Goal: Task Accomplishment & Management: Manage account settings

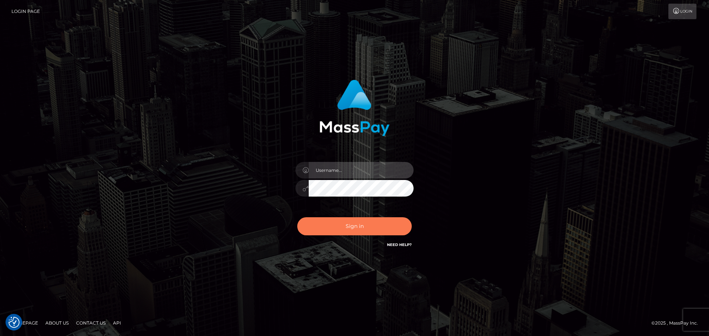
type input "constantin.mp"
click at [357, 228] on button "Sign in" at bounding box center [354, 226] width 114 height 18
type input "constantin.mp"
click at [343, 233] on button "Sign in" at bounding box center [354, 226] width 114 height 18
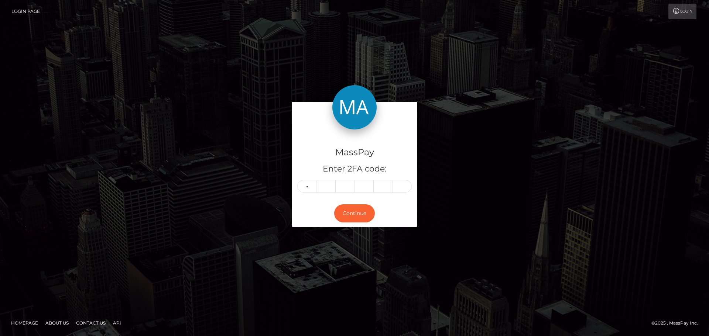
type input "5"
type input "4"
type input "3"
type input "7"
type input "4"
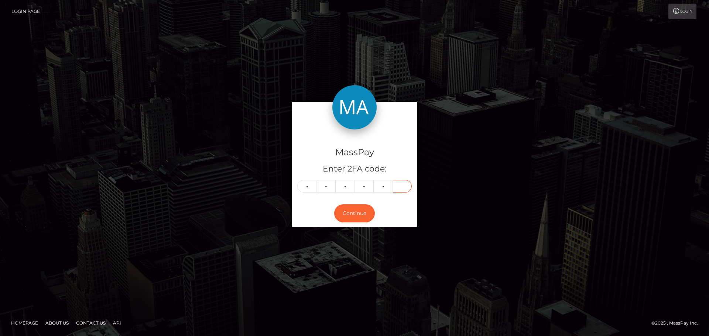
type input "0"
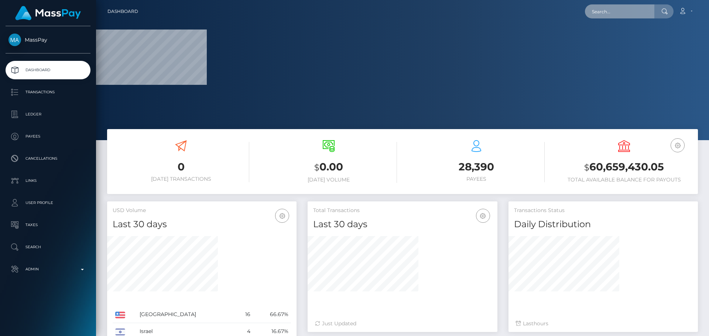
click at [618, 12] on input "text" at bounding box center [619, 11] width 69 height 14
paste input "poact_LwOabzFda4LA"
type input "poact_LwOabzFda4LA"
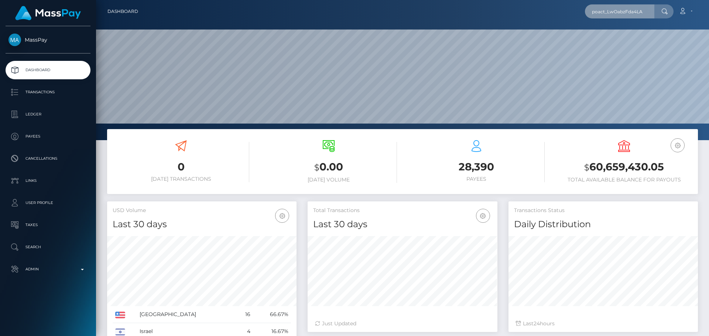
scroll to position [131, 190]
click at [617, 13] on input "poact_LwOabzFda4LA" at bounding box center [619, 11] width 69 height 14
paste input "poact_LwOabzFda4LA"
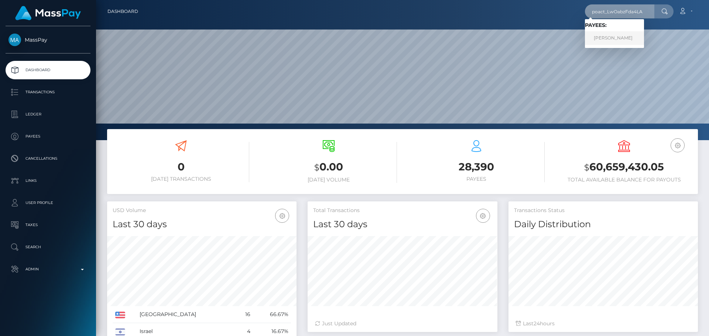
type input "poact_LwOabzFda4LA"
click at [617, 40] on link "Andrew u" at bounding box center [614, 38] width 59 height 14
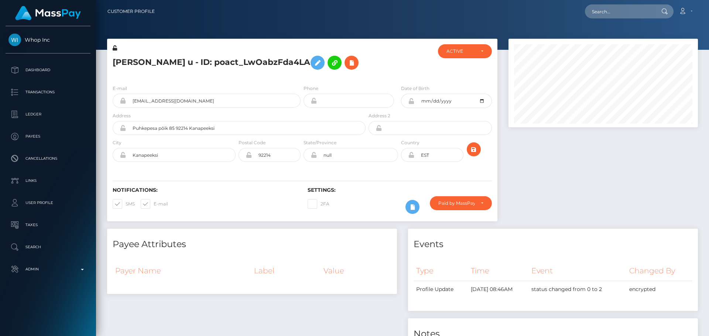
scroll to position [89, 190]
click at [354, 47] on div "[PERSON_NAME] u - ID: poact_LwOabzFda4LA" at bounding box center [237, 61] width 260 height 35
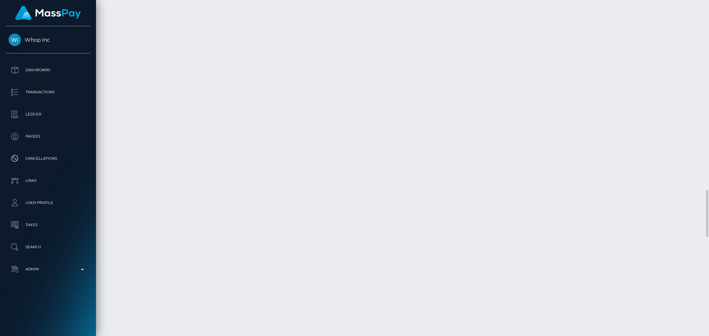
scroll to position [1316, 0]
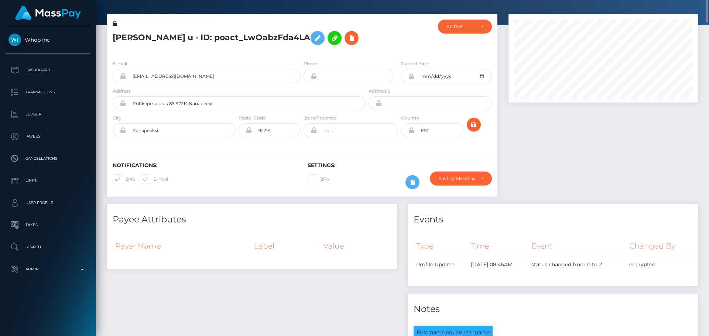
scroll to position [0, 0]
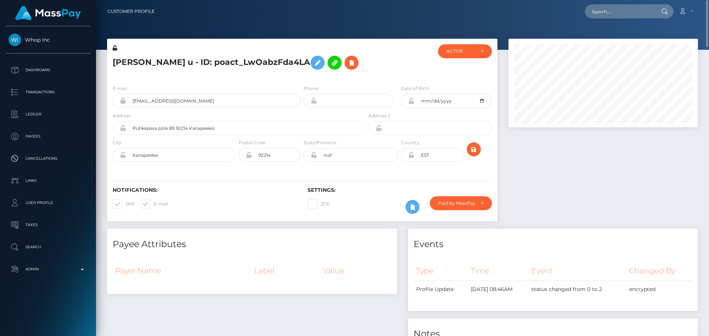
click at [355, 67] on h5 "[PERSON_NAME] u - ID: poact_LwOabzFda4LA" at bounding box center [237, 62] width 249 height 21
click at [231, 61] on h5 "[PERSON_NAME] u - ID: poact_LwOabzFda4LA" at bounding box center [237, 62] width 249 height 21
click at [231, 61] on h5 "Andrew u - ID: poact_LwOabzFda4LA" at bounding box center [237, 62] width 249 height 21
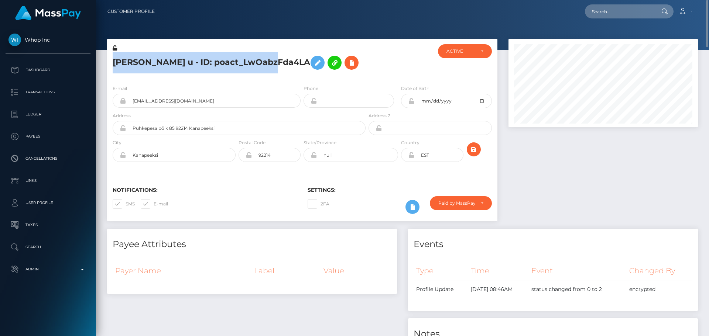
click at [231, 61] on h5 "Andrew u - ID: poact_LwOabzFda4LA" at bounding box center [237, 62] width 249 height 21
copy h5 "Andrew u - ID: poact_LwOabzFda4LA"
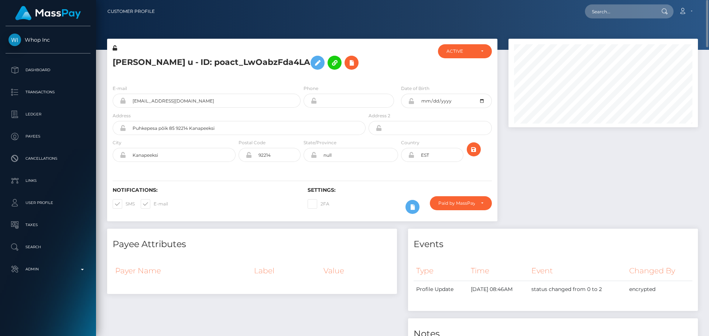
click at [373, 66] on div at bounding box center [399, 61] width 65 height 35
click at [453, 55] on div "ACTIVE" at bounding box center [465, 51] width 54 height 14
click at [458, 98] on link "CLOSED" at bounding box center [465, 103] width 54 height 14
select select "CLOSED"
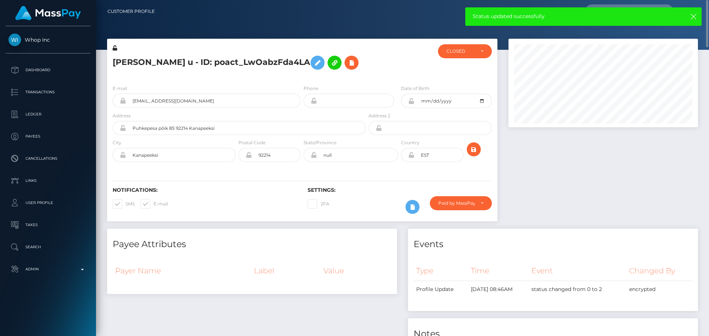
click at [334, 65] on h5 "Andrew u - ID: poact_LwOabzFda4LA" at bounding box center [237, 62] width 249 height 21
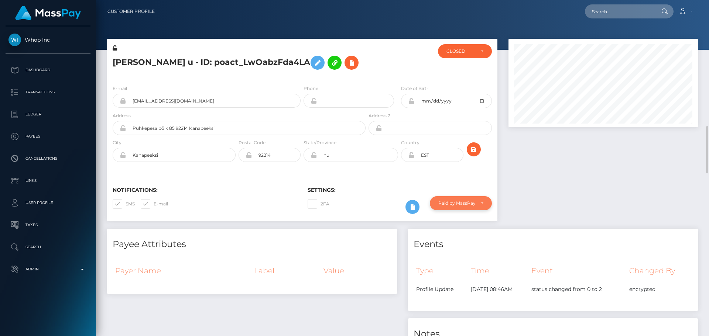
scroll to position [221, 0]
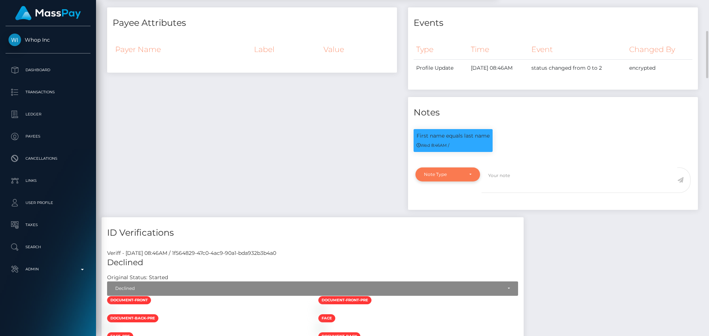
click at [456, 175] on div "Note Type" at bounding box center [443, 175] width 39 height 6
click at [454, 210] on link "Compliance" at bounding box center [447, 210] width 65 height 14
select select "COMPLIANCE"
click at [520, 184] on textarea at bounding box center [579, 180] width 196 height 25
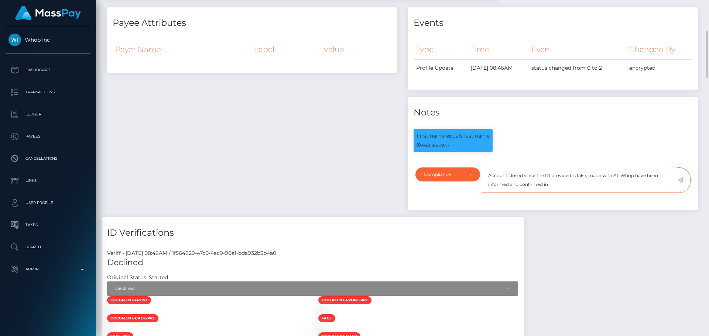
paste textarea "Ticket #127954"
type textarea "Account closed since the ID provided is fake, made with AI. Whop have been info…"
click at [682, 179] on icon at bounding box center [680, 180] width 6 height 6
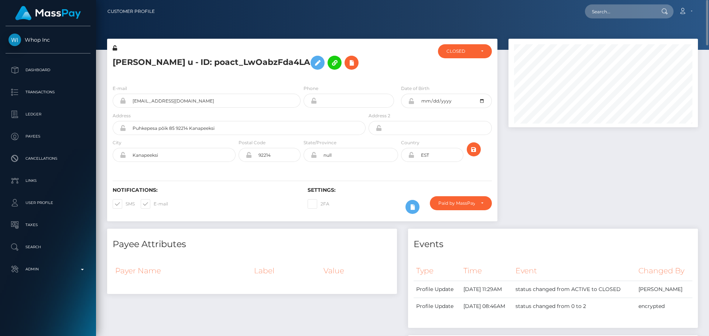
scroll to position [89, 190]
click at [364, 68] on div "Andrew u - ID: poact_LwOabzFda4LA" at bounding box center [237, 61] width 260 height 35
click at [455, 207] on div "Paid by MassPay" at bounding box center [461, 203] width 62 height 14
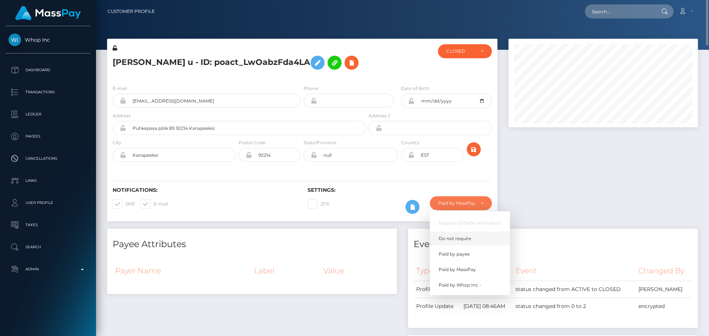
click at [449, 238] on span "Do not require" at bounding box center [454, 238] width 32 height 7
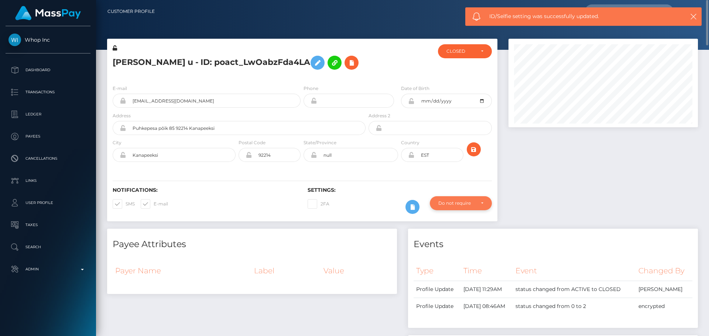
click at [452, 207] on div "Do not require" at bounding box center [461, 203] width 62 height 14
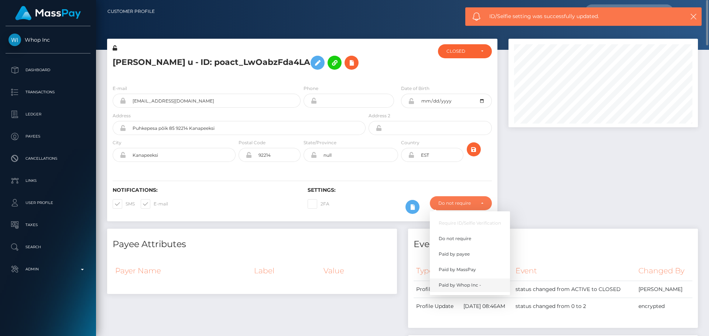
click at [457, 286] on span "Paid by Whop Inc -" at bounding box center [459, 285] width 42 height 7
select select "338"
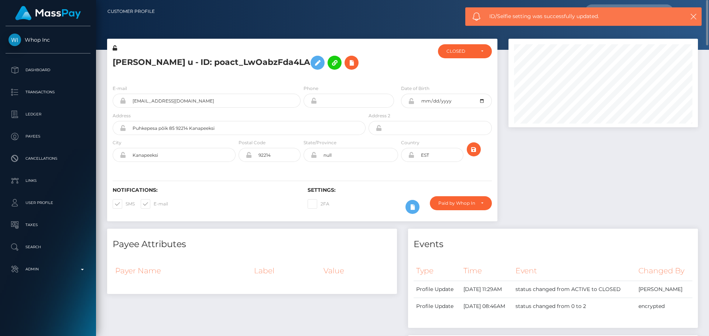
click at [206, 59] on h5 "Andrew u - ID: poact_LwOabzFda4LA" at bounding box center [237, 62] width 249 height 21
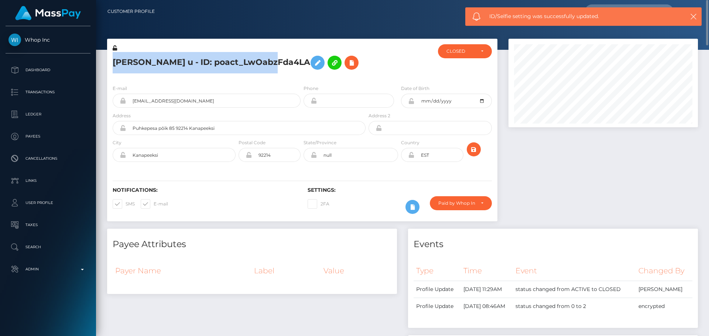
click at [206, 59] on h5 "Andrew u - ID: poact_LwOabzFda4LA" at bounding box center [237, 62] width 249 height 21
copy h5 "Andrew u - ID: poact_LwOabzFda4LA"
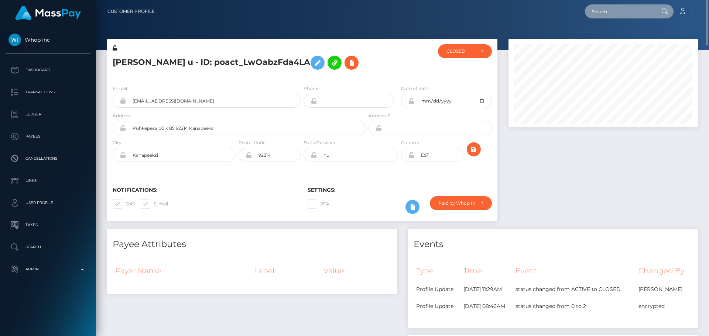
click at [610, 15] on input "text" at bounding box center [619, 11] width 69 height 14
paste input "poact_hIyNDFUHTGJz"
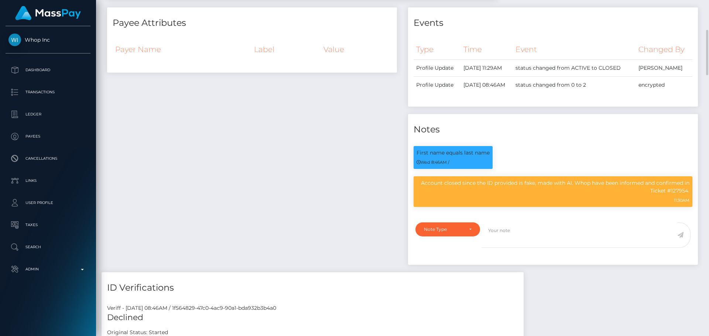
scroll to position [0, 0]
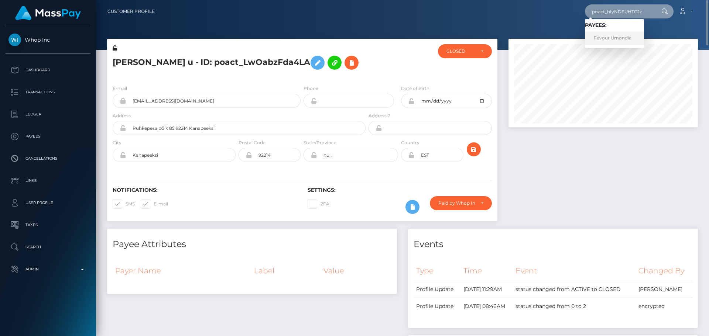
type input "poact_hIyNDFUHTGJz"
click at [614, 35] on link "Favour Umondia" at bounding box center [614, 38] width 59 height 14
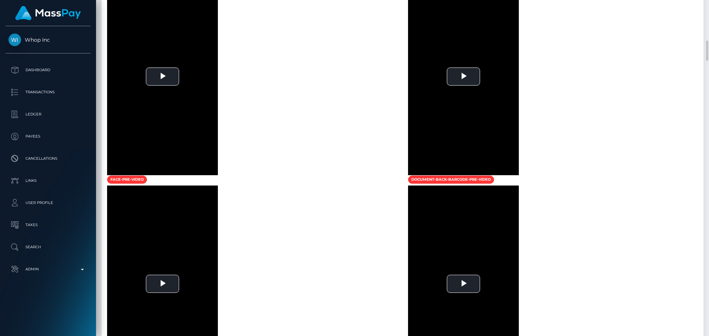
scroll to position [554, 0]
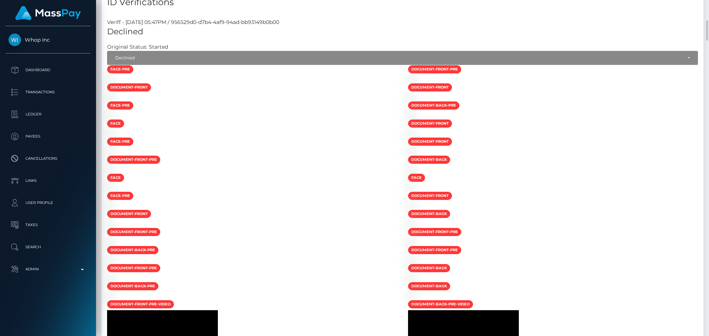
scroll to position [185, 0]
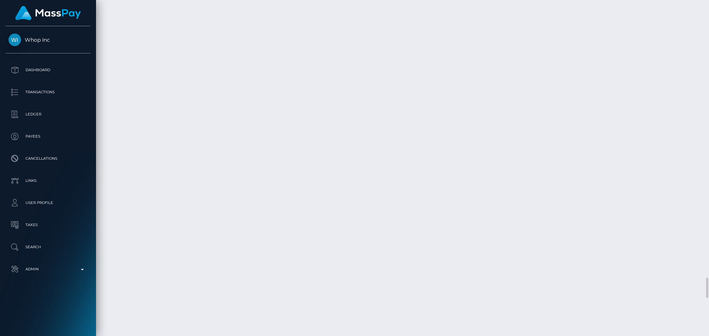
scroll to position [4428, 0]
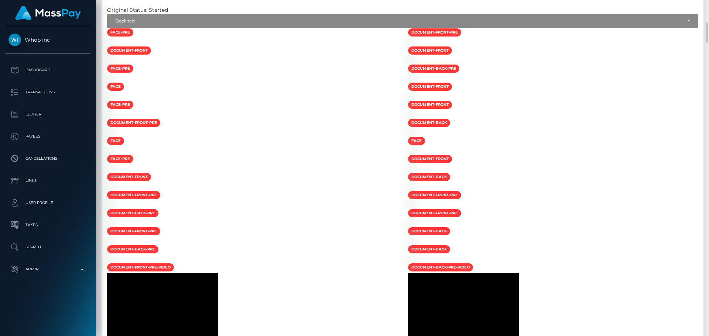
scroll to position [185, 0]
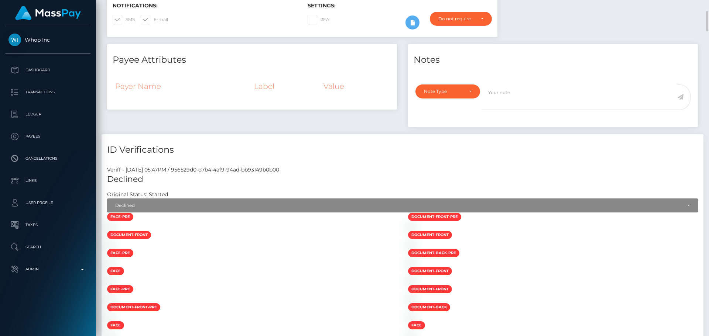
click at [217, 179] on h5 "Declined" at bounding box center [402, 179] width 590 height 11
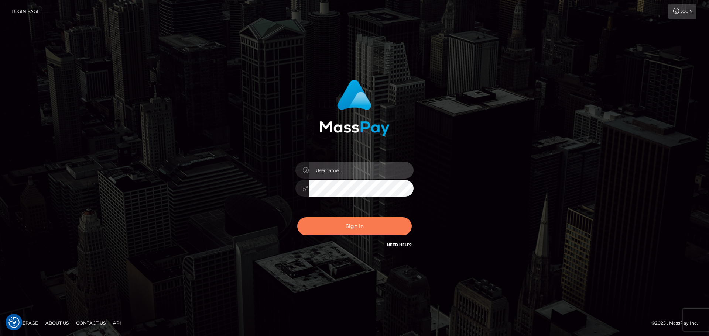
type input "[DOMAIN_NAME]"
click at [325, 220] on button "Sign in" at bounding box center [354, 226] width 114 height 18
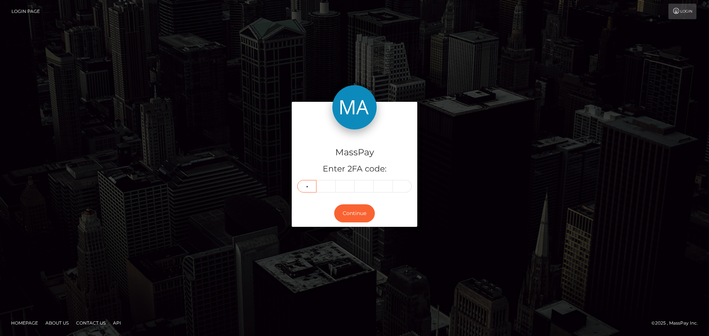
type input "7"
type input "0"
type input "4"
type input "1"
type input "3"
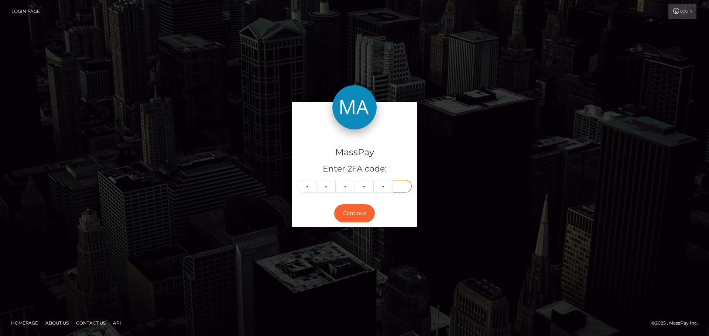
type input "4"
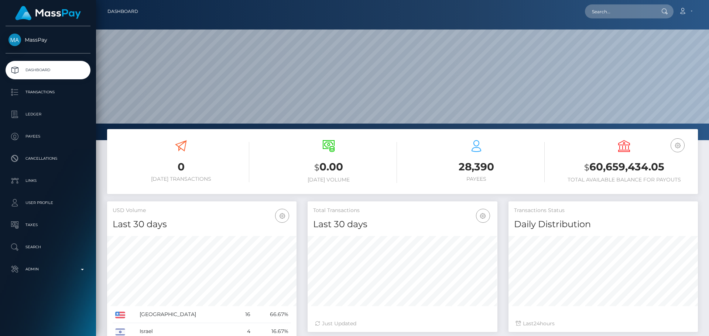
scroll to position [131, 190]
click at [641, 10] on input "text" at bounding box center [619, 11] width 69 height 14
paste input "poact_hIyNDFUHTGJz"
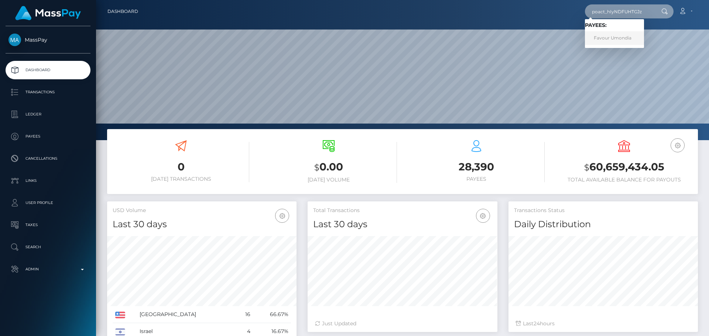
type input "poact_hIyNDFUHTGJz"
click at [608, 37] on link "Favour Umondia" at bounding box center [614, 38] width 59 height 14
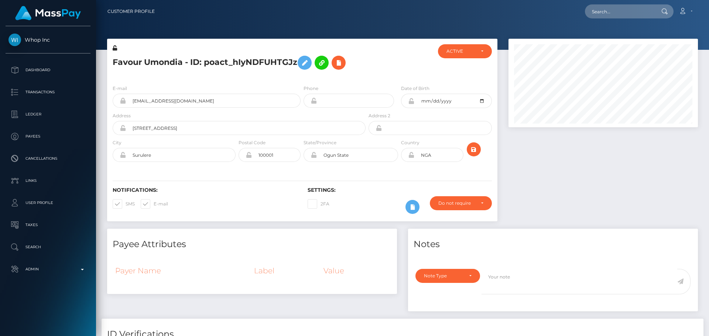
scroll to position [89, 190]
click at [359, 66] on h5 "Favour Umondia - ID: poact_hIyNDFUHTGJz" at bounding box center [237, 62] width 249 height 21
click at [365, 65] on div "Favour Umondia - ID: poact_hIyNDFUHTGJz" at bounding box center [237, 61] width 260 height 35
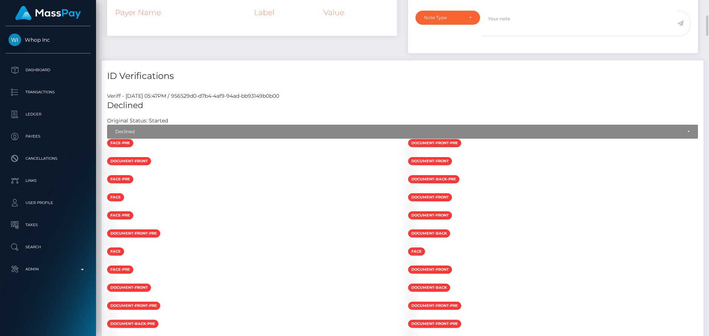
scroll to position [0, 0]
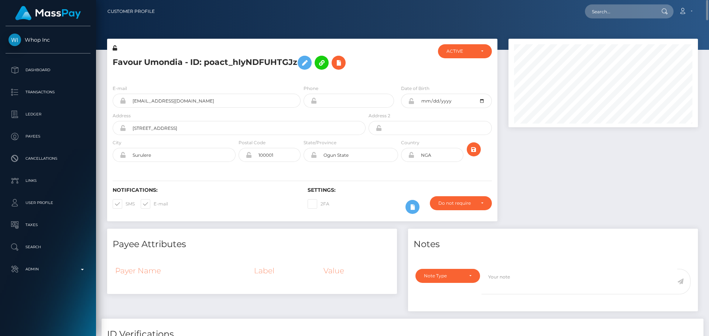
click at [387, 65] on div at bounding box center [399, 61] width 65 height 35
click at [417, 212] on div at bounding box center [411, 206] width 24 height 21
click at [411, 209] on icon at bounding box center [412, 207] width 9 height 9
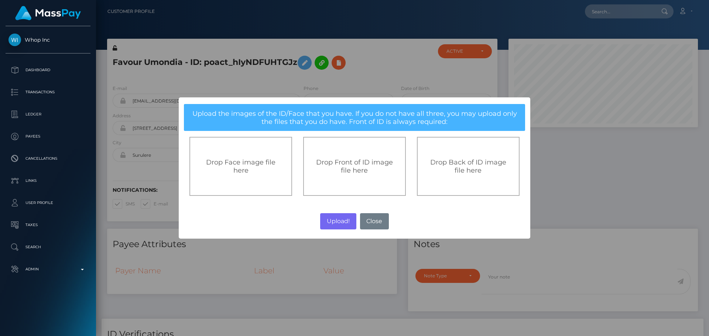
click at [330, 168] on div "Drop Front of ID image file here" at bounding box center [354, 166] width 86 height 16
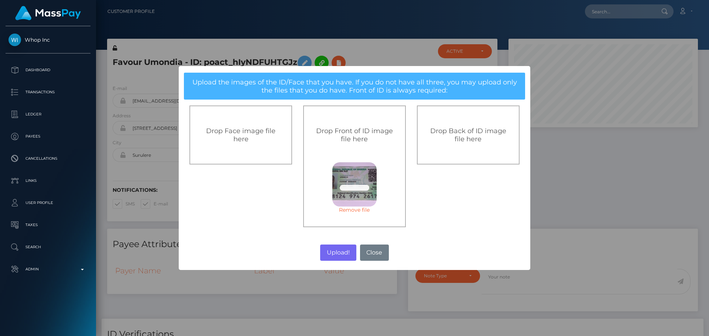
click at [470, 157] on div "Drop Back of ID image file here" at bounding box center [468, 135] width 103 height 59
click at [334, 251] on button "Upload!" at bounding box center [338, 253] width 36 height 16
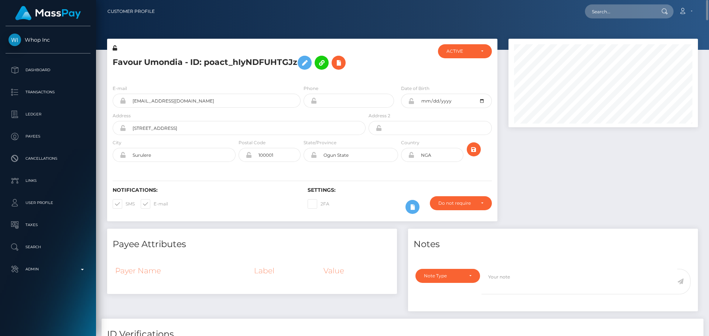
click at [548, 177] on div at bounding box center [603, 134] width 200 height 190
click at [469, 145] on icon "submit" at bounding box center [473, 149] width 9 height 9
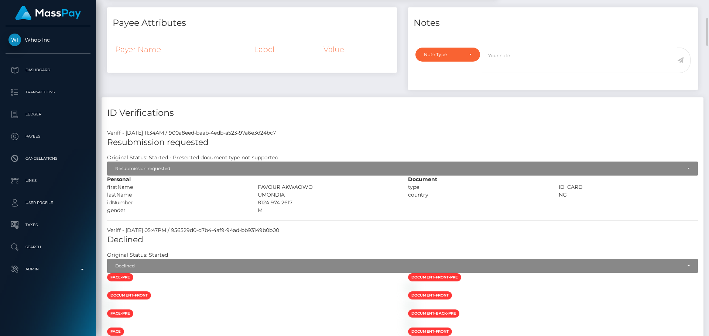
click at [332, 142] on h5 "Resubmission requested" at bounding box center [402, 142] width 590 height 11
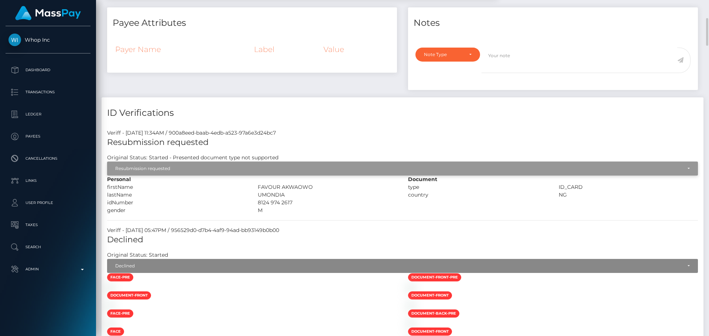
click at [250, 169] on div "Resubmission requested" at bounding box center [398, 169] width 566 height 6
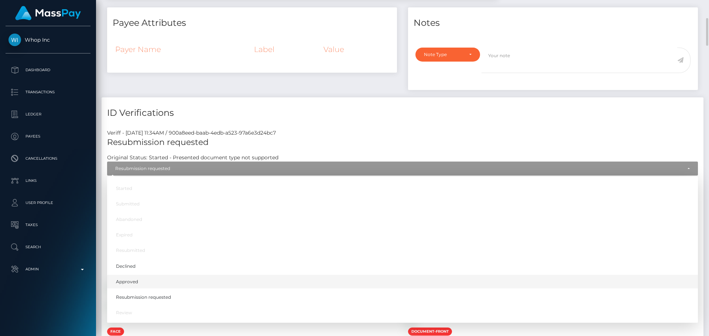
click at [131, 280] on span "Approved" at bounding box center [127, 282] width 22 height 7
select select "Approved"
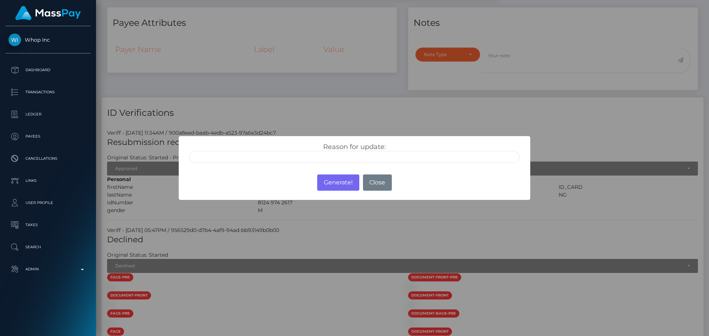
click at [291, 159] on input "text" at bounding box center [354, 157] width 330 height 12
type input "ID manually verified"
click at [302, 145] on div "Reason for update: ID manually verified Photo of a screen Unsupported document …" at bounding box center [354, 153] width 341 height 20
click at [333, 182] on button "Generate!" at bounding box center [338, 183] width 42 height 16
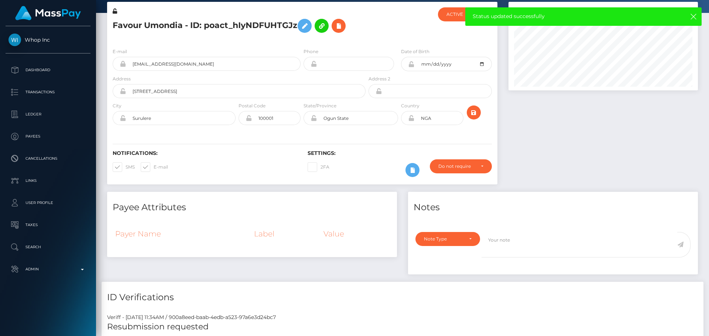
scroll to position [0, 0]
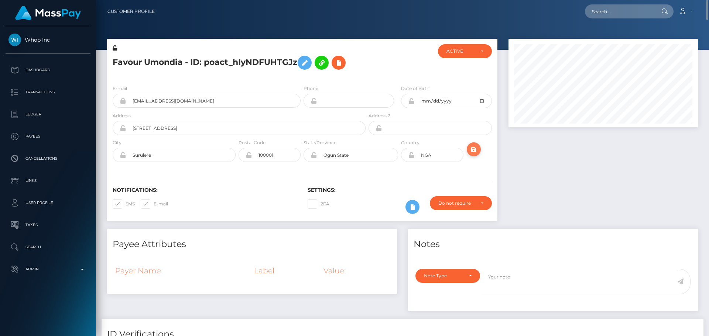
click at [478, 153] on icon "submit" at bounding box center [473, 149] width 9 height 9
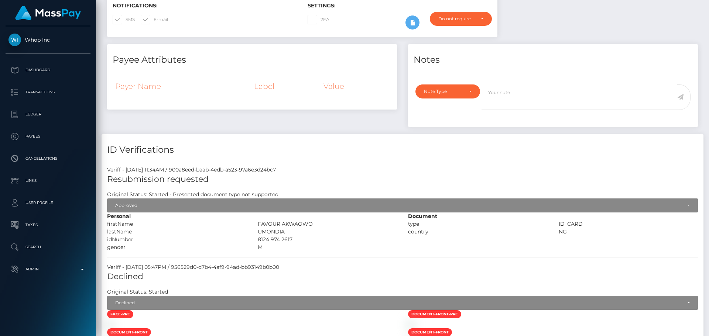
scroll to position [221, 0]
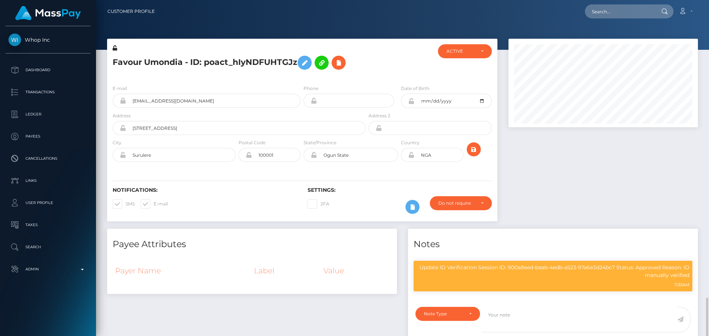
scroll to position [89, 190]
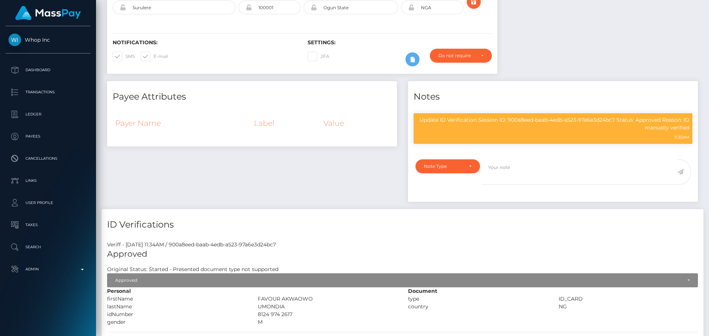
scroll to position [111, 0]
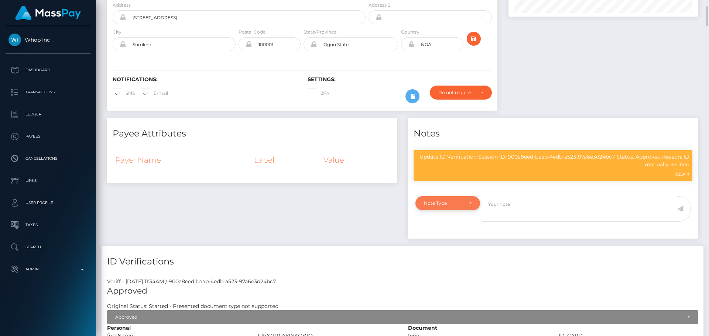
click at [462, 197] on div "Note Type" at bounding box center [447, 203] width 65 height 14
click at [450, 240] on span "Compliance" at bounding box center [437, 238] width 27 height 7
select select "COMPLIANCE"
click at [520, 207] on textarea at bounding box center [579, 208] width 196 height 25
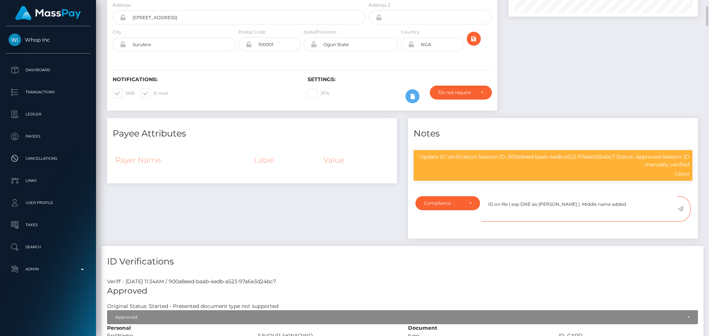
click at [614, 206] on textarea "ID on file ( exp DNE iss [PERSON_NAME] ). Middle name added." at bounding box center [579, 208] width 196 height 25
type textarea "ID on file ( exp DNE iss [PERSON_NAME] ). Middle name added."
click at [681, 210] on icon at bounding box center [680, 209] width 6 height 6
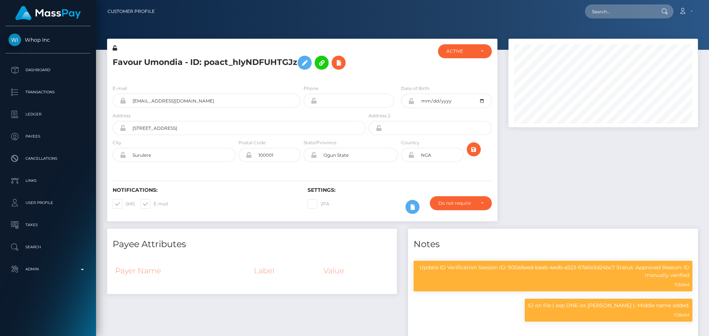
scroll to position [89, 190]
click at [410, 102] on icon at bounding box center [411, 101] width 6 height 6
click at [410, 156] on icon at bounding box center [411, 155] width 6 height 6
click at [302, 65] on button at bounding box center [304, 63] width 14 height 14
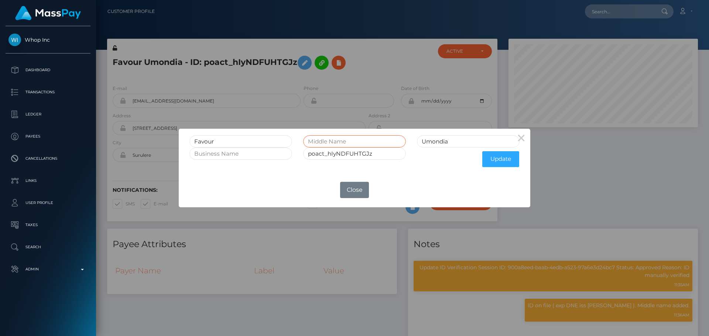
click at [358, 140] on input "text" at bounding box center [354, 141] width 103 height 12
type input "Akwaowo"
click at [500, 158] on button "Update" at bounding box center [500, 159] width 37 height 16
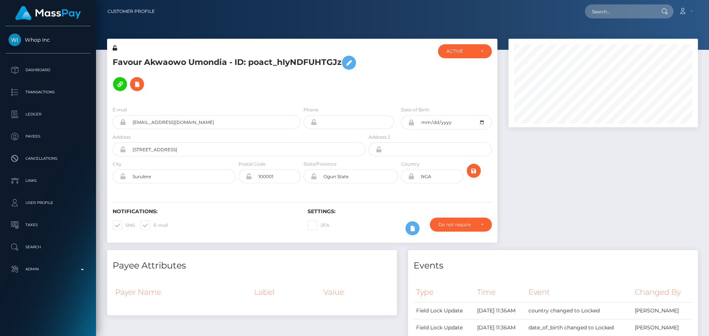
scroll to position [89, 190]
click at [273, 85] on h5 "Favour Akwaowo Umondia - ID: poact_hIyNDFUHTGJz" at bounding box center [237, 73] width 249 height 43
click at [114, 48] on icon at bounding box center [115, 47] width 4 height 5
click at [237, 90] on h5 "Favour Akwaowo Umondia - ID: poact_hIyNDFUHTGJz" at bounding box center [237, 73] width 249 height 43
click at [353, 86] on h5 "Favour Akwaowo Umondia - ID: poact_hIyNDFUHTGJz" at bounding box center [237, 73] width 249 height 43
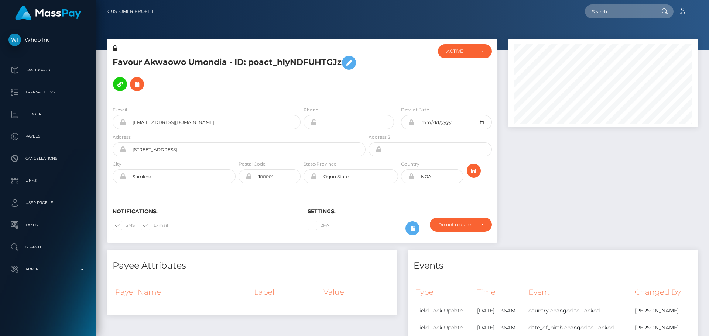
click at [362, 94] on div "Favour Akwaowo Umondia - ID: poact_hIyNDFUHTGJz" at bounding box center [237, 72] width 260 height 56
click at [476, 173] on icon "submit" at bounding box center [473, 170] width 9 height 9
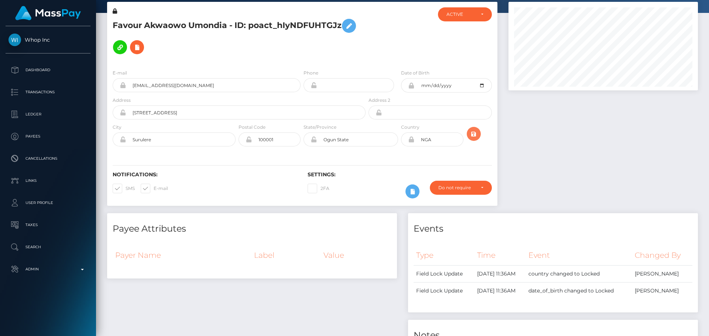
scroll to position [74, 0]
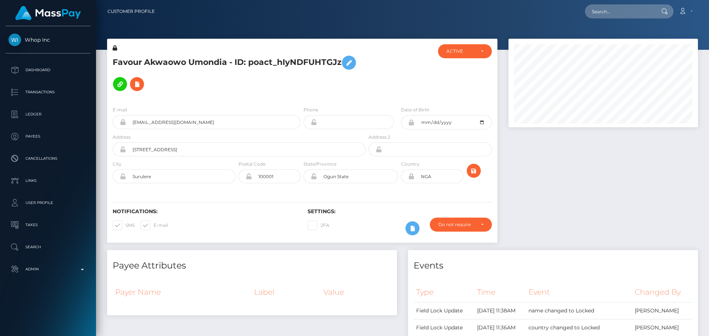
scroll to position [89, 190]
click at [251, 91] on h5 "Favour Akwaowo Umondia - ID: poact_hIyNDFUHTGJz" at bounding box center [237, 73] width 249 height 43
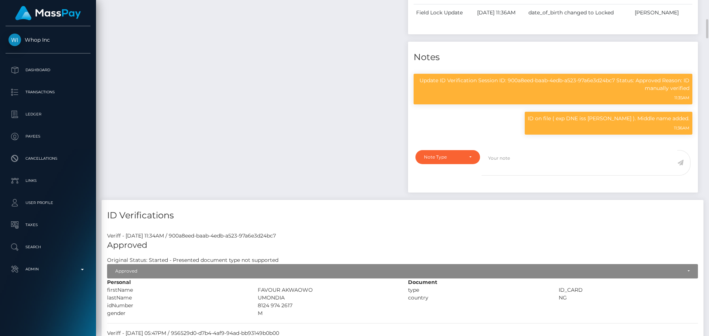
scroll to position [221, 0]
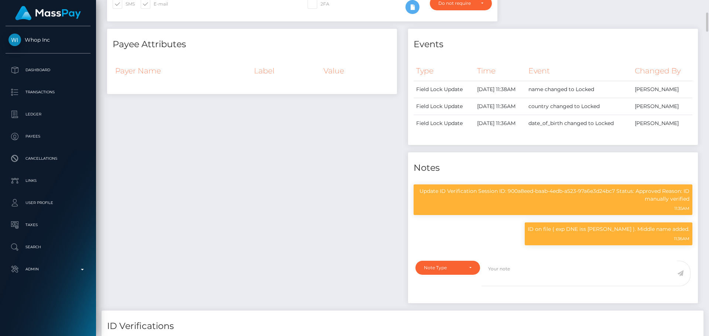
click at [323, 127] on div "Payee Attributes Payer Name Label Value" at bounding box center [251, 170] width 301 height 282
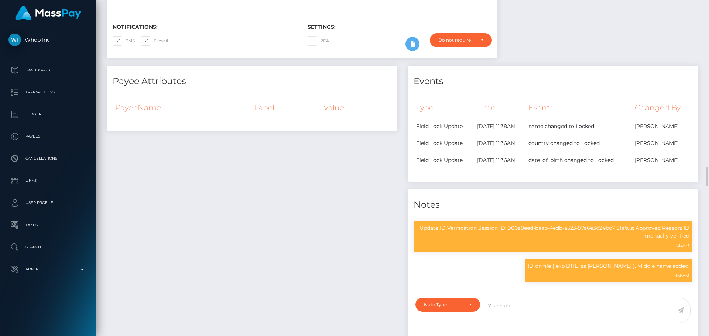
scroll to position [148, 0]
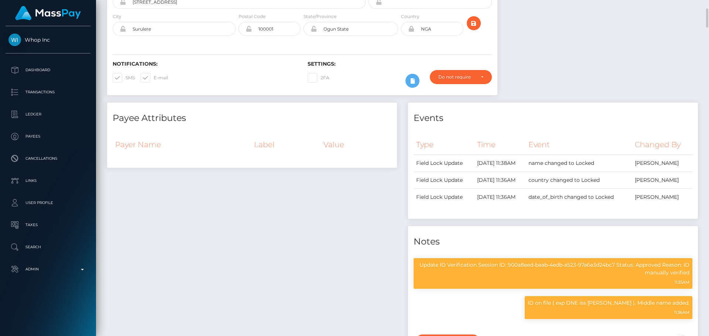
click at [363, 108] on div "Payee Attributes" at bounding box center [252, 114] width 290 height 22
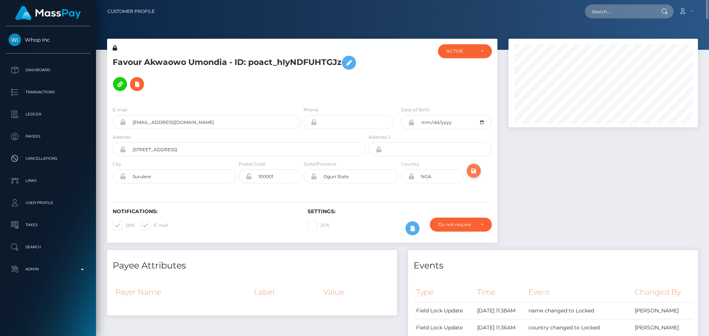
click at [473, 173] on icon "submit" at bounding box center [473, 170] width 9 height 9
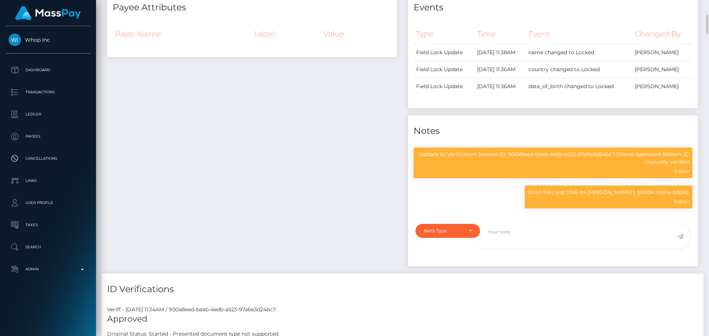
scroll to position [443, 0]
click at [339, 141] on div "Payee Attributes Payer Name Label Value" at bounding box center [251, 133] width 301 height 282
click at [347, 142] on div "Payee Attributes Payer Name Label Value" at bounding box center [251, 133] width 301 height 282
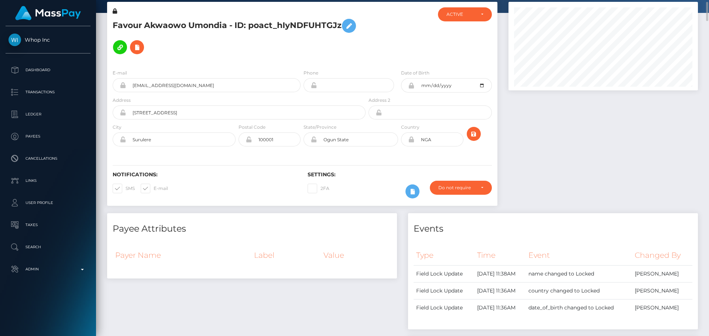
scroll to position [0, 0]
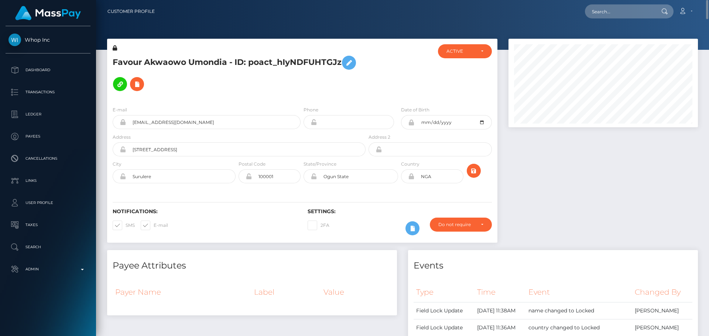
click at [392, 79] on div at bounding box center [399, 72] width 65 height 56
click at [206, 58] on h5 "Favour Akwaowo Umondia - ID: poact_hIyNDFUHTGJz" at bounding box center [237, 73] width 249 height 43
copy h5 "Favour Akwaowo Umondia - ID: poact_hIyNDFUHTGJz"
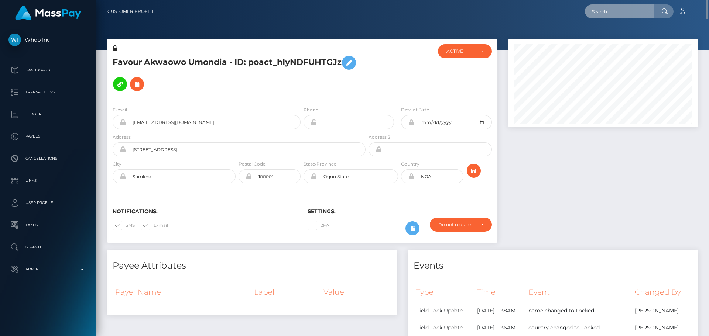
click at [611, 8] on input "text" at bounding box center [619, 11] width 69 height 14
paste input "berkholz@icloud.com"
type input "berkholz@icloud.com"
click at [628, 12] on input "berkholz@icloud.com" at bounding box center [619, 11] width 69 height 14
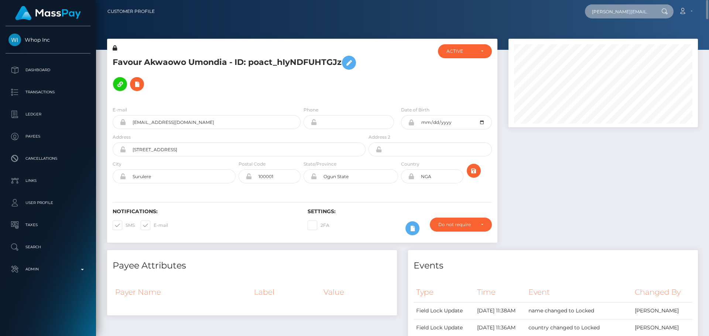
click at [628, 12] on input "berkholz@icloud.com" at bounding box center [619, 11] width 69 height 14
paste input "info@showagenten.de"
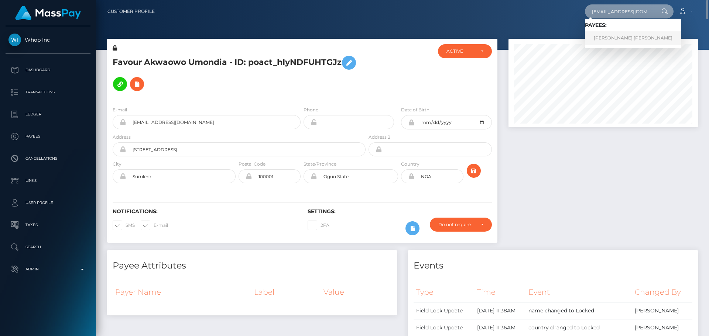
type input "info@showagenten.de"
click at [621, 39] on link "Frank Udo Berkholz" at bounding box center [633, 38] width 96 height 14
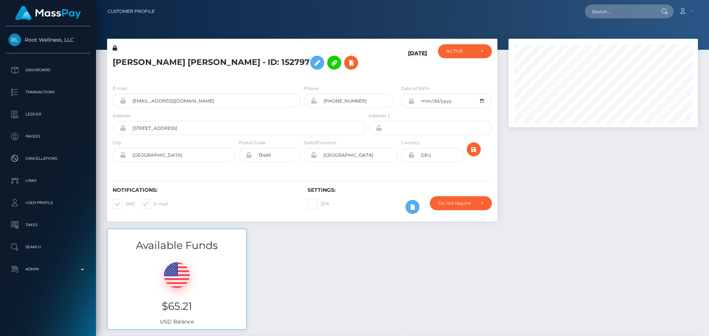
scroll to position [89, 190]
click at [325, 67] on h5 "Frank Udo Berkholz - ID: 152797" at bounding box center [237, 62] width 249 height 21
click at [330, 75] on div "Frank Udo Berkholz - ID: 152797" at bounding box center [237, 61] width 260 height 35
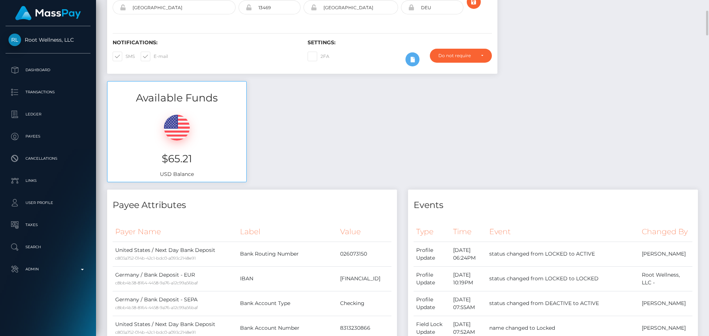
scroll to position [0, 0]
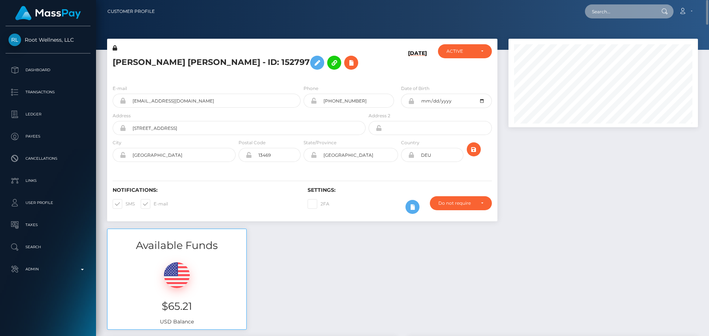
click at [609, 14] on input "text" at bounding box center [619, 11] width 69 height 14
paste input "cca3daddae6048849f85a2b82a18a457"
type input "cca3daddae6048849f85a2b82a18a457"
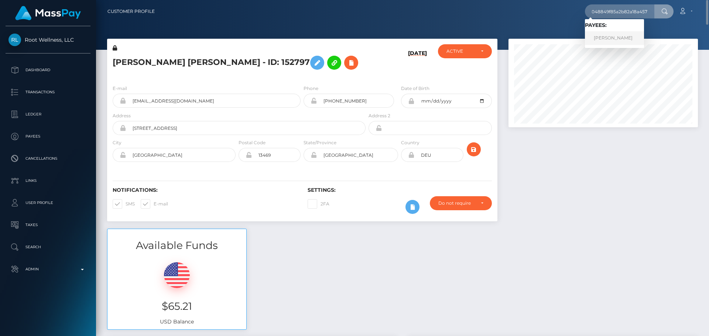
click at [616, 35] on link "Rachel Nicholls" at bounding box center [614, 38] width 59 height 14
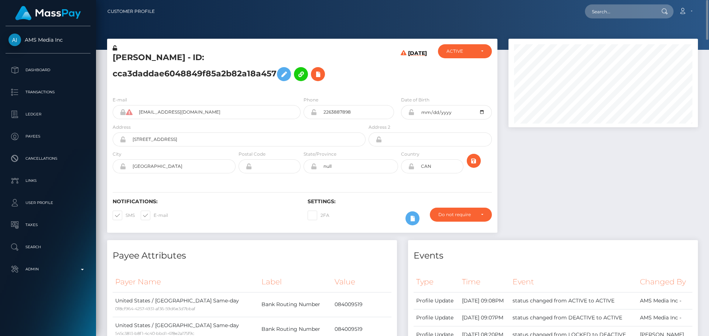
click at [124, 57] on h5 "[PERSON_NAME] - ID: cca3daddae6048849f85a2b82a18a457" at bounding box center [237, 68] width 249 height 33
copy h5 "Rachel"
click at [157, 59] on h5 "[PERSON_NAME] - ID: cca3daddae6048849f85a2b82a18a457" at bounding box center [237, 68] width 249 height 33
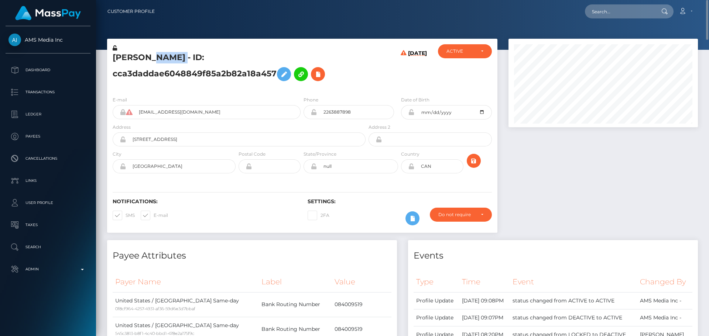
copy h5 "Nicholls"
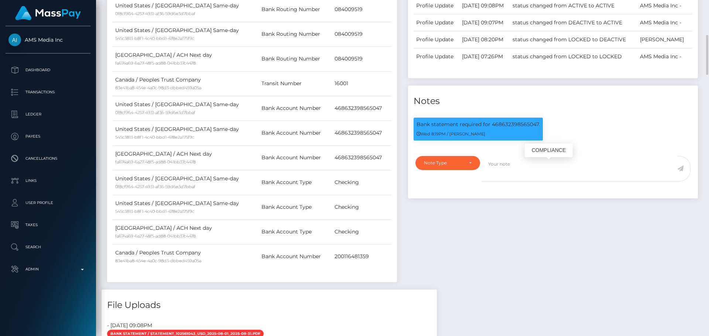
scroll to position [89, 190]
click at [520, 182] on textarea at bounding box center [579, 168] width 196 height 25
paste textarea "Bank statement provided for showing that the bank account belongs to Heather Ni…"
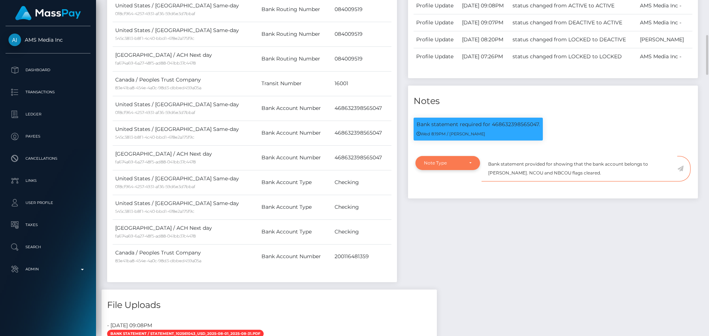
type textarea "Bank statement provided for showing that the bank account belongs to Heather Ni…"
click at [468, 166] on div "Note Type" at bounding box center [448, 163] width 48 height 6
click at [450, 217] on span "Clear Compliance" at bounding box center [443, 214] width 39 height 7
select select "CLEAR_COMPLIANCE"
click at [552, 182] on textarea "Bank statement provided for showing that the bank account belongs to Heather Ni…" at bounding box center [579, 168] width 196 height 25
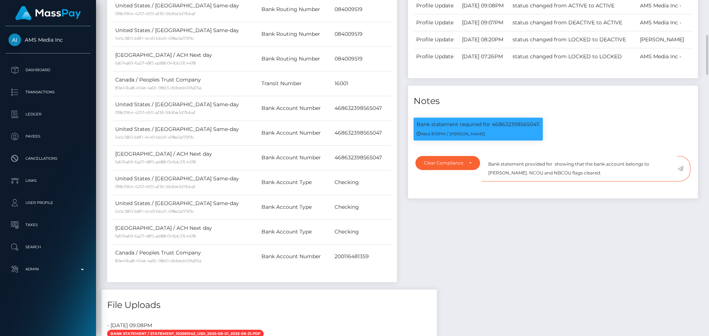
paste textarea "468632398565047"
click at [518, 182] on textarea "Bank statement provided for 468632398565047, showing that the bank account belo…" at bounding box center [579, 168] width 196 height 25
drag, startPoint x: 518, startPoint y: 214, endPoint x: 549, endPoint y: 214, distance: 31.4
click at [549, 182] on textarea "Bank statement provided for 468632398565047, showing that the bank account belo…" at bounding box center [579, 168] width 196 height 25
paste textarea "Rachel Nicholls"
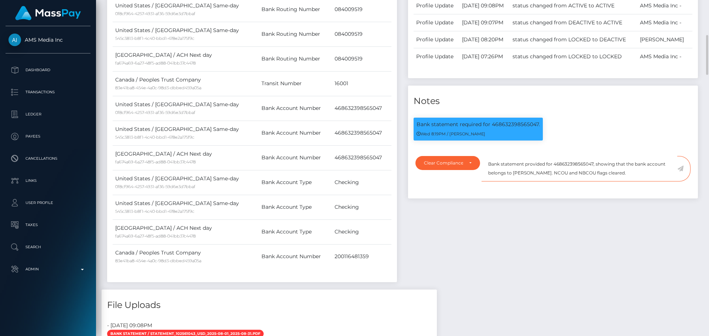
drag, startPoint x: 630, startPoint y: 217, endPoint x: 489, endPoint y: 204, distance: 141.2
click at [489, 182] on textarea "Bank statement provided for 468632398565047, showing that the bank account belo…" at bounding box center [579, 168] width 196 height 25
type textarea "Bank statement provided for 468632398565047, showing that the bank account belo…"
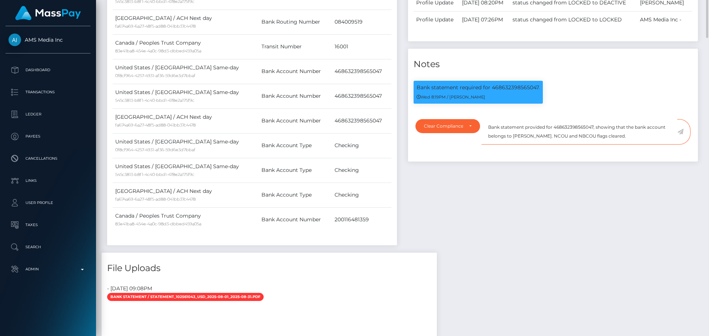
scroll to position [369, 0]
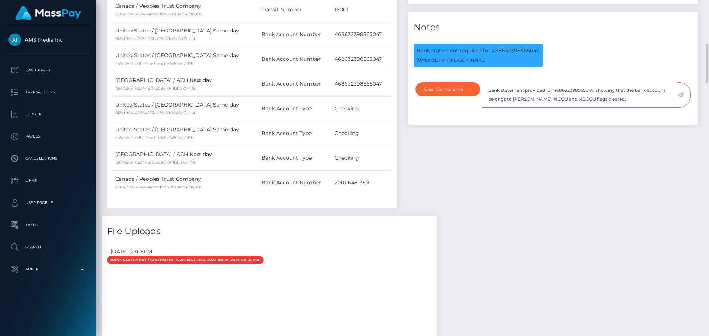
click at [638, 108] on textarea "Bank statement provided for 468632398565047, showing that the bank account belo…" at bounding box center [579, 94] width 196 height 25
click at [681, 98] on icon at bounding box center [680, 95] width 6 height 6
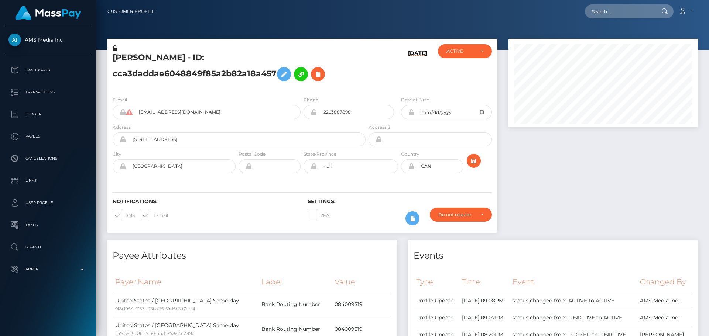
scroll to position [89, 190]
click at [389, 185] on div "Notifications: SMS E-mail Settings: 2FA" at bounding box center [302, 207] width 390 height 52
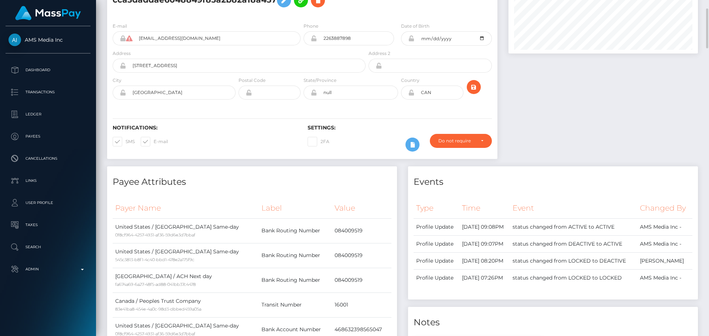
scroll to position [0, 0]
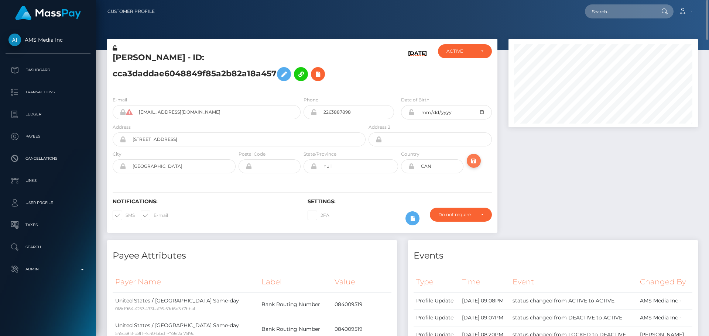
click at [472, 163] on icon "submit" at bounding box center [473, 160] width 9 height 9
click at [206, 56] on h5 "Rachel Nicholls - ID: cca3daddae6048849f85a2b82a18a457" at bounding box center [237, 68] width 249 height 33
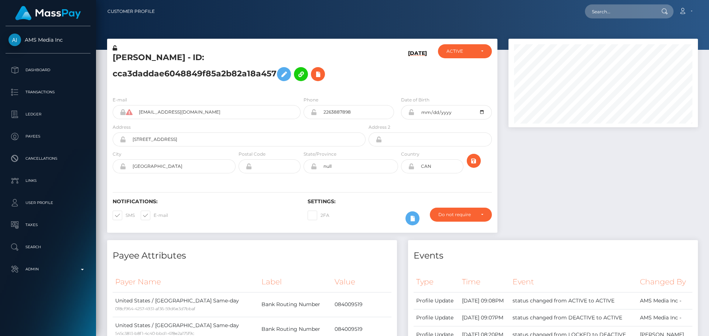
copy h5 "Rachel Nicholls - ID: cca3daddae6048849f85a2b82a18a457"
click at [321, 77] on h5 "Rachel Nicholls - ID: cca3daddae6048849f85a2b82a18a457" at bounding box center [237, 68] width 249 height 33
click at [627, 15] on input "text" at bounding box center [619, 11] width 69 height 14
paste input "poact_kx0Tdzdl0NBF"
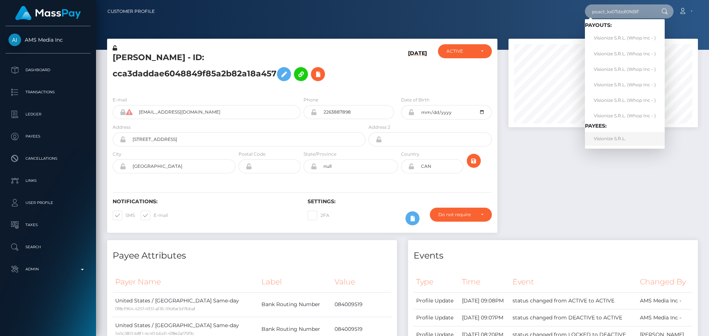
type input "poact_kx0Tdzdl0NBF"
click at [631, 141] on link "Visionize S.R.L." at bounding box center [625, 139] width 80 height 14
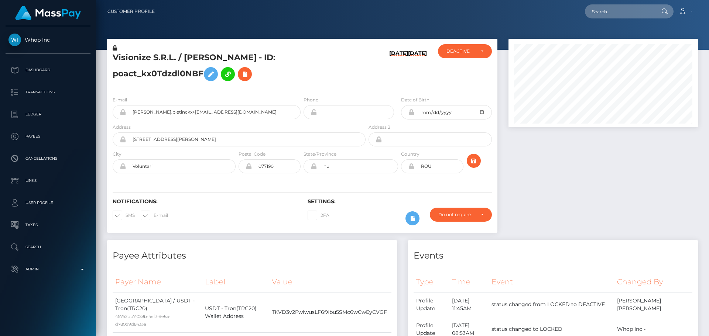
scroll to position [89, 190]
click at [315, 61] on h5 "Visionize S.R.L. / [PERSON_NAME] - ID: poact_kx0Tdzdl0NBF" at bounding box center [237, 68] width 249 height 33
click at [310, 65] on h5 "Visionize S.R.L. / [PERSON_NAME] - ID: poact_kx0Tdzdl0NBF" at bounding box center [237, 68] width 249 height 33
click at [195, 56] on h5 "Visionize S.R.L. / [PERSON_NAME] - ID: poact_kx0Tdzdl0NBF" at bounding box center [237, 68] width 249 height 33
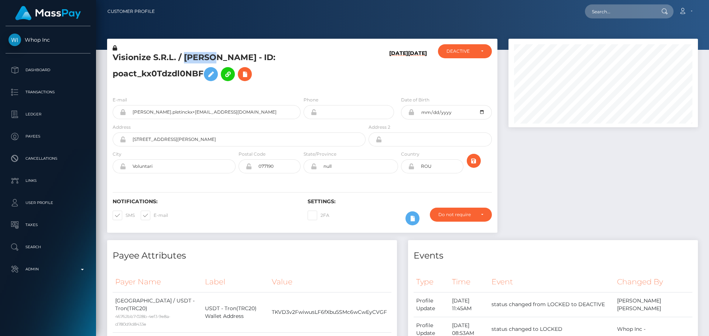
click at [195, 56] on h5 "Visionize S.R.L. / [PERSON_NAME] - ID: poact_kx0Tdzdl0NBF" at bounding box center [237, 68] width 249 height 33
copy h5 "Visionize S.R.L. / [PERSON_NAME] - ID: poact_kx0Tdzdl0NBF"
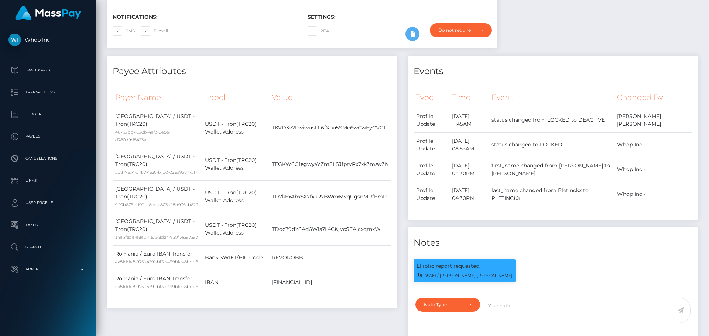
scroll to position [0, 0]
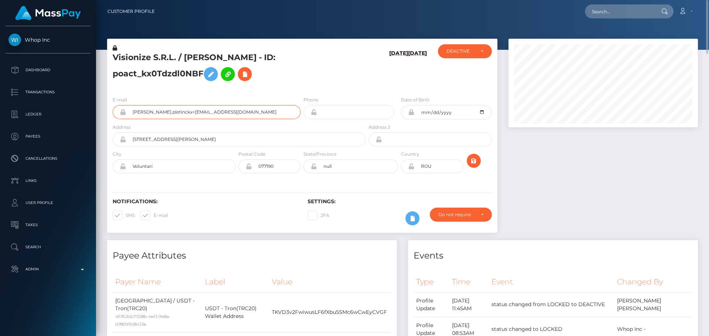
drag, startPoint x: 243, startPoint y: 113, endPoint x: 120, endPoint y: 106, distance: 123.4
click at [120, 106] on div "[PERSON_NAME].pletinckx+[EMAIL_ADDRESS][DOMAIN_NAME]" at bounding box center [207, 112] width 188 height 14
click at [358, 69] on h5 "Visionize S.R.L. / [PERSON_NAME] - ID: poact_kx0Tdzdl0NBF" at bounding box center [237, 68] width 249 height 33
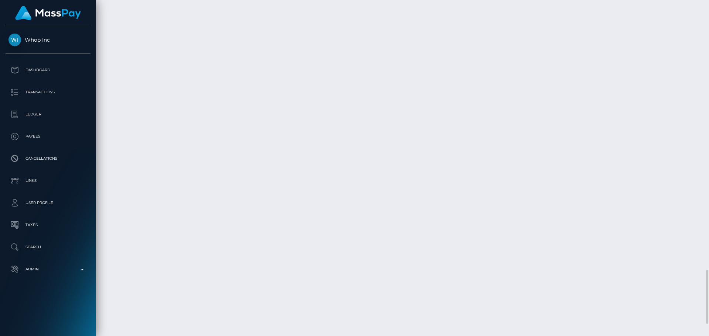
scroll to position [1640, 0]
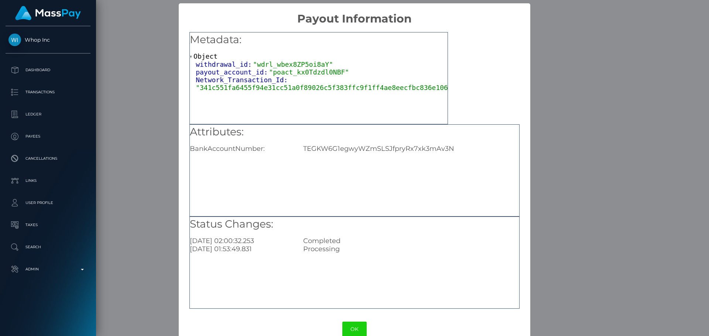
click at [371, 148] on div "TEGKW6G1egwyWZmSLSJfpryRx7xk3mAv3N" at bounding box center [410, 149] width 227 height 8
copy div "TEGKW6G1egwyWZmSLSJfpryRx7xk3mAv3N"
click at [351, 325] on button "OK" at bounding box center [354, 329] width 24 height 15
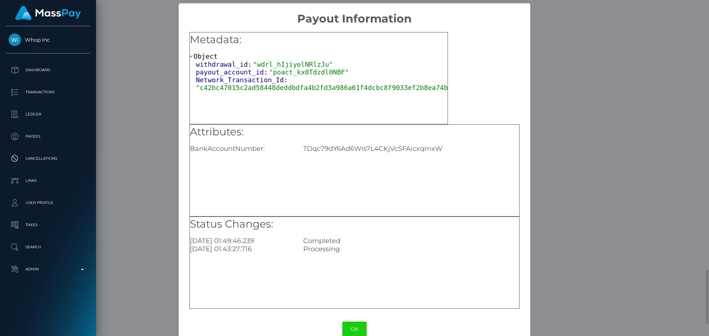
scroll to position [0, 0]
click at [357, 327] on button "OK" at bounding box center [354, 329] width 24 height 15
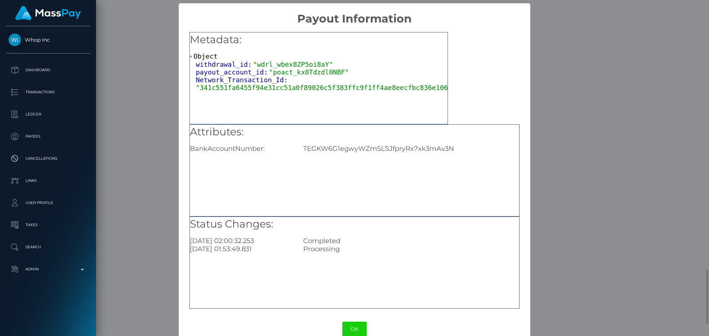
scroll to position [0, 0]
click at [351, 328] on button "OK" at bounding box center [354, 329] width 24 height 15
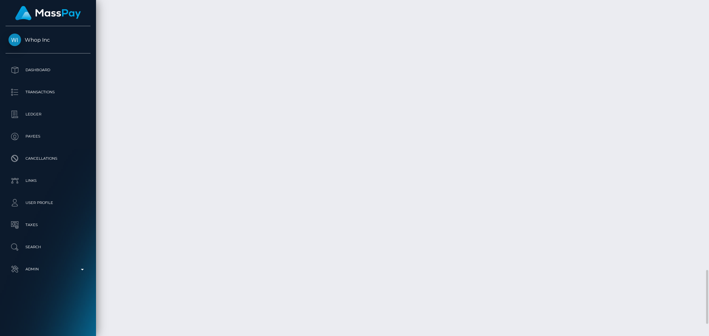
scroll to position [89, 190]
drag, startPoint x: 471, startPoint y: 137, endPoint x: 465, endPoint y: 138, distance: 6.4
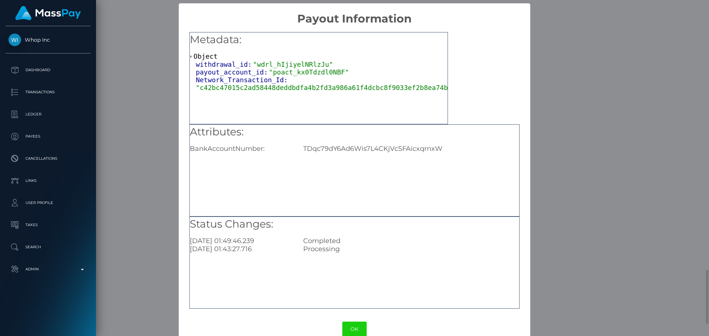
scroll to position [0, 0]
click at [380, 149] on div "TDqc79dY6Ad6Wis7L4CKjVcSFAicxqrnxW" at bounding box center [410, 149] width 227 height 8
copy div "TDqc79dY6Ad6Wis7L4CKjVcSFAicxqrnxW"
click at [354, 327] on button "OK" at bounding box center [354, 329] width 24 height 15
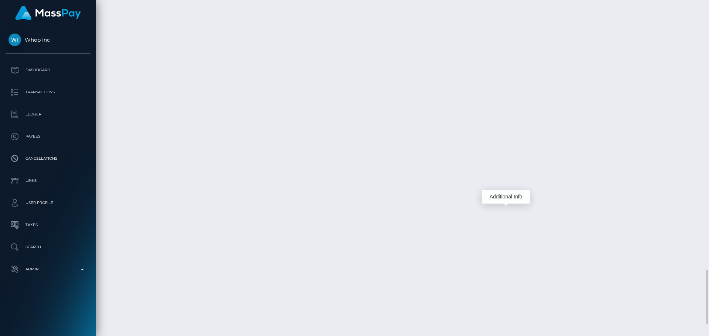
scroll to position [89, 190]
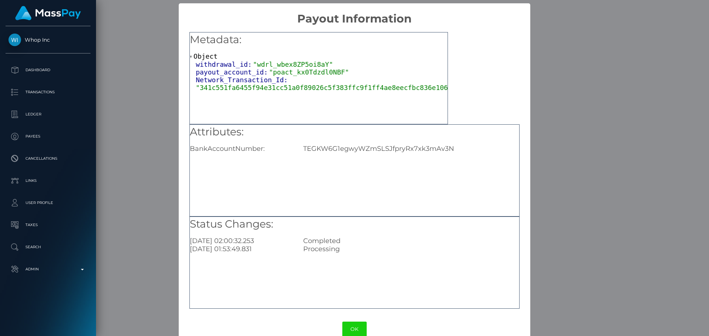
click at [414, 146] on div "TEGKW6G1egwyWZmSLSJfpryRx7xk3mAv3N" at bounding box center [410, 149] width 227 height 8
copy div "TEGKW6G1egwyWZmSLSJfpryRx7xk3mAv3N"
click at [352, 330] on button "OK" at bounding box center [354, 329] width 24 height 15
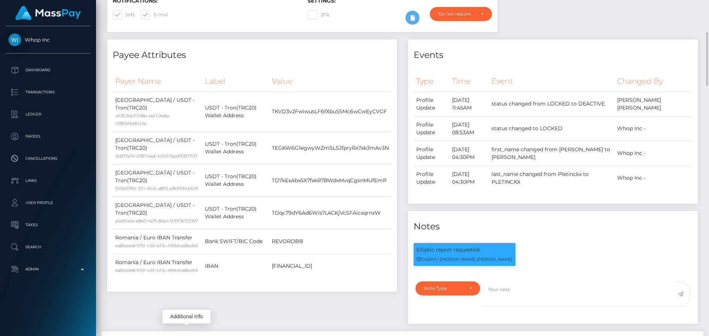
scroll to position [0, 0]
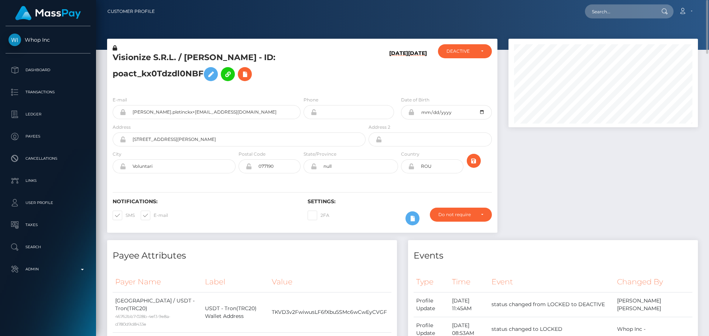
click at [373, 101] on div "Phone" at bounding box center [348, 107] width 90 height 23
click at [389, 85] on h6 "09/05/25" at bounding box center [398, 68] width 19 height 37
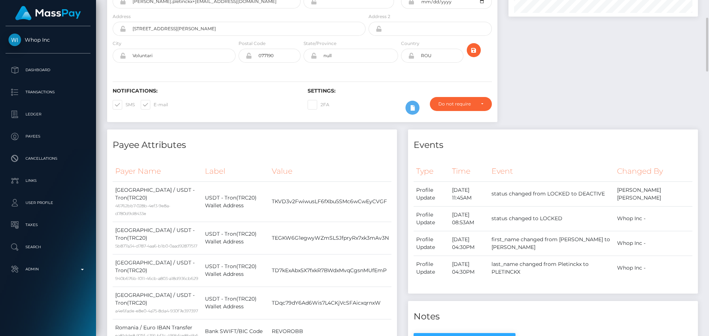
scroll to position [369, 0]
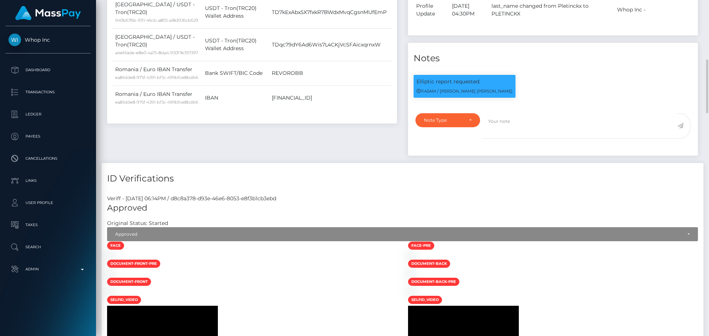
click at [421, 163] on div "Events Type Time Event Changed By" at bounding box center [552, 17] width 301 height 292
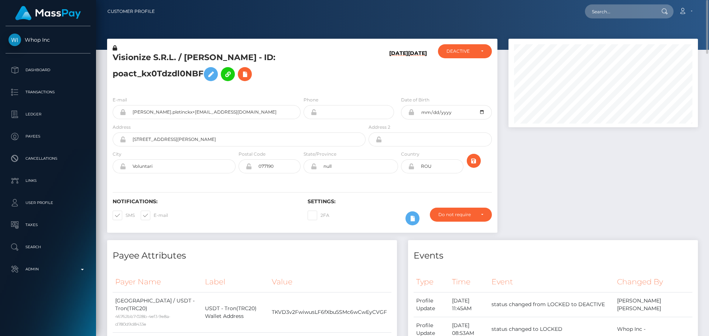
scroll to position [0, 0]
click at [637, 9] on input "text" at bounding box center [619, 11] width 69 height 14
paste input "[EMAIL_ADDRESS][DOMAIN_NAME]"
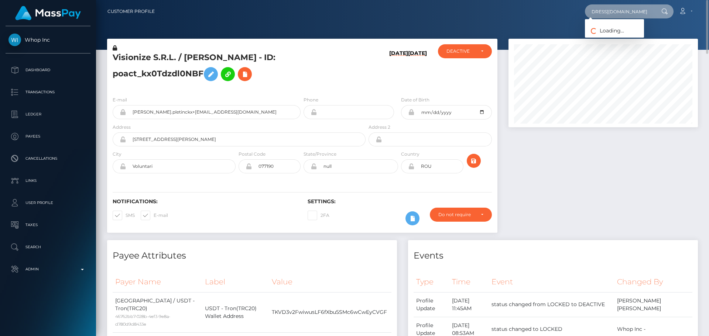
type input "[EMAIL_ADDRESS][DOMAIN_NAME]"
click at [615, 41] on link "Nayra Garcia Chavez" at bounding box center [614, 38] width 59 height 14
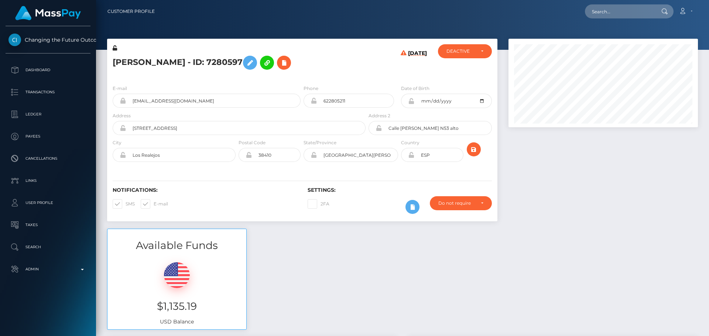
scroll to position [89, 190]
click at [349, 66] on h5 "[PERSON_NAME] - ID: 7280597" at bounding box center [237, 62] width 249 height 21
click at [126, 63] on h5 "[PERSON_NAME] - ID: 7280597" at bounding box center [237, 62] width 249 height 21
copy h5 "Nayra"
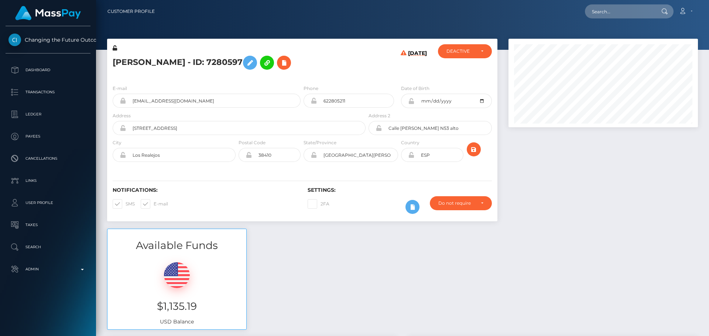
click at [182, 60] on h5 "[PERSON_NAME] - ID: 7280597" at bounding box center [237, 62] width 249 height 21
copy h5 "Chavez"
click at [318, 78] on div "[PERSON_NAME] - ID: 7280597" at bounding box center [237, 61] width 260 height 35
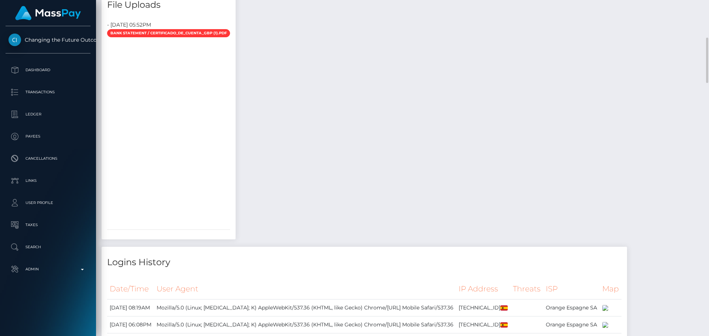
scroll to position [554, 0]
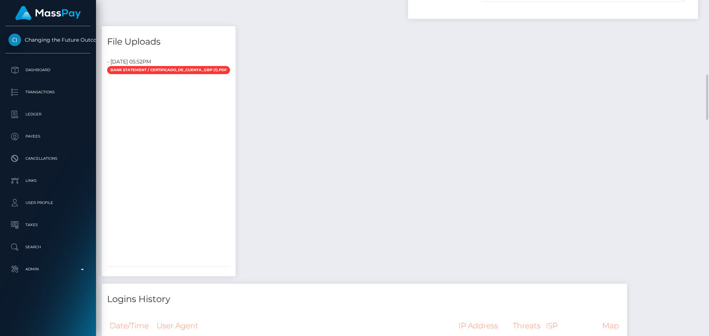
drag, startPoint x: 353, startPoint y: 94, endPoint x: 226, endPoint y: 44, distance: 136.6
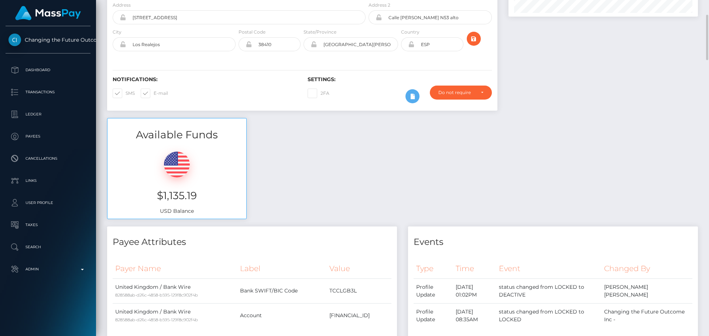
scroll to position [0, 0]
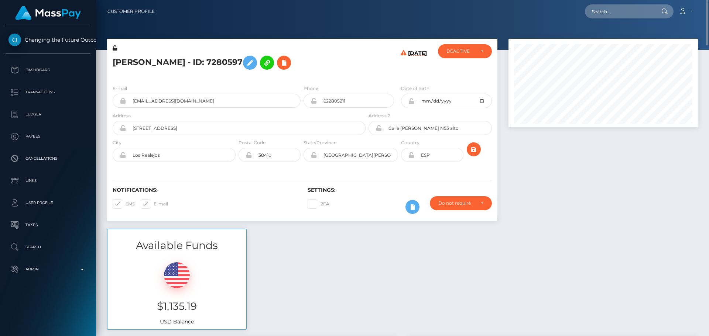
click at [232, 85] on div "E-mail parafarmaciaelherbolario9@gmail.com" at bounding box center [207, 96] width 188 height 23
click at [288, 60] on icon at bounding box center [283, 62] width 9 height 9
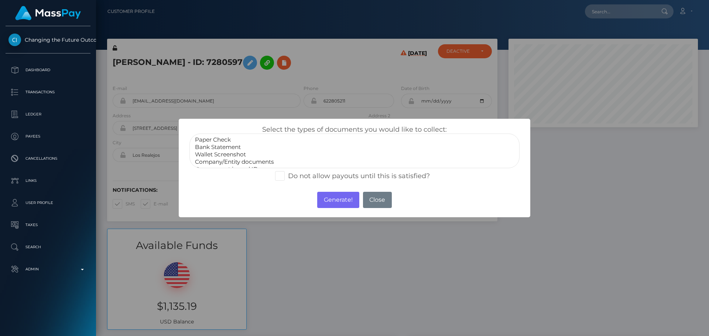
select select "Bank Statement"
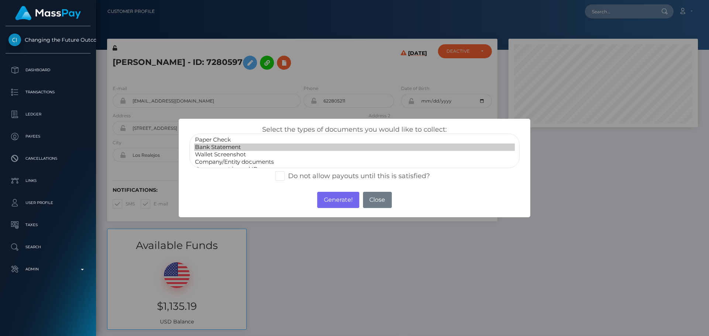
click at [222, 147] on option "Bank Statement" at bounding box center [354, 147] width 320 height 7
click at [378, 200] on button "Close" at bounding box center [377, 200] width 29 height 16
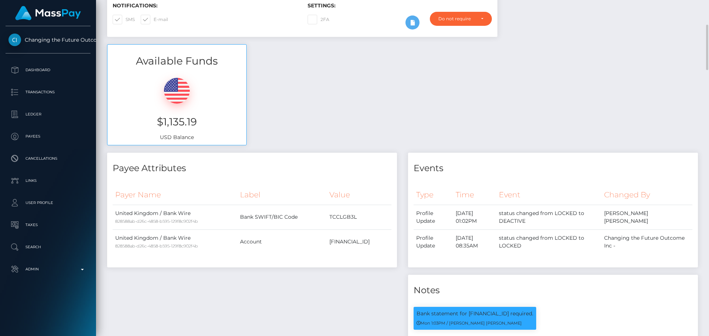
scroll to position [295, 0]
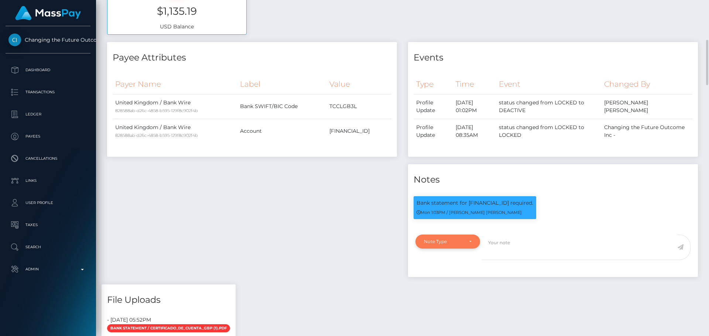
click at [467, 243] on div "Note Type" at bounding box center [448, 242] width 48 height 6
click at [454, 294] on span "Clear Compliance" at bounding box center [443, 292] width 39 height 7
select select "CLEAR_COMPLIANCE"
click at [534, 247] on textarea at bounding box center [579, 247] width 196 height 25
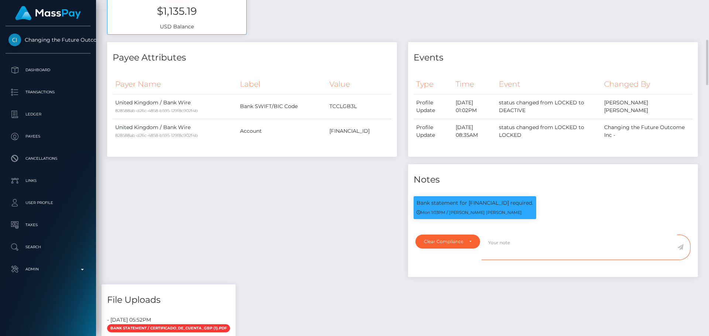
paste textarea "Bank statement provided for showing that the bank account belongs to Heather Ni…"
click at [498, 204] on p "Bank statement for GB31TCCL04140470896149 required." at bounding box center [474, 203] width 117 height 8
copy p "GB31TCCL04140470896149"
click at [552, 243] on textarea "Bank statement provided for showing that the bank account belongs to Heather Ni…" at bounding box center [579, 247] width 196 height 25
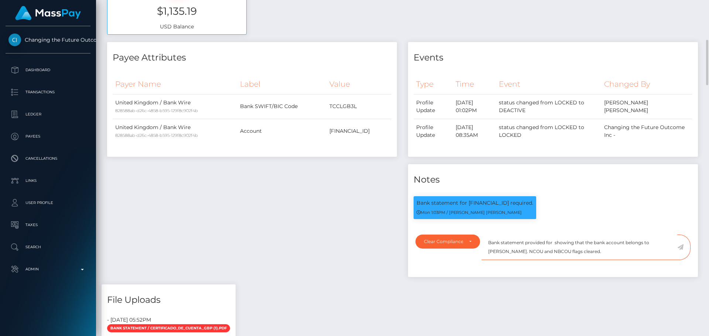
paste textarea "GB31TCCL04140470896149"
click at [537, 252] on textarea "Bank statement provided for GB31TCCL04140470896149, showing that the bank accou…" at bounding box center [579, 247] width 196 height 25
drag, startPoint x: 537, startPoint y: 252, endPoint x: 571, endPoint y: 251, distance: 34.0
click at [571, 251] on textarea "Bank statement provided for GB31TCCL04140470896149, showing that the bank accou…" at bounding box center [579, 247] width 196 height 25
paste textarea "Nayra Garcia Chavez"
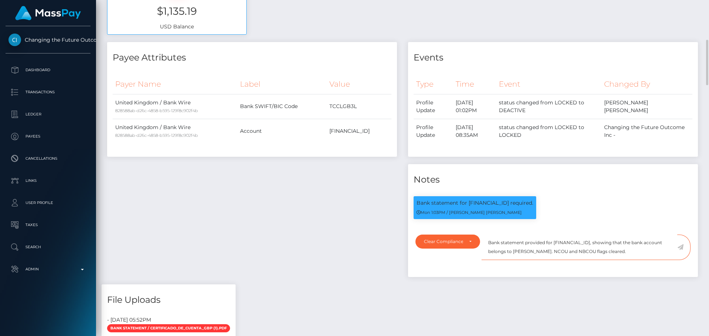
drag, startPoint x: 656, startPoint y: 251, endPoint x: 488, endPoint y: 238, distance: 168.4
click at [488, 238] on textarea "Bank statement provided for GB31TCCL04140470896149, showing that the bank accou…" at bounding box center [579, 247] width 196 height 25
type textarea "Bank statement provided for GB31TCCL04140470896149, showing that the bank accou…"
click at [666, 253] on textarea "Bank statement provided for GB31TCCL04140470896149, showing that the bank accou…" at bounding box center [579, 247] width 196 height 25
click at [679, 248] on icon at bounding box center [680, 247] width 6 height 6
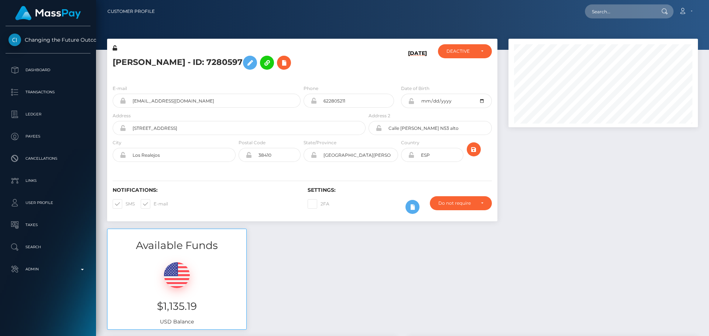
scroll to position [89, 190]
click at [385, 64] on div "[DATE]" at bounding box center [399, 61] width 65 height 35
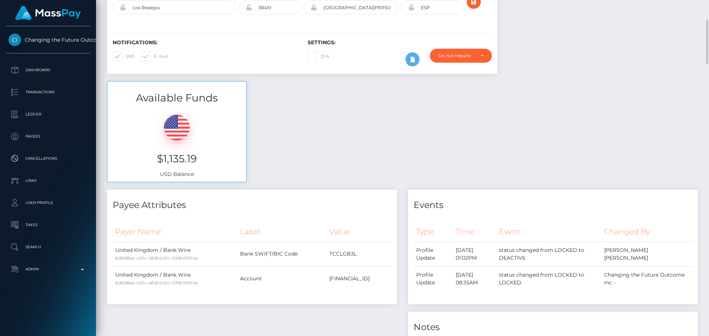
scroll to position [0, 0]
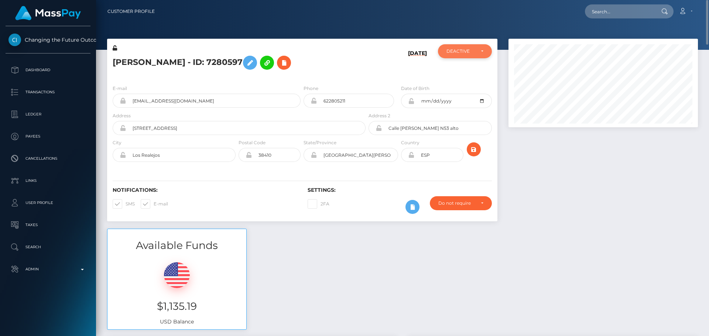
click at [456, 53] on div "DEACTIVE" at bounding box center [460, 51] width 28 height 6
click at [467, 68] on link "ACTIVE" at bounding box center [465, 71] width 54 height 14
select select "ACTIVE"
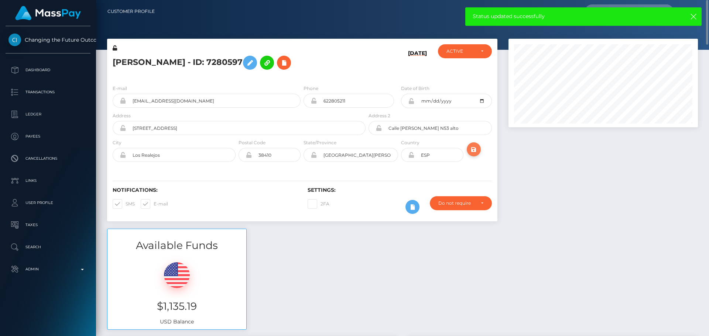
click at [475, 155] on button "submit" at bounding box center [473, 149] width 14 height 14
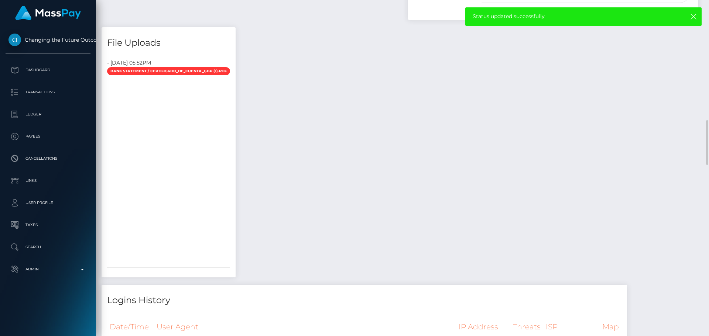
scroll to position [627, 0]
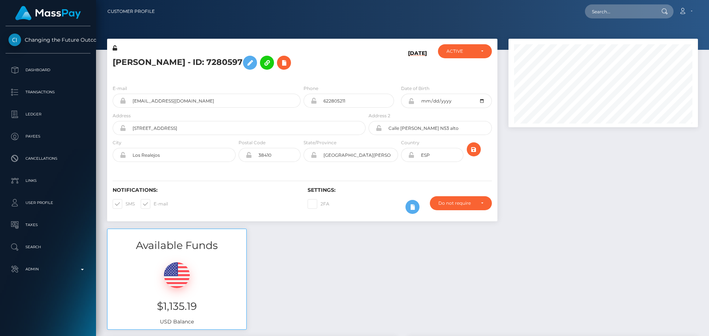
scroll to position [89, 190]
click at [305, 168] on div "E-mail [EMAIL_ADDRESS][DOMAIN_NAME] Phone" at bounding box center [302, 124] width 390 height 90
click at [319, 170] on div "Notifications: SMS E-mail Settings: 2FA" at bounding box center [302, 195] width 390 height 52
click at [305, 169] on div "E-mail [EMAIL_ADDRESS][DOMAIN_NAME] Phone" at bounding box center [302, 124] width 390 height 90
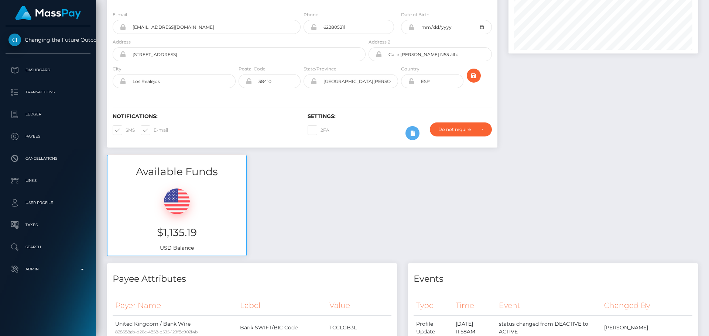
scroll to position [0, 0]
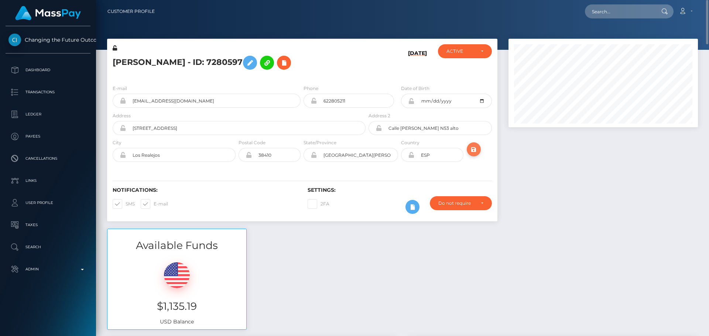
click at [474, 150] on icon "submit" at bounding box center [473, 149] width 9 height 9
click at [186, 64] on h5 "[PERSON_NAME] - ID: 7280597" at bounding box center [237, 62] width 249 height 21
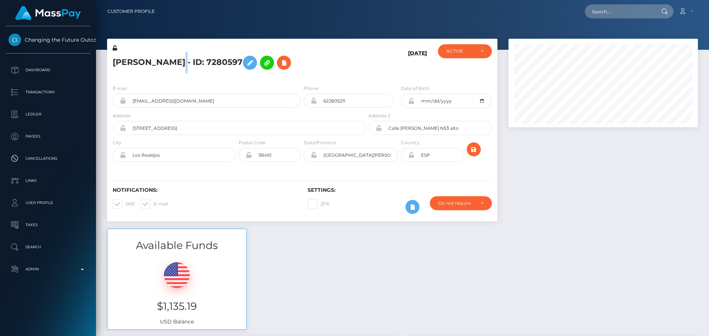
copy h5 "[PERSON_NAME] - ID: 7280597"
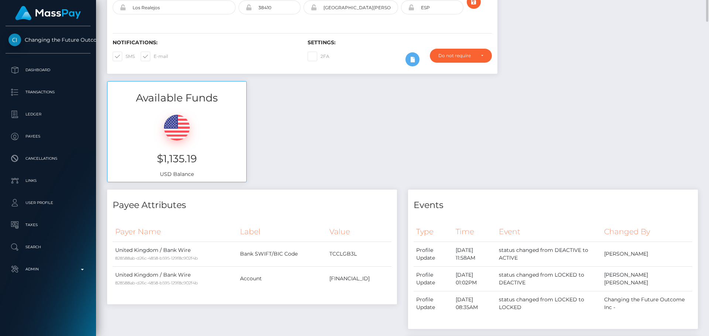
scroll to position [0, 0]
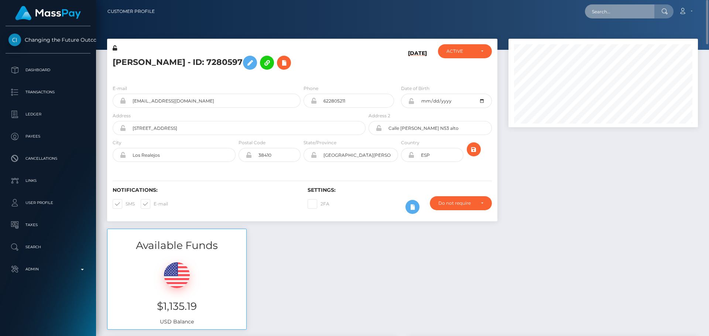
click at [616, 10] on input "text" at bounding box center [619, 11] width 69 height 14
paste input "[EMAIL_ADDRESS][DOMAIN_NAME]"
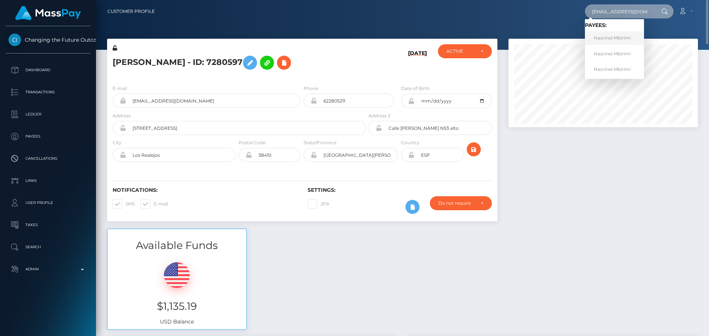
type input "[EMAIL_ADDRESS][DOMAIN_NAME]"
click at [612, 37] on link "Hazvinei Mbirimi" at bounding box center [614, 38] width 59 height 14
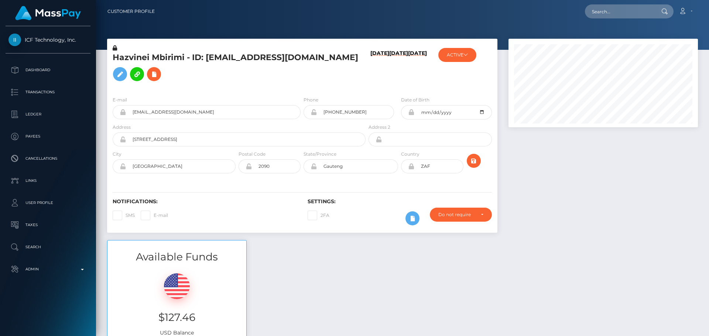
scroll to position [89, 190]
click at [384, 90] on div "E-mail divascoms@gmail.com Phone +27813258354 ZAF" at bounding box center [302, 135] width 390 height 90
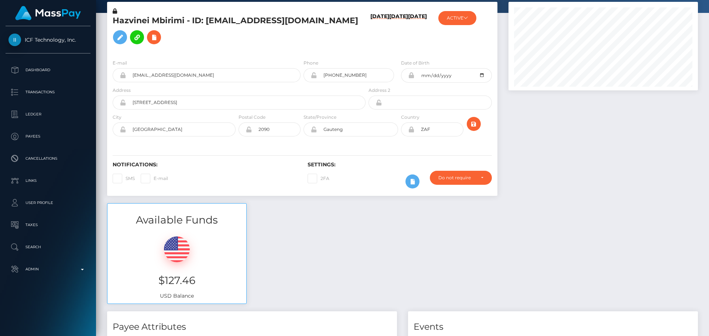
scroll to position [0, 0]
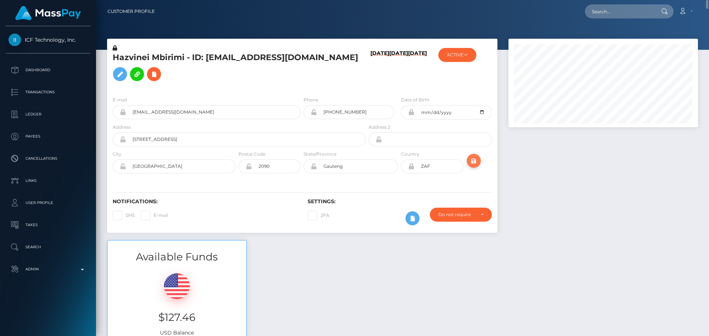
click at [475, 156] on icon "submit" at bounding box center [473, 160] width 9 height 9
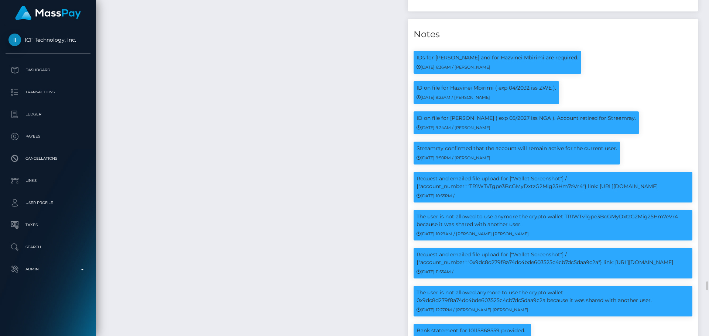
scroll to position [2214, 0]
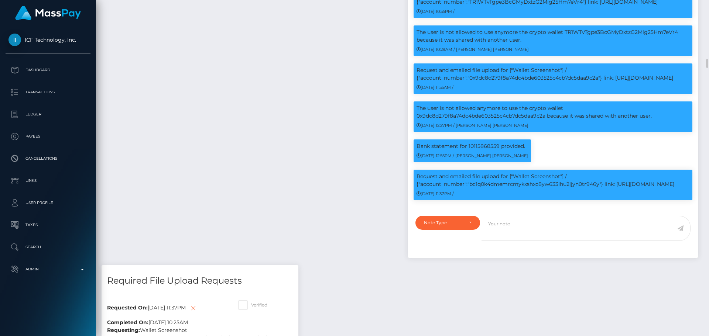
scroll to position [2140, 0]
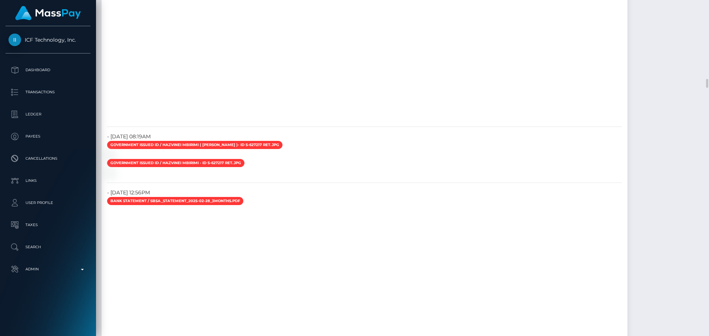
scroll to position [2805, 0]
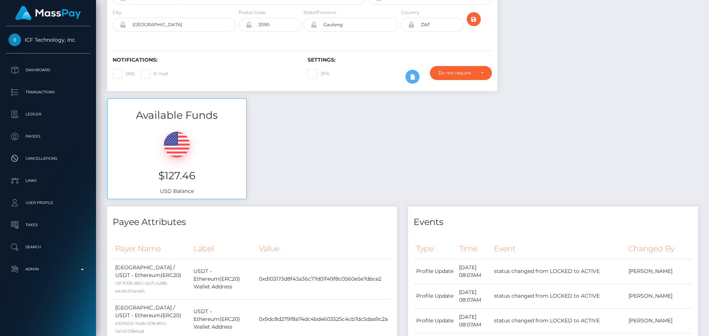
scroll to position [0, 0]
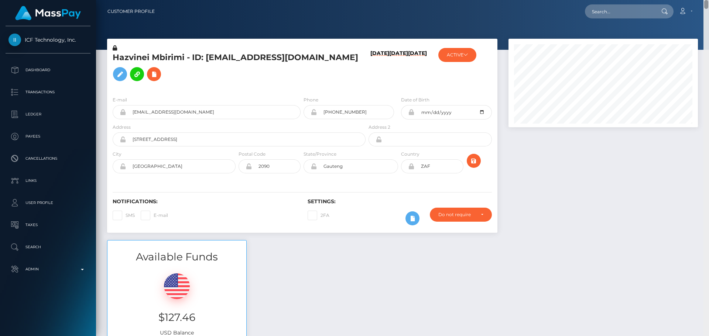
drag, startPoint x: 707, startPoint y: 128, endPoint x: 702, endPoint y: 0, distance: 128.2
click at [702, 0] on div "Customer Profile Loading... Loading..." at bounding box center [402, 168] width 613 height 336
click at [300, 76] on div "Hazvinei Mbirimi - ID: [EMAIL_ADDRESS][DOMAIN_NAME]" at bounding box center [237, 67] width 260 height 46
click at [455, 56] on button "ACTIVE" at bounding box center [457, 55] width 38 height 14
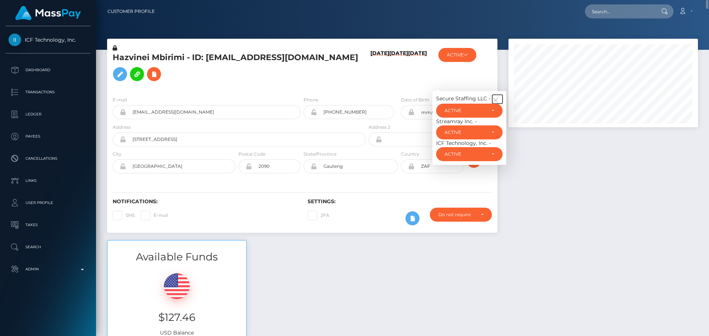
click at [499, 95] on button "button" at bounding box center [497, 99] width 10 height 9
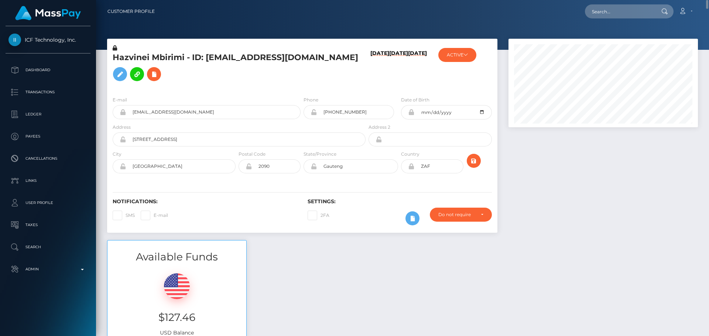
click at [408, 68] on h6 "03/01/23" at bounding box center [417, 68] width 19 height 37
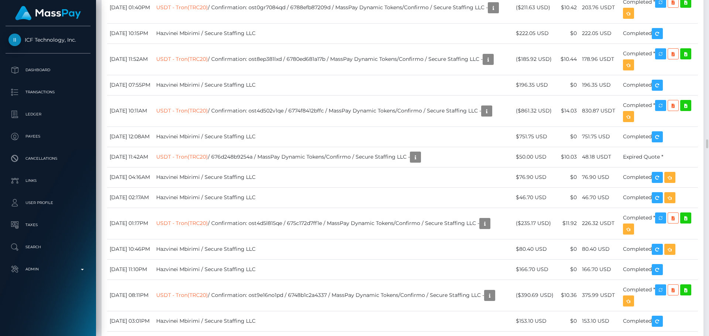
scroll to position [5167, 0]
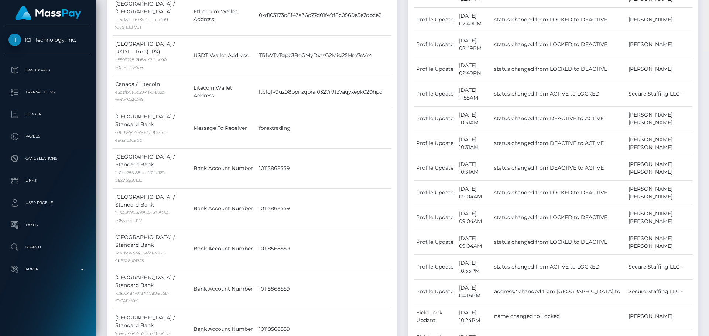
scroll to position [0, 0]
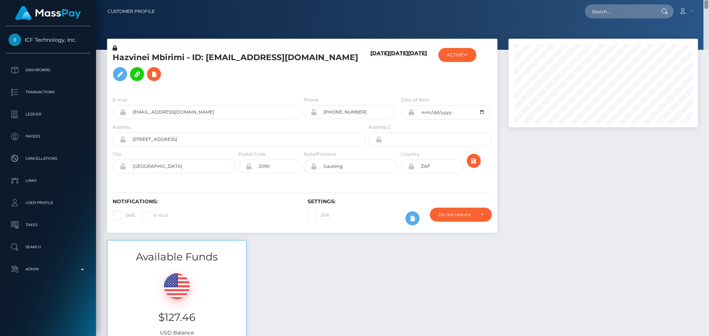
drag, startPoint x: 707, startPoint y: 134, endPoint x: 698, endPoint y: -6, distance: 140.1
click at [698, 0] on html "ICF Technology, Inc. Dashboard Transactions Ledger Payees Links" at bounding box center [354, 168] width 709 height 336
click at [243, 60] on h5 "Hazvinei Mbirimi - ID: divascoms@gmail.com" at bounding box center [237, 68] width 249 height 33
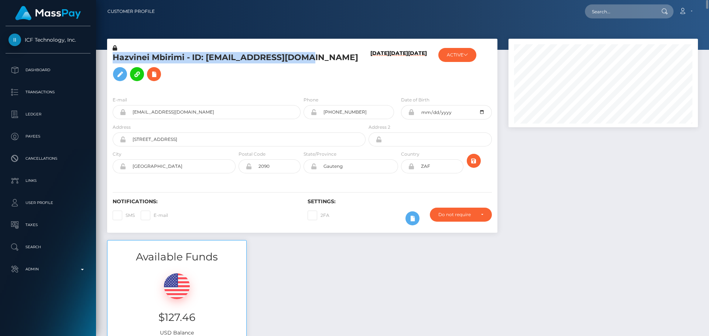
click at [243, 60] on h5 "Hazvinei Mbirimi - ID: divascoms@gmail.com" at bounding box center [237, 68] width 249 height 33
copy h5 "Hazvinei Mbirimi - ID: divascoms@gmail.com"
click at [399, 90] on div "E-mail divascoms@gmail.com Phone +27813258354 ZAF" at bounding box center [302, 135] width 390 height 90
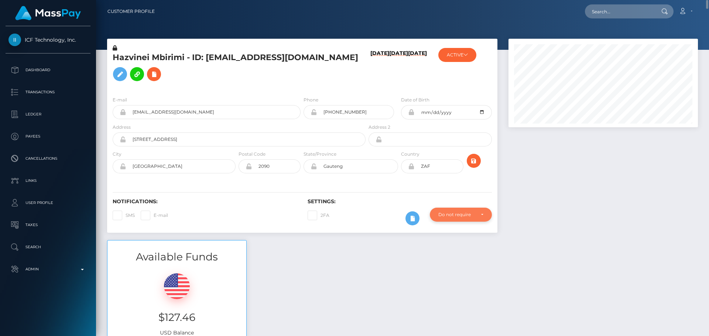
click at [462, 212] on div "Do not require" at bounding box center [456, 215] width 37 height 6
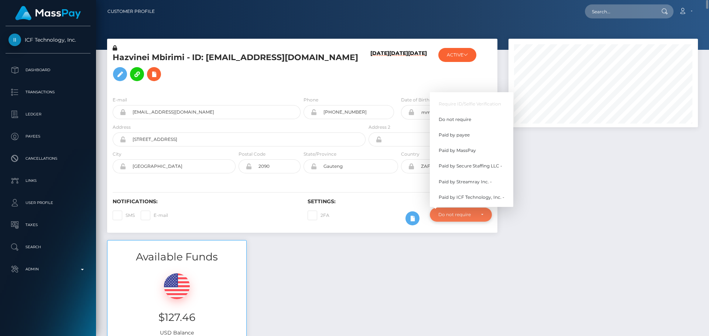
scroll to position [89, 190]
click at [472, 147] on span "Paid by MassPay" at bounding box center [456, 150] width 37 height 7
select select "2"
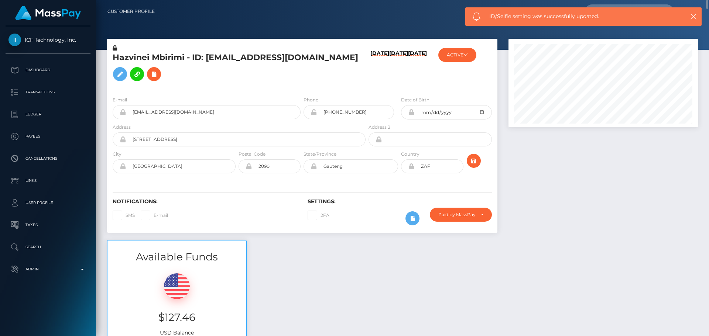
click at [371, 208] on div "2FA" at bounding box center [350, 218] width 97 height 21
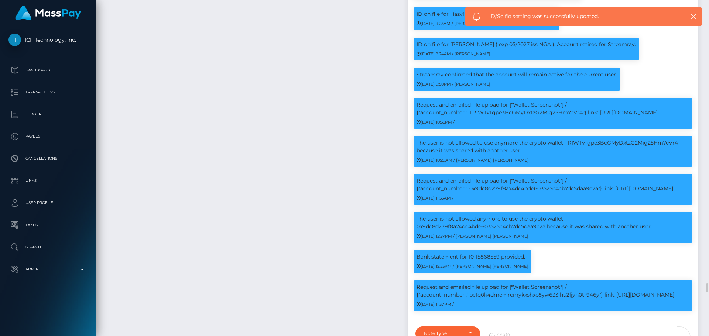
scroll to position [2288, 0]
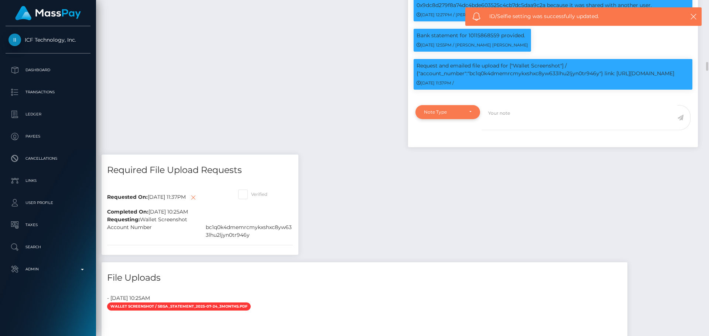
click at [472, 106] on div "Note Type" at bounding box center [447, 112] width 65 height 14
click at [445, 144] on span "Compliance" at bounding box center [437, 147] width 27 height 7
select select "COMPLIANCE"
click at [504, 109] on textarea at bounding box center [579, 117] width 196 height 25
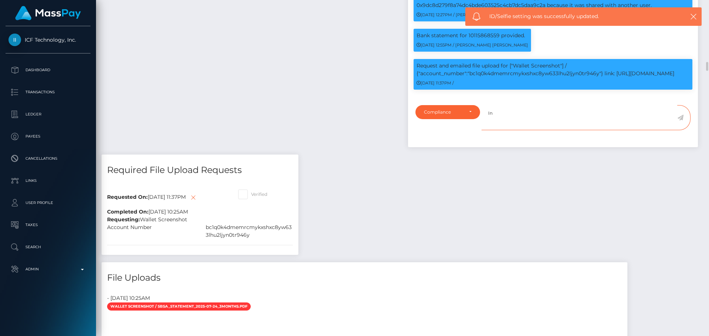
paste textarea "Ticket #124842"
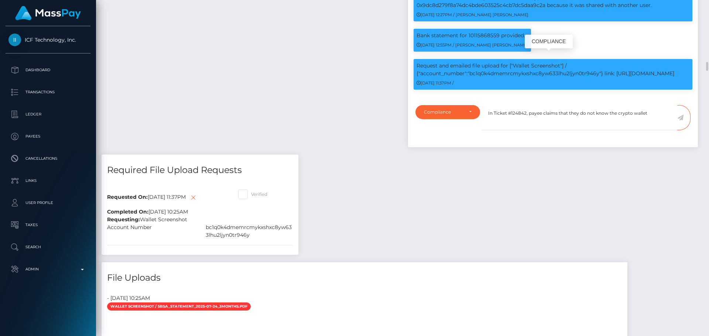
click at [505, 66] on p "Request and emailed file upload for ["Wallet Screenshot"] / {"account_number":"…" at bounding box center [552, 69] width 273 height 15
copy p "bc1q0k4dmemrcmykxshxc8yw633lhu2ljyn0tr946y"
click at [654, 107] on textarea "In Ticket #124842, payee claims that they do not know the crypto wallet" at bounding box center [579, 117] width 196 height 25
paste textarea "bc1q0k4dmemrcmykxshxc8yw633lhu2ljyn0tr946y"
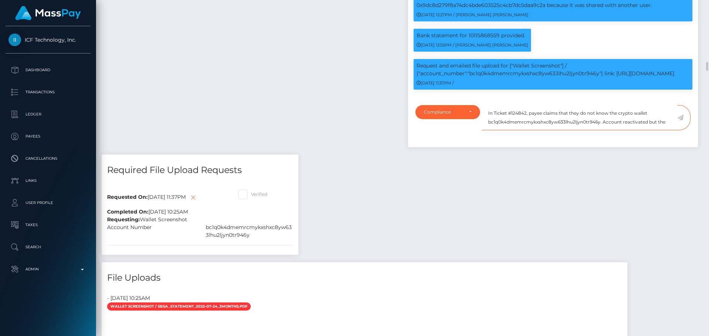
scroll to position [4, 0]
type textarea "In Ticket #124842, payee claims that they do not know the crypto wallet bc1q0k4…"
click at [683, 109] on span at bounding box center [683, 117] width 13 height 25
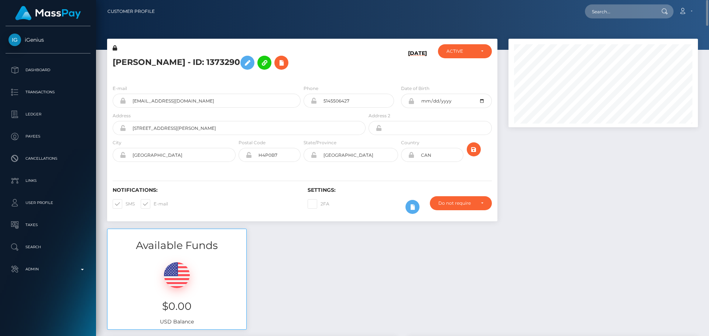
click at [342, 68] on h5 "[PERSON_NAME] - ID: 1373290" at bounding box center [237, 62] width 249 height 21
click at [342, 67] on h5 "[PERSON_NAME] - ID: 1373290" at bounding box center [237, 62] width 249 height 21
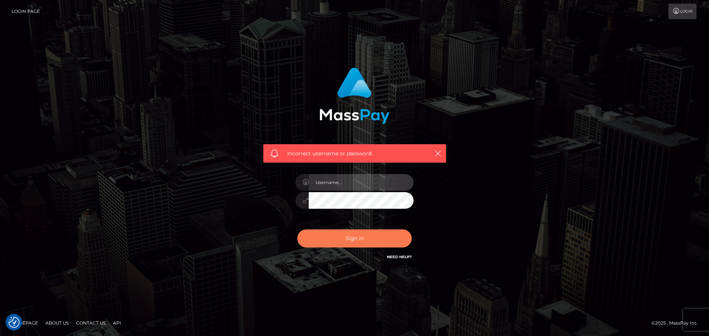
type input "[DOMAIN_NAME]"
click at [354, 242] on button "Sign in" at bounding box center [354, 239] width 114 height 18
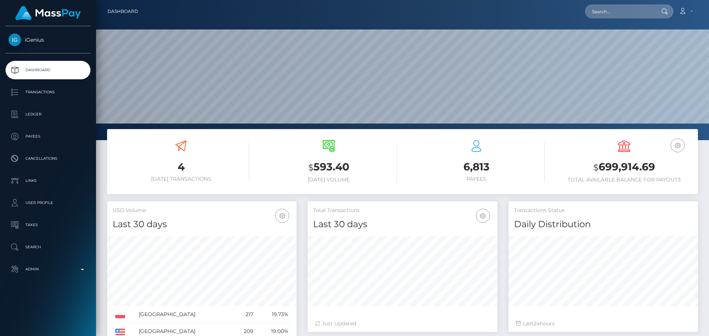
scroll to position [131, 190]
click at [614, 10] on input "text" at bounding box center [619, 11] width 69 height 14
paste input "[EMAIL_ADDRESS][DOMAIN_NAME]"
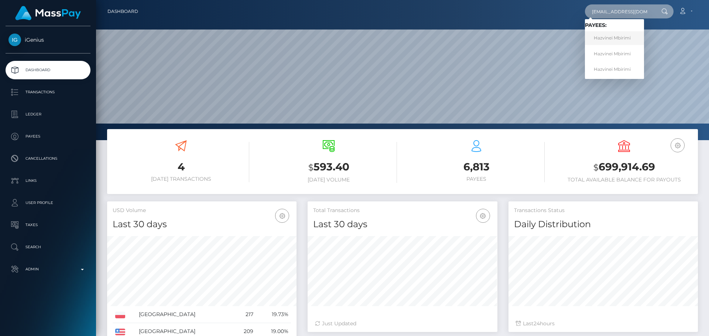
type input "[EMAIL_ADDRESS][DOMAIN_NAME]"
click at [615, 42] on link "Hazvinei Mbirimi" at bounding box center [614, 38] width 59 height 14
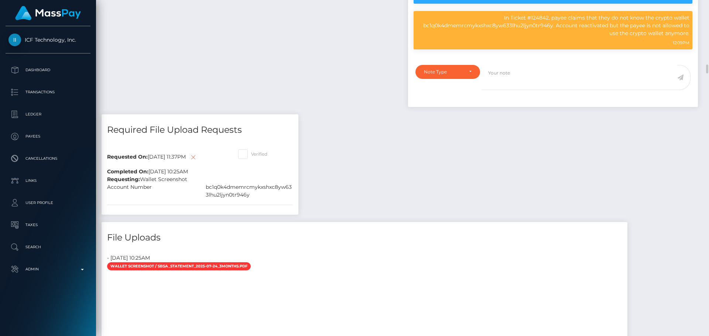
scroll to position [2436, 0]
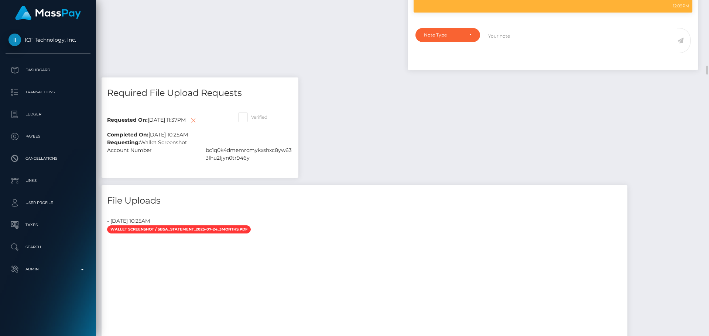
click at [251, 114] on span at bounding box center [251, 117] width 0 height 6
click at [251, 113] on input "Verified" at bounding box center [253, 115] width 5 height 5
checkbox input "true"
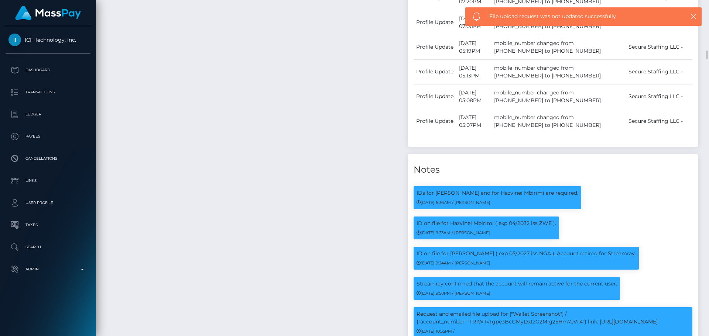
drag, startPoint x: 326, startPoint y: 136, endPoint x: 310, endPoint y: 114, distance: 27.0
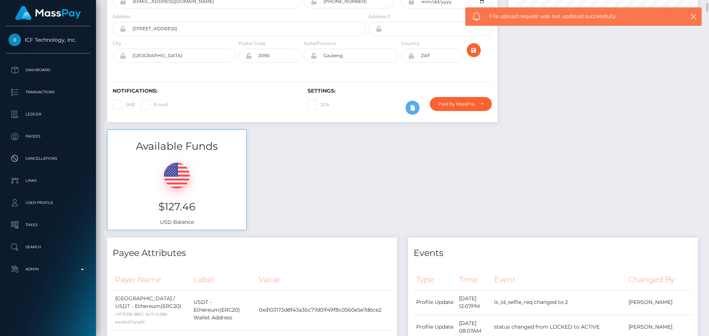
scroll to position [74, 0]
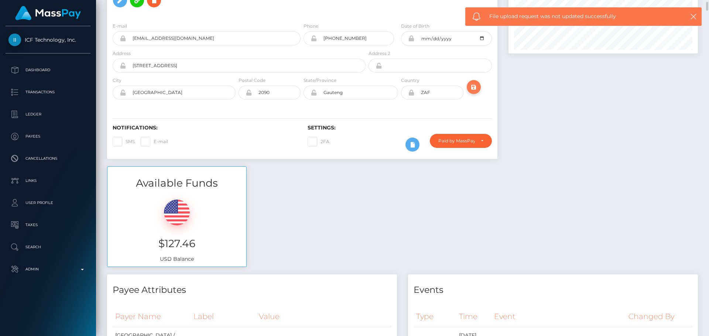
click at [475, 83] on icon "submit" at bounding box center [473, 87] width 9 height 9
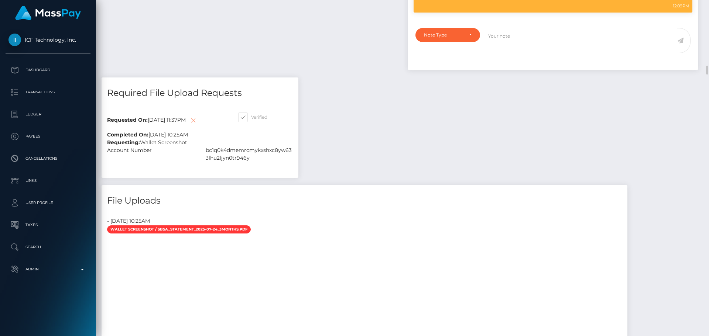
scroll to position [89, 190]
click at [197, 116] on icon at bounding box center [193, 120] width 9 height 9
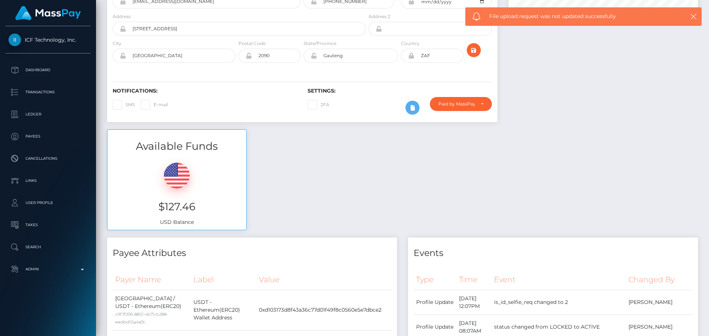
scroll to position [0, 0]
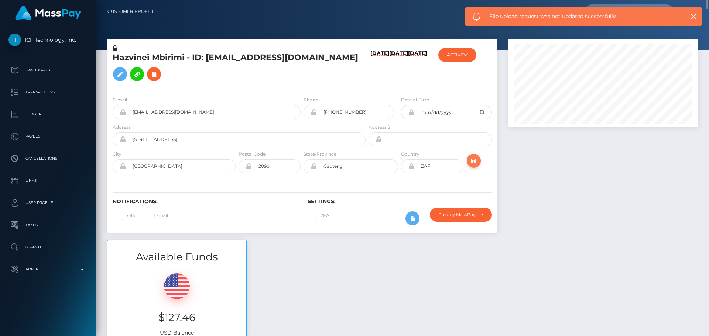
click at [473, 156] on icon "submit" at bounding box center [473, 160] width 9 height 9
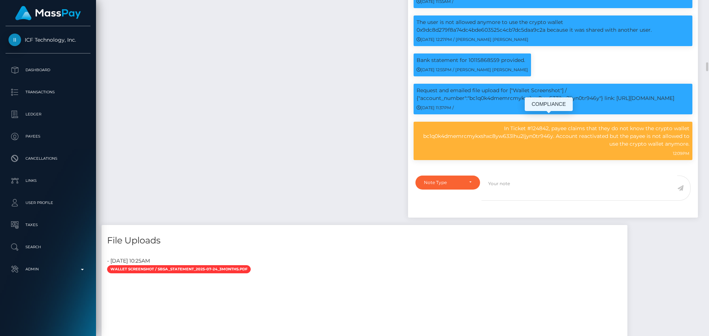
scroll to position [89, 190]
click at [533, 129] on p "In Ticket #124842, payee claims that they do not know the crypto wallet bc1q0k4…" at bounding box center [552, 136] width 273 height 23
copy p "bc1q0k4dmemrcmykxshxc8yw633lhu2ljyn0tr946y"
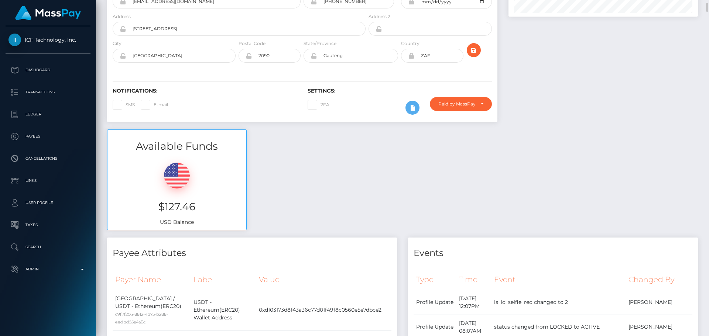
scroll to position [0, 0]
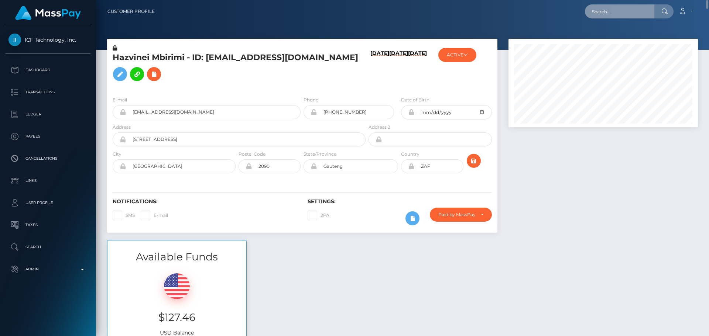
click at [622, 11] on input "text" at bounding box center [619, 11] width 69 height 14
paste input "[EMAIL_ADDRESS][DOMAIN_NAME]"
type input "[EMAIL_ADDRESS][DOMAIN_NAME]"
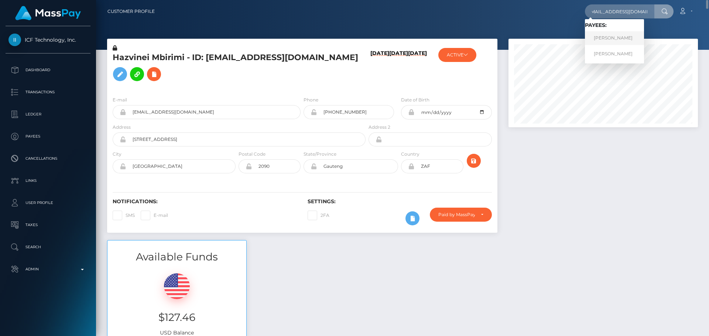
scroll to position [0, 0]
click at [609, 37] on link "thalia barkey" at bounding box center [614, 38] width 59 height 14
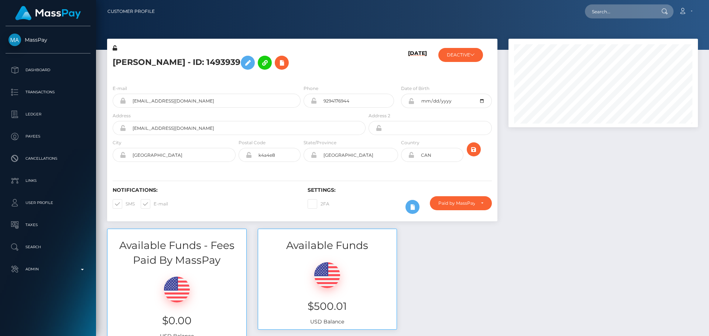
scroll to position [89, 190]
click at [302, 74] on div "[PERSON_NAME] - ID: 1493939" at bounding box center [237, 61] width 260 height 35
click at [302, 75] on div "[PERSON_NAME] - ID: 1493939" at bounding box center [237, 61] width 260 height 35
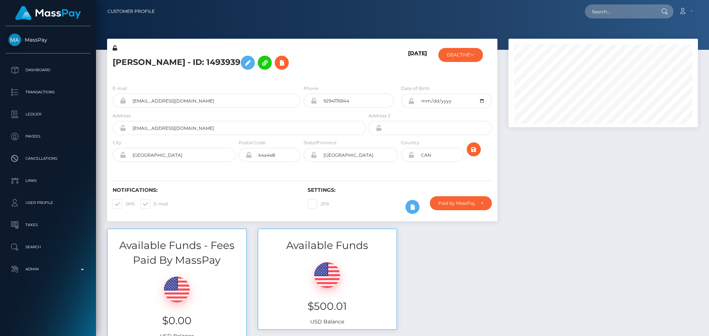
click at [302, 75] on div "thalia barkey - ID: 1493939" at bounding box center [237, 61] width 260 height 35
click at [302, 74] on div "thalia barkey - ID: 1493939" at bounding box center [237, 61] width 260 height 35
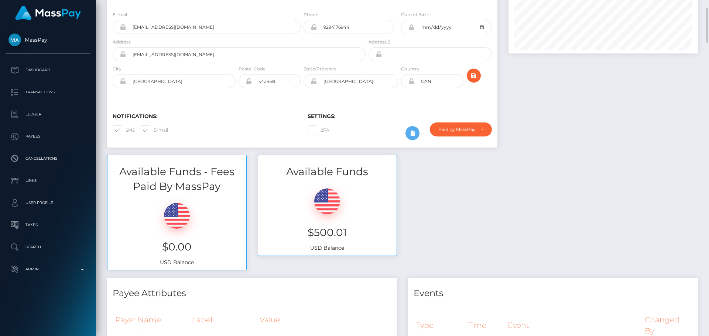
scroll to position [0, 0]
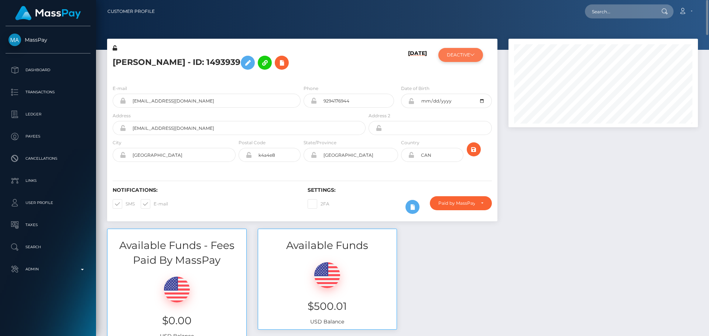
click at [468, 51] on button "DEACTIVE" at bounding box center [460, 55] width 45 height 14
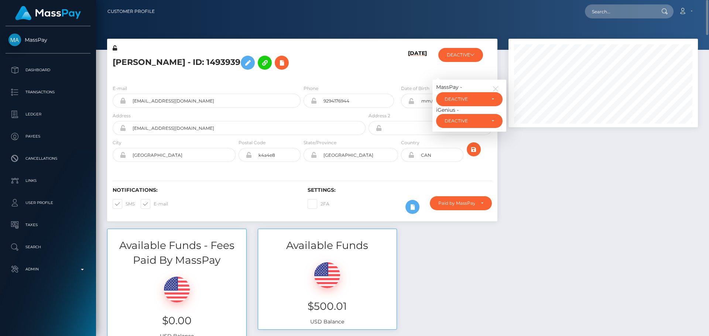
click at [408, 69] on h6 "08/28/25" at bounding box center [417, 63] width 19 height 26
click at [497, 84] on button "button" at bounding box center [497, 87] width 10 height 9
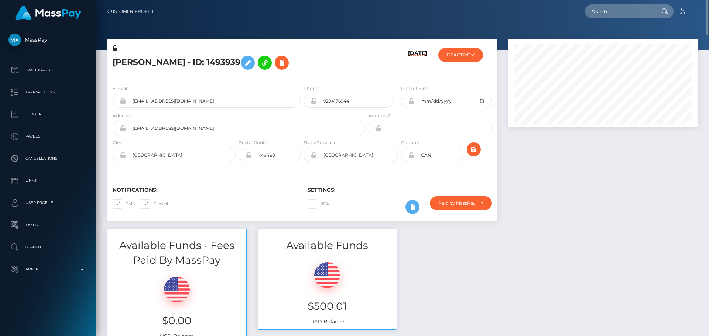
click at [353, 71] on h5 "thalia barkey - ID: 1493939" at bounding box center [237, 62] width 249 height 21
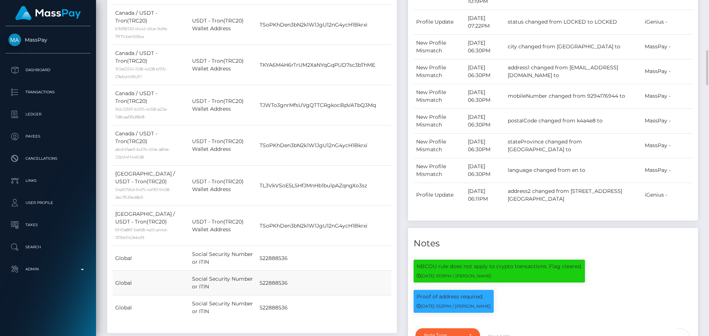
scroll to position [664, 0]
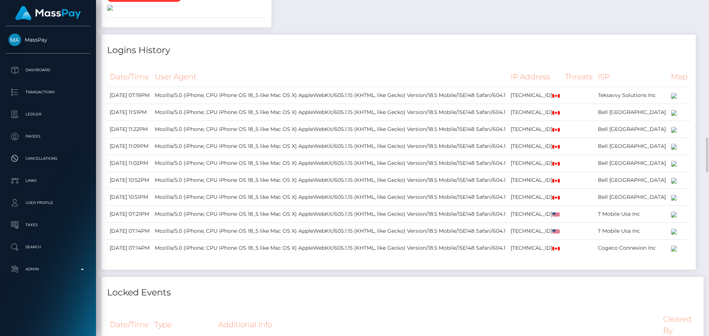
scroll to position [849, 0]
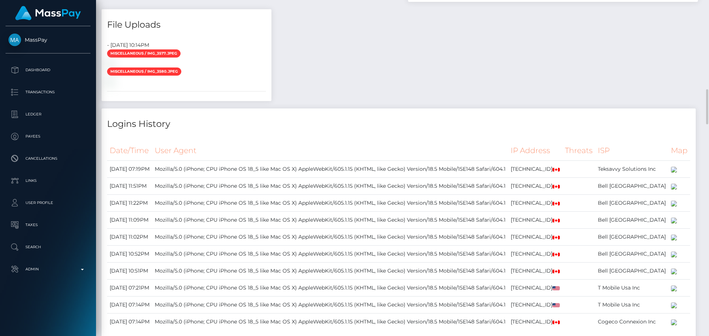
drag, startPoint x: 432, startPoint y: 138, endPoint x: 432, endPoint y: 132, distance: 6.3
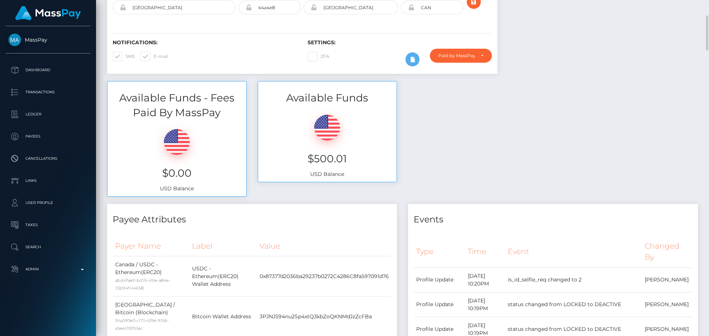
scroll to position [0, 0]
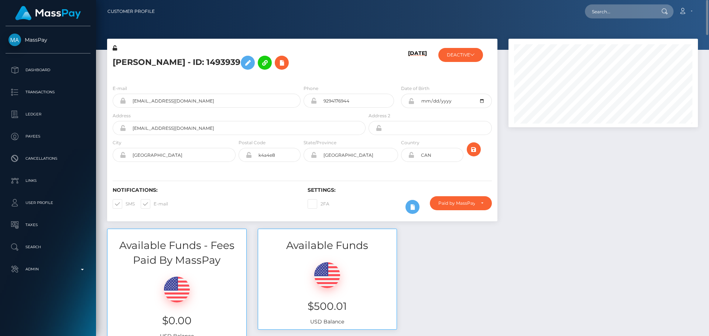
click at [302, 66] on h5 "thalia barkey - ID: 1493939" at bounding box center [237, 62] width 249 height 21
click at [414, 210] on icon at bounding box center [412, 207] width 9 height 9
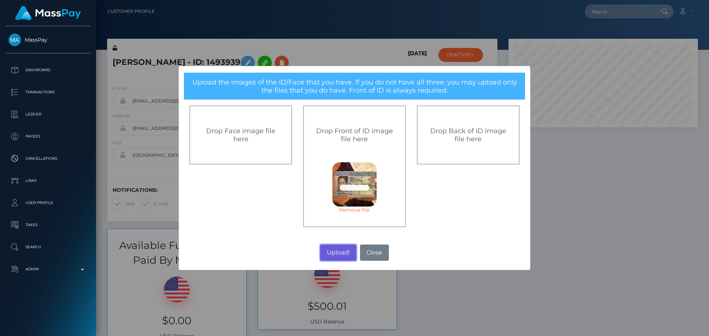
click at [338, 250] on button "Upload!" at bounding box center [338, 253] width 36 height 16
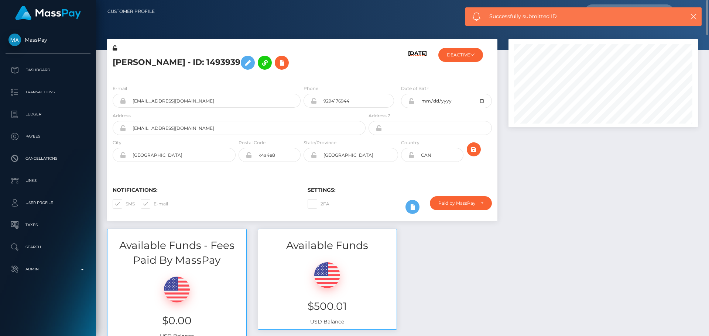
click at [375, 172] on div "Notifications: SMS E-mail Settings: 2FA" at bounding box center [302, 195] width 390 height 52
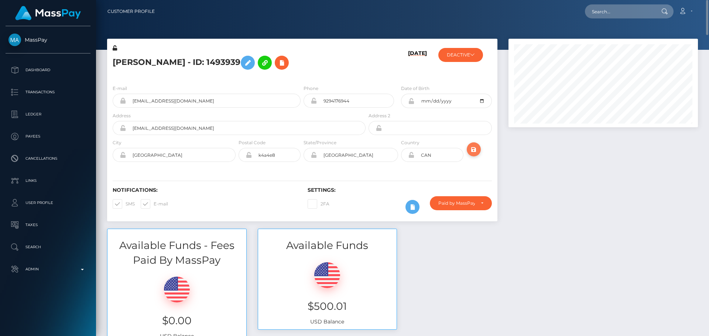
click at [473, 150] on icon "submit" at bounding box center [473, 149] width 9 height 9
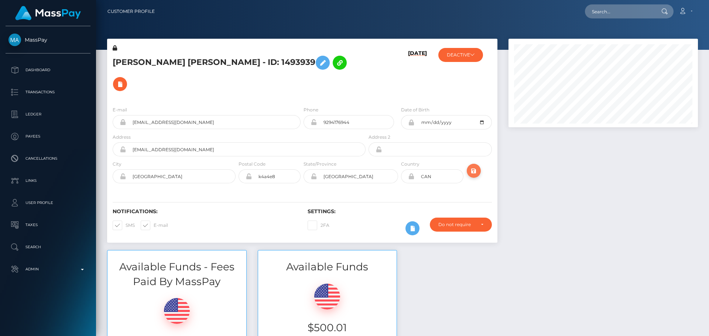
scroll to position [89, 190]
click at [361, 71] on h5 "[PERSON_NAME] [PERSON_NAME] - ID: 1493939" at bounding box center [237, 73] width 249 height 43
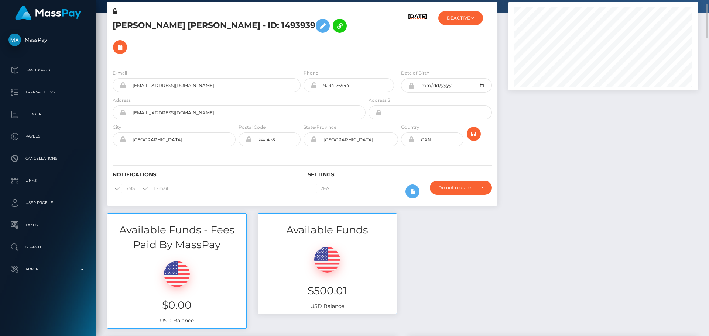
scroll to position [0, 0]
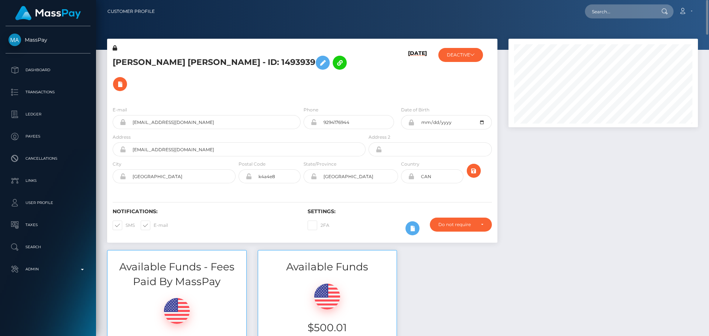
click at [379, 72] on div "[DATE]" at bounding box center [399, 72] width 65 height 56
click at [388, 191] on div "Notifications: SMS E-mail Settings: 2FA" at bounding box center [302, 217] width 390 height 52
click at [207, 142] on input "Thaliabarkey91@gmail.com" at bounding box center [246, 149] width 240 height 14
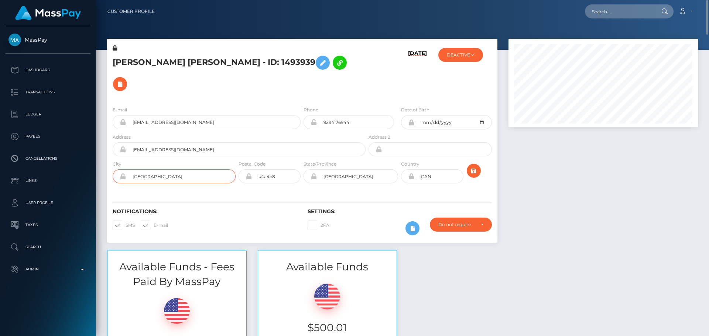
click at [200, 169] on input "ottawa" at bounding box center [181, 176] width 110 height 14
type input "[GEOGRAPHIC_DATA]"
click at [357, 169] on input "ontario" at bounding box center [357, 176] width 81 height 14
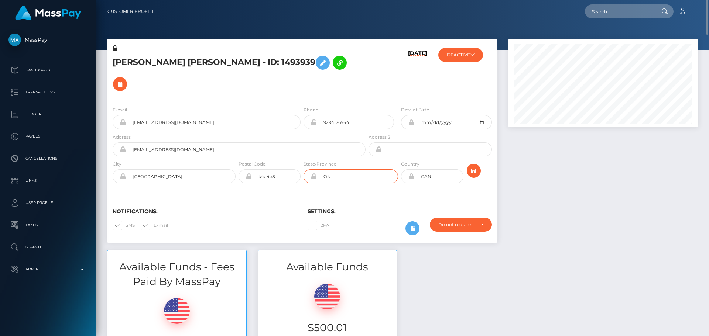
type input "ON"
click at [305, 191] on div "Notifications: SMS E-mail Settings: 2FA" at bounding box center [302, 217] width 390 height 52
click at [285, 169] on input "k4a4e8" at bounding box center [276, 176] width 49 height 14
type input "K4A 4E8"
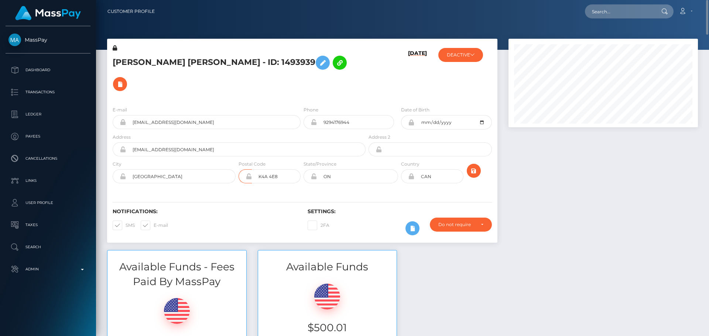
click at [288, 167] on div "E-mail thaliabarkey91@gmail.com Phone 9294176944" at bounding box center [302, 145] width 390 height 90
click at [208, 142] on input "Thaliabarkey91@gmail.com" at bounding box center [246, 149] width 240 height 14
type input "[STREET_ADDRESS]"
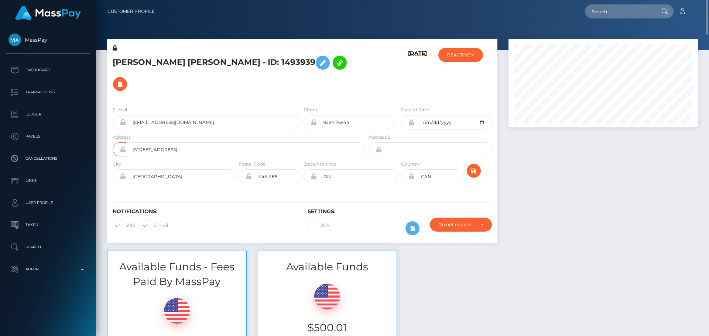
click at [227, 191] on div "Notifications: SMS E-mail Settings: 2FA" at bounding box center [302, 217] width 390 height 52
click at [235, 191] on div "Notifications: SMS E-mail Settings: 2FA" at bounding box center [302, 217] width 390 height 52
drag, startPoint x: 135, startPoint y: 155, endPoint x: 119, endPoint y: 155, distance: 15.9
click at [119, 169] on div "[GEOGRAPHIC_DATA]" at bounding box center [174, 176] width 123 height 14
click at [394, 191] on div "Notifications: SMS E-mail Settings: 2FA" at bounding box center [302, 217] width 390 height 52
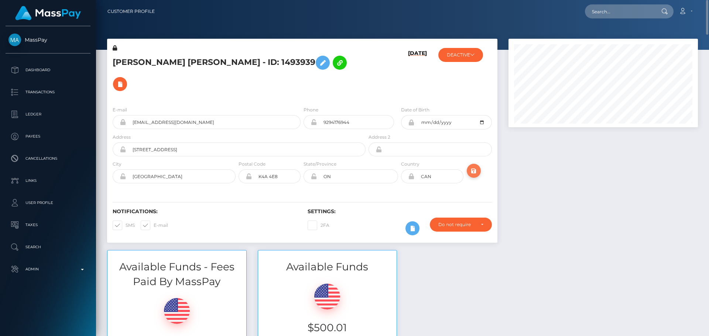
click at [473, 166] on icon "submit" at bounding box center [473, 170] width 9 height 9
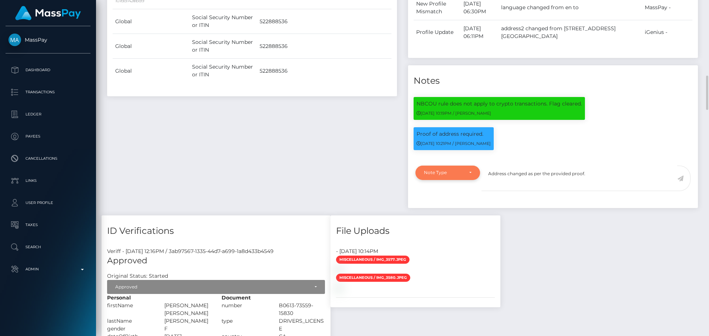
type textarea "Address changed as per the provided proof."
click at [460, 166] on div "Note Type" at bounding box center [447, 173] width 65 height 14
click at [444, 205] on span "Compliance" at bounding box center [437, 208] width 27 height 7
select select "COMPLIANCE"
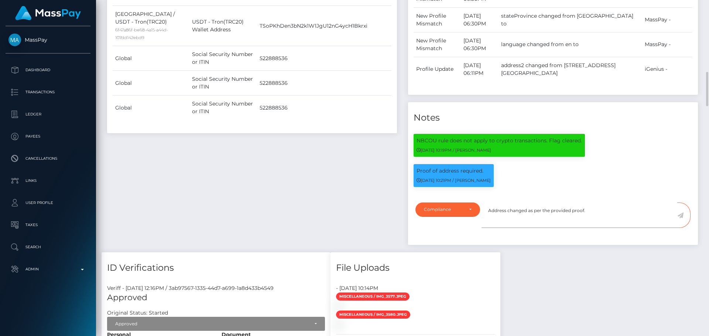
click at [619, 203] on textarea "Address changed as per the provided proof." at bounding box center [579, 215] width 196 height 25
click at [679, 213] on icon at bounding box center [680, 216] width 6 height 6
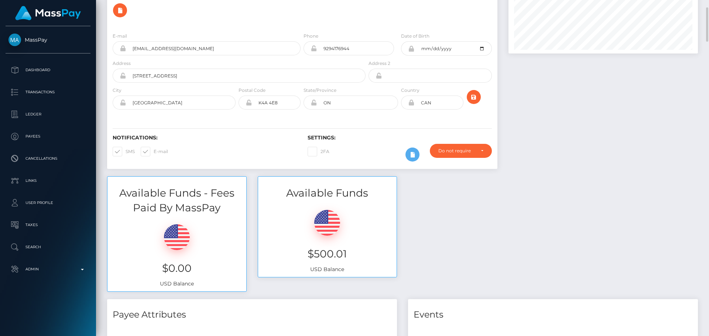
scroll to position [0, 0]
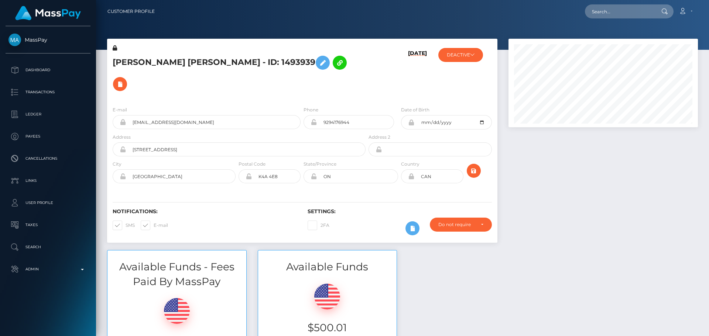
click at [463, 57] on button "DEACTIVE" at bounding box center [460, 55] width 45 height 14
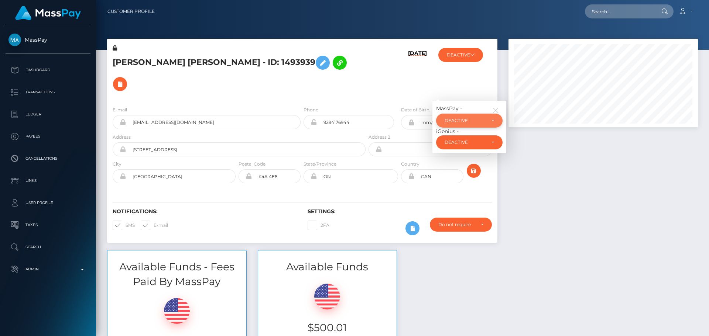
click at [462, 118] on div "DEACTIVE" at bounding box center [464, 121] width 41 height 6
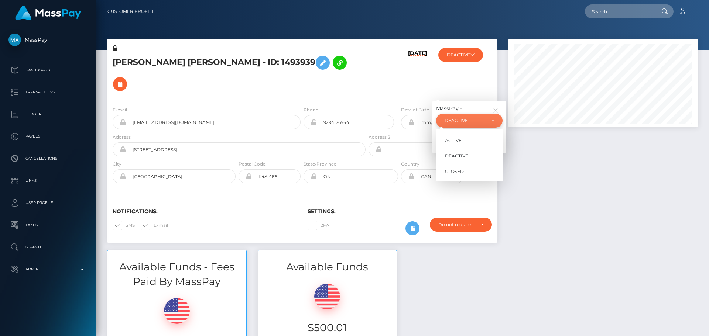
scroll to position [89, 190]
click at [457, 137] on span "ACTIVE" at bounding box center [453, 140] width 17 height 7
select select "ACTIVE"
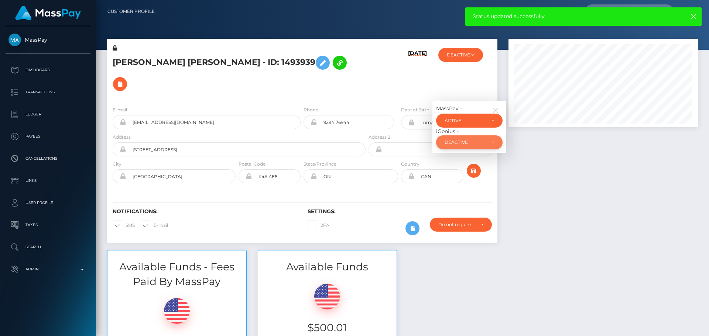
click at [459, 139] on div "DEACTIVE" at bounding box center [464, 142] width 41 height 6
click at [457, 159] on span "ACTIVE" at bounding box center [453, 162] width 17 height 7
select select "ACTIVE"
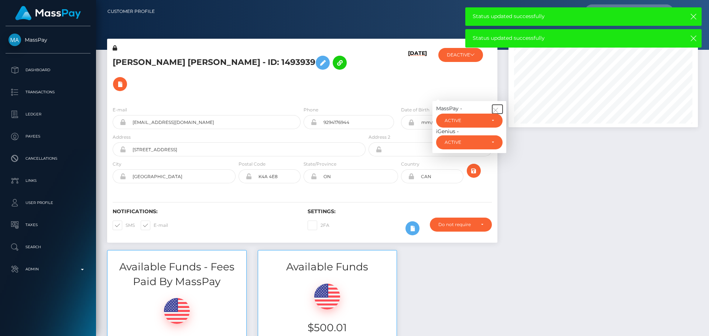
click at [496, 107] on icon "button" at bounding box center [495, 110] width 7 height 7
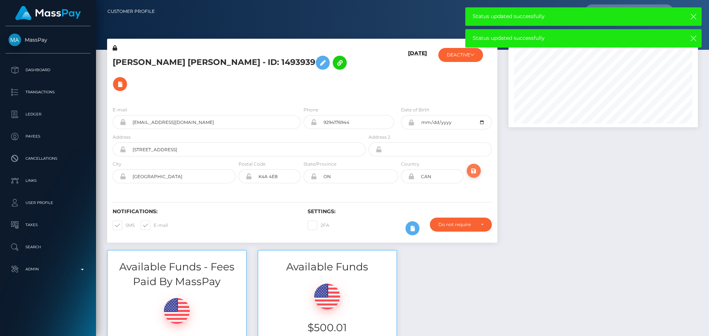
click at [478, 166] on icon "submit" at bounding box center [473, 170] width 9 height 9
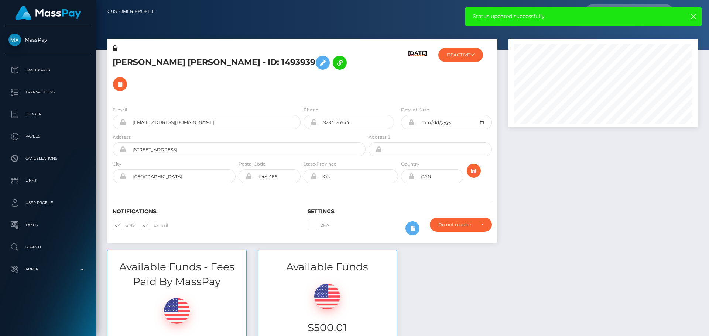
click at [204, 61] on h5 "THALIA JESSICA BARKEY - ID: 1493939" at bounding box center [237, 73] width 249 height 43
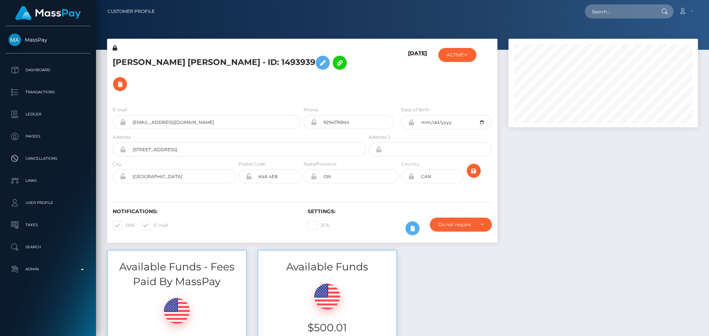
scroll to position [89, 190]
click at [213, 64] on h5 "[PERSON_NAME] [PERSON_NAME] - ID: 1493939" at bounding box center [237, 73] width 249 height 43
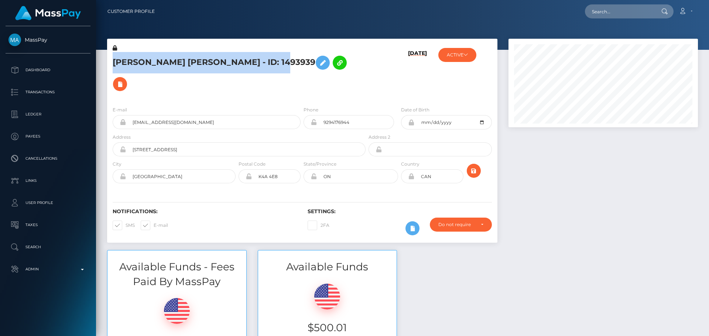
click at [213, 64] on h5 "THALIA JESSICA BARKEY - ID: 1493939" at bounding box center [237, 73] width 249 height 43
copy h5 "THALIA JESSICA BARKEY - ID: 1493939"
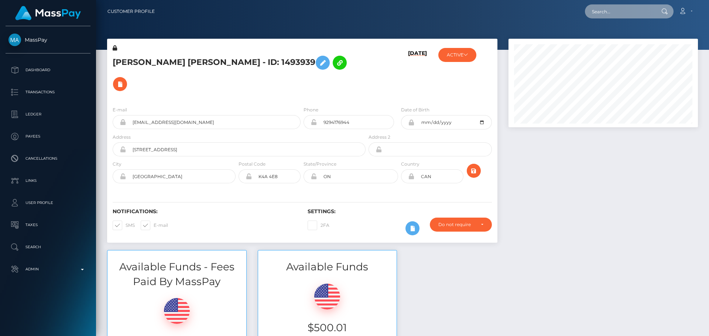
click at [619, 16] on input "text" at bounding box center [619, 11] width 69 height 14
paste input "raina_huff@yahoo.com"
type input "raina_huff@yahoo.com"
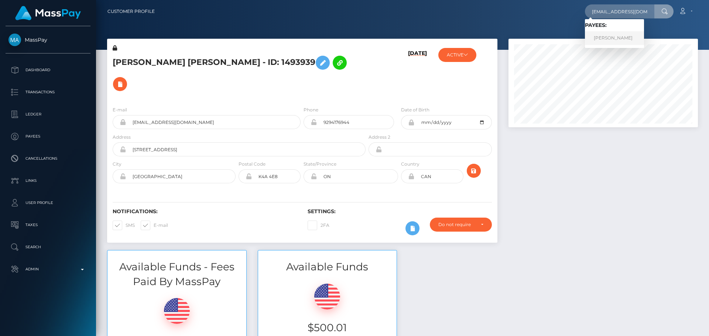
click at [600, 32] on link "Raina Huff" at bounding box center [614, 38] width 59 height 14
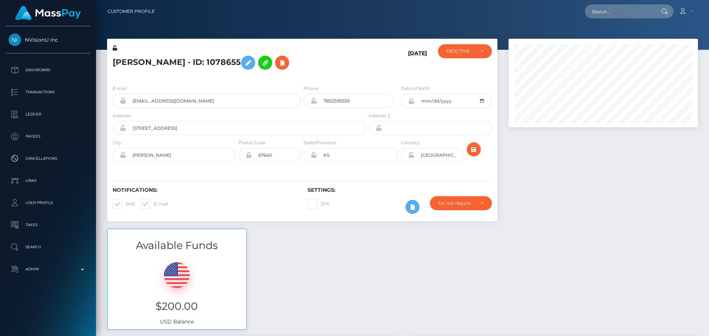
scroll to position [89, 190]
click at [321, 54] on h5 "[PERSON_NAME] - ID: 1078655" at bounding box center [237, 62] width 249 height 21
click at [309, 71] on h5 "Raina Huff - ID: 1078655" at bounding box center [237, 62] width 249 height 21
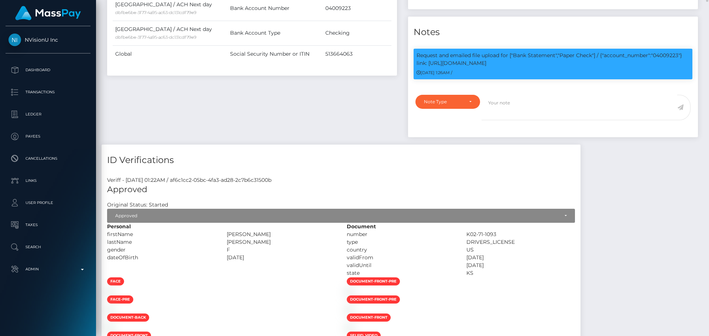
scroll to position [369, 0]
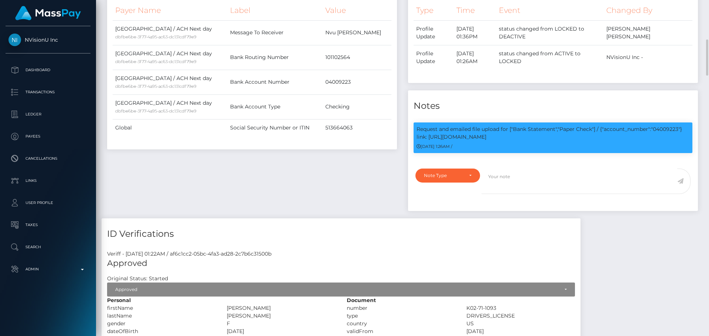
click at [351, 162] on div "Payee Attributes Payer Name Label Value United States / ACH Next day dbfbe6be-3…" at bounding box center [251, 93] width 301 height 250
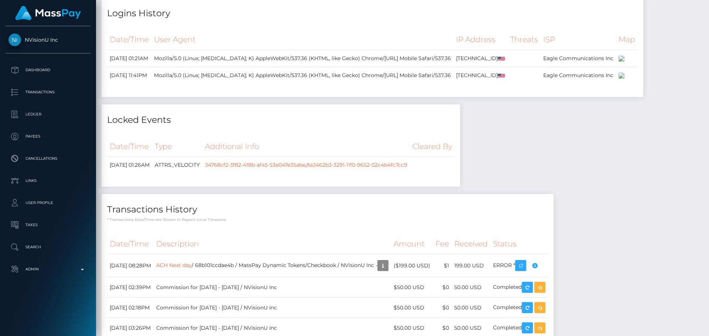
scroll to position [1476, 0]
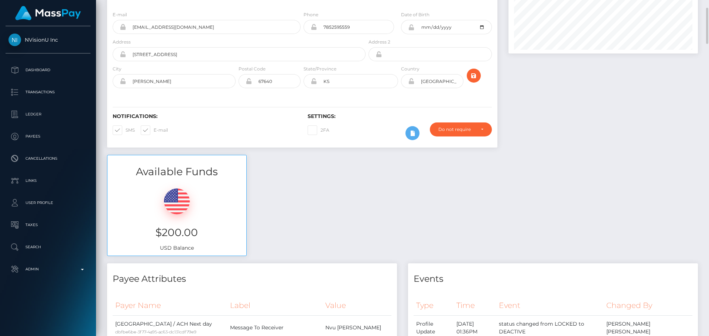
scroll to position [0, 0]
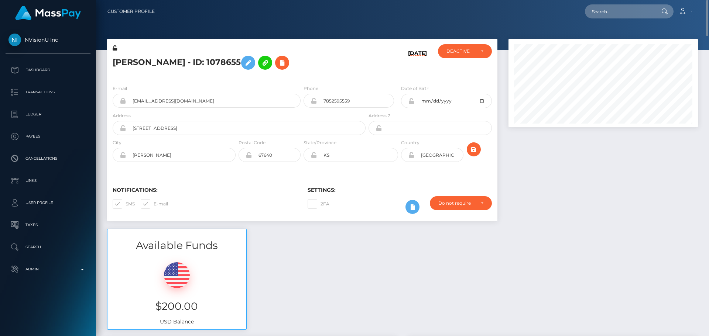
click at [339, 59] on h5 "Raina Huff - ID: 1078655" at bounding box center [237, 62] width 249 height 21
click at [278, 62] on icon at bounding box center [282, 62] width 9 height 9
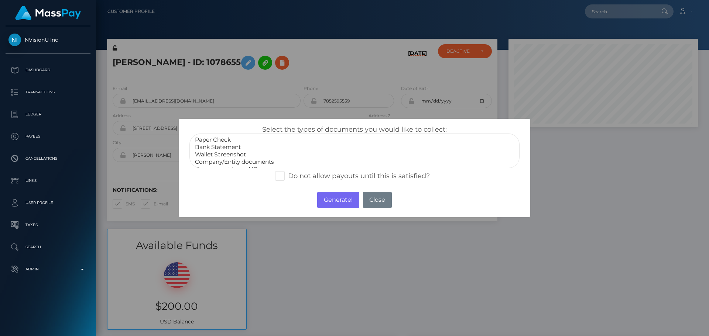
select select "Bank Statement"
click at [232, 148] on option "Bank Statement" at bounding box center [354, 147] width 320 height 7
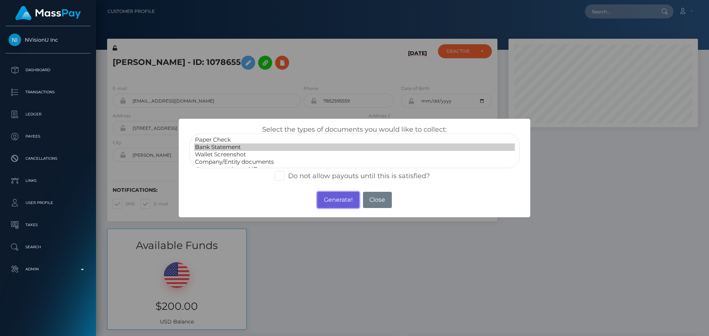
click at [338, 201] on button "Generate!" at bounding box center [338, 200] width 42 height 16
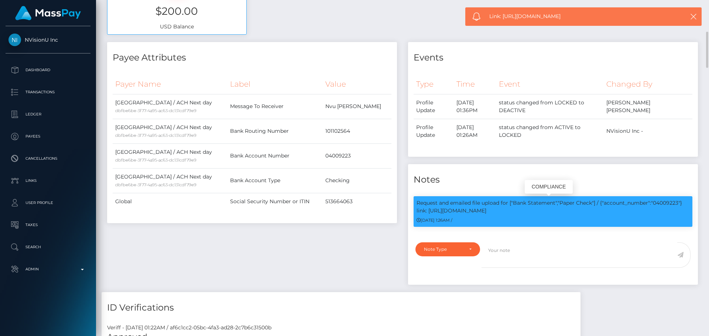
scroll to position [89, 190]
click at [438, 211] on p "Request and emailed file upload for ["Bank Statement","Paper Check"] / {"accoun…" at bounding box center [552, 206] width 273 height 15
drag, startPoint x: 438, startPoint y: 211, endPoint x: 477, endPoint y: 211, distance: 39.1
click at [477, 211] on p "Request and emailed file upload for ["Bank Statement","Paper Check"] / {"accoun…" at bounding box center [552, 206] width 273 height 15
copy p "https://l.maspay.io/VhgMk"
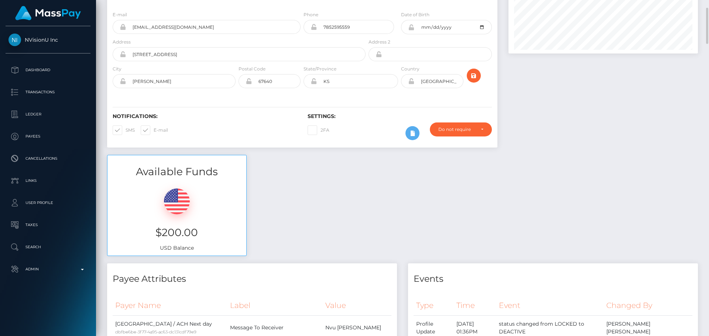
scroll to position [0, 0]
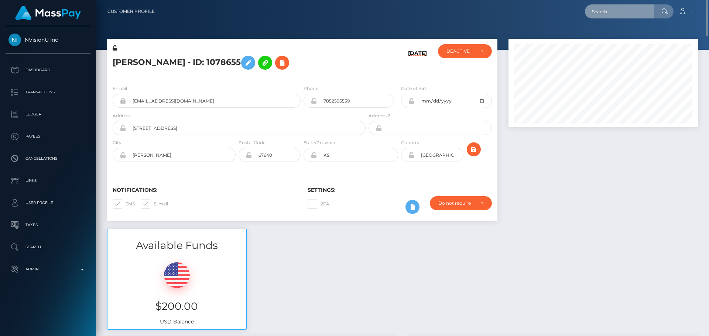
click at [617, 13] on input "text" at bounding box center [619, 11] width 69 height 14
paste input "poact_WILaYEssjEtF"
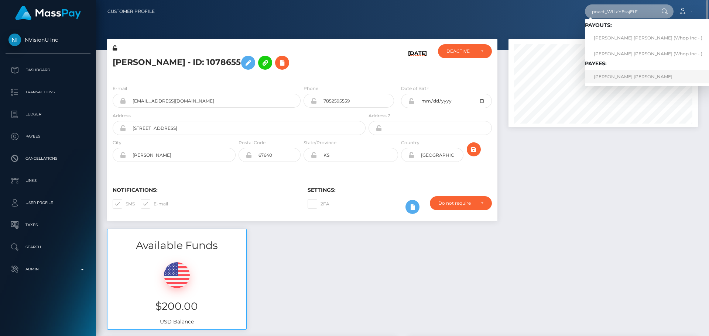
type input "poact_WILaYEssjEtF"
click at [614, 76] on link "ASAD ULLAH ALI Ali" at bounding box center [648, 77] width 126 height 14
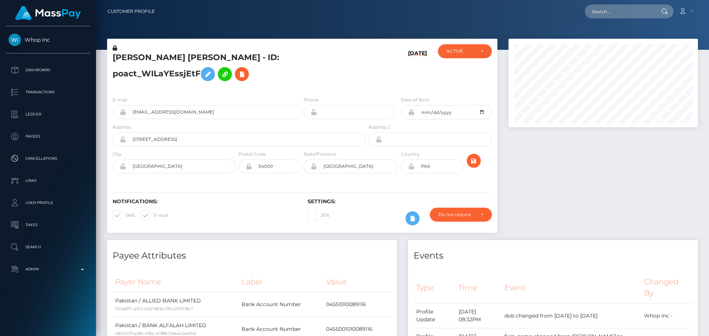
scroll to position [89, 190]
click at [269, 75] on div "[PERSON_NAME] [PERSON_NAME] - ID: poact_WILaYEssjEtF" at bounding box center [237, 67] width 260 height 46
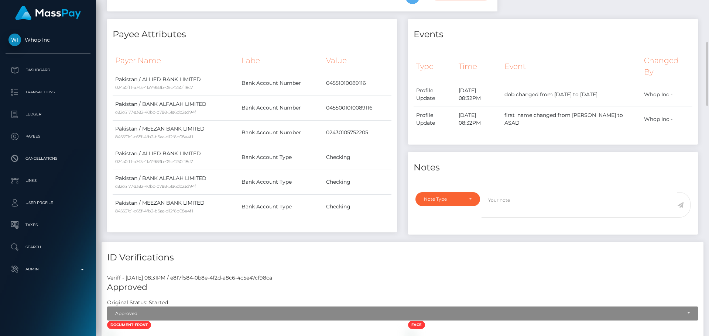
scroll to position [443, 0]
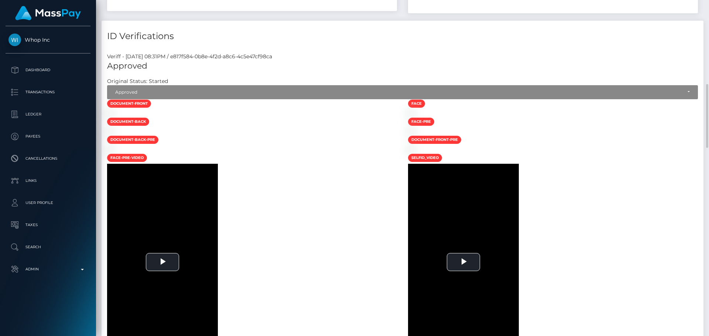
click at [306, 117] on div at bounding box center [251, 114] width 301 height 8
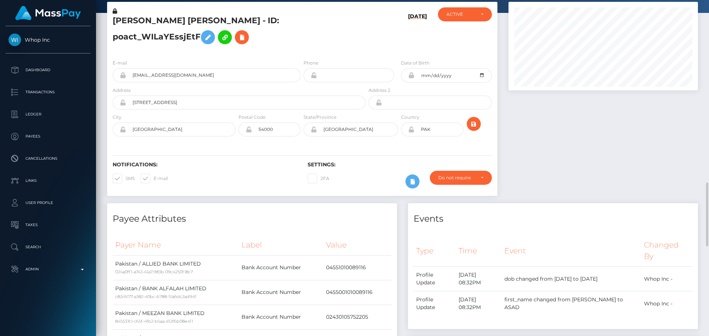
scroll to position [0, 0]
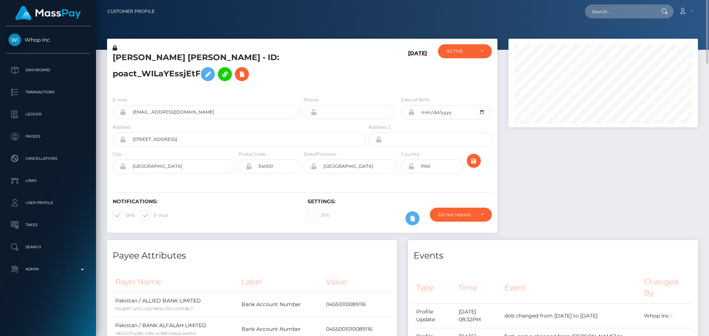
click at [114, 47] on icon at bounding box center [115, 47] width 4 height 5
click at [212, 70] on icon at bounding box center [207, 74] width 9 height 9
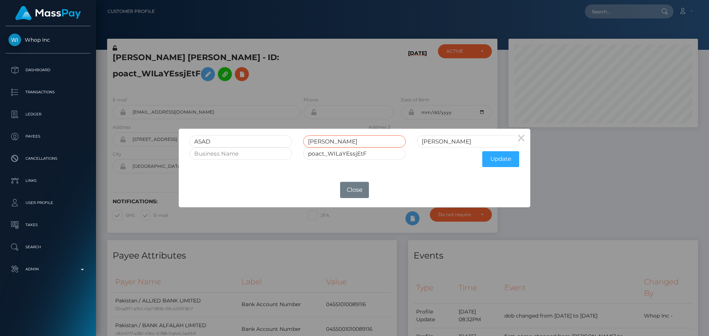
click at [334, 141] on input "[PERSON_NAME]" at bounding box center [354, 141] width 103 height 12
click at [456, 141] on input "Ali" at bounding box center [468, 141] width 103 height 12
paste input "LI"
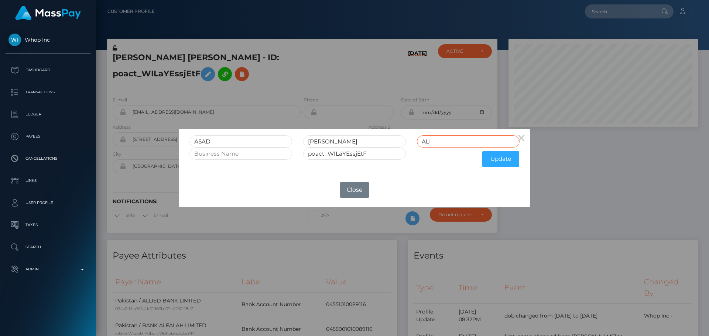
type input "ALI"
click at [332, 141] on input "ULLAH ALI" at bounding box center [354, 141] width 103 height 12
type input "ULLAH"
click at [495, 157] on button "Update" at bounding box center [500, 159] width 37 height 16
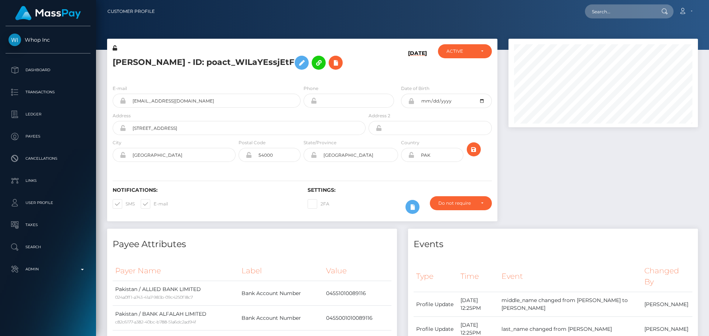
scroll to position [89, 190]
click at [113, 48] on icon at bounding box center [115, 47] width 4 height 5
click at [412, 156] on icon at bounding box center [411, 155] width 6 height 6
click at [472, 150] on icon "submit" at bounding box center [473, 149] width 9 height 9
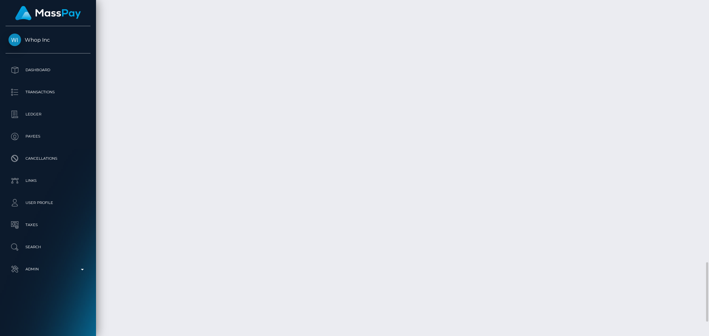
scroll to position [1557, 0]
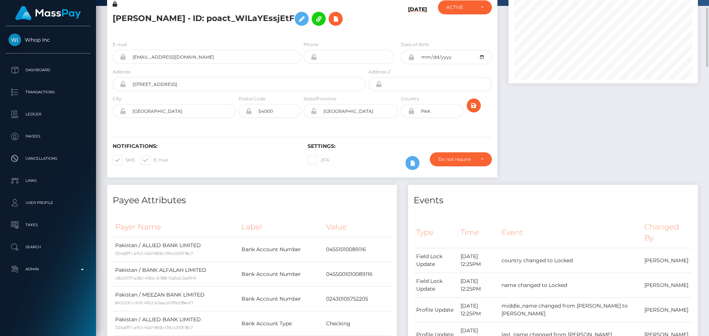
scroll to position [0, 0]
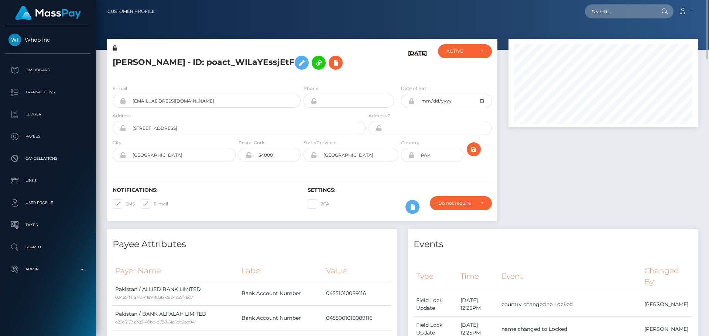
click at [234, 62] on h5 "ASAD ULLAH ALI - ID: poact_WILaYEssjEtF" at bounding box center [237, 62] width 249 height 21
copy h5 "ASAD ULLAH ALI - ID: poact_WILaYEssjEtF"
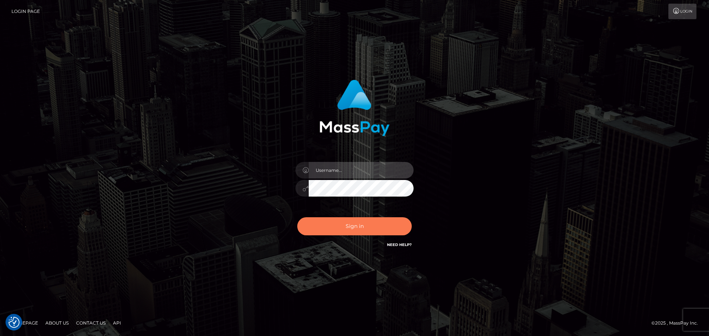
type input "[DOMAIN_NAME]"
click at [376, 226] on button "Sign in" at bounding box center [354, 226] width 114 height 18
type input "[DOMAIN_NAME]"
click at [380, 223] on button "Sign in" at bounding box center [354, 226] width 114 height 18
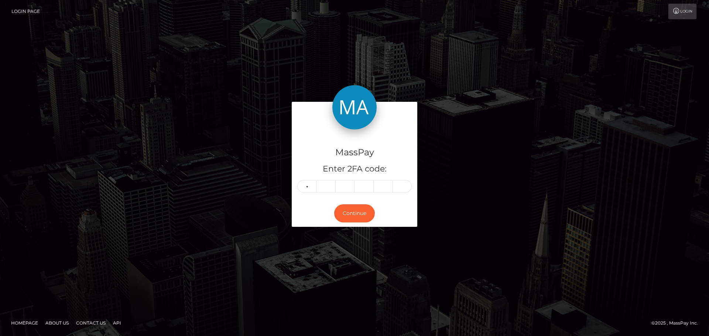
type input "7"
type input "5"
type input "4"
type input "8"
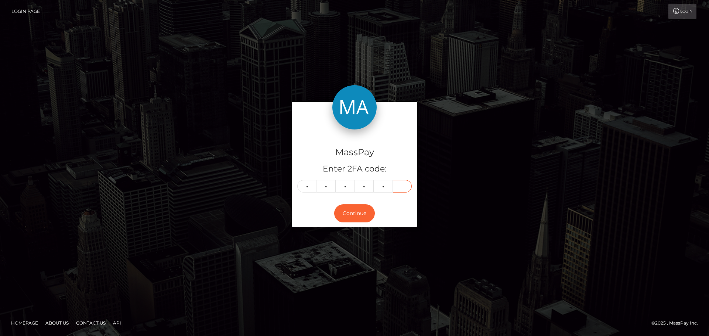
type input "3"
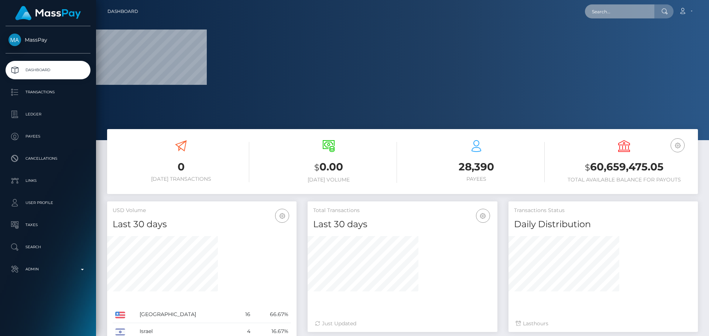
click at [617, 16] on input "text" at bounding box center [619, 11] width 69 height 14
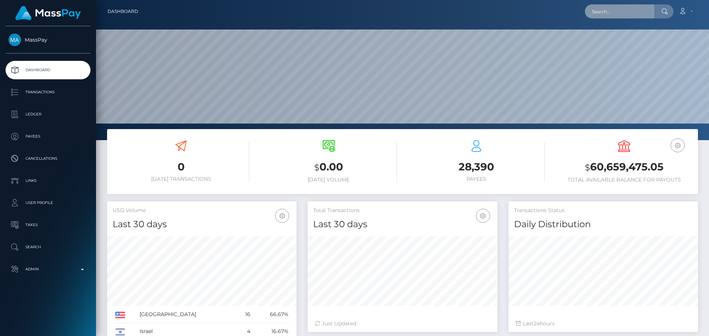
paste input "688064702898515968"
type input "688064702898515968"
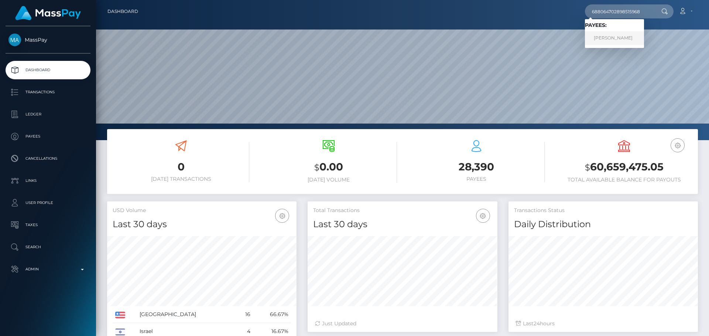
click at [623, 39] on link "YAMILA SOLEDAD MONZON" at bounding box center [614, 38] width 59 height 14
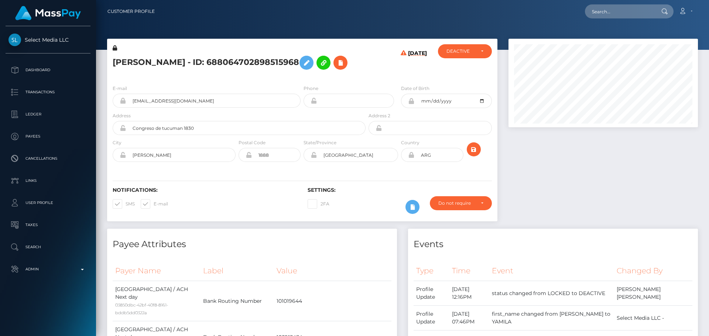
scroll to position [89, 190]
click at [325, 61] on h5 "[PERSON_NAME] - ID: 688064702898515968" at bounding box center [237, 62] width 249 height 21
click at [124, 57] on h5 "YAMILA SOLEDAD MONZON - ID: 688064702898515968" at bounding box center [237, 62] width 249 height 21
click at [124, 56] on h5 "YAMILA SOLEDAD MONZON - ID: 688064702898515968" at bounding box center [237, 62] width 249 height 21
copy h5 "YAMILA"
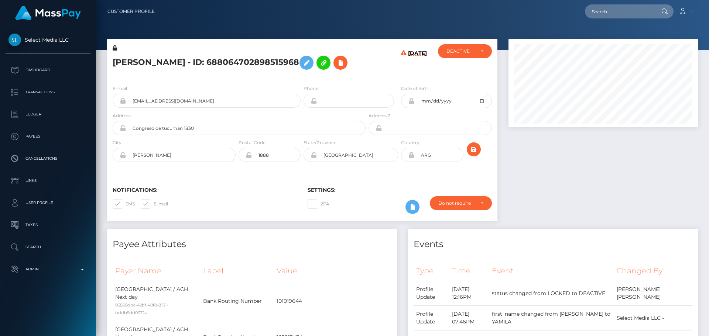
click at [210, 57] on h5 "YAMILA SOLEDAD MONZON - ID: 688064702898515968" at bounding box center [237, 62] width 249 height 21
click at [211, 57] on h5 "YAMILA SOLEDAD MONZON - ID: 688064702898515968" at bounding box center [237, 62] width 249 height 21
copy h5 "MONZON"
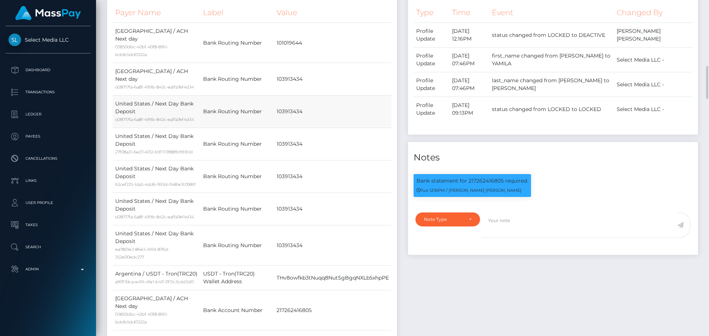
scroll to position [295, 0]
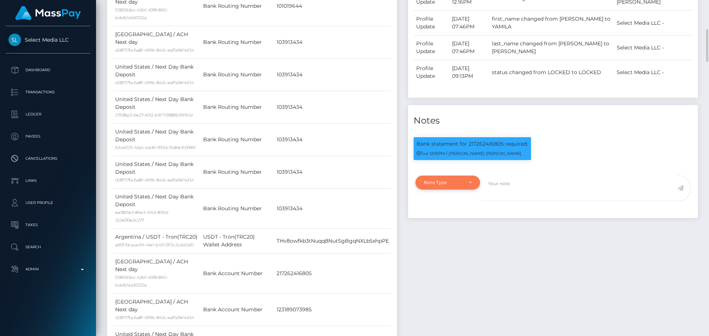
click at [458, 190] on div "Note Type" at bounding box center [447, 183] width 65 height 14
click at [450, 237] on span "Clear Compliance" at bounding box center [443, 233] width 39 height 7
select select "CLEAR_COMPLIANCE"
click at [512, 201] on textarea at bounding box center [579, 188] width 196 height 25
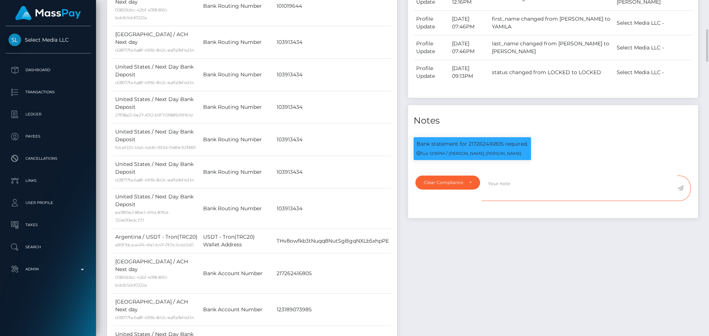
paste textarea "Bank statement provided for showing that the bank account belongs to Heather Ni…"
click at [483, 148] on p "Bank statement for 217262416805 required." at bounding box center [471, 144] width 111 height 8
copy p "217262416805"
click at [551, 201] on textarea "Bank statement provided for showing that the bank account belongs to Heather Ni…" at bounding box center [579, 188] width 196 height 25
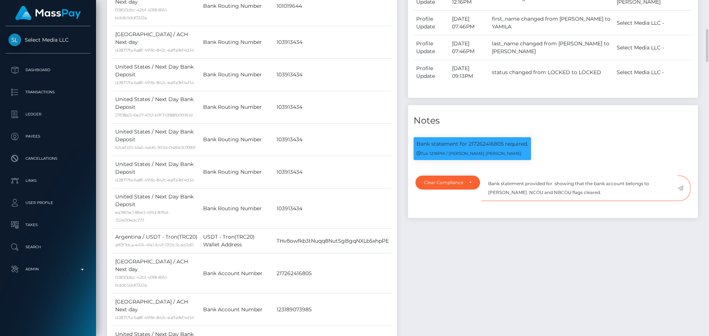
paste textarea "217262416805"
click at [522, 201] on textarea "Bank statement provided for 217262416805, showing that the bank account belongs…" at bounding box center [579, 188] width 196 height 25
drag, startPoint x: 522, startPoint y: 216, endPoint x: 556, endPoint y: 215, distance: 34.3
click at [557, 201] on textarea "Bank statement provided for 217262416805, showing that the bank account belongs…" at bounding box center [579, 188] width 196 height 25
paste textarea "Yamila Soledad Monzon"
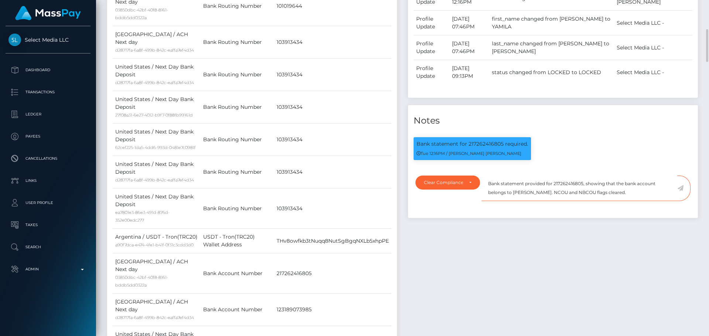
drag, startPoint x: 648, startPoint y: 216, endPoint x: 482, endPoint y: 206, distance: 167.1
click at [482, 201] on textarea "Bank statement provided for 217262416805, showing that the bank account belongs…" at bounding box center [579, 188] width 196 height 25
type textarea "Bank statement provided for 217262416805, showing that the bank account belongs…"
click at [647, 201] on textarea "Bank statement provided for 217262416805, showing that the bank account belongs…" at bounding box center [579, 188] width 196 height 25
click at [681, 191] on icon at bounding box center [680, 188] width 6 height 6
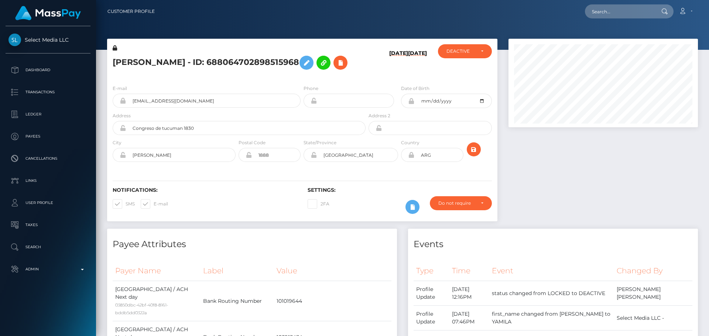
scroll to position [89, 190]
click at [340, 73] on h5 "[PERSON_NAME] - ID: 688064702898515968" at bounding box center [237, 62] width 249 height 21
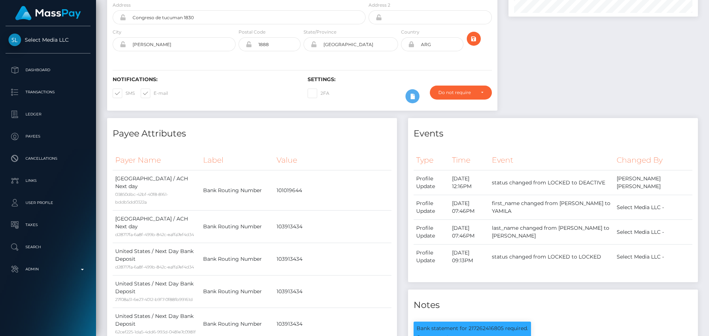
scroll to position [0, 0]
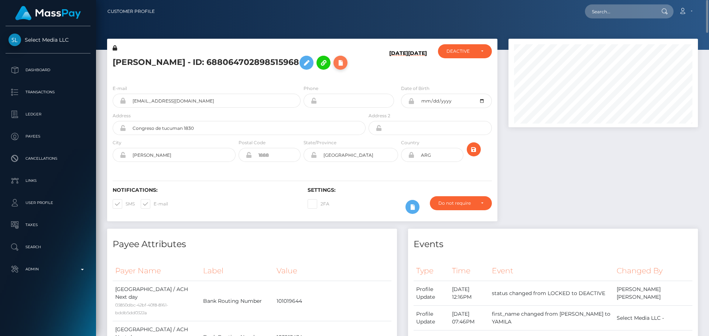
click at [336, 68] on icon at bounding box center [340, 62] width 9 height 9
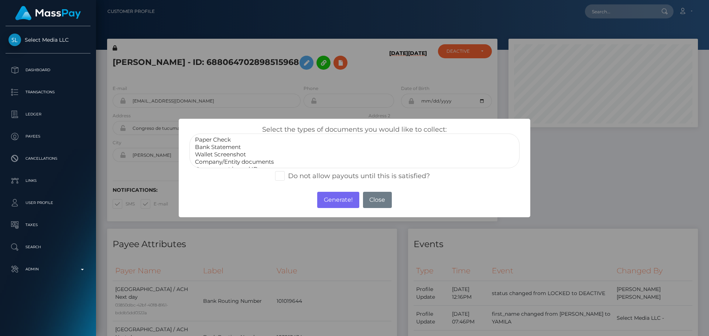
select select "Bank Statement"
click at [223, 146] on option "Bank Statement" at bounding box center [354, 147] width 320 height 7
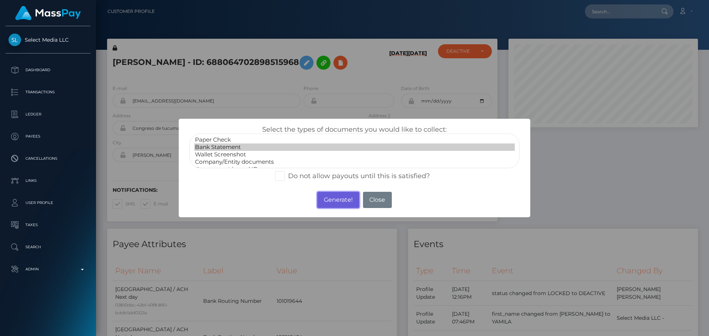
click at [338, 199] on button "Generate!" at bounding box center [338, 200] width 42 height 16
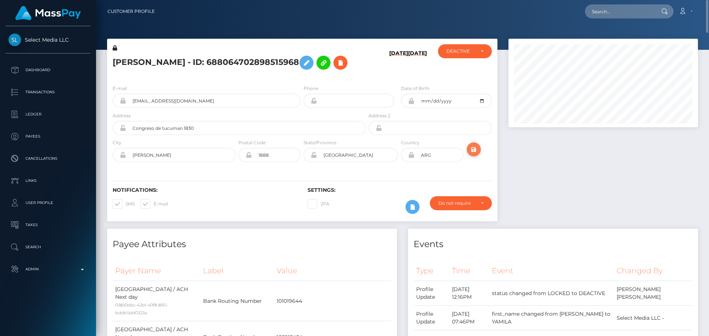
click at [473, 154] on icon "submit" at bounding box center [473, 149] width 9 height 9
click at [339, 73] on h5 "[PERSON_NAME] - ID: 688064702898515968" at bounding box center [237, 62] width 249 height 21
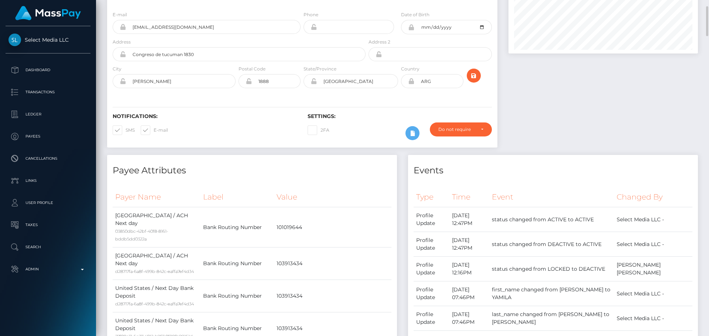
scroll to position [0, 0]
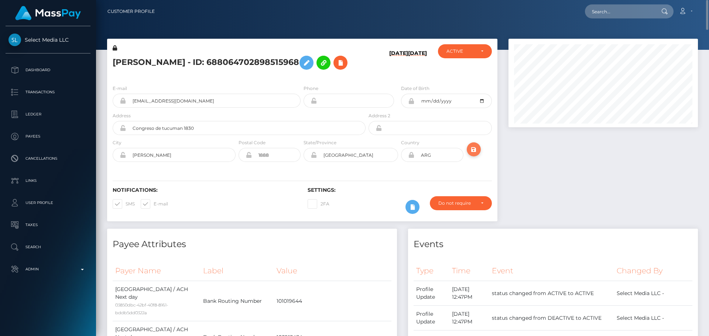
click at [478, 156] on button "submit" at bounding box center [473, 149] width 14 height 14
click at [302, 79] on div "[PERSON_NAME] - ID: 688064702898515968" at bounding box center [237, 61] width 260 height 35
click at [214, 59] on h5 "[PERSON_NAME] - ID: 688064702898515968" at bounding box center [237, 62] width 249 height 21
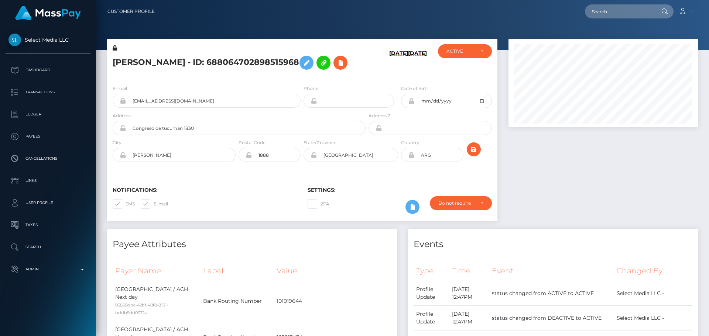
click at [214, 59] on h5 "[PERSON_NAME] - ID: 688064702898515968" at bounding box center [237, 62] width 249 height 21
copy h5 "[PERSON_NAME] - ID: 688064702898515968"
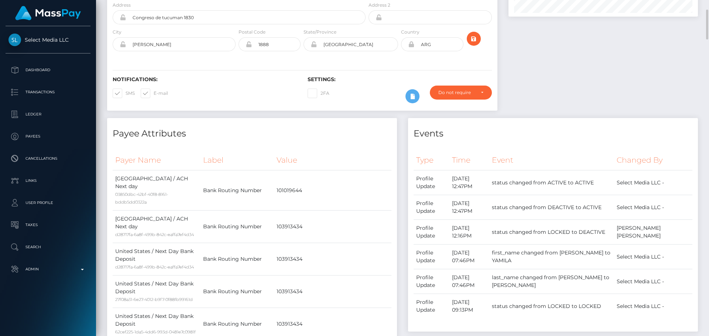
scroll to position [0, 0]
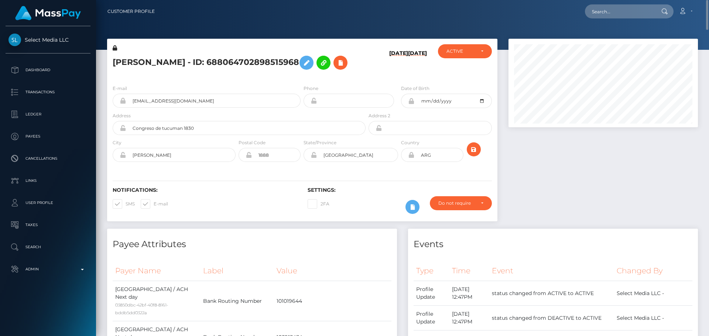
click at [261, 73] on h5 "[PERSON_NAME] - ID: 688064702898515968" at bounding box center [237, 62] width 249 height 21
click at [609, 10] on input "text" at bounding box center [619, 11] width 69 height 14
paste input "285227178730205184"
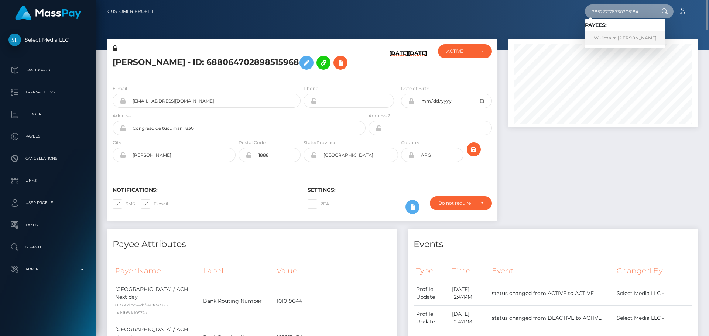
type input "285227178730205184"
click at [617, 38] on link "Wuilmaira [PERSON_NAME]" at bounding box center [625, 38] width 80 height 14
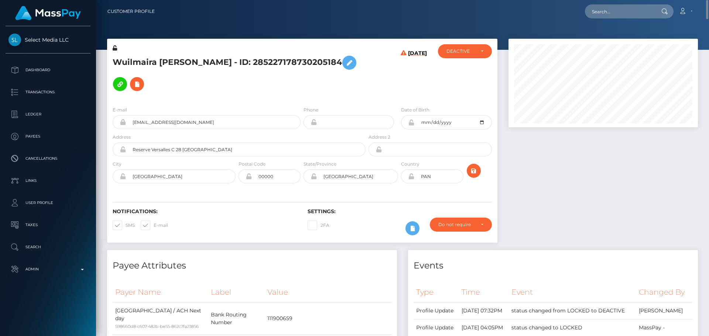
click at [133, 57] on h5 "Wuilmaira [PERSON_NAME] - ID: 285227178730205184" at bounding box center [237, 73] width 249 height 43
copy h5 "Wuilmaira"
click at [236, 59] on h5 "Wuilmaira [PERSON_NAME] - ID: 285227178730205184" at bounding box center [237, 73] width 249 height 43
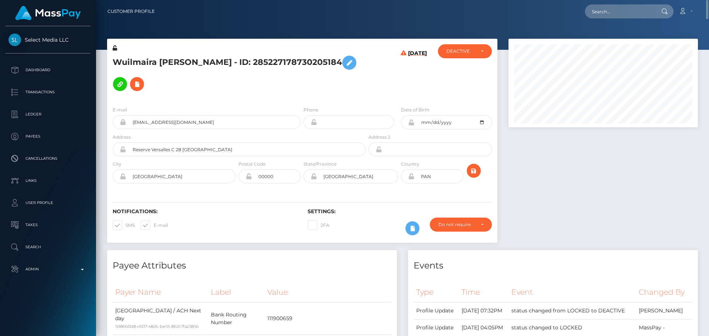
copy h5 "Abreu"
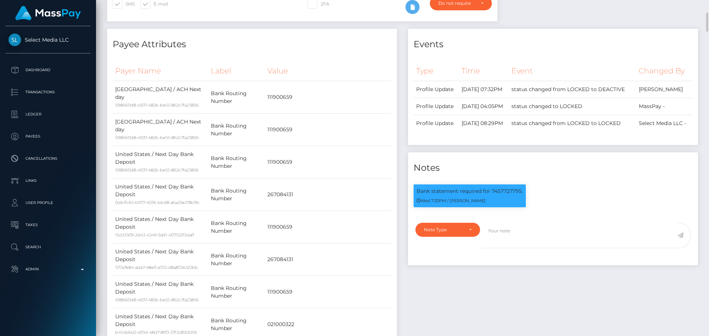
scroll to position [89, 190]
click at [448, 250] on div "Note Type Compliance Clear Compliance General Note Type" at bounding box center [446, 240] width 72 height 34
click at [449, 237] on div "Note Type" at bounding box center [447, 230] width 65 height 14
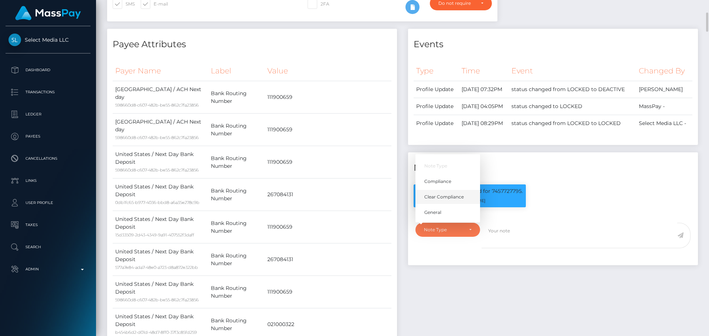
click at [444, 204] on link "Clear Compliance" at bounding box center [447, 197] width 65 height 14
select select "CLEAR_COMPLIANCE"
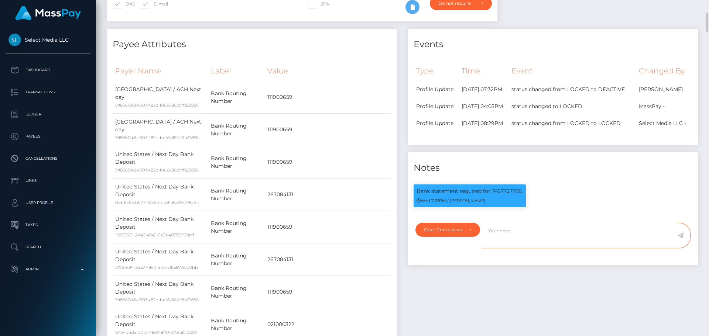
click at [511, 246] on textarea at bounding box center [579, 235] width 196 height 25
paste textarea "Bank statement provided for showing that the bank account belongs to Heather Ni…"
click at [506, 195] on p "Bank statement required for 7457727795." at bounding box center [469, 191] width 106 height 8
copy p "7457727795"
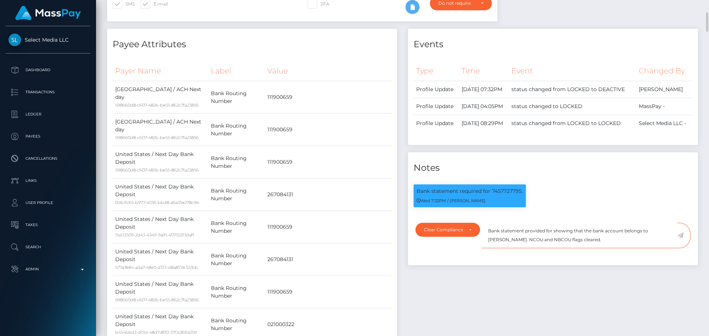
click at [551, 245] on textarea "Bank statement provided for showing that the bank account belongs to Heather Ni…" at bounding box center [579, 235] width 196 height 25
paste textarea "7457727795"
click at [499, 248] on textarea "Bank statement provided for 7457727795, showing that the bank account belongs t…" at bounding box center [579, 235] width 196 height 25
drag, startPoint x: 499, startPoint y: 253, endPoint x: 528, endPoint y: 254, distance: 28.4
click at [528, 248] on textarea "Bank statement provided for 7457727795, showing that the bank account belongs t…" at bounding box center [579, 235] width 196 height 25
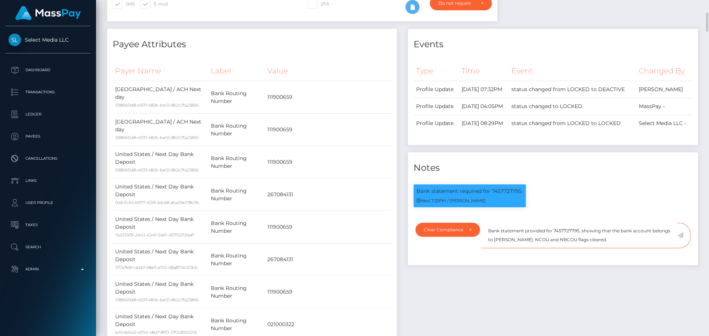
paste textarea "WUILMAIRA N SUAREZ ABREU"
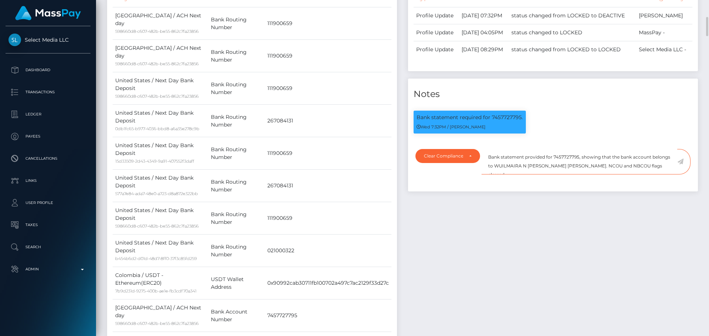
drag, startPoint x: 648, startPoint y: 183, endPoint x: 488, endPoint y: 167, distance: 161.0
click at [488, 167] on textarea "Bank statement provided for 7457727795, showing that the bank account belongs t…" at bounding box center [579, 161] width 196 height 25
type textarea "Bank statement provided for 7457727795, showing that the bank account belongs t…"
click at [656, 175] on textarea "Bank statement provided for 7457727795, showing that the bank account belongs t…" at bounding box center [579, 161] width 196 height 25
click at [652, 175] on textarea "Bank statement provided for 7457727795, showing that the bank account belongs t…" at bounding box center [579, 161] width 196 height 25
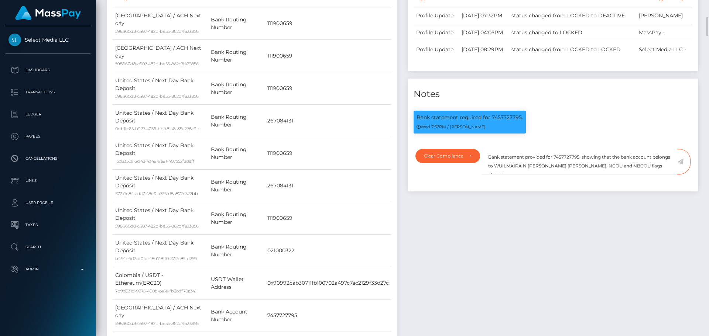
click at [681, 165] on icon at bounding box center [680, 162] width 6 height 6
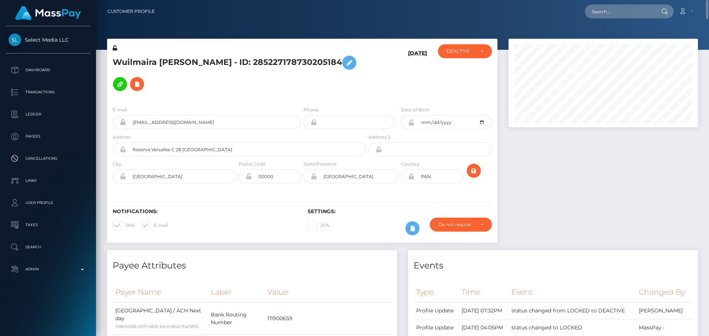
scroll to position [89, 190]
click at [328, 82] on h5 "Wuilmaira [PERSON_NAME] - ID: 285227178730205184" at bounding box center [237, 73] width 249 height 43
click at [141, 80] on icon at bounding box center [136, 84] width 9 height 9
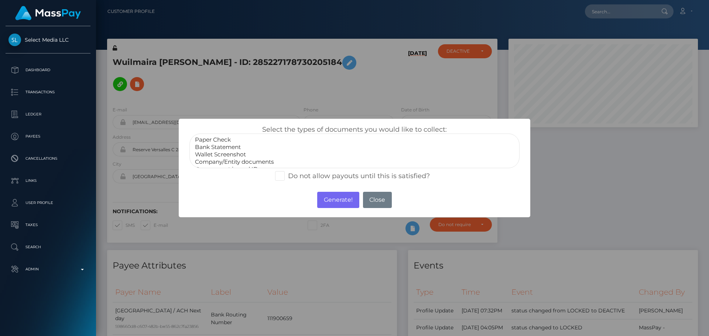
select select "Bank Statement"
click at [221, 148] on option "Bank Statement" at bounding box center [354, 147] width 320 height 7
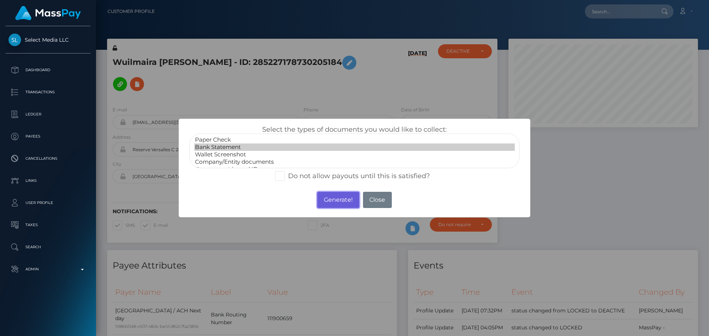
click at [333, 204] on button "Generate!" at bounding box center [338, 200] width 42 height 16
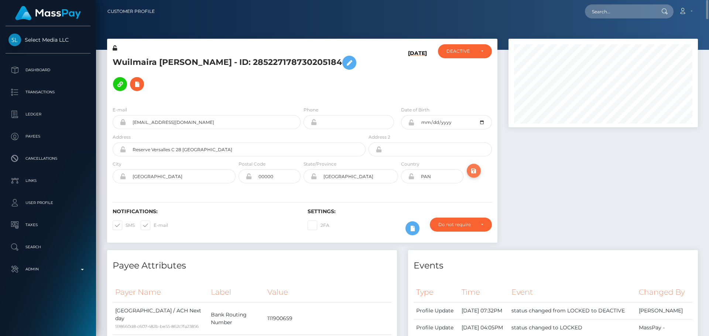
click at [471, 166] on icon "submit" at bounding box center [473, 170] width 9 height 9
click at [213, 55] on h5 "Wuilmaira [PERSON_NAME] - ID: 285227178730205184" at bounding box center [237, 73] width 249 height 43
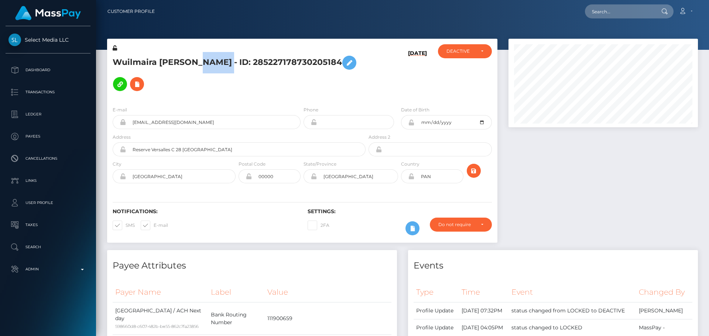
copy h5 "Wuilmaira [PERSON_NAME] - ID: 285227178730205184"
click at [481, 53] on div "DEACTIVE" at bounding box center [464, 51] width 37 height 6
click at [469, 69] on link "ACTIVE" at bounding box center [465, 71] width 54 height 14
select select "ACTIVE"
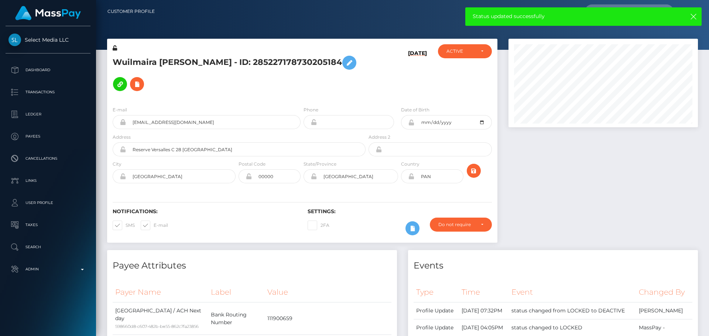
click at [422, 75] on h6 "[DATE]" at bounding box center [417, 73] width 19 height 47
click at [473, 166] on icon "submit" at bounding box center [473, 170] width 9 height 9
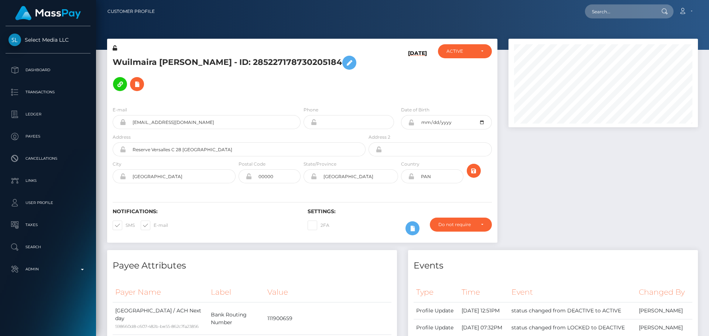
scroll to position [89, 190]
click at [373, 73] on div "[DATE]" at bounding box center [399, 72] width 65 height 56
click at [382, 77] on div "[DATE]" at bounding box center [399, 72] width 65 height 56
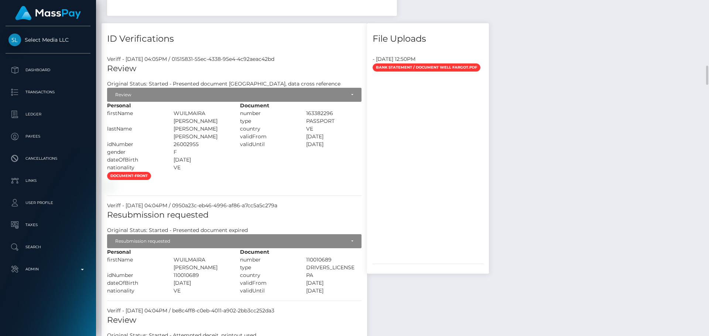
scroll to position [1107, 0]
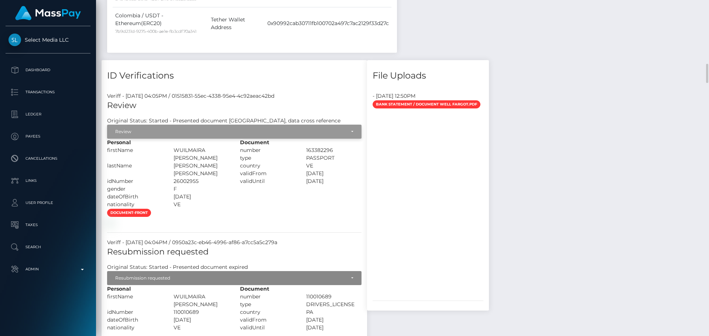
click at [159, 129] on div "Review" at bounding box center [230, 132] width 230 height 6
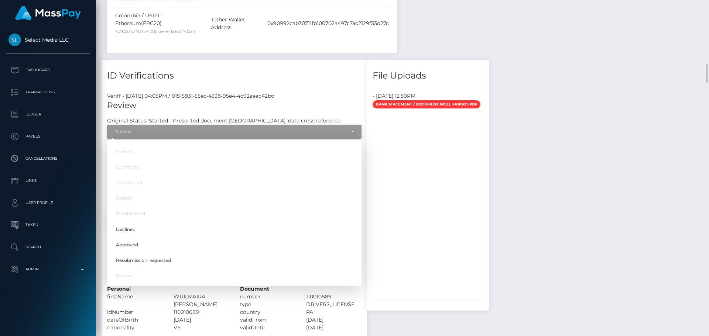
scroll to position [89, 190]
click at [131, 242] on span "Approved" at bounding box center [127, 245] width 22 height 7
select select "Approved"
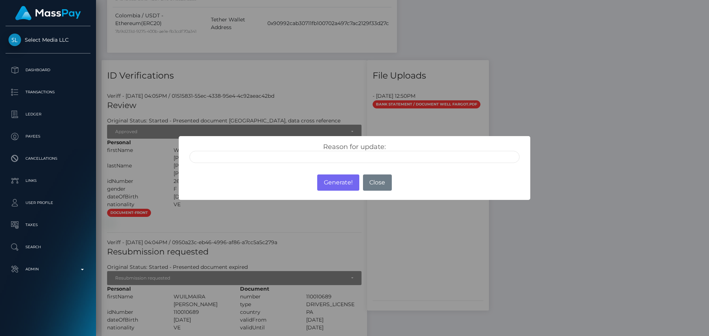
click at [270, 156] on input "text" at bounding box center [354, 157] width 330 height 12
type input "ID manually verified"
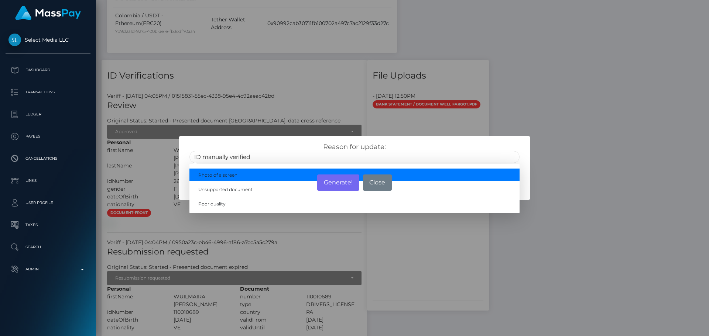
click at [279, 146] on div "Reason for update: ID manually verified Photo of a screen Unsupported document …" at bounding box center [354, 153] width 341 height 20
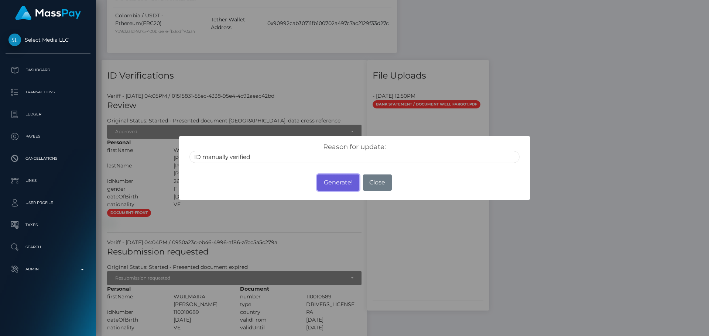
click at [340, 184] on button "Generate!" at bounding box center [338, 183] width 42 height 16
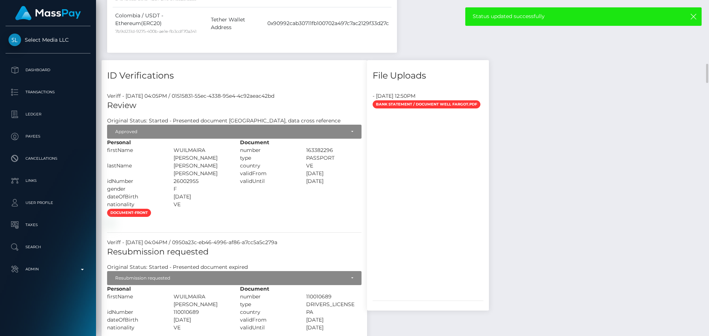
drag, startPoint x: 273, startPoint y: 174, endPoint x: 296, endPoint y: 175, distance: 23.3
click at [273, 209] on div "document-front" at bounding box center [233, 218] width 265 height 18
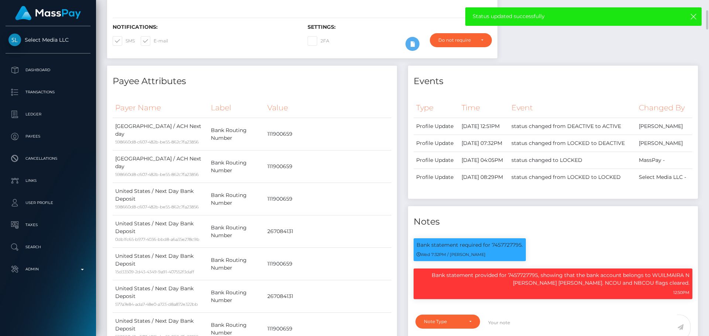
scroll to position [0, 0]
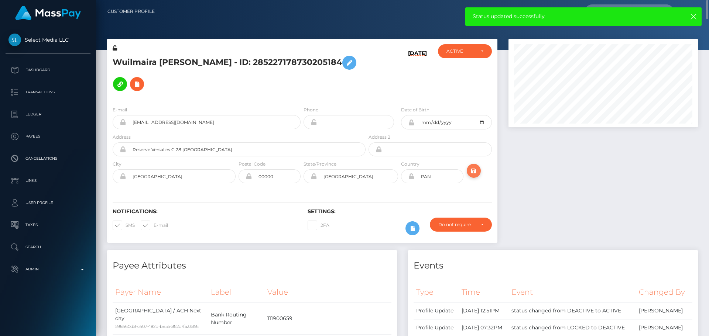
click at [473, 166] on icon "submit" at bounding box center [473, 170] width 9 height 9
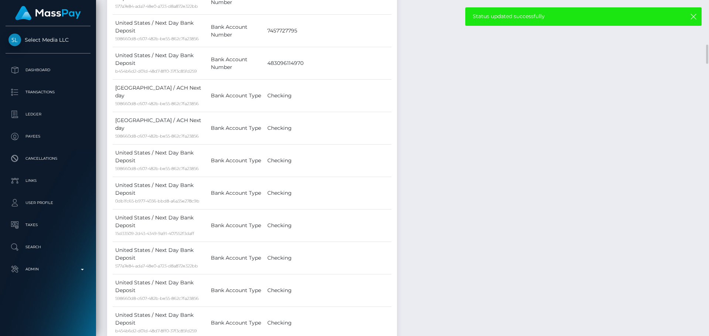
scroll to position [1033, 0]
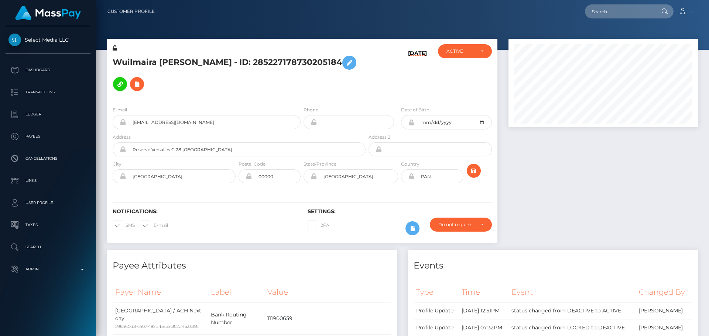
scroll to position [89, 190]
click at [345, 68] on icon at bounding box center [349, 62] width 9 height 9
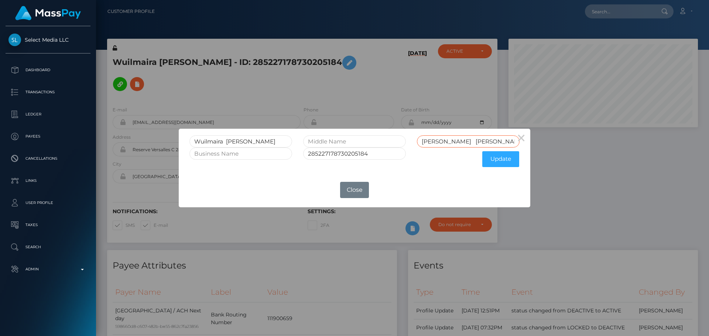
click at [446, 142] on input "[PERSON_NAME] [PERSON_NAME]" at bounding box center [468, 141] width 103 height 12
type input "[PERSON_NAME] [PERSON_NAME]"
click at [237, 142] on input "Wuilmaira [PERSON_NAME]" at bounding box center [240, 141] width 103 height 12
click at [335, 144] on input "text" at bounding box center [354, 141] width 103 height 12
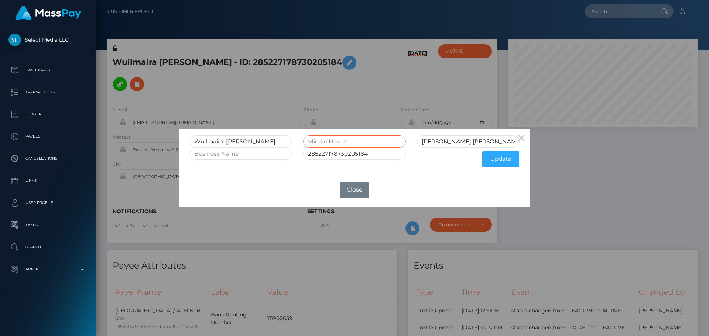
paste input "[PERSON_NAME]"
type input "[PERSON_NAME]"
click at [241, 140] on input "Wuilmaira [PERSON_NAME]" at bounding box center [240, 141] width 103 height 12
type input "Wuilmaira"
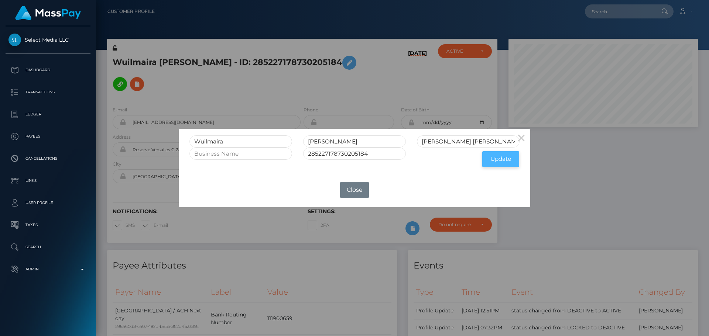
click at [500, 161] on button "Update" at bounding box center [500, 159] width 37 height 16
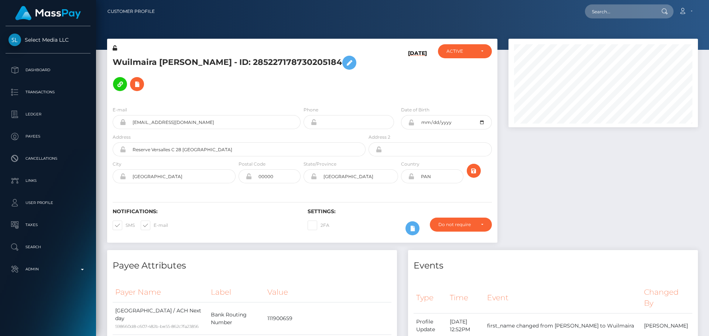
scroll to position [89, 190]
click at [410, 120] on icon at bounding box center [411, 123] width 6 height 6
click at [114, 49] on icon at bounding box center [115, 47] width 4 height 5
click at [411, 173] on icon at bounding box center [411, 176] width 6 height 6
click at [473, 166] on icon "submit" at bounding box center [473, 170] width 9 height 9
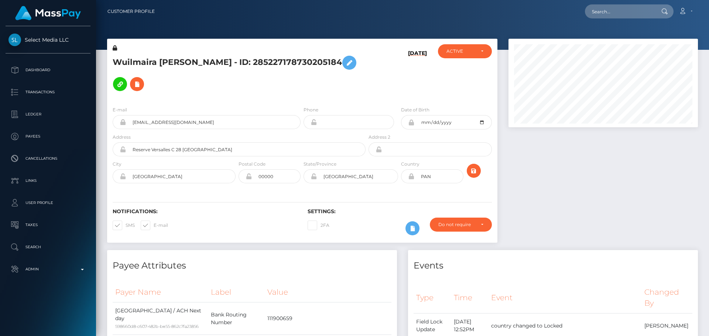
scroll to position [89, 190]
click at [610, 6] on input "text" at bounding box center [619, 11] width 69 height 14
paste input "285232925232869376"
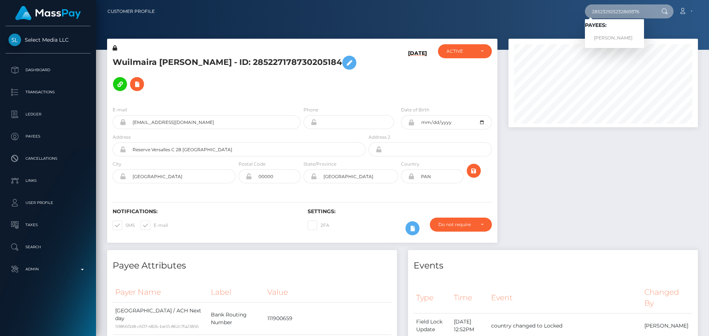
type input "285232925232869376"
click at [605, 36] on link "Caroline Elizabeth Pickering" at bounding box center [614, 38] width 59 height 14
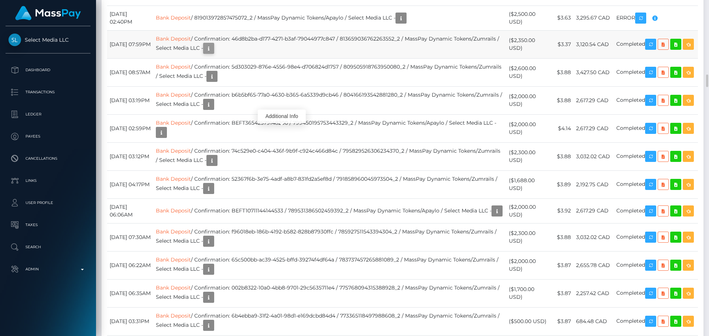
scroll to position [89, 190]
click at [213, 53] on icon "button" at bounding box center [208, 48] width 9 height 9
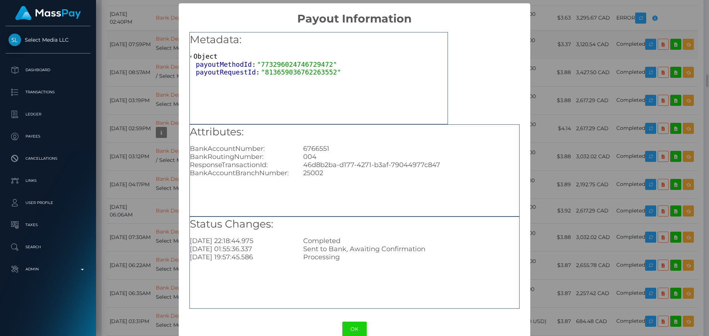
scroll to position [0, 0]
click at [350, 326] on button "OK" at bounding box center [354, 329] width 24 height 15
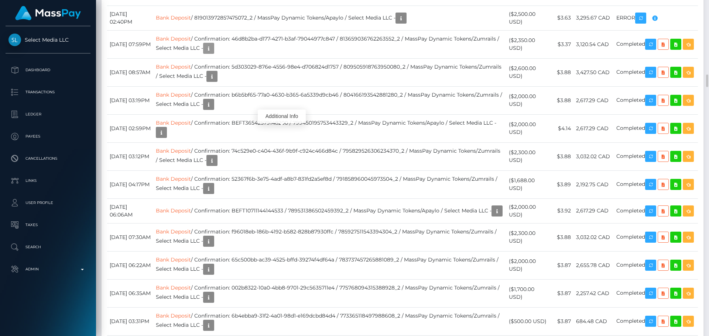
scroll to position [89, 190]
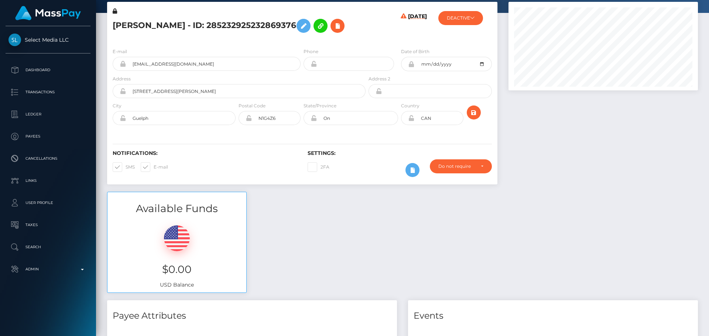
scroll to position [0, 0]
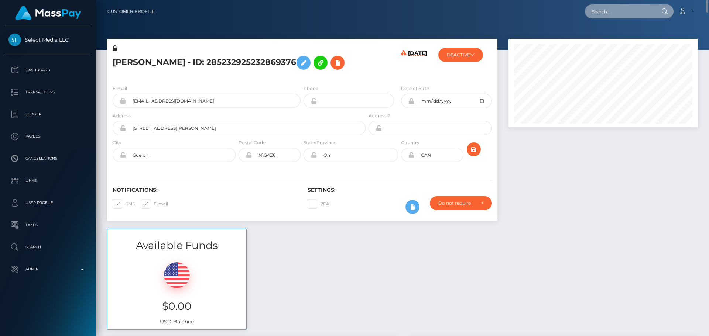
click at [606, 16] on input "text" at bounding box center [619, 11] width 69 height 14
paste input "289553031769370624"
type input "289553031769370624"
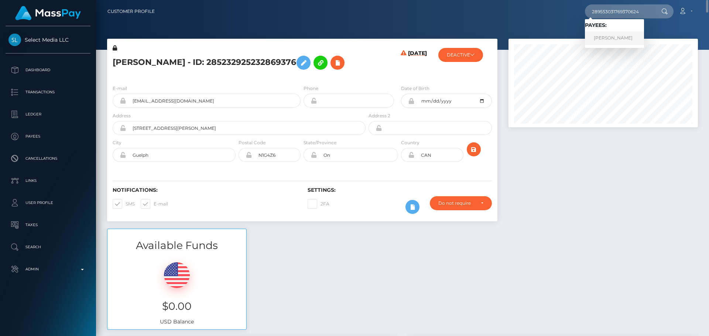
click at [613, 38] on link "LESLIE NICOLE DOAN" at bounding box center [614, 38] width 59 height 14
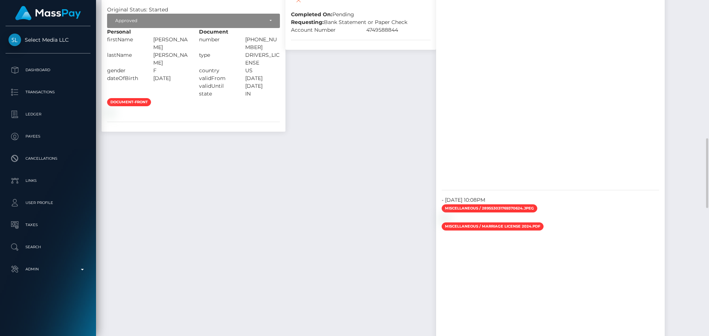
scroll to position [554, 0]
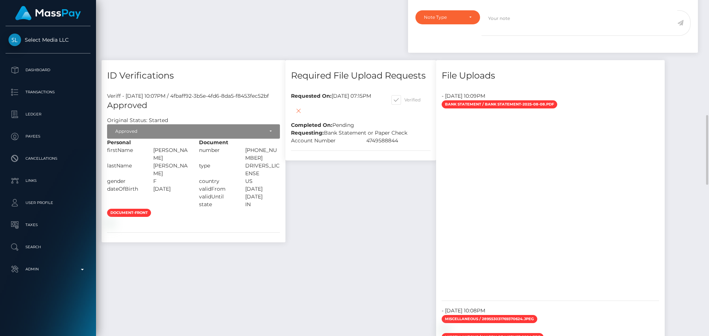
click at [341, 233] on div "Required File Upload Requests Requested On: [DATE] 07:15PM Completed On: Pendin…" at bounding box center [361, 305] width 162 height 491
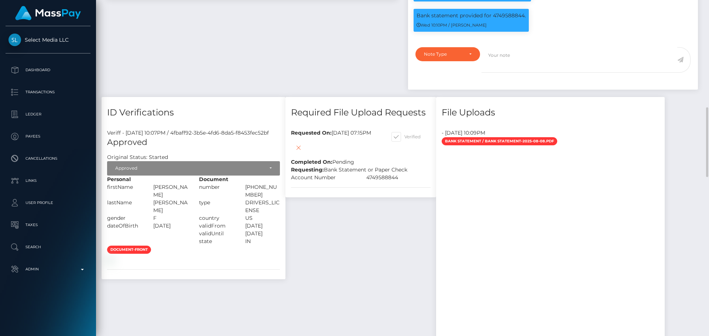
scroll to position [443, 0]
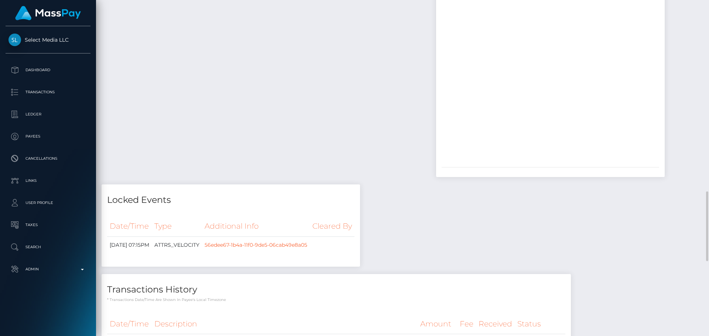
scroll to position [1031, 0]
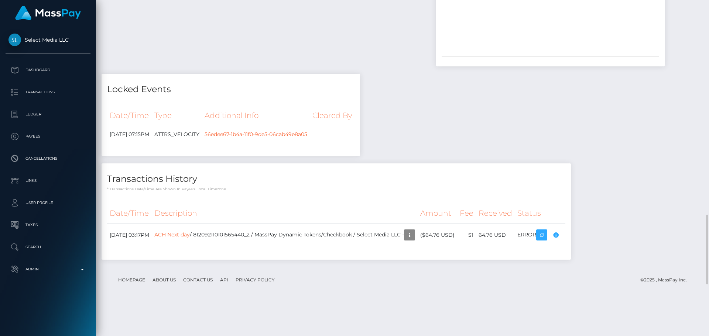
click at [365, 162] on div "Locked Events Date/Time Type Additional Info Cleared By 56edee67-1b4a-11f0-9de5…" at bounding box center [230, 119] width 269 height 90
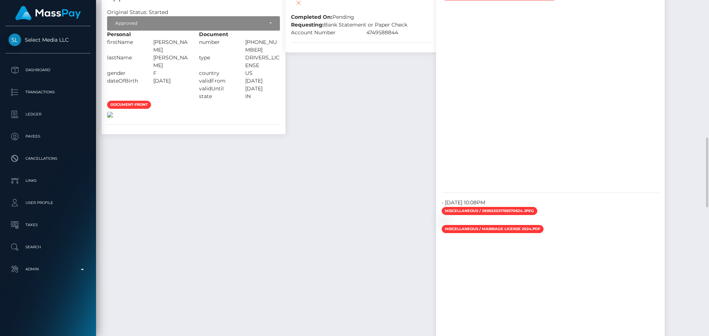
scroll to position [625, 0]
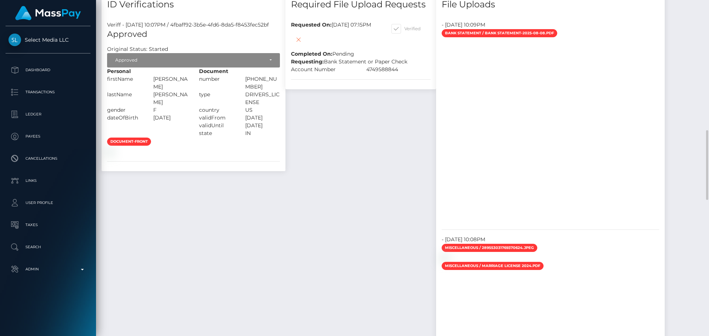
click at [273, 155] on div "document-front" at bounding box center [193, 146] width 184 height 18
click at [364, 166] on div "Required File Upload Requests Requested On: [DATE] 07:15PM Completed On: Pendin…" at bounding box center [361, 234] width 162 height 491
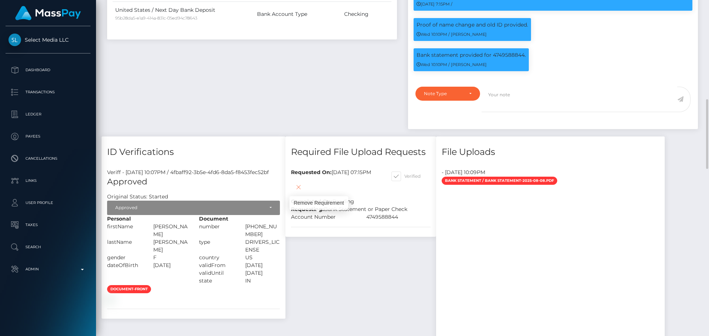
scroll to position [89, 190]
click at [303, 192] on icon at bounding box center [298, 187] width 9 height 9
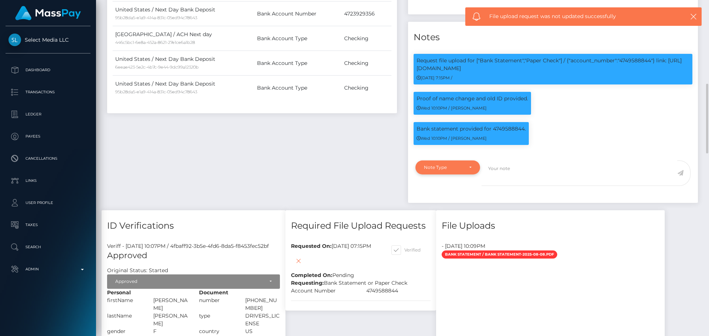
click at [468, 170] on div "Note Type" at bounding box center [448, 168] width 48 height 6
click at [449, 206] on span "Compliance" at bounding box center [437, 203] width 27 height 7
select select "COMPLIANCE"
click at [547, 210] on div "Events Type Time Event Changed By" at bounding box center [552, 17] width 301 height 385
click at [678, 176] on icon at bounding box center [680, 173] width 6 height 6
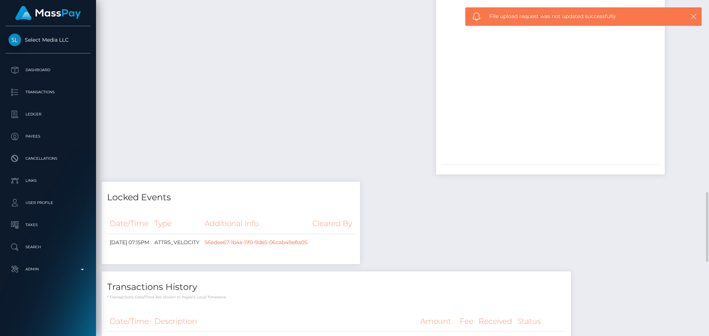
scroll to position [812, 0]
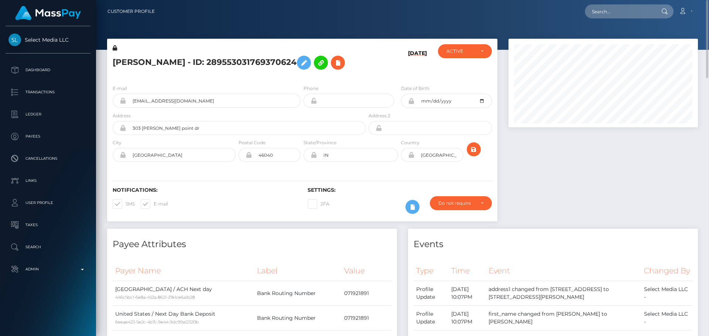
click at [366, 79] on div "[PERSON_NAME] - ID: 289553031769370624" at bounding box center [237, 61] width 260 height 35
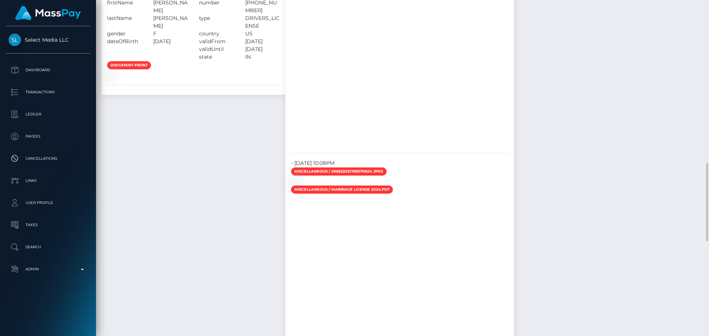
scroll to position [627, 0]
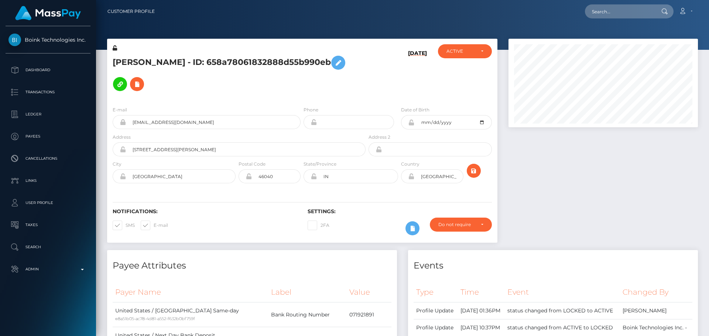
scroll to position [89, 190]
click at [299, 82] on h5 "[PERSON_NAME] - ID: 658a78061832888d55b990eb" at bounding box center [237, 73] width 249 height 43
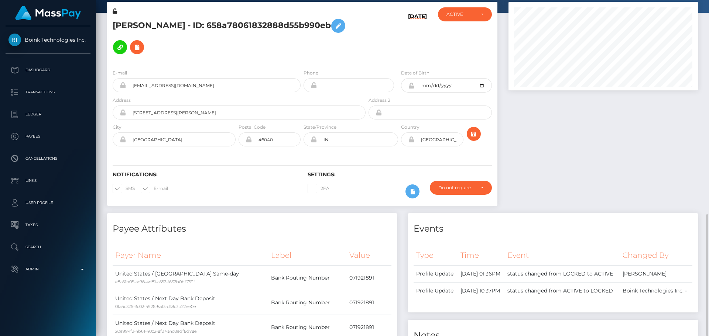
scroll to position [0, 0]
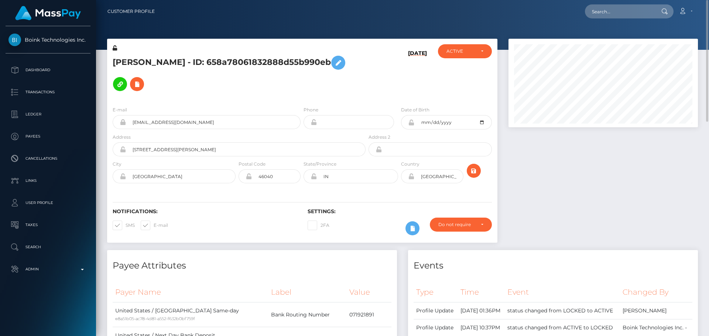
click at [269, 61] on h5 "[PERSON_NAME] - ID: 658a78061832888d55b990eb" at bounding box center [237, 73] width 249 height 43
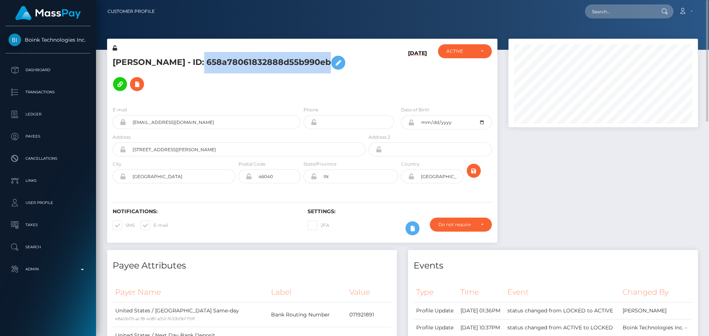
click at [269, 61] on h5 "[PERSON_NAME] - ID: 658a78061832888d55b990eb" at bounding box center [237, 73] width 249 height 43
copy h5 "658a78061832888d55b990eb"
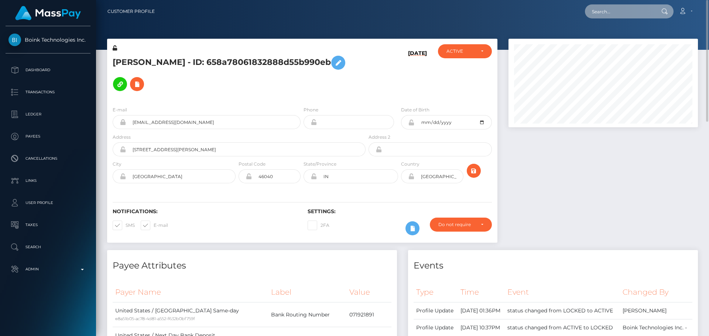
click at [641, 10] on input "text" at bounding box center [619, 11] width 69 height 14
paste input "658a78061832888d55b990eb"
type input "658a78061832888d55b990eb"
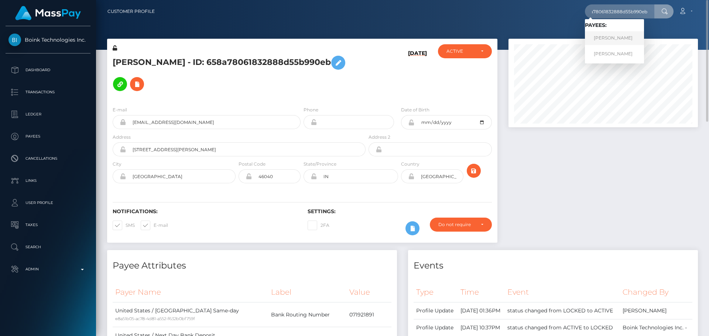
click at [597, 32] on link "LESLIE DOAN" at bounding box center [614, 38] width 59 height 14
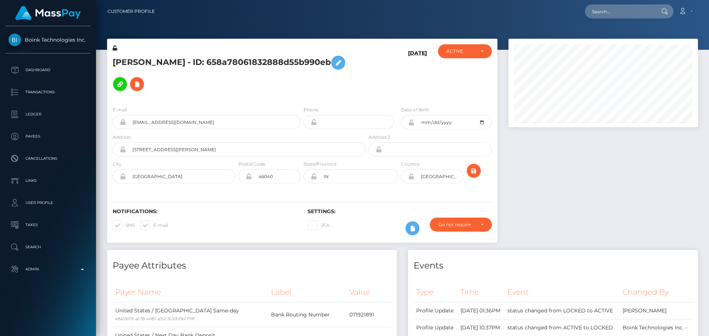
scroll to position [368949, 368849]
click at [476, 51] on div "ACTIVE" at bounding box center [464, 51] width 37 height 6
click at [379, 86] on div "[DATE]" at bounding box center [399, 72] width 65 height 56
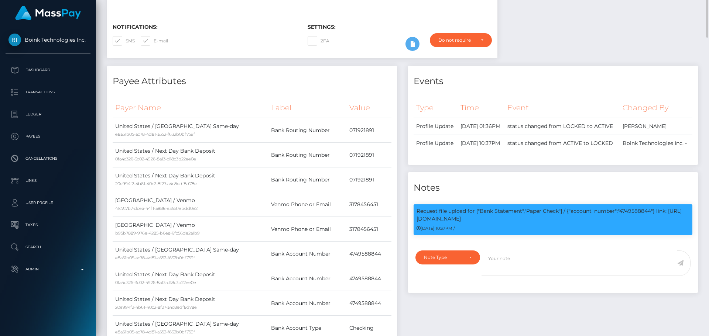
scroll to position [0, 0]
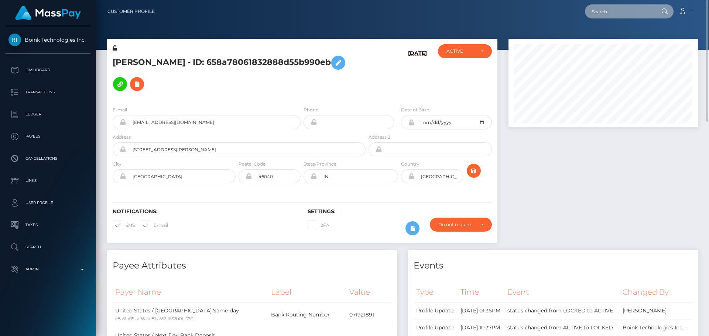
click at [618, 10] on input "text" at bounding box center [619, 11] width 69 height 14
paste input "658a78061832888d55b990eb"
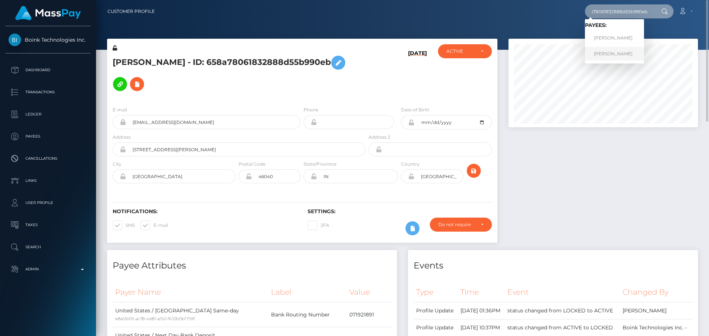
type input "658a78061832888d55b990eb"
click at [386, 80] on div "[DATE]" at bounding box center [399, 72] width 65 height 56
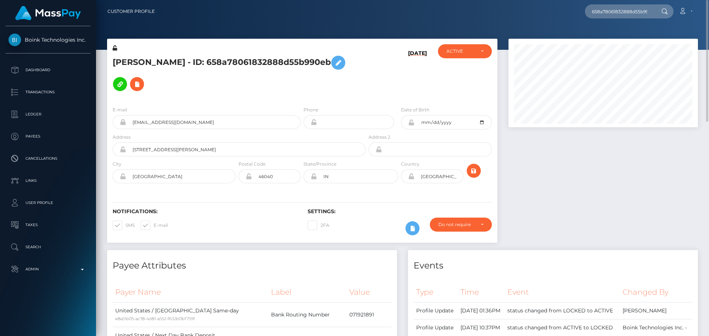
click at [368, 92] on div "[DATE]" at bounding box center [399, 72] width 65 height 56
click at [132, 83] on icon at bounding box center [136, 84] width 9 height 9
select select
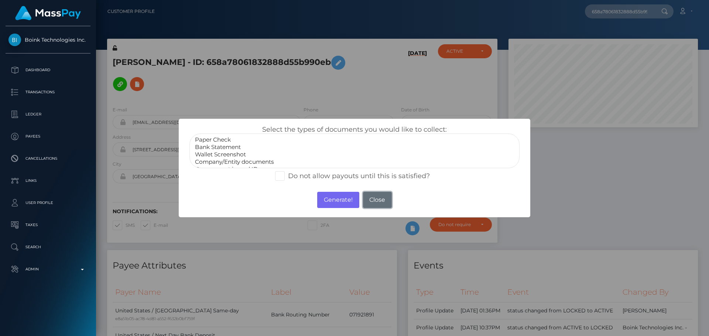
click at [376, 198] on button "Close" at bounding box center [377, 200] width 29 height 16
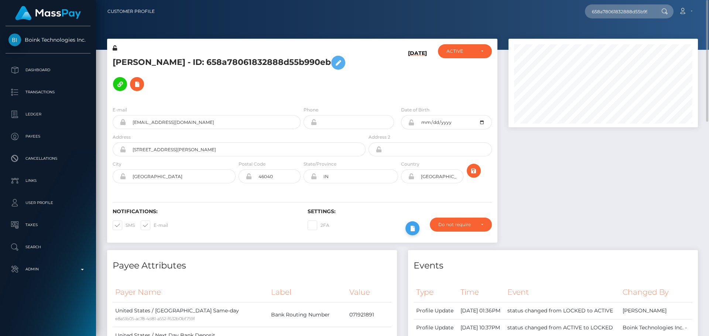
click at [407, 230] on button at bounding box center [412, 228] width 14 height 14
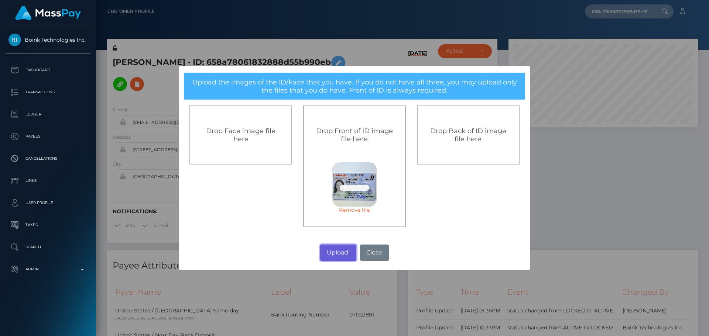
click at [340, 252] on button "Upload!" at bounding box center [338, 253] width 36 height 16
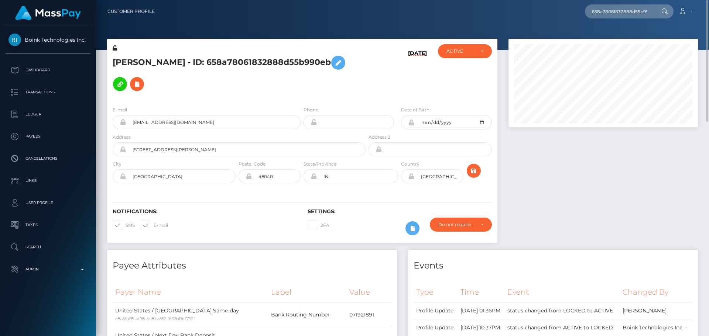
click at [408, 85] on h6 "[DATE]" at bounding box center [417, 73] width 19 height 47
click at [473, 173] on icon "submit" at bounding box center [473, 170] width 9 height 9
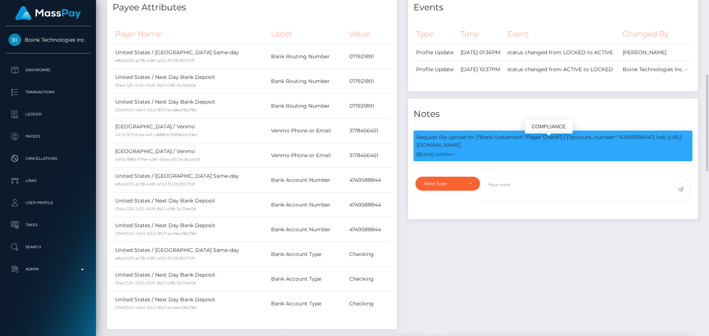
scroll to position [89, 190]
click at [425, 149] on p "Request file upload for ["Bank Statement","Paper Check"] / {"account_number":"4…" at bounding box center [552, 141] width 273 height 15
drag, startPoint x: 425, startPoint y: 149, endPoint x: 464, endPoint y: 149, distance: 39.1
click at [464, 149] on p "Request file upload for ["Bank Statement","Paper Check"] / {"account_number":"4…" at bounding box center [552, 141] width 273 height 15
copy p "https://l.maspay.io/xglMP"
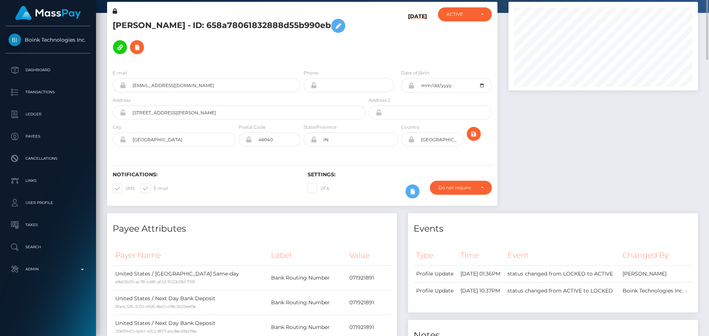
scroll to position [0, 0]
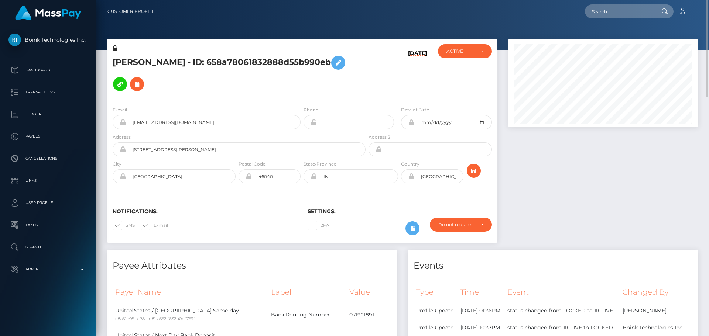
click at [230, 80] on h5 "[PERSON_NAME] - ID: 658a78061832888d55b990eb" at bounding box center [237, 73] width 249 height 43
click at [141, 80] on icon at bounding box center [136, 84] width 9 height 9
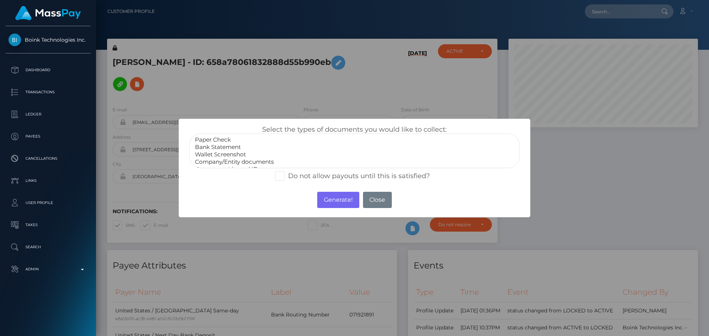
select select "Bank Statement"
click at [218, 149] on option "Bank Statement" at bounding box center [354, 147] width 320 height 7
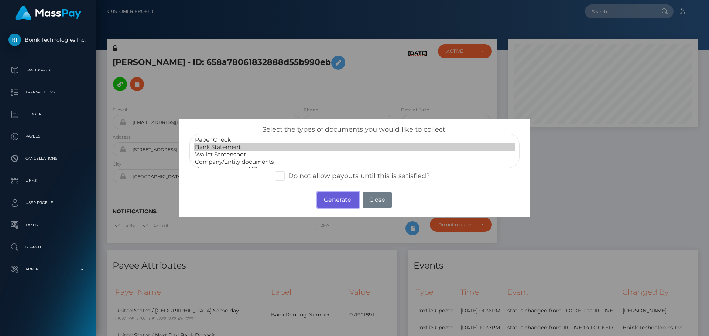
click at [325, 195] on button "Generate!" at bounding box center [338, 200] width 42 height 16
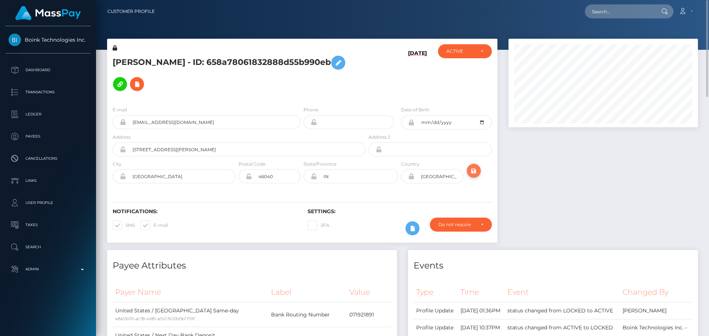
click at [472, 166] on icon "submit" at bounding box center [473, 170] width 9 height 9
click at [298, 82] on h5 "[PERSON_NAME] - ID: 658a78061832888d55b990eb" at bounding box center [237, 73] width 249 height 43
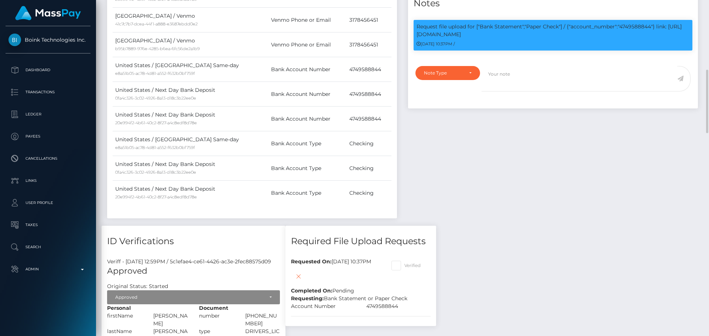
scroll to position [332, 0]
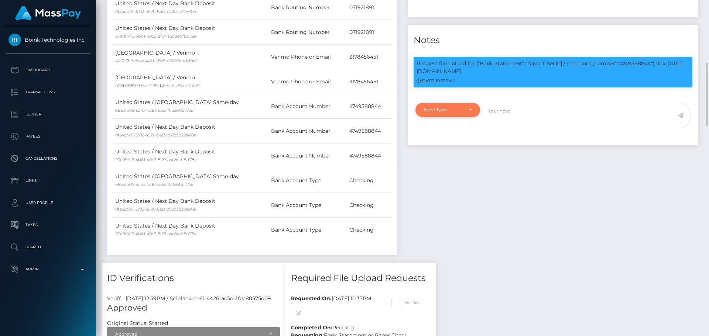
click at [458, 110] on div "Note Type" at bounding box center [447, 110] width 65 height 14
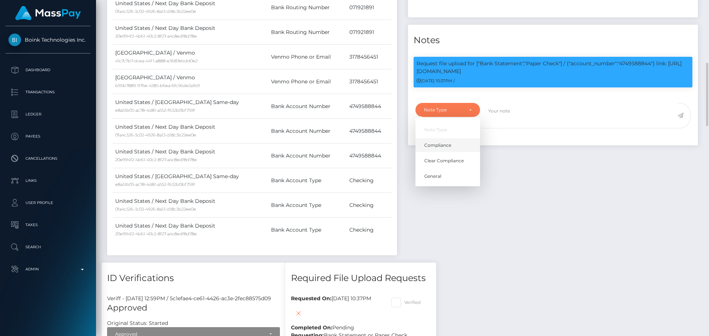
click at [451, 149] on link "Compliance" at bounding box center [447, 145] width 65 height 14
select select "COMPLIANCE"
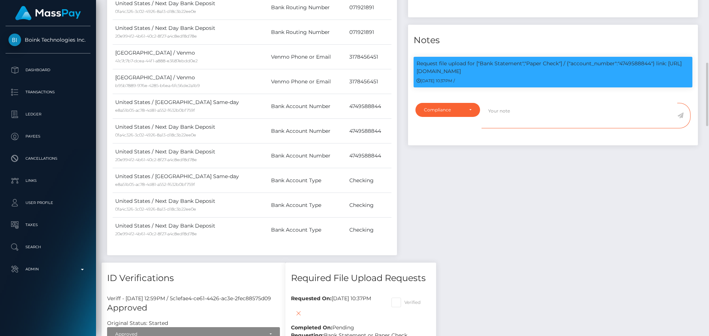
click at [528, 124] on textarea at bounding box center [579, 115] width 196 height 25
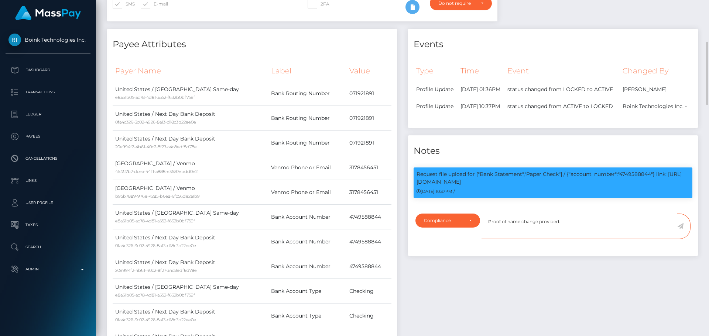
click at [583, 231] on textarea "Proof of name change provided." at bounding box center [579, 226] width 196 height 25
type textarea "Proof of name change provided."
click at [679, 229] on icon at bounding box center [680, 226] width 6 height 6
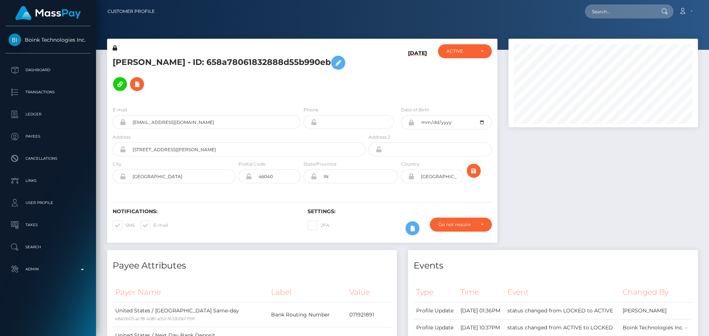
scroll to position [89, 190]
click at [272, 70] on h5 "[PERSON_NAME] - ID: 658a78061832888d55b990eb" at bounding box center [237, 73] width 249 height 43
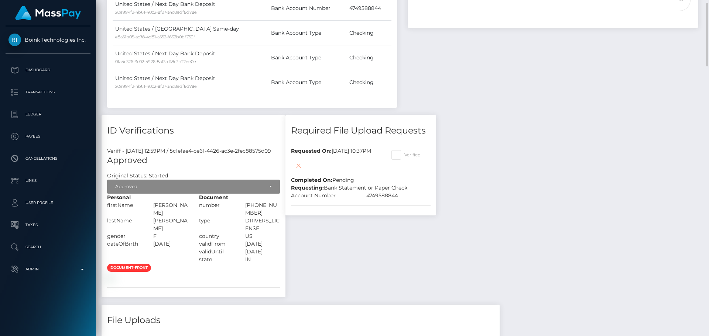
scroll to position [369, 0]
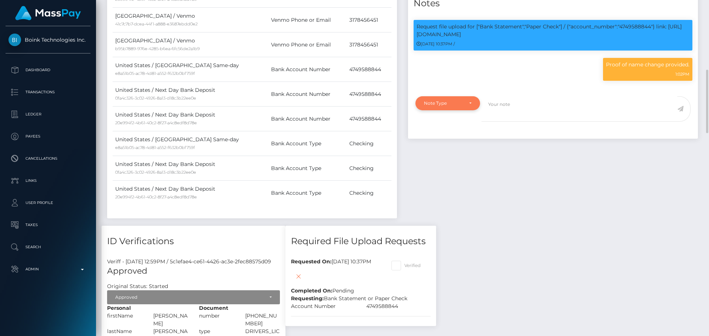
click at [464, 110] on div "Note Type" at bounding box center [447, 103] width 65 height 14
click at [447, 142] on span "Compliance" at bounding box center [437, 138] width 27 height 7
select select "COMPLIANCE"
click at [542, 115] on textarea at bounding box center [579, 108] width 196 height 25
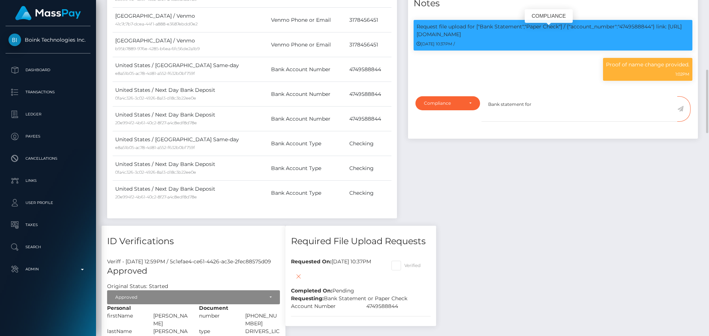
click at [638, 32] on p "Request file upload for ["Bank Statement","Paper Check"] / {"account_number":"4…" at bounding box center [552, 30] width 273 height 15
copy p "4749588844"
click at [556, 109] on textarea "Bank statement for" at bounding box center [579, 108] width 196 height 25
paste textarea "4749588844"
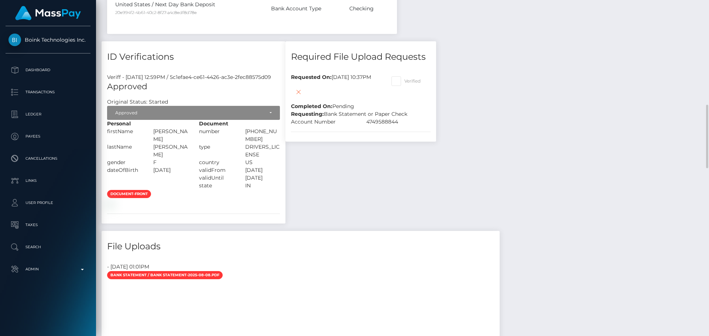
scroll to position [443, 0]
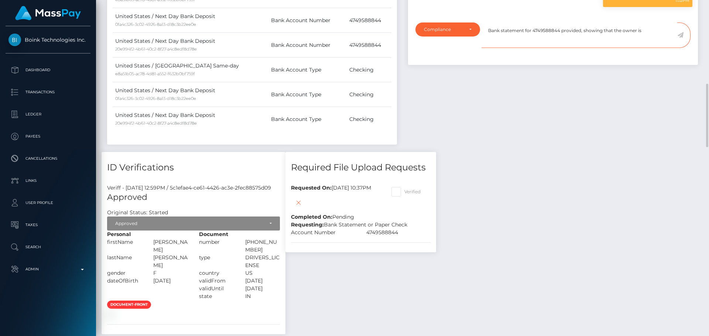
paste textarea "[PERSON_NAME]"
click at [543, 41] on textarea "Bank statement for 4749588844 provided, showing that the owner is [PERSON_NAME]." at bounding box center [579, 35] width 196 height 25
paste textarea "NCOU and NBCOU flags cleared."
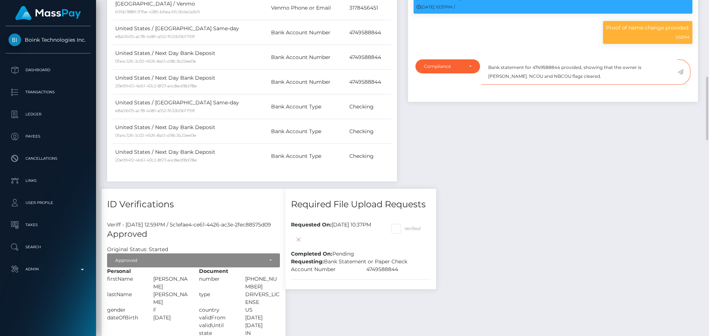
type textarea "Bank statement for 4749588844 provided, showing that the owner is [PERSON_NAME]…"
click at [681, 75] on icon at bounding box center [680, 72] width 6 height 6
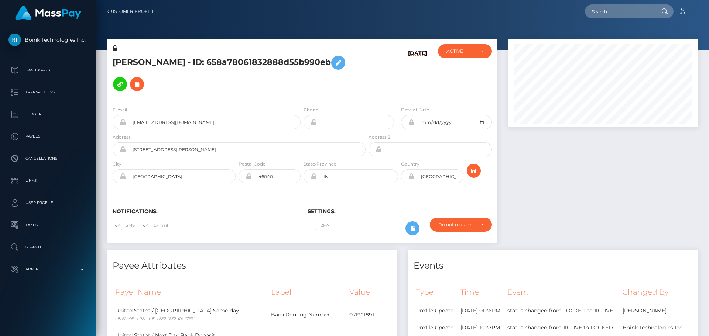
scroll to position [89, 190]
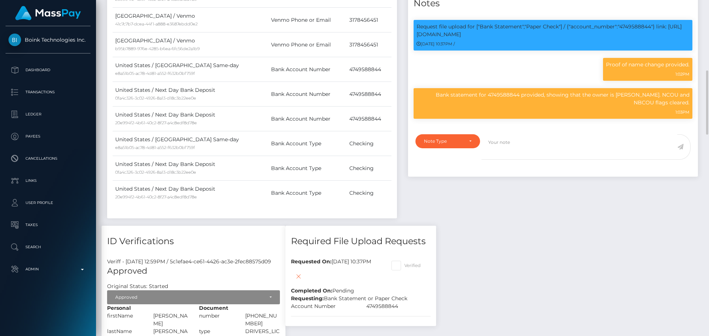
click at [518, 193] on div "Events Type Time Event Changed By" at bounding box center [552, 53] width 301 height 345
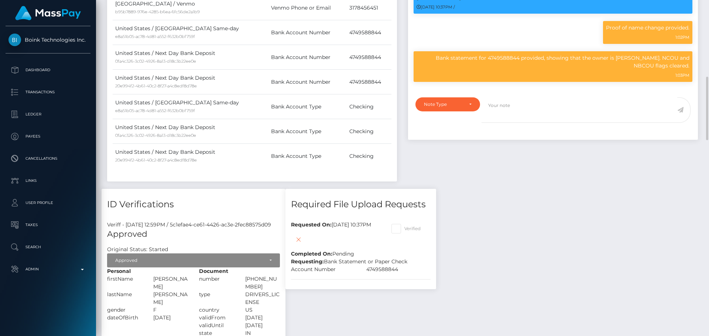
click at [404, 226] on span at bounding box center [404, 229] width 0 height 6
click at [409, 224] on input "Verified" at bounding box center [406, 226] width 5 height 5
checkbox input "true"
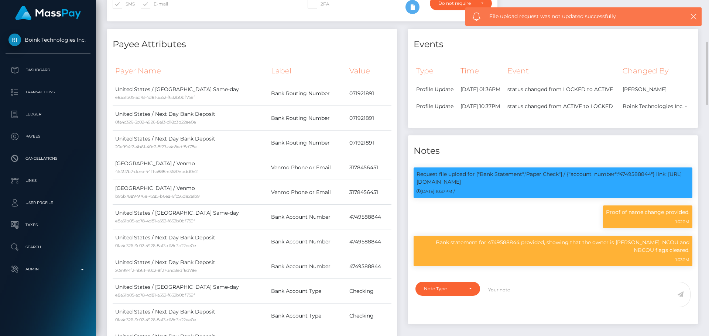
scroll to position [0, 0]
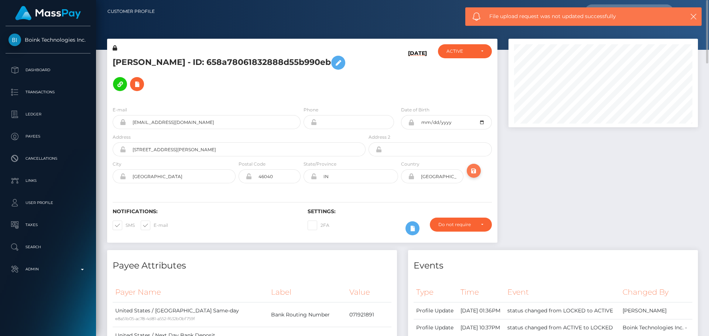
click at [472, 166] on icon "submit" at bounding box center [473, 170] width 9 height 9
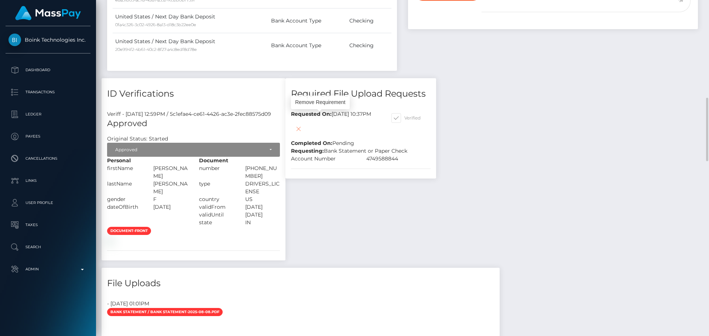
scroll to position [89, 190]
click at [303, 124] on icon at bounding box center [298, 128] width 9 height 9
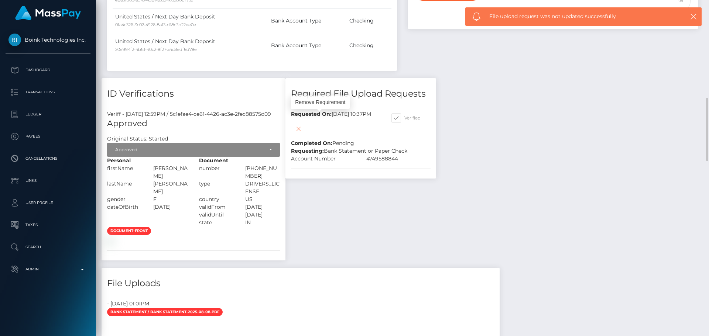
click at [370, 116] on div "Requested On: [DATE] 10:37PM Completed On: Pending" at bounding box center [335, 128] width 100 height 37
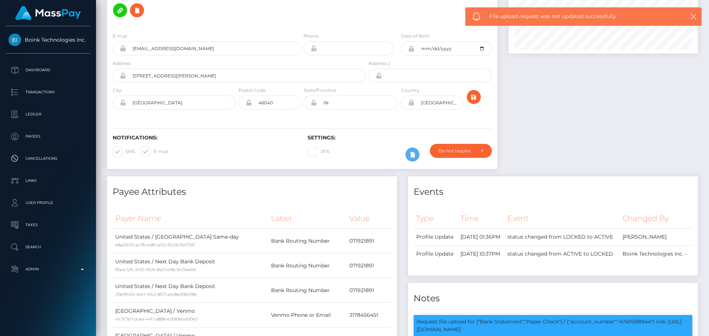
scroll to position [0, 0]
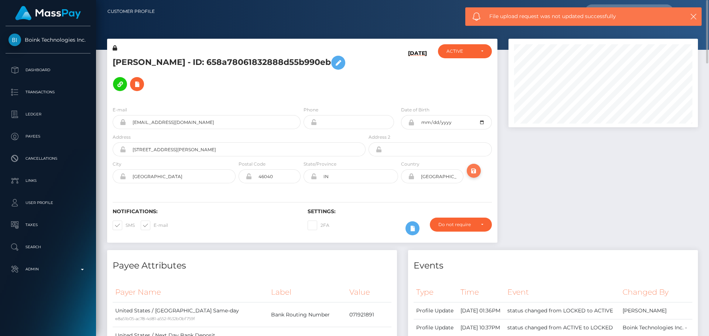
click at [473, 166] on icon "submit" at bounding box center [473, 170] width 9 height 9
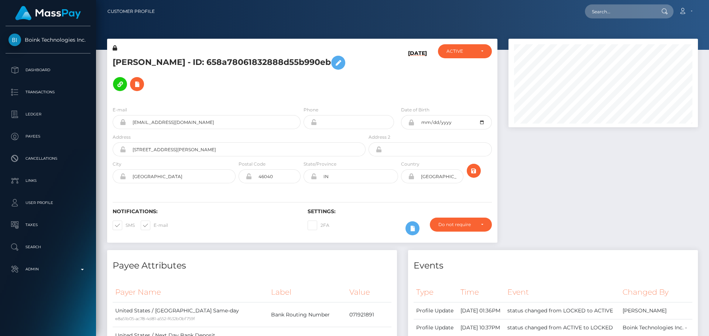
scroll to position [89, 190]
click at [300, 88] on div "[PERSON_NAME] - ID: 658a78061832888d55b990eb" at bounding box center [237, 72] width 260 height 56
click at [301, 88] on div "[PERSON_NAME] - ID: 658a78061832888d55b990eb" at bounding box center [237, 72] width 260 height 56
click at [303, 87] on div "[PERSON_NAME] - ID: 658a78061832888d55b990eb" at bounding box center [237, 72] width 260 height 56
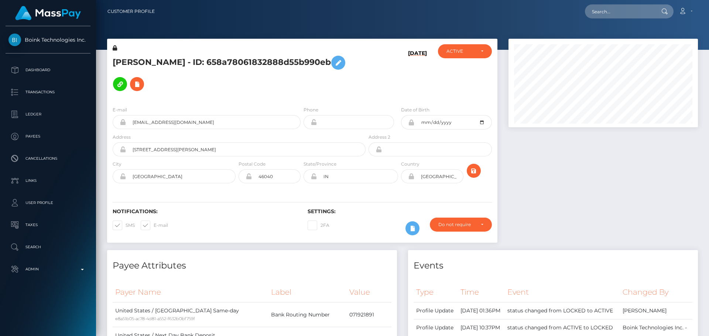
click at [327, 89] on div "[PERSON_NAME] - ID: 658a78061832888d55b990eb" at bounding box center [237, 72] width 260 height 56
click at [329, 87] on div "[PERSON_NAME] - ID: 658a78061832888d55b990eb" at bounding box center [237, 72] width 260 height 56
click at [613, 14] on input "text" at bounding box center [619, 11] width 69 height 14
paste input "289553031769370624"
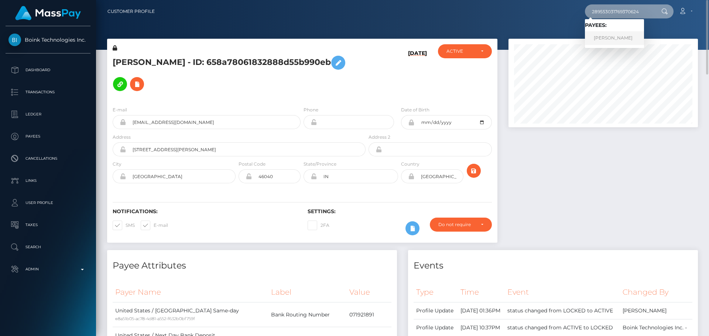
type input "289553031769370624"
click at [603, 39] on link "[PERSON_NAME]" at bounding box center [614, 38] width 59 height 14
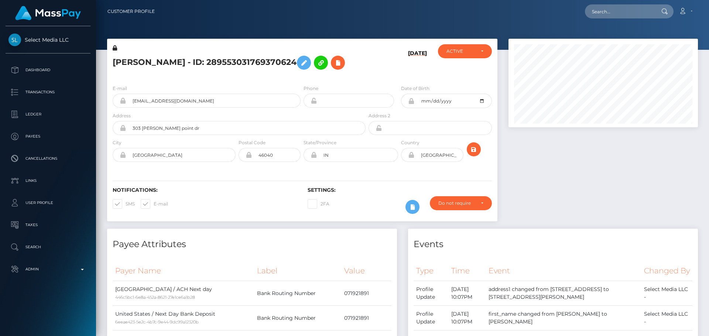
scroll to position [89, 190]
click at [330, 79] on div "LESLIE NICOLE DOAN - ID: 289553031769370624" at bounding box center [237, 61] width 260 height 35
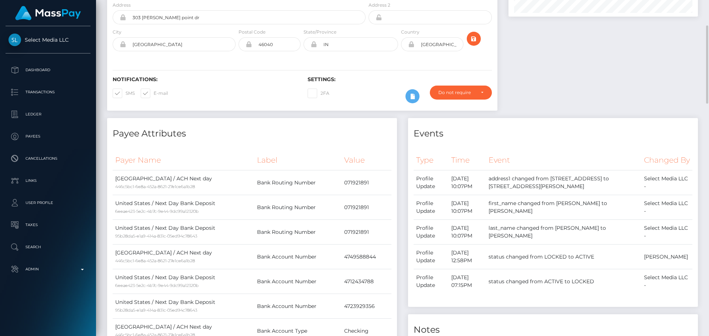
scroll to position [0, 0]
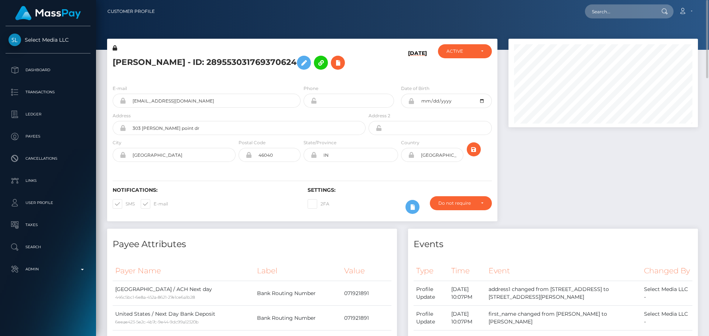
click at [198, 59] on h5 "LESLIE NICOLE DOAN - ID: 289553031769370624" at bounding box center [237, 62] width 249 height 21
copy h5 "LESLIE NICOLE DOAN - ID: 289553031769370624"
click at [379, 79] on div "08/13/25" at bounding box center [399, 61] width 65 height 35
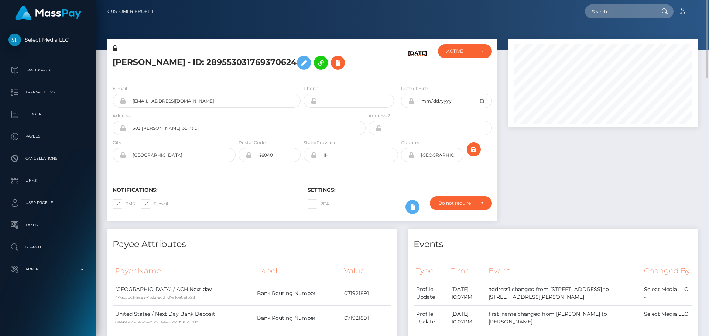
click at [310, 73] on h5 "LESLIE NICOLE DOAN - ID: 289553031769370624" at bounding box center [237, 62] width 249 height 21
click at [301, 79] on div "LESLIE NICOLE DOAN - ID: 289553031769370624" at bounding box center [237, 61] width 260 height 35
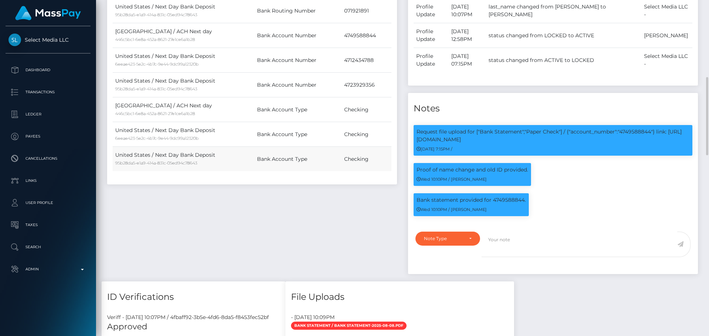
scroll to position [443, 0]
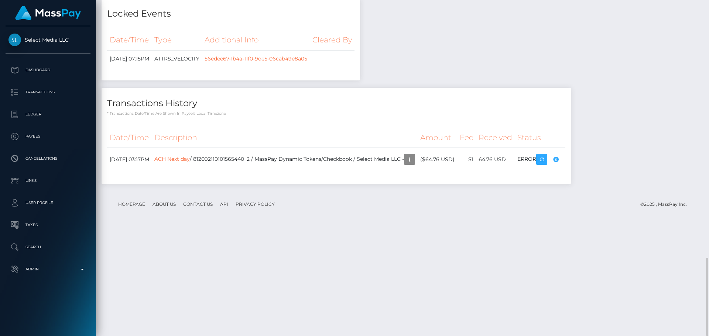
scroll to position [959, 0]
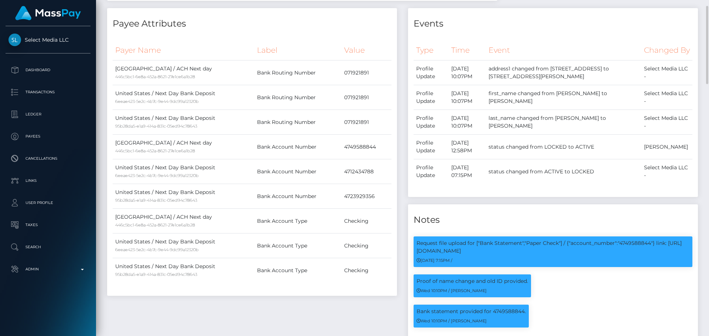
scroll to position [0, 0]
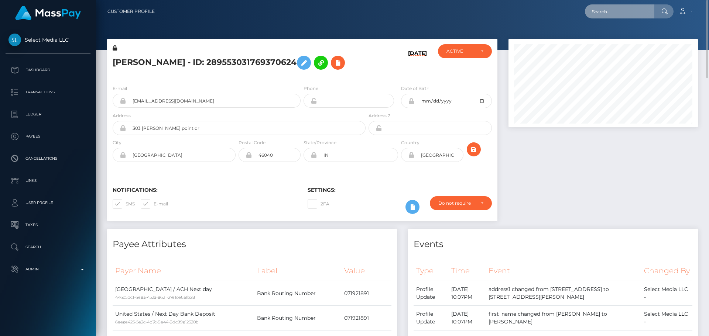
click at [609, 12] on input "text" at bounding box center [619, 11] width 69 height 14
paste input "natascha.oswald@hotmail.com"
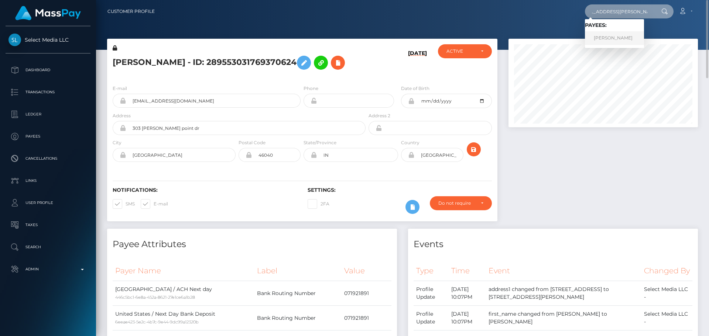
type input "natascha.oswald@hotmail.com"
click at [595, 38] on link "Natascha Oswald" at bounding box center [614, 38] width 59 height 14
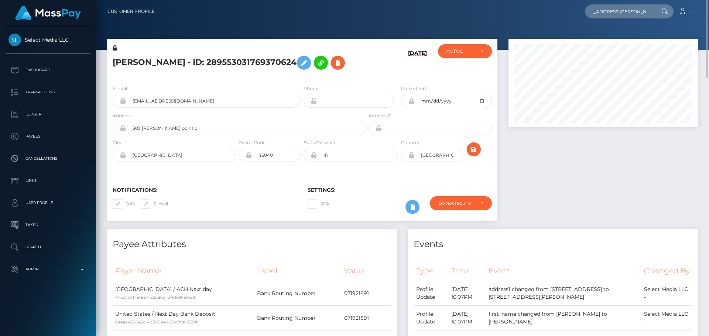
scroll to position [0, 0]
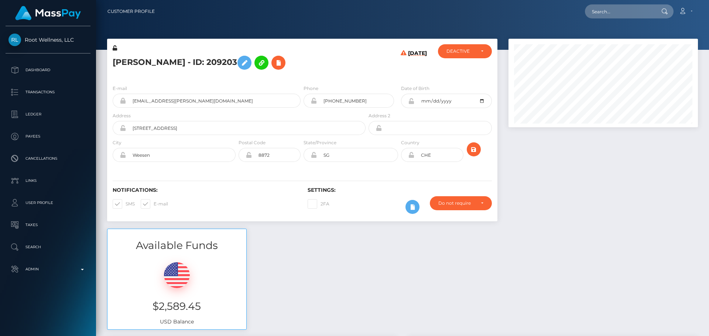
scroll to position [89, 190]
click at [365, 63] on div "[PERSON_NAME] - ID: 209203" at bounding box center [237, 61] width 260 height 35
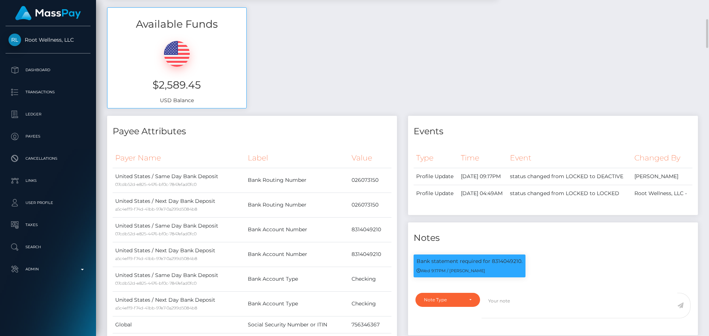
scroll to position [0, 0]
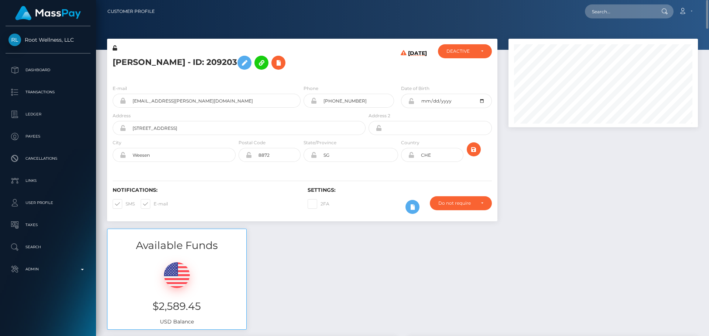
click at [129, 64] on h5 "Natascha Oswald - ID: 209203" at bounding box center [237, 62] width 249 height 21
copy h5 "Natascha"
click at [166, 60] on h5 "Natascha Oswald - ID: 209203" at bounding box center [237, 62] width 249 height 21
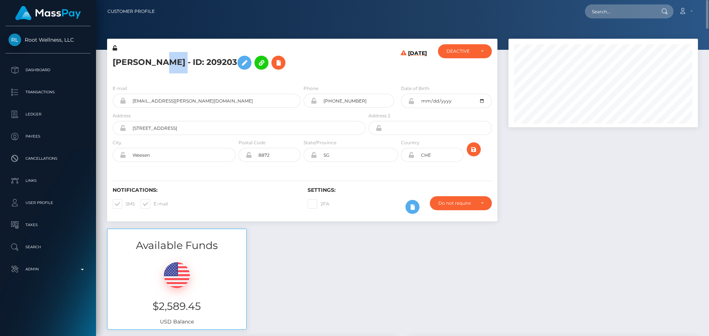
copy h5 "Oswald"
click at [277, 59] on button at bounding box center [278, 63] width 14 height 14
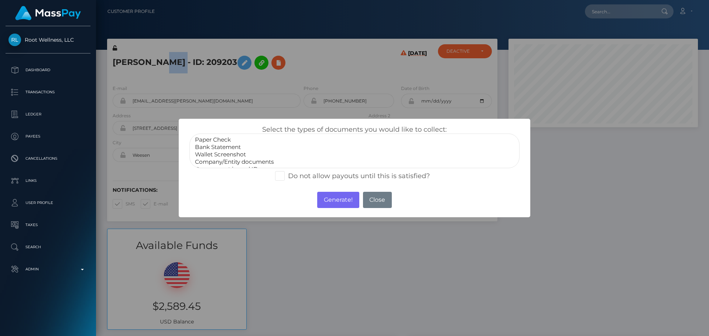
select select "Bank Statement"
click at [219, 146] on option "Bank Statement" at bounding box center [354, 147] width 320 height 7
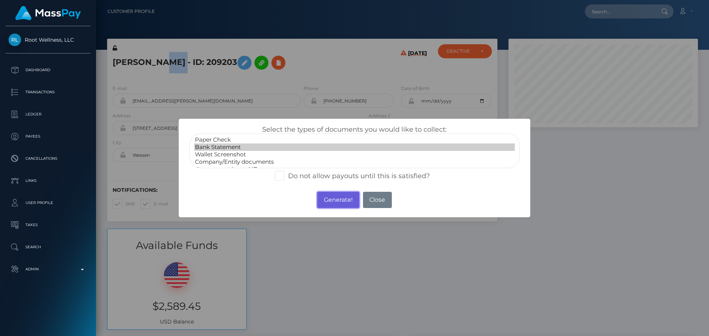
click at [324, 199] on button "Generate!" at bounding box center [338, 200] width 42 height 16
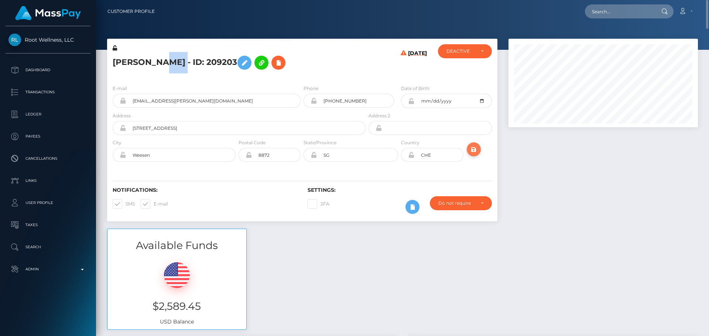
click at [472, 155] on button "submit" at bounding box center [473, 149] width 14 height 14
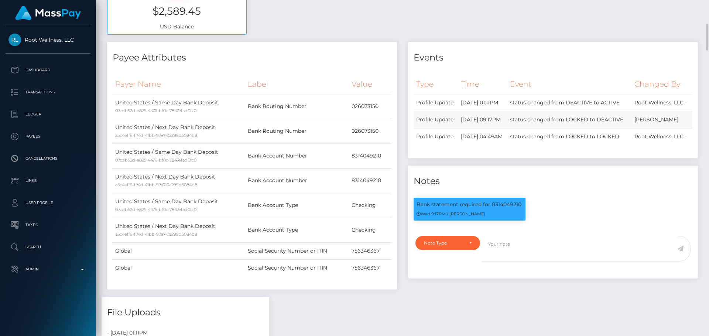
scroll to position [369, 0]
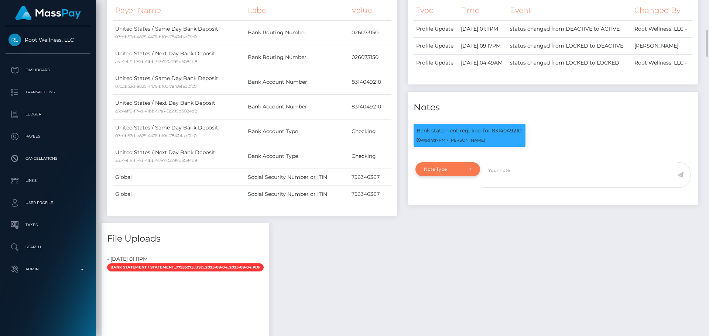
click at [458, 172] on div "Note Type" at bounding box center [443, 169] width 39 height 6
click at [448, 224] on span "Clear Compliance" at bounding box center [443, 220] width 39 height 7
select select "CLEAR_COMPLIANCE"
click at [506, 188] on textarea at bounding box center [579, 174] width 196 height 25
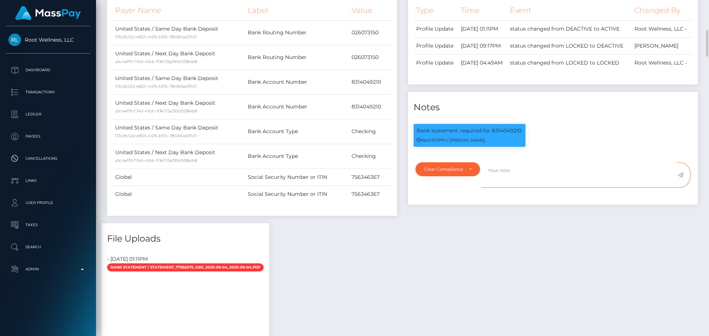
paste textarea "Bank statement provided for showing that the bank account belongs to [PERSON_NA…"
click at [500, 135] on p "Bank statement required for 8314049210." at bounding box center [469, 131] width 106 height 8
copy p "8314049210"
click at [551, 188] on textarea "Bank statement provided for showing that the bank account belongs to Heather Ni…" at bounding box center [579, 174] width 196 height 25
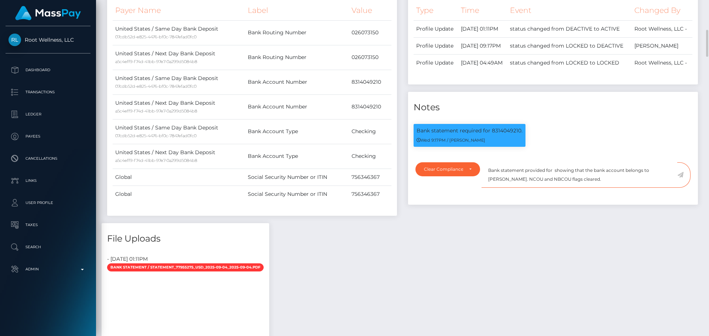
paste textarea "8314049210"
click at [504, 188] on textarea "Bank statement provided for 8314049210, showing that the bank account belongs t…" at bounding box center [579, 174] width 196 height 25
drag, startPoint x: 504, startPoint y: 203, endPoint x: 531, endPoint y: 203, distance: 26.6
click at [531, 188] on textarea "Bank statement provided for 8314049210, showing that the bank account belongs t…" at bounding box center [579, 174] width 196 height 25
paste textarea "Natascha Oswald"
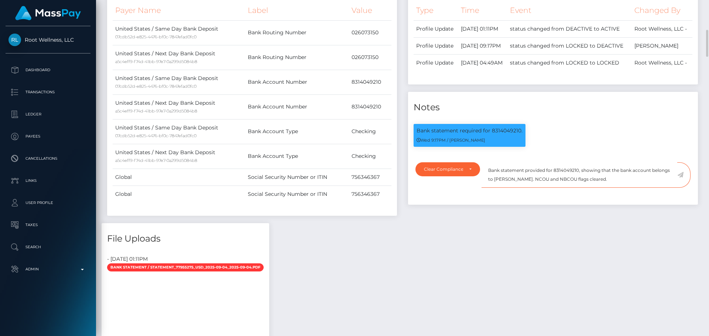
drag, startPoint x: 611, startPoint y: 204, endPoint x: 483, endPoint y: 191, distance: 128.3
click at [483, 188] on textarea "Bank statement provided for 8314049210, showing that the bank account belongs t…" at bounding box center [579, 174] width 196 height 25
type textarea "Bank statement provided for 8314049210, showing that the bank account belongs t…"
click at [621, 188] on textarea "Bank statement provided for 8314049210, showing that the bank account belongs t…" at bounding box center [579, 174] width 196 height 25
click at [679, 178] on icon at bounding box center [680, 175] width 6 height 6
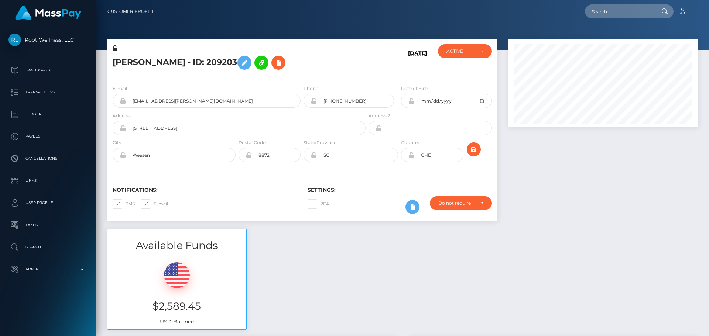
scroll to position [89, 190]
click at [394, 63] on div "[DATE]" at bounding box center [399, 61] width 65 height 35
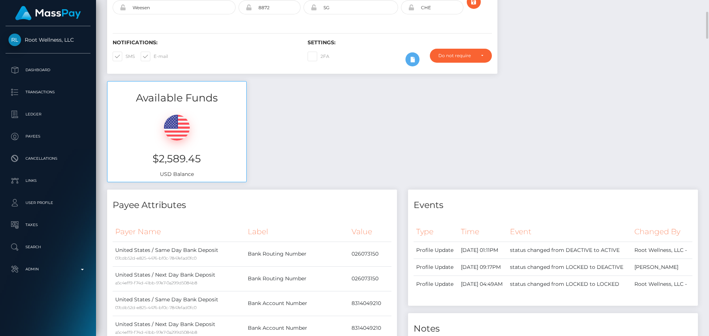
scroll to position [0, 0]
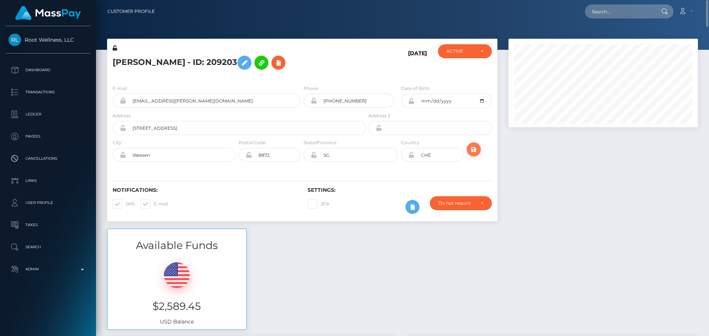
click at [475, 148] on icon "submit" at bounding box center [473, 149] width 9 height 9
click at [330, 71] on h5 "[PERSON_NAME] - ID: 209203" at bounding box center [237, 62] width 249 height 21
click at [474, 149] on icon "submit" at bounding box center [473, 149] width 9 height 9
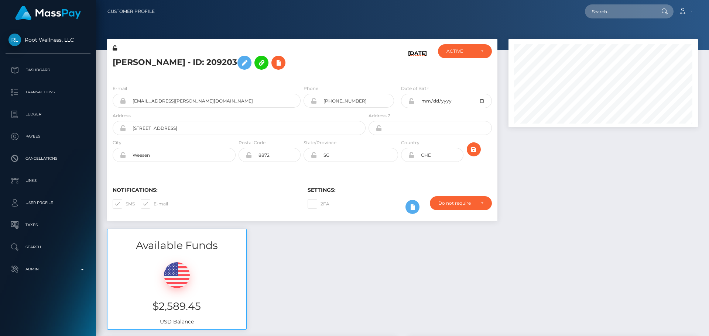
scroll to position [89, 190]
click at [173, 63] on h5 "[PERSON_NAME] - ID: 209203" at bounding box center [237, 62] width 249 height 21
copy h5 "[PERSON_NAME] - ID: 209203"
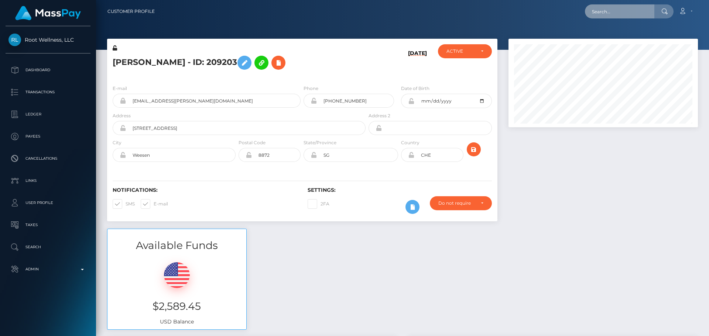
click at [604, 17] on input "text" at bounding box center [619, 11] width 69 height 14
paste input "[EMAIL_ADDRESS][DOMAIN_NAME]"
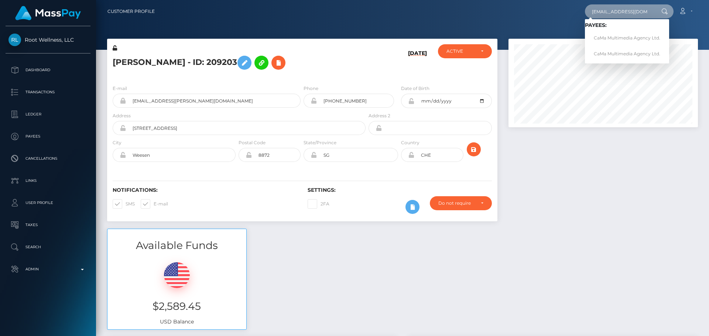
type input "[EMAIL_ADDRESS][DOMAIN_NAME]"
click at [604, 34] on link "CaMa Multimedia Agency Ltd." at bounding box center [627, 38] width 84 height 14
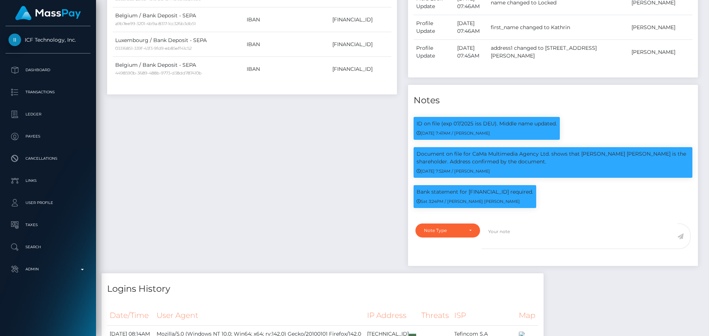
scroll to position [664, 0]
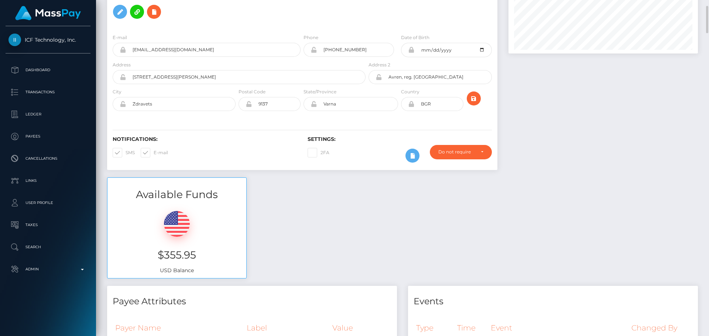
scroll to position [0, 0]
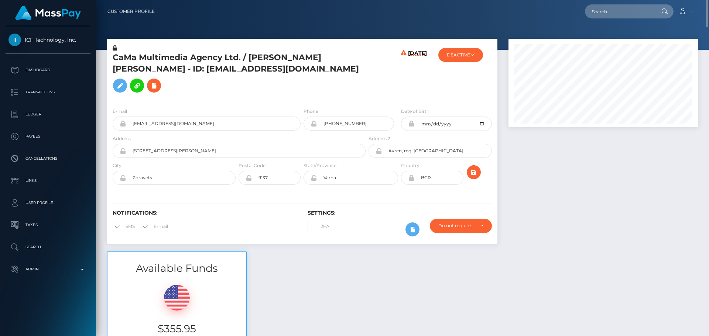
click at [259, 59] on h5 "CaMa Multimedia Agency Ltd. / [PERSON_NAME] [PERSON_NAME] - ID: [EMAIL_ADDRESS]…" at bounding box center [237, 74] width 249 height 44
copy h5 "Kathrin"
click at [294, 58] on h5 "CaMa Multimedia Agency Ltd. / [PERSON_NAME] [PERSON_NAME] - ID: [EMAIL_ADDRESS]…" at bounding box center [237, 74] width 249 height 44
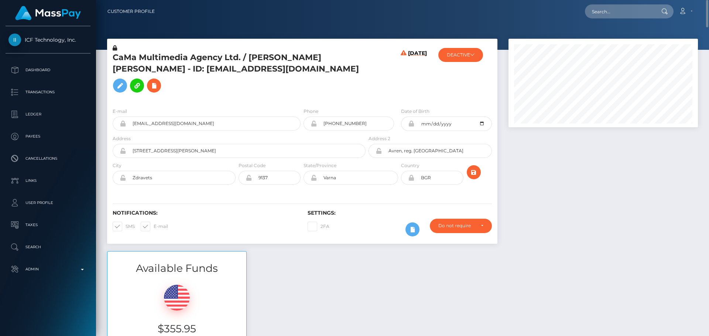
click at [134, 77] on h5 "CaMa Multimedia Agency Ltd. / [PERSON_NAME] [PERSON_NAME] - ID: [EMAIL_ADDRESS]…" at bounding box center [237, 74] width 249 height 44
copy h5 "Doebereiner"
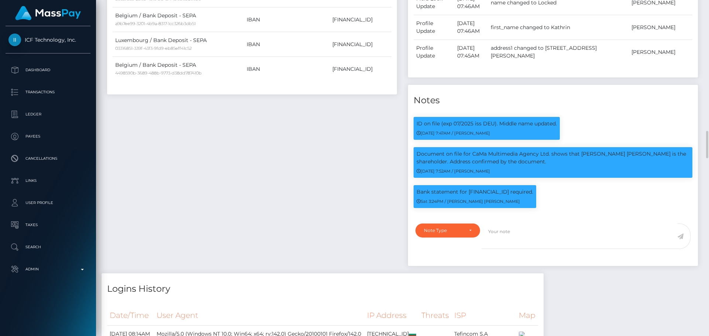
scroll to position [89, 190]
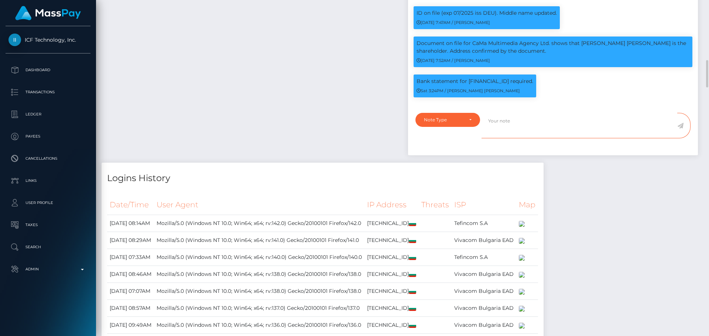
click at [519, 119] on textarea at bounding box center [579, 125] width 196 height 25
paste textarea "Bank statement provided for showing that the bank account belongs to Heather Ni…"
type textarea "Bank statement provided for showing that the bank account belongs to Heather Ni…"
click at [458, 117] on div "Note Type" at bounding box center [443, 120] width 39 height 6
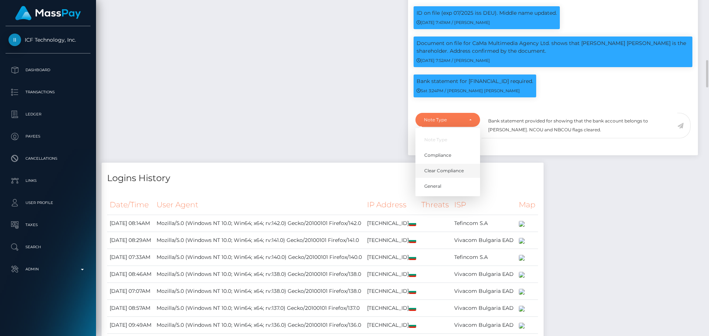
click at [447, 168] on span "Clear Compliance" at bounding box center [443, 171] width 39 height 7
select select "CLEAR_COMPLIANCE"
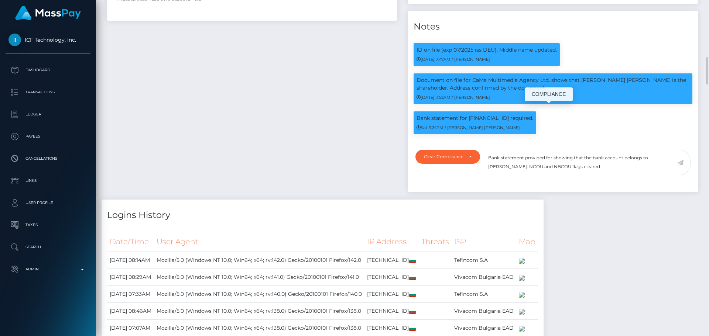
click at [486, 114] on p "Bank statement for [FINANCIAL_ID] required." at bounding box center [474, 118] width 117 height 8
copy p "[FINANCIAL_ID]"
click at [552, 150] on textarea "Bank statement provided for showing that the bank account belongs to Heather Ni…" at bounding box center [579, 162] width 196 height 25
paste textarea "[FINANCIAL_ID]"
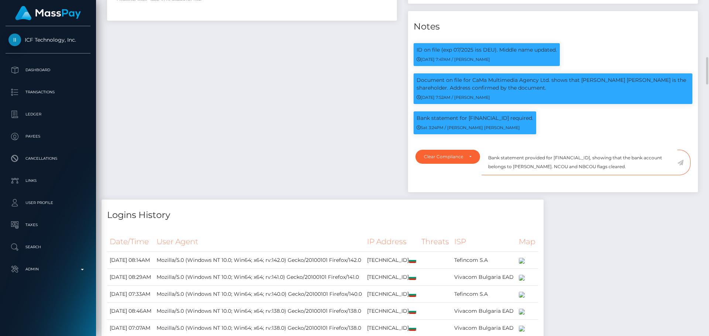
click at [519, 159] on textarea "Bank statement provided for BE42967055337654, showing that the bank account bel…" at bounding box center [579, 162] width 196 height 25
drag, startPoint x: 519, startPoint y: 159, endPoint x: 549, endPoint y: 158, distance: 29.5
click at [549, 158] on textarea "Bank statement provided for BE42967055337654, showing that the bank account bel…" at bounding box center [579, 162] width 196 height 25
paste textarea "Katrin Nadine Döbereiner"
click at [550, 160] on textarea "Bank statement provided for BE42967055337654, showing that the bank account bel…" at bounding box center [579, 162] width 196 height 25
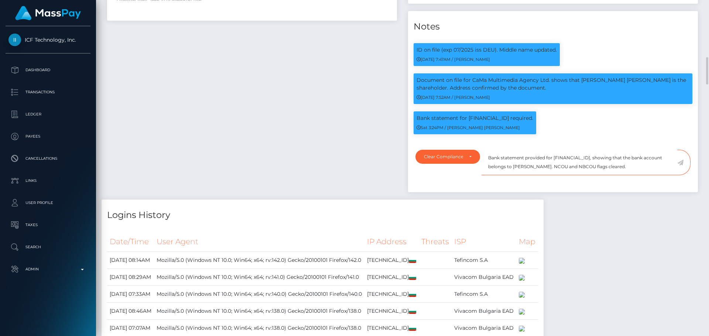
click at [650, 163] on textarea "Bank statement provided for [FINANCIAL_ID], showing that the bank account belon…" at bounding box center [579, 162] width 196 height 25
type textarea "Bank statement provided for [FINANCIAL_ID], showing that the bank account belon…"
drag, startPoint x: 642, startPoint y: 158, endPoint x: 485, endPoint y: 151, distance: 157.4
click at [484, 151] on textarea "Bank statement provided for [FINANCIAL_ID], showing that the bank account belon…" at bounding box center [579, 162] width 196 height 25
click at [652, 160] on textarea "Bank statement provided for [FINANCIAL_ID], showing that the bank account belon…" at bounding box center [579, 162] width 196 height 25
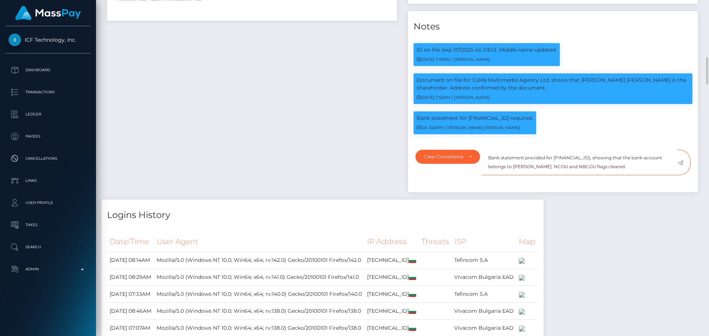
click at [651, 161] on textarea "Bank statement provided for [FINANCIAL_ID], showing that the bank account belon…" at bounding box center [579, 162] width 196 height 25
click at [681, 160] on icon at bounding box center [680, 163] width 6 height 6
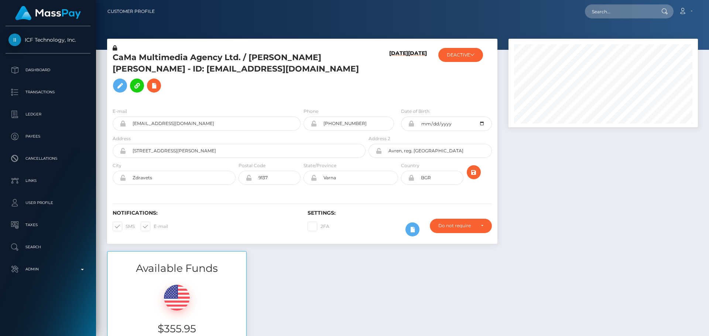
scroll to position [89, 190]
click at [375, 73] on div "[DATE] [DATE]" at bounding box center [399, 73] width 65 height 58
click at [472, 168] on icon "submit" at bounding box center [473, 172] width 9 height 9
click at [389, 70] on h6 "[DATE]" at bounding box center [398, 74] width 19 height 49
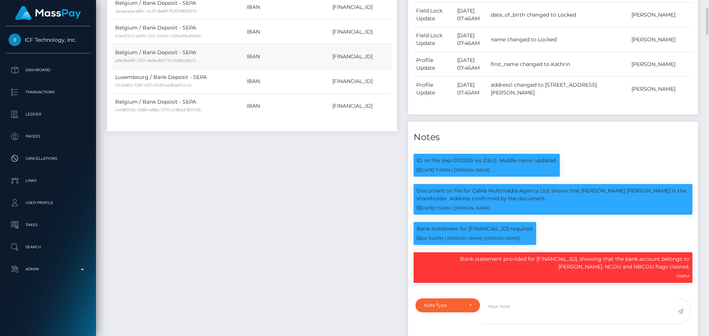
scroll to position [627, 0]
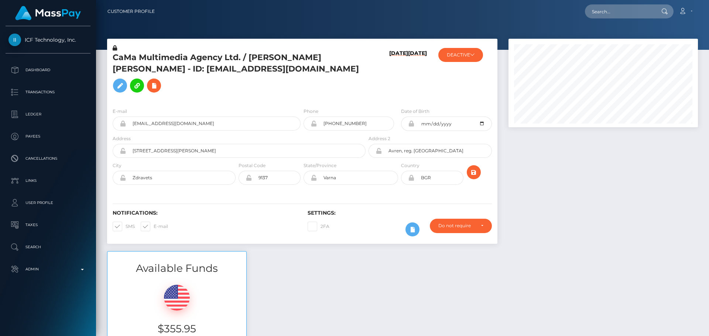
scroll to position [89, 190]
click at [467, 51] on button "DEACTIVE" at bounding box center [460, 55] width 45 height 14
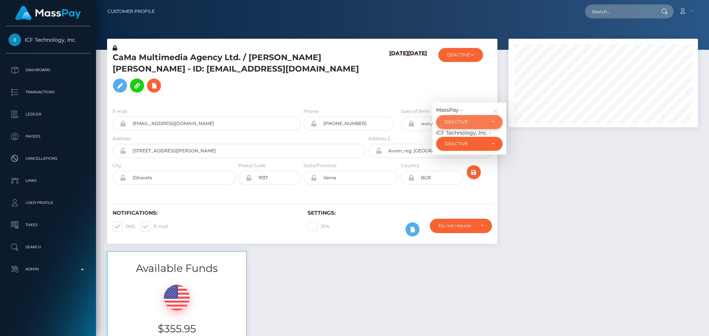
click at [475, 119] on div "DEACTIVE" at bounding box center [464, 122] width 41 height 6
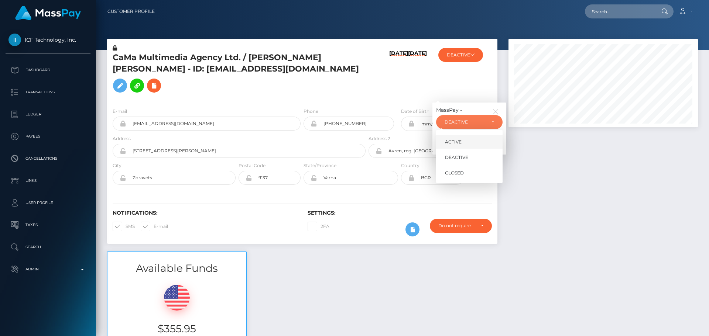
click at [473, 135] on link "ACTIVE" at bounding box center [469, 142] width 66 height 14
select select "ACTIVE"
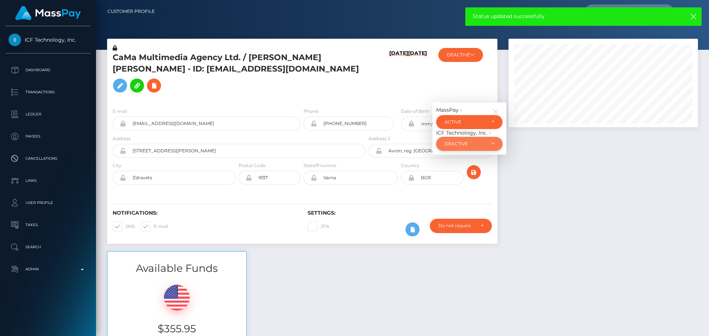
click at [467, 137] on div "DEACTIVE" at bounding box center [469, 144] width 66 height 14
click at [466, 157] on link "ACTIVE" at bounding box center [469, 164] width 66 height 14
select select "ACTIVE"
click at [494, 108] on icon "button" at bounding box center [495, 111] width 7 height 7
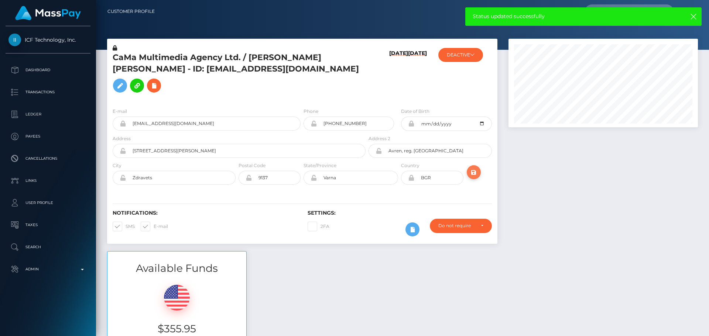
click at [476, 168] on icon "submit" at bounding box center [473, 172] width 9 height 9
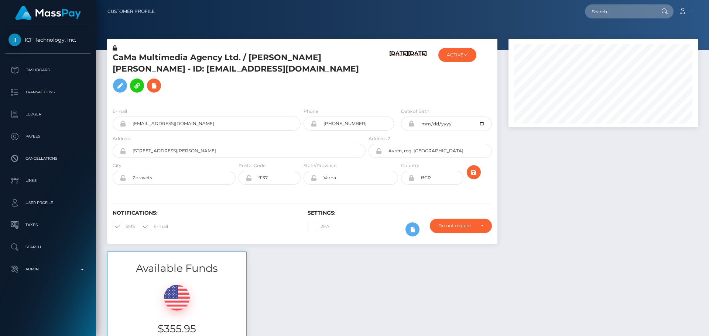
scroll to position [89, 190]
click at [353, 83] on h5 "CaMa Multimedia Agency Ltd. / [PERSON_NAME] [PERSON_NAME] - ID: [EMAIL_ADDRESS]…" at bounding box center [237, 74] width 249 height 44
click at [473, 168] on icon "submit" at bounding box center [473, 172] width 9 height 9
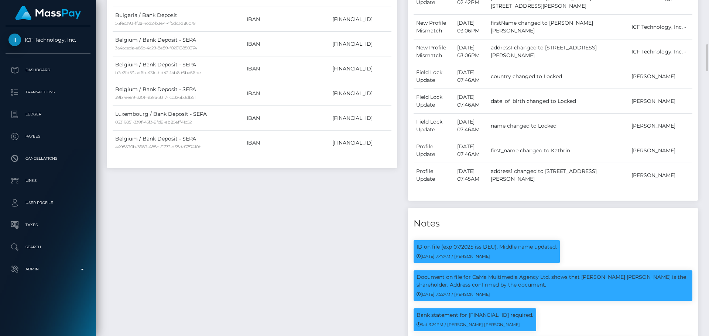
scroll to position [738, 0]
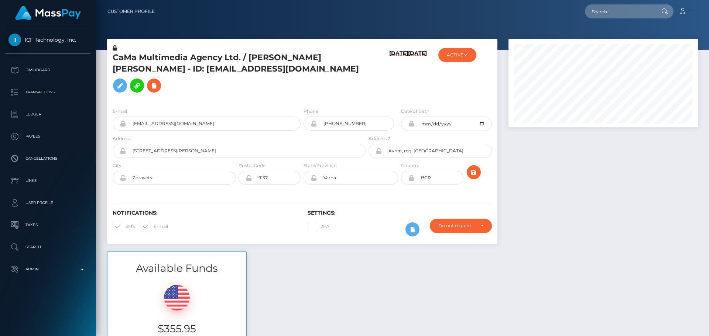
scroll to position [89, 190]
click at [158, 81] on icon at bounding box center [153, 85] width 9 height 9
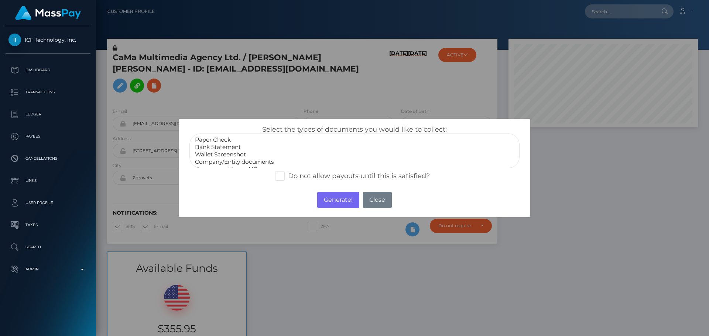
select select "Bank Statement"
click at [231, 149] on option "Bank Statement" at bounding box center [354, 147] width 320 height 7
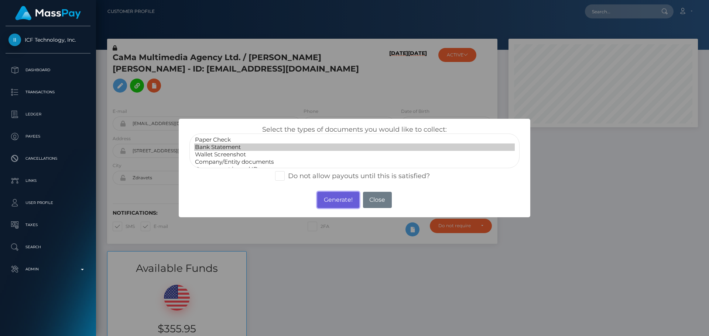
click at [342, 200] on button "Generate!" at bounding box center [338, 200] width 42 height 16
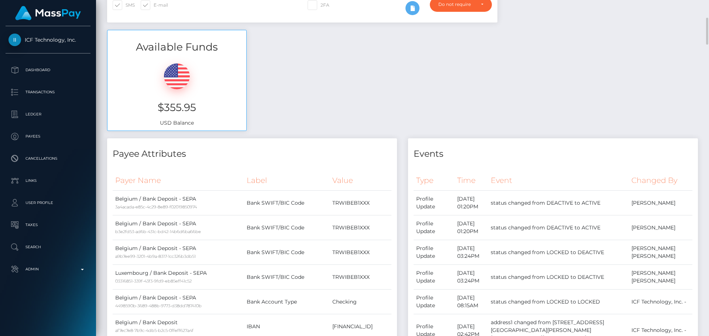
scroll to position [0, 0]
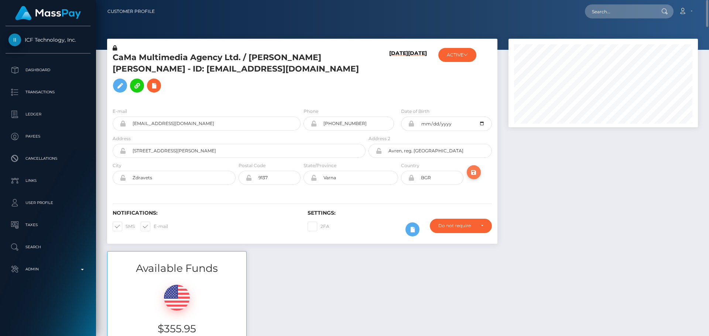
click at [472, 168] on icon "submit" at bounding box center [473, 172] width 9 height 9
click at [199, 60] on h5 "CaMa Multimedia Agency Ltd. / [PERSON_NAME] [PERSON_NAME] - ID: [EMAIL_ADDRESS]…" at bounding box center [237, 74] width 249 height 44
click at [199, 60] on h5 "CaMa Multimedia Agency Ltd. / Kathrin Nadine Doebereiner - ID: info@camangel.tv" at bounding box center [237, 74] width 249 height 44
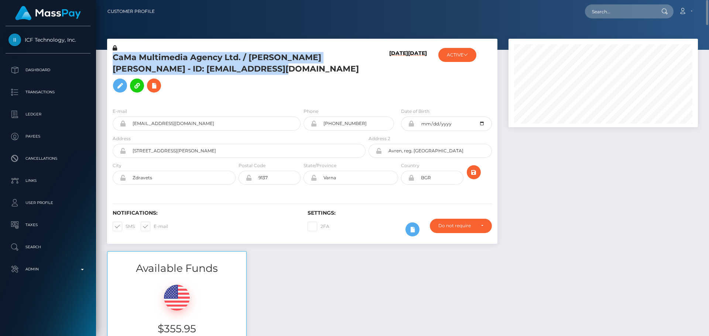
click at [199, 60] on h5 "CaMa Multimedia Agency Ltd. / Kathrin Nadine Doebereiner - ID: info@camangel.tv" at bounding box center [237, 74] width 249 height 44
copy h5 "CaMa Multimedia Agency Ltd. / Kathrin Nadine Doebereiner - ID: info@camangel.tv"
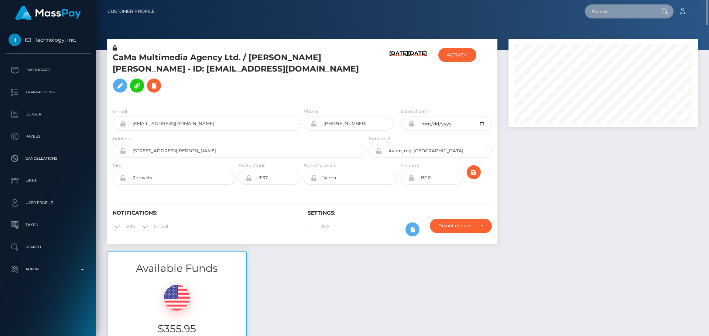
click at [627, 13] on input "text" at bounding box center [619, 11] width 69 height 14
paste input "poact_1ca58cXavAAL"
type input "poact_1ca58cXavAAL"
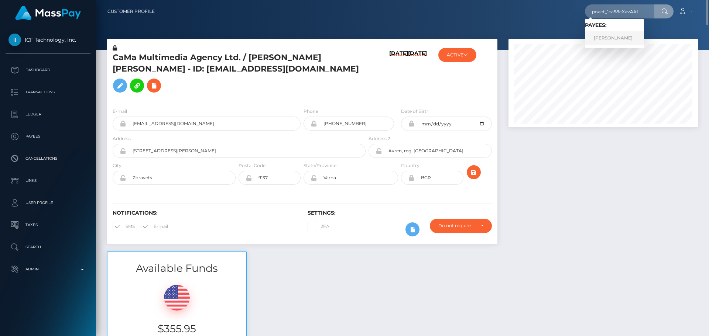
click at [602, 35] on link "Kiran patel" at bounding box center [614, 38] width 59 height 14
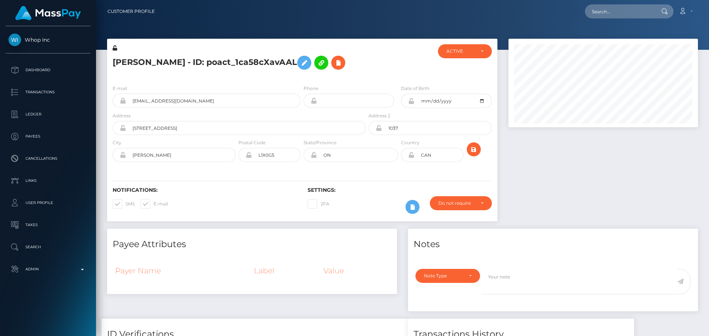
scroll to position [89, 190]
click at [611, 11] on input "text" at bounding box center [619, 11] width 69 height 14
paste input "poact_YoXoJoQZbiA6"
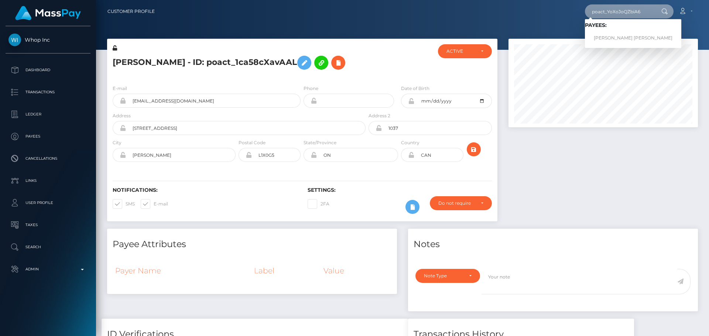
type input "poact_YoXoJoQZbiA6"
click at [378, 60] on div at bounding box center [399, 61] width 65 height 35
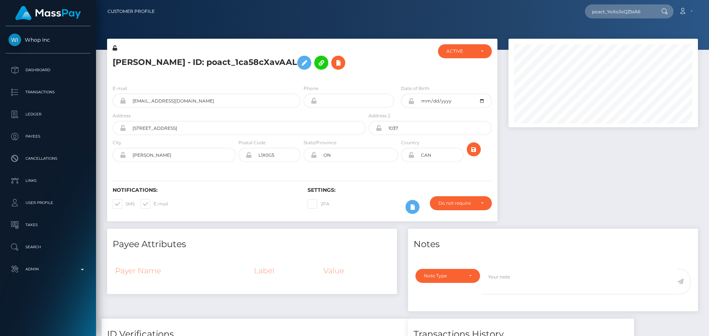
click at [347, 75] on div "Kiran patel - ID: poact_1ca58cXavAAL" at bounding box center [237, 61] width 260 height 35
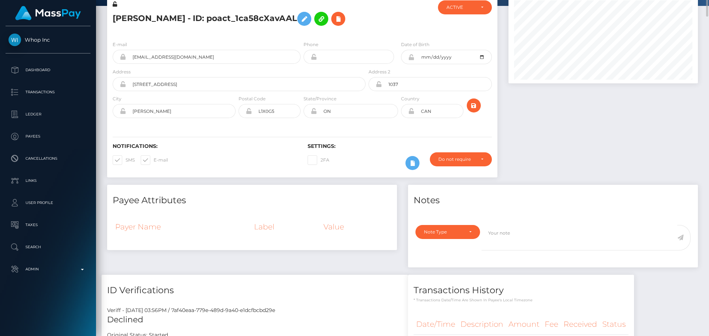
scroll to position [0, 0]
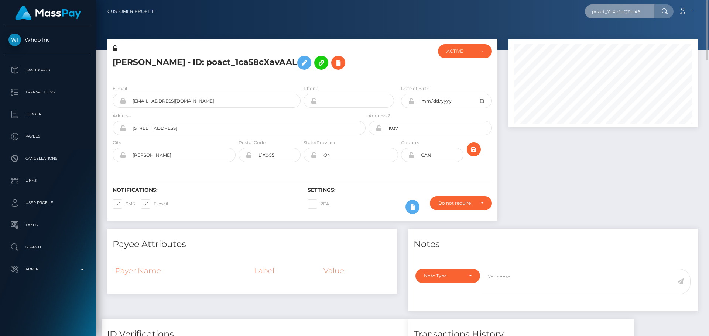
click at [616, 13] on input "poact_YoXoJoQZbiA6" at bounding box center [619, 11] width 69 height 14
paste input "poact_YoXoJoQZbiA6"
type input "poact_YoXoJoQZbiA6"
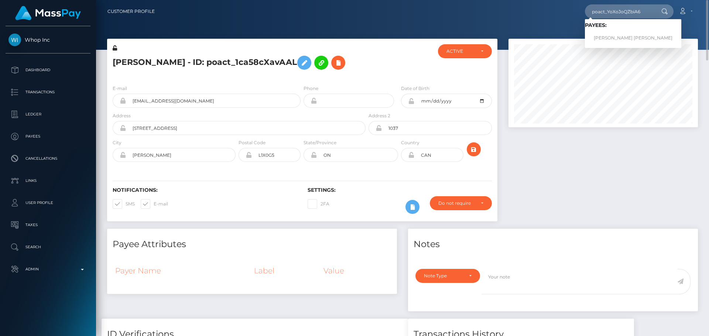
click at [495, 16] on div "poact_YoXoJoQZbiA6 Loading... Loading... Payees: KIRANKUMAR SHANKARBHAI PATEL A…" at bounding box center [429, 11] width 537 height 15
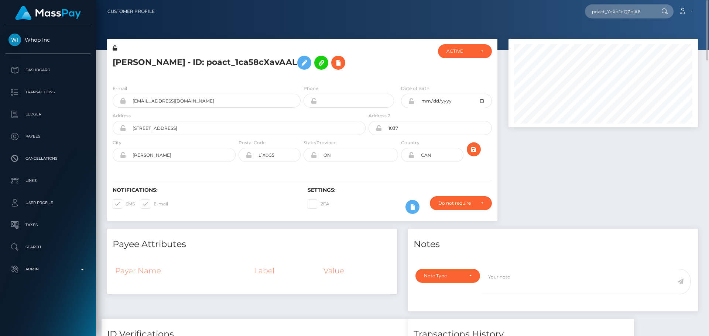
click at [375, 76] on div at bounding box center [399, 61] width 65 height 35
click at [374, 72] on div at bounding box center [399, 61] width 65 height 35
click at [366, 69] on div "Kiran patel - ID: poact_1ca58cXavAAL" at bounding box center [237, 61] width 260 height 35
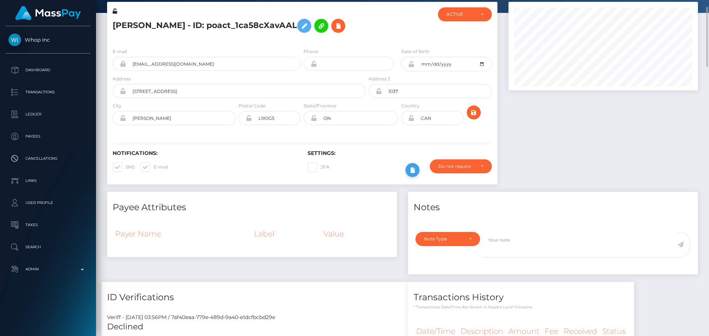
click at [414, 166] on icon at bounding box center [412, 170] width 9 height 9
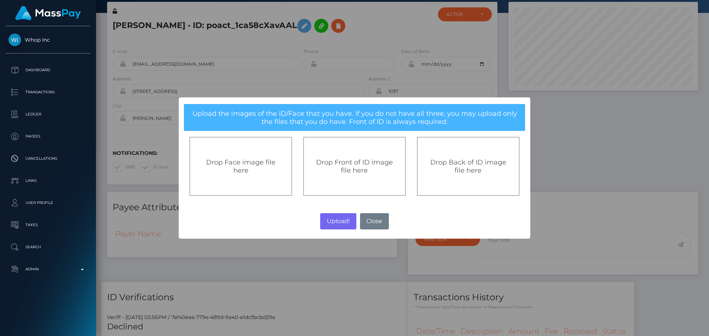
click at [350, 161] on span "Drop Front of ID image file here" at bounding box center [354, 166] width 77 height 16
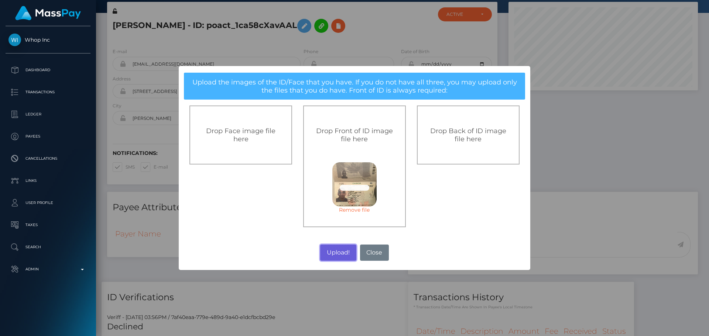
click at [343, 253] on button "Upload!" at bounding box center [338, 253] width 36 height 16
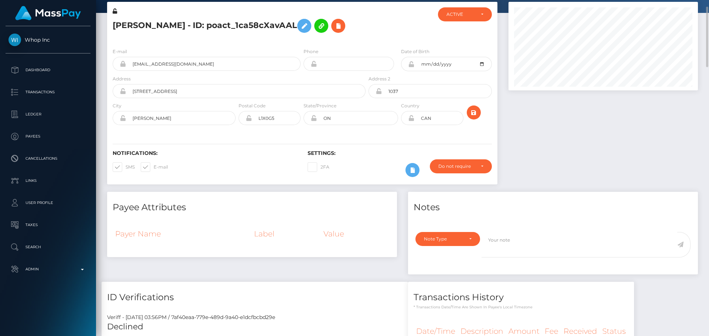
click at [405, 136] on div "Notifications: SMS E-mail Settings: 2FA" at bounding box center [302, 158] width 390 height 52
click at [473, 113] on icon "submit" at bounding box center [473, 112] width 9 height 9
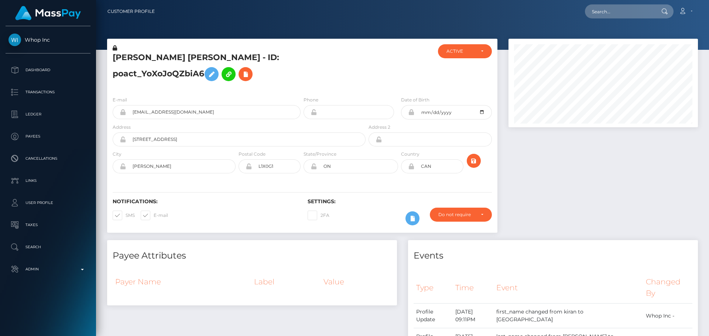
scroll to position [89, 190]
click at [294, 78] on h5 "[PERSON_NAME] [PERSON_NAME] - ID: poact_YoXoJoQZbiA6" at bounding box center [237, 68] width 249 height 33
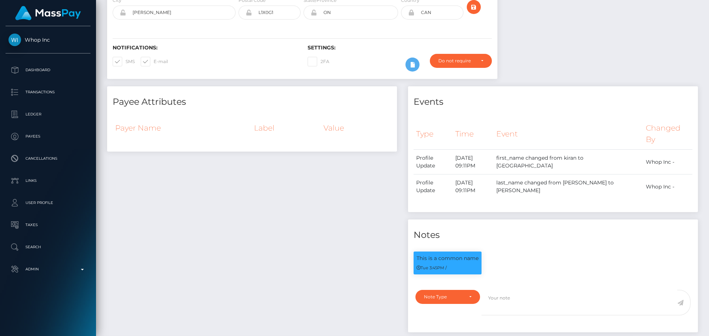
scroll to position [0, 0]
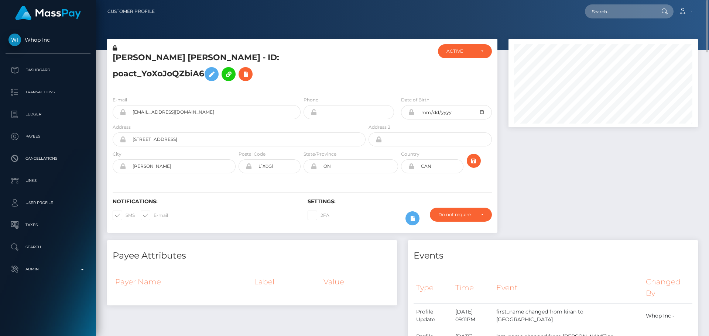
click at [333, 77] on h5 "[PERSON_NAME] [PERSON_NAME] - ID: poact_YoXoJoQZbiA6" at bounding box center [237, 68] width 249 height 33
click at [331, 63] on h5 "[PERSON_NAME] [PERSON_NAME] - ID: poact_1ca58cXavAAL" at bounding box center [237, 68] width 249 height 33
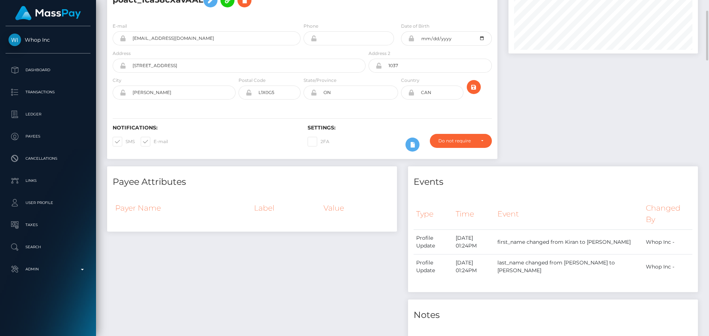
scroll to position [0, 0]
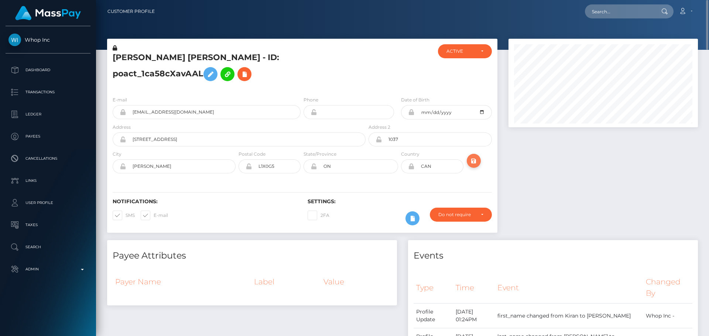
click at [472, 162] on icon "submit" at bounding box center [473, 160] width 9 height 9
click at [186, 57] on h5 "[PERSON_NAME] [PERSON_NAME] - ID: poact_1ca58cXavAAL" at bounding box center [237, 68] width 249 height 33
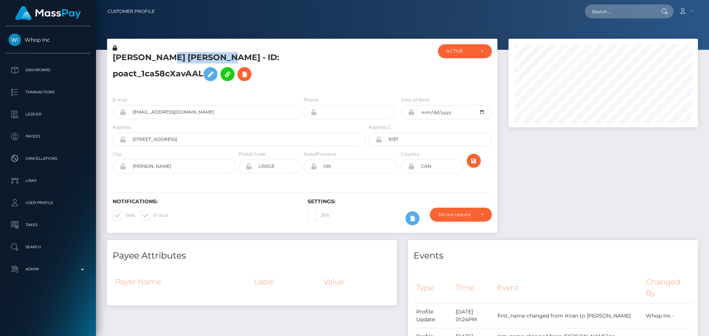
copy h5 "[PERSON_NAME] [PERSON_NAME] - ID: poact_1ca58cXavAAL"
click at [407, 77] on div at bounding box center [399, 67] width 65 height 46
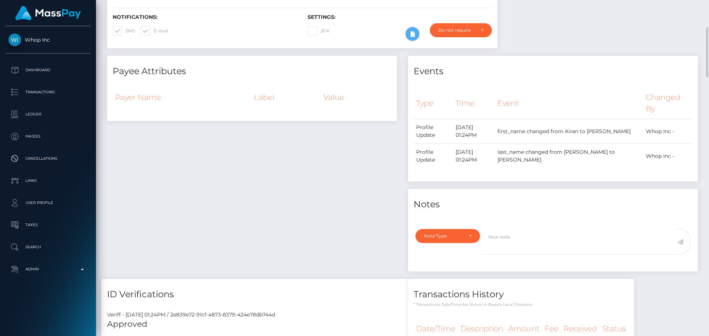
scroll to position [0, 0]
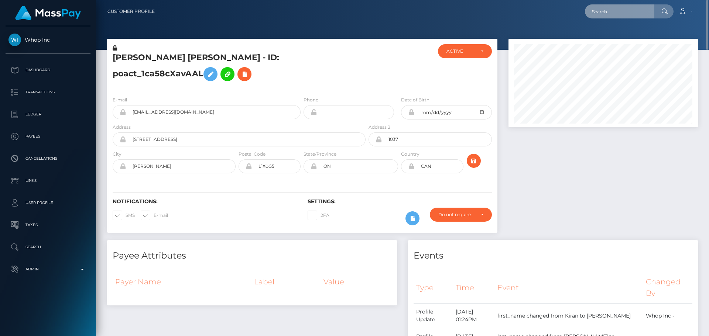
click at [616, 11] on input "text" at bounding box center [619, 11] width 69 height 14
paste input "[PERSON_NAME]"
type input "[PERSON_NAME]"
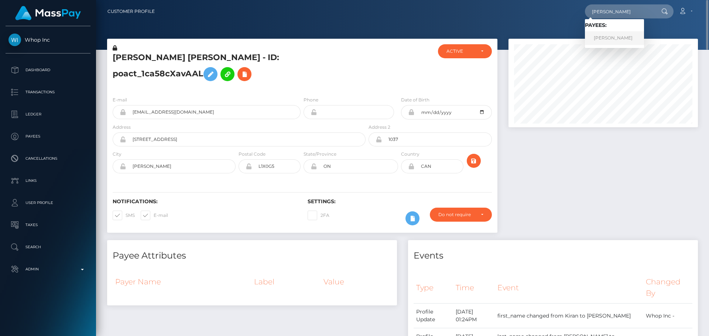
click at [614, 37] on link "ARINA PETROVA" at bounding box center [614, 38] width 59 height 14
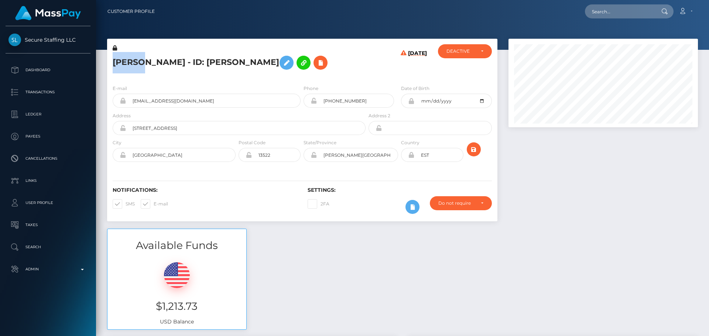
scroll to position [89, 190]
click at [158, 59] on h5 "[PERSON_NAME] - ID: [PERSON_NAME]" at bounding box center [237, 62] width 249 height 21
copy h5 "PETROVA"
click at [369, 67] on div "[DATE]" at bounding box center [399, 61] width 65 height 35
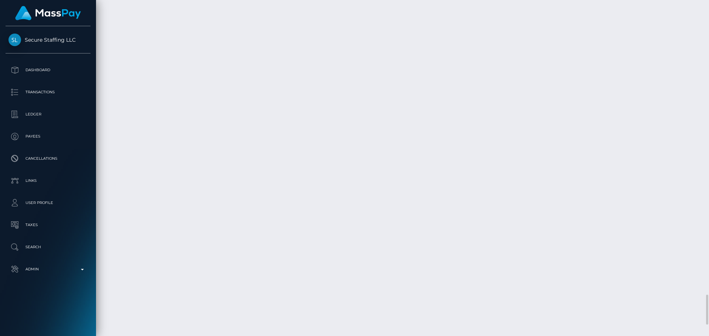
scroll to position [2878, 0]
drag, startPoint x: 177, startPoint y: 163, endPoint x: 230, endPoint y: 163, distance: 53.1
copy link "Bank Deposit - SEPA"
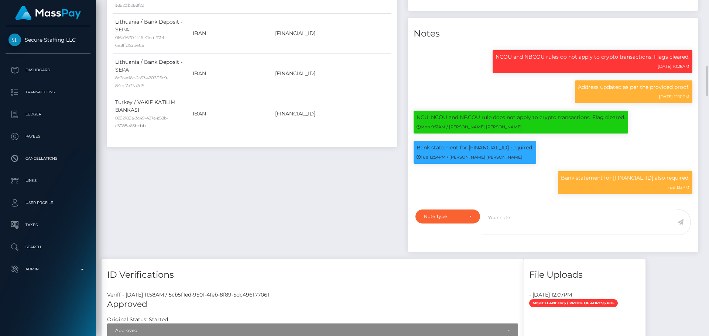
scroll to position [89, 190]
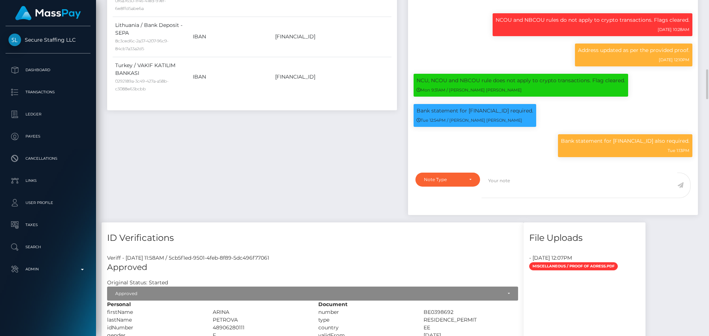
scroll to position [812, 0]
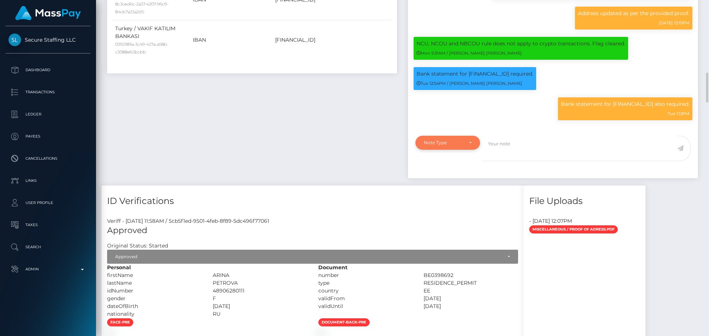
click at [460, 150] on div "Note Type" at bounding box center [447, 143] width 65 height 14
click at [460, 146] on div "Note Type" at bounding box center [443, 143] width 39 height 6
click at [533, 161] on textarea at bounding box center [579, 148] width 196 height 25
paste textarea "Bank statement provided for showing that the bank account belongs to Heather Ni…"
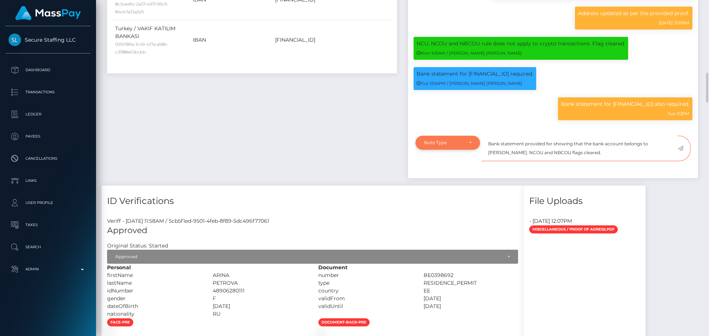
type textarea "Bank statement provided for showing that the bank account belongs to Heather Ni…"
click at [467, 146] on div "Note Type" at bounding box center [448, 143] width 48 height 6
click at [441, 197] on span "Clear Compliance" at bounding box center [443, 193] width 39 height 7
select select "CLEAR_COMPLIANCE"
click at [552, 161] on textarea "Bank statement provided for showing that the bank account belongs to Heather Ni…" at bounding box center [579, 148] width 196 height 25
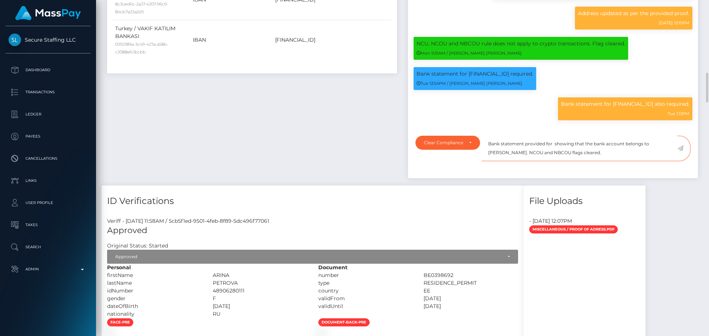
paste textarea "[FINANCIAL_ID]"
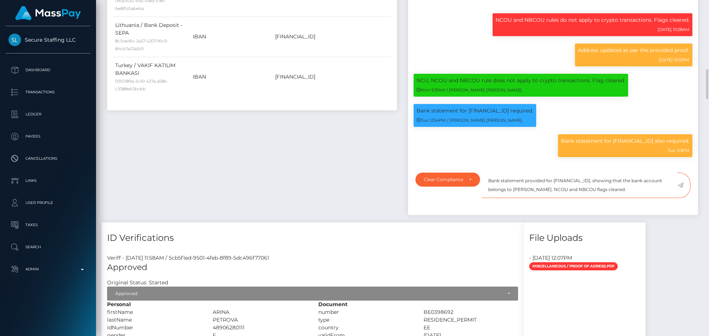
click at [537, 198] on textarea "Bank statement provided for LT883500010018565898, showing that the bank account…" at bounding box center [579, 185] width 196 height 25
drag, startPoint x: 537, startPoint y: 209, endPoint x: 568, endPoint y: 209, distance: 30.6
click at [568, 198] on textarea "Bank statement provided for LT883500010018565898, showing that the bank account…" at bounding box center [579, 185] width 196 height 25
paste textarea "Arina Petrova"
drag, startPoint x: 645, startPoint y: 209, endPoint x: 488, endPoint y: 198, distance: 157.6
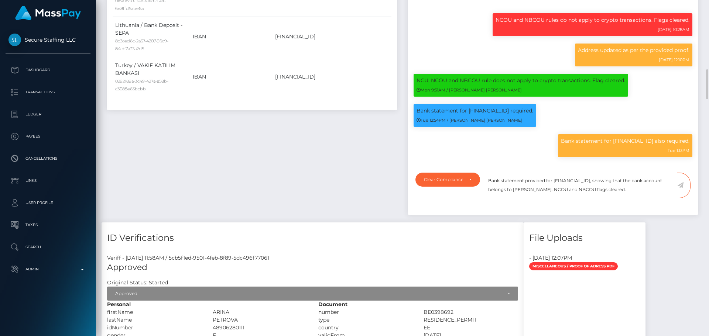
click at [488, 198] on textarea "Bank statement provided for [FINANCIAL_ID], showing that the bank account belon…" at bounding box center [579, 185] width 196 height 25
type textarea "Bank statement provided for [FINANCIAL_ID], showing that the bank account belon…"
click at [646, 198] on textarea "Bank statement provided for [FINANCIAL_ID], showing that the bank account belon…" at bounding box center [579, 185] width 196 height 25
click at [683, 198] on span at bounding box center [683, 185] width 13 height 25
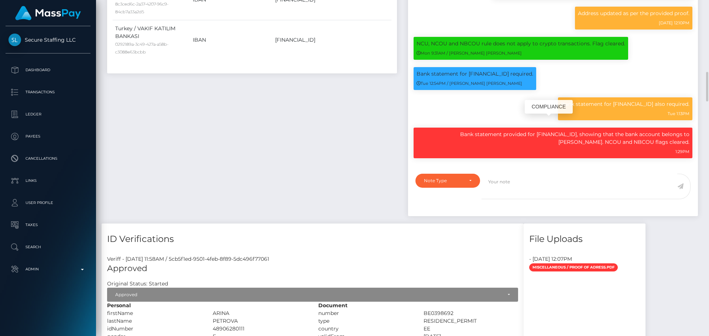
scroll to position [886, 0]
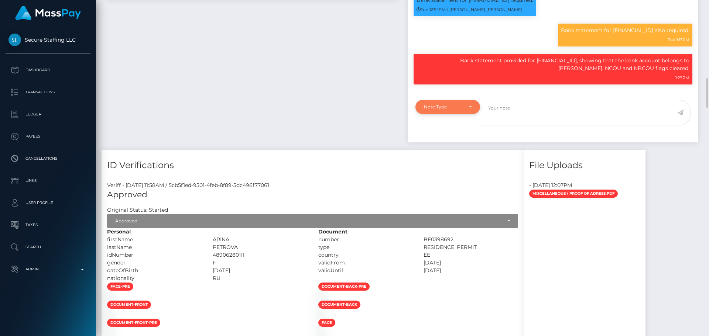
click at [455, 110] on div "Note Type" at bounding box center [443, 107] width 39 height 6
click at [448, 146] on span "Compliance" at bounding box center [437, 142] width 27 height 7
select select "COMPLIANCE"
click at [435, 72] on p "Bank statement provided for [FINANCIAL_ID], showing that the bank account belon…" at bounding box center [552, 64] width 273 height 15
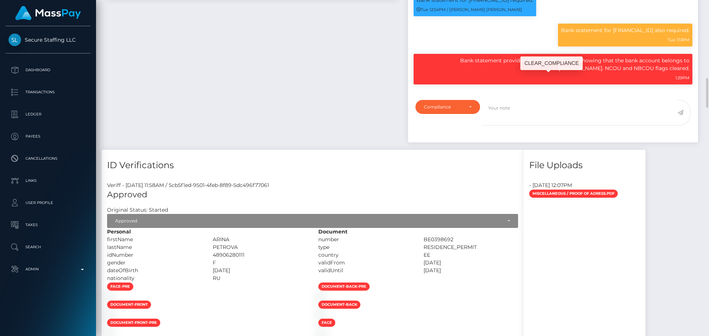
drag, startPoint x: 435, startPoint y: 79, endPoint x: 602, endPoint y: 87, distance: 167.7
click at [602, 72] on p "Bank statement provided for [FINANCIAL_ID], showing that the bank account belon…" at bounding box center [552, 64] width 273 height 15
copy p "Bank statement provided for LT883500010018565898, showing that the bank account…"
click at [521, 125] on textarea at bounding box center [579, 112] width 196 height 25
paste textarea "Bank statement provided for LT883500010018565898, showing that the bank account…"
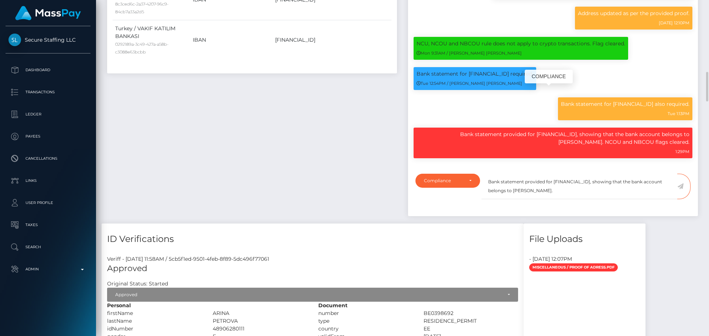
click at [490, 78] on p "Bank statement for [FINANCIAL_ID] required." at bounding box center [474, 74] width 117 height 8
click at [491, 78] on p "Bank statement for [FINANCIAL_ID] required." at bounding box center [474, 74] width 117 height 8
copy p "[FINANCIAL_ID]"
click at [573, 199] on textarea "Bank statement provided for LT883500010018565898, showing that the bank account…" at bounding box center [579, 186] width 196 height 25
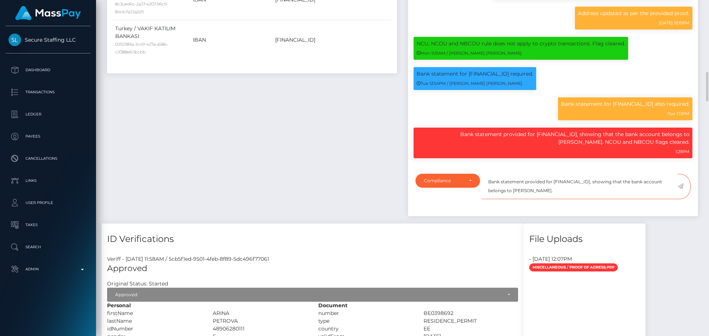
click at [573, 199] on textarea "Bank statement provided for LT883500010018565898, showing that the bank account…" at bounding box center [579, 186] width 196 height 25
paste textarea "[FINANCIAL_ID]"
click at [534, 199] on textarea "Bank statement provided for EE567700771004195279, showing that the bank account…" at bounding box center [579, 186] width 196 height 25
drag, startPoint x: 534, startPoint y: 211, endPoint x: 550, endPoint y: 210, distance: 16.6
click at [550, 199] on textarea "Bank statement provided for EE567700771004195279, showing that the bank account…" at bounding box center [579, 186] width 196 height 25
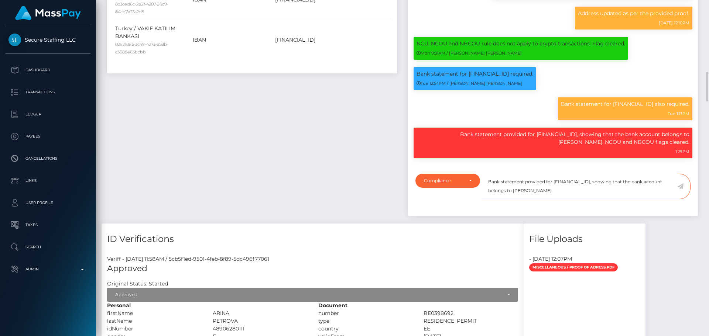
paste textarea "Sergey Arabkin"
click at [574, 199] on textarea "Bank statement provided for [FINANCIAL_ID], showing that the bank account belon…" at bounding box center [579, 186] width 196 height 25
type textarea "Bank statement provided for [FINANCIAL_ID], showing that the bank account belon…"
click at [681, 189] on icon at bounding box center [680, 186] width 6 height 6
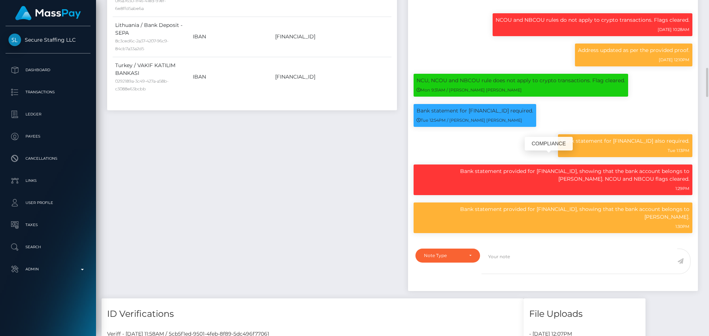
scroll to position [849, 0]
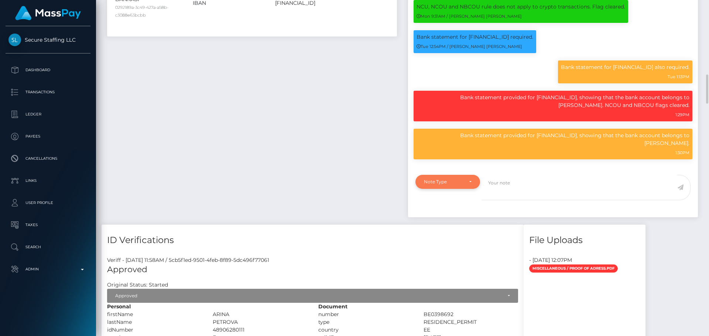
click at [459, 189] on div "Note Type" at bounding box center [447, 182] width 65 height 14
click at [450, 221] on span "Compliance" at bounding box center [437, 217] width 27 height 7
select select "COMPLIANCE"
click at [527, 200] on textarea at bounding box center [579, 187] width 196 height 25
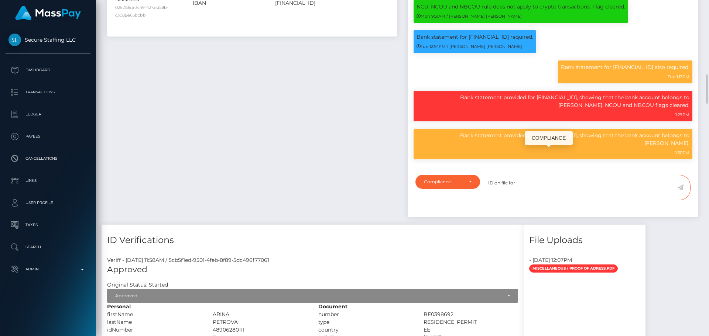
click at [678, 147] on p "Bank statement provided for [FINANCIAL_ID], showing that the bank account belon…" at bounding box center [552, 139] width 273 height 15
drag, startPoint x: 678, startPoint y: 154, endPoint x: 683, endPoint y: 158, distance: 6.1
click at [683, 147] on p "Bank statement provided for [FINANCIAL_ID], showing that the bank account belon…" at bounding box center [552, 139] width 273 height 15
click at [677, 147] on p "Bank statement provided for [FINANCIAL_ID], showing that the bank account belon…" at bounding box center [552, 139] width 273 height 15
drag, startPoint x: 677, startPoint y: 155, endPoint x: 682, endPoint y: 162, distance: 8.5
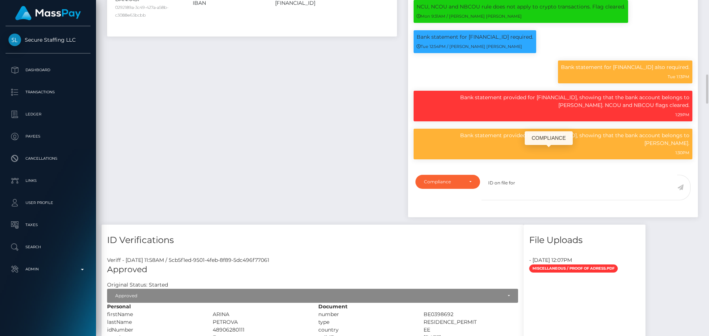
click at [682, 147] on p "Bank statement provided for [FINANCIAL_ID], showing that the bank account belon…" at bounding box center [552, 139] width 273 height 15
copy p "Sergey Arabkin"
click at [531, 200] on textarea "ID on file for" at bounding box center [579, 187] width 196 height 25
paste textarea "Sergey Arabkin"
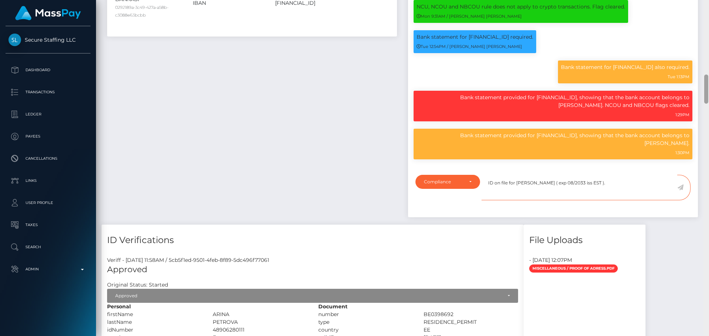
type textarea "ID on file for [PERSON_NAME] ( exp 08/2033 iss EST )."
click at [610, 200] on textarea "ID on file for [PERSON_NAME] ( exp 08/2033 iss EST )." at bounding box center [579, 187] width 196 height 25
click at [679, 190] on icon at bounding box center [680, 188] width 6 height 6
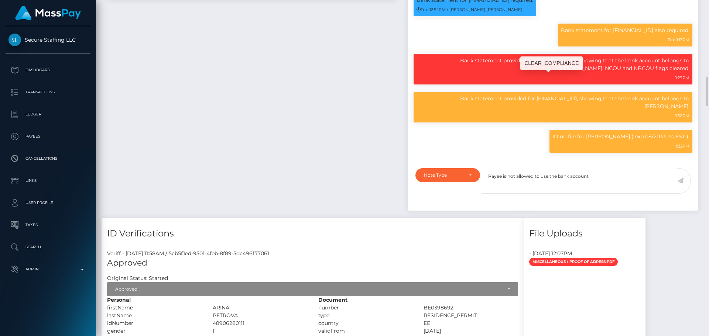
scroll to position [89, 190]
click at [521, 110] on p "Bank statement provided for [FINANCIAL_ID], showing that the bank account belon…" at bounding box center [552, 102] width 273 height 15
copy p "[FINANCIAL_ID]"
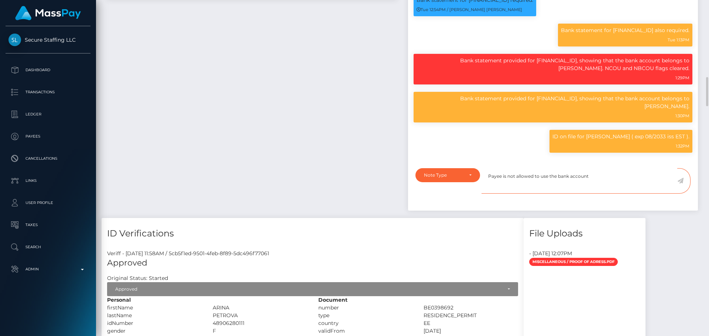
click at [609, 194] on textarea "Payee is not allowed to use the bank account" at bounding box center [579, 180] width 196 height 25
paste textarea "[FINANCIAL_ID]"
type textarea "Payee is not allowed to use the bank account [FINANCIAL_ID] anymore, since it d…"
click at [459, 182] on div "Note Type" at bounding box center [447, 175] width 65 height 14
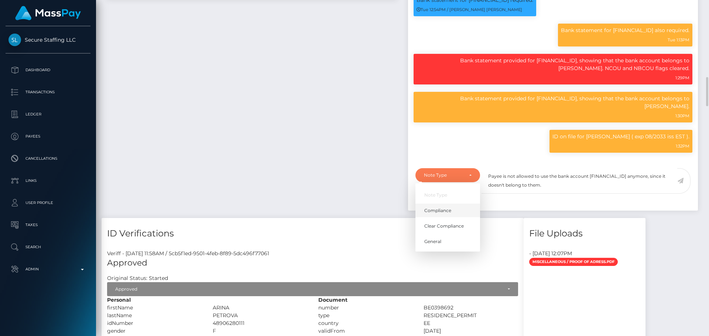
click at [437, 214] on span "Compliance" at bounding box center [437, 210] width 27 height 7
select select "COMPLIANCE"
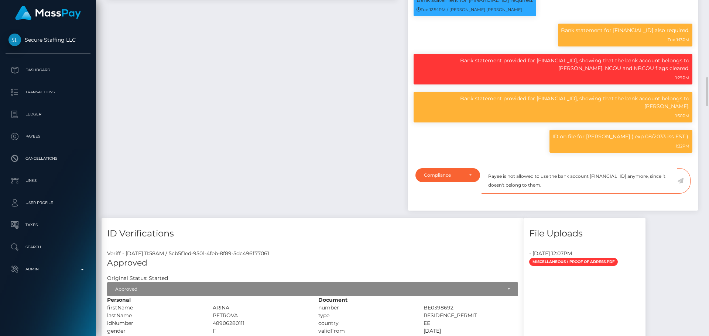
click at [588, 194] on textarea "Payee is not allowed to use the bank account EE567700771004195279 anymore, sinc…" at bounding box center [579, 180] width 196 height 25
drag, startPoint x: 681, startPoint y: 199, endPoint x: 698, endPoint y: 196, distance: 17.6
click at [682, 184] on icon at bounding box center [680, 181] width 6 height 6
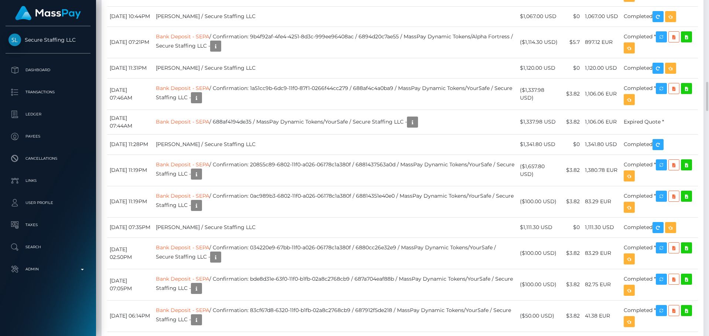
scroll to position [2214, 0]
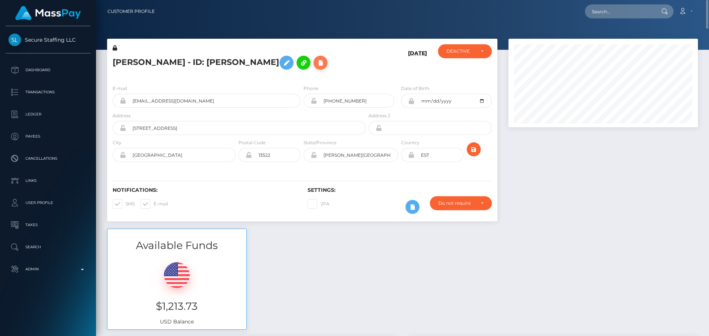
click at [313, 65] on button at bounding box center [320, 63] width 14 height 14
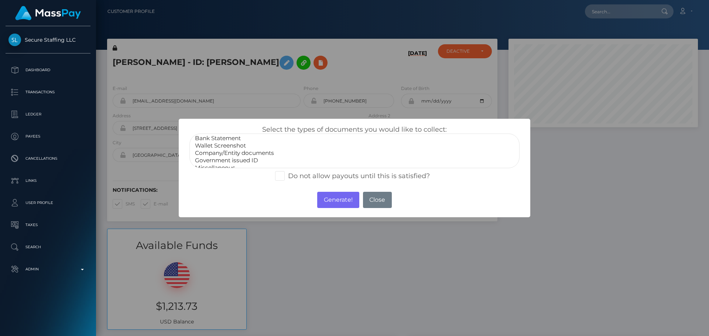
scroll to position [15, 0]
select select "Miscellaneous"
click at [228, 159] on option "Miscellaneous" at bounding box center [354, 161] width 320 height 7
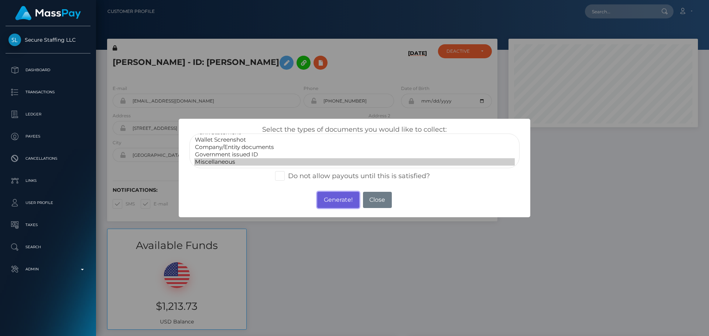
click at [333, 200] on button "Generate!" at bounding box center [338, 200] width 42 height 16
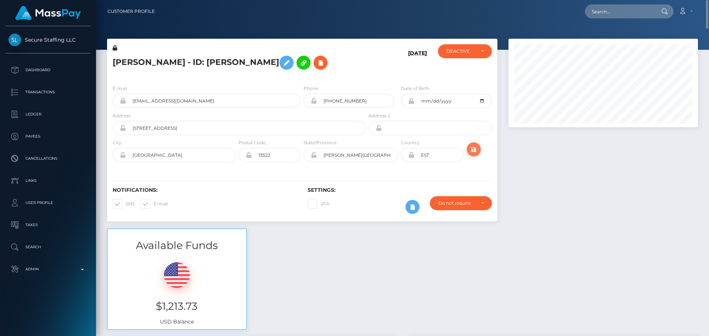
click at [474, 151] on icon "submit" at bounding box center [473, 149] width 9 height 9
click at [364, 52] on div "[PERSON_NAME] - ID: [PERSON_NAME]" at bounding box center [237, 61] width 260 height 35
click at [472, 51] on div "DEACTIVE" at bounding box center [460, 51] width 28 height 6
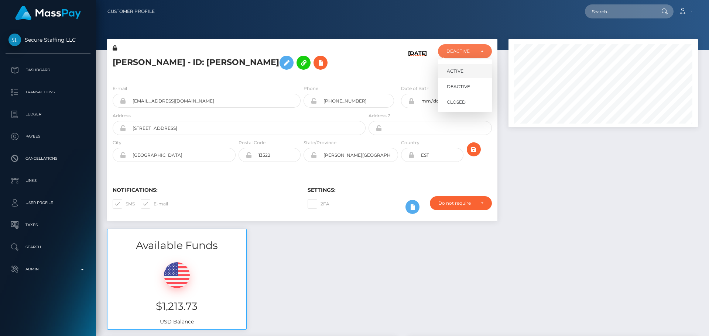
click at [466, 73] on link "ACTIVE" at bounding box center [465, 71] width 54 height 14
select select "ACTIVE"
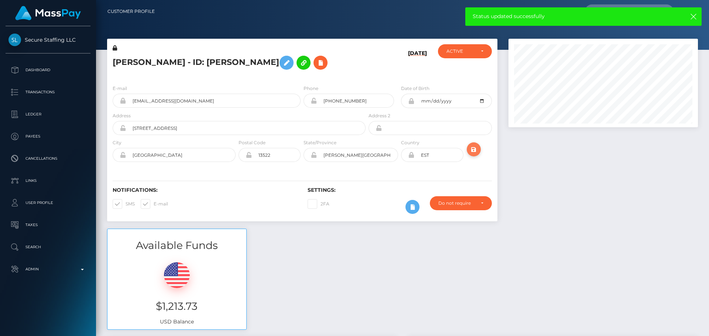
click at [478, 151] on button "submit" at bounding box center [473, 149] width 14 height 14
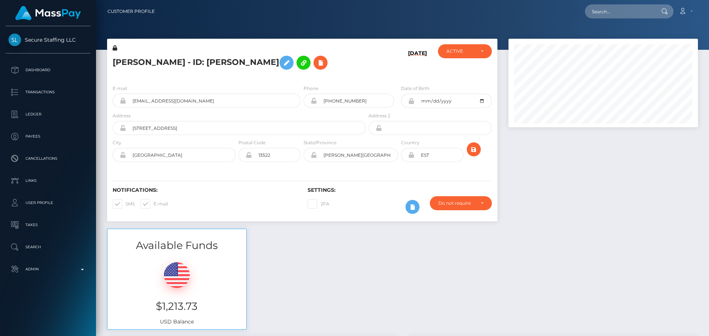
scroll to position [89, 190]
click at [222, 63] on h5 "[PERSON_NAME] - ID: [PERSON_NAME]" at bounding box center [237, 62] width 249 height 21
copy h5 "[PERSON_NAME] - ID: [PERSON_NAME]"
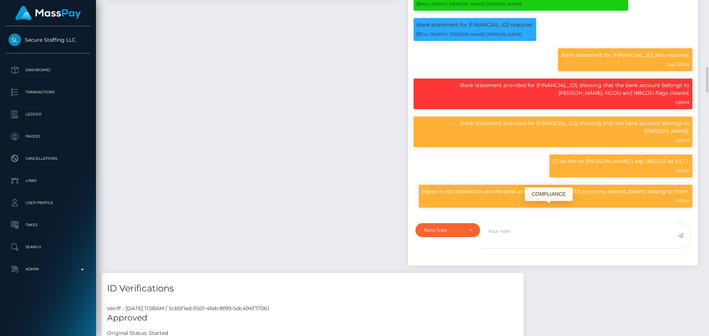
click at [548, 196] on p "Payee is not allowed to use the bank account [FINANCIAL_ID] anymore, since it d…" at bounding box center [555, 192] width 268 height 8
drag, startPoint x: 548, startPoint y: 211, endPoint x: 686, endPoint y: 210, distance: 137.7
click at [686, 196] on p "Payee is not allowed to use the bank account [FINANCIAL_ID] anymore, since it d…" at bounding box center [555, 192] width 268 height 8
copy p "EE567700771004195279 anymore, since it doesn't belong to"
click at [530, 97] on p "Bank statement provided for [FINANCIAL_ID], showing that the bank account belon…" at bounding box center [552, 89] width 273 height 15
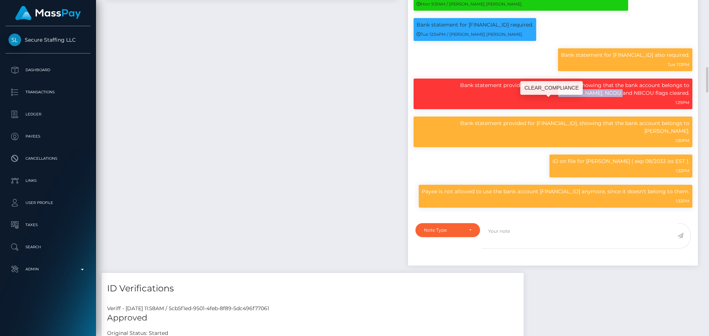
click at [530, 97] on p "Bank statement provided for [FINANCIAL_ID], showing that the bank account belon…" at bounding box center [552, 89] width 273 height 15
copy p "[FINANCIAL_ID]"
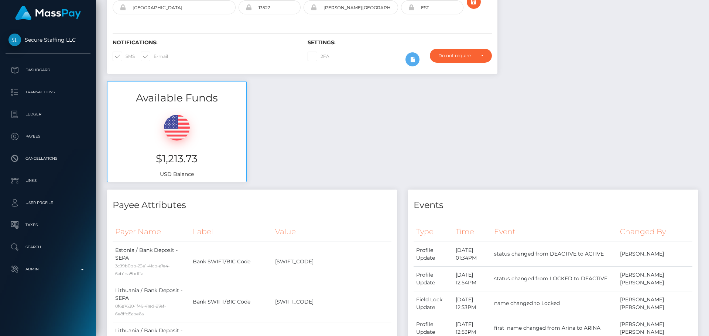
scroll to position [0, 0]
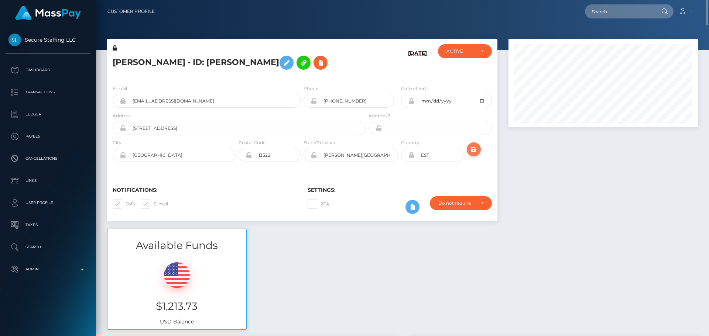
click at [471, 148] on icon "submit" at bounding box center [473, 149] width 9 height 9
click at [609, 10] on input "text" at bounding box center [619, 11] width 69 height 14
paste input "[EMAIL_ADDRESS][DOMAIN_NAME]"
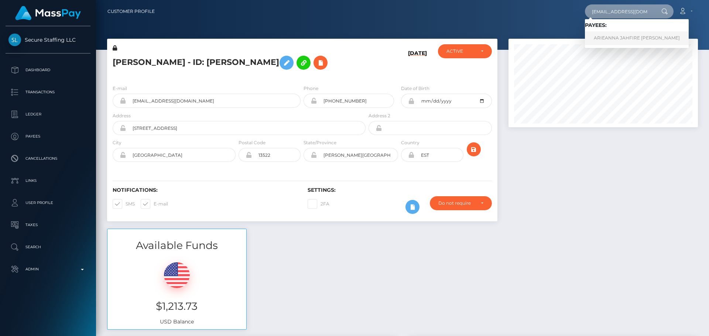
type input "[EMAIL_ADDRESS][DOMAIN_NAME]"
click at [607, 40] on link "ARIEANNA JAHFIRE STROMAN" at bounding box center [637, 38] width 104 height 14
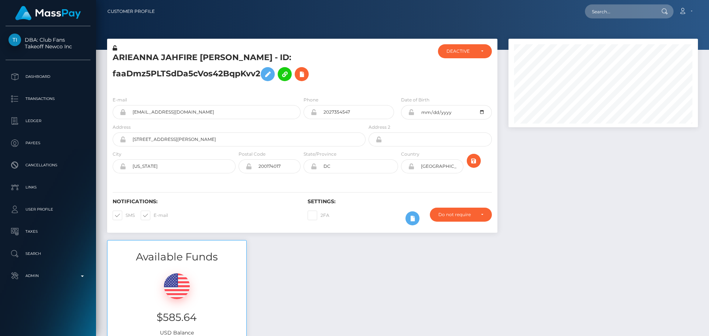
scroll to position [89, 190]
click at [619, 14] on input "text" at bounding box center [619, 11] width 69 height 14
paste input "qiOgo4NL2IeWSenmqD53MPtZTN32"
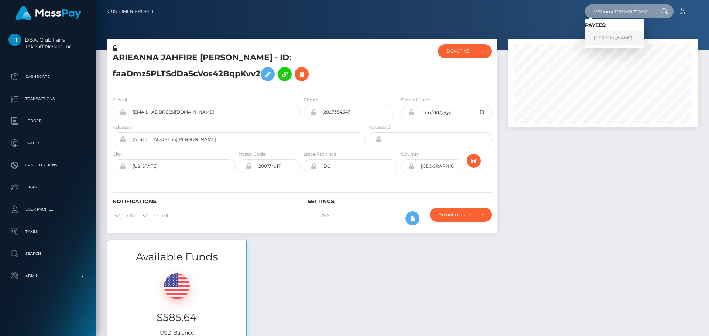
type input "qiOgo4NL2IeWSenmqD53MPtZTN32"
click at [510, 18] on div "qiOgo4NL2IeWSenmqD53MPtZTN32 Loading... Loading... Payees: Viacheslav NENEVOLIN…" at bounding box center [429, 11] width 537 height 15
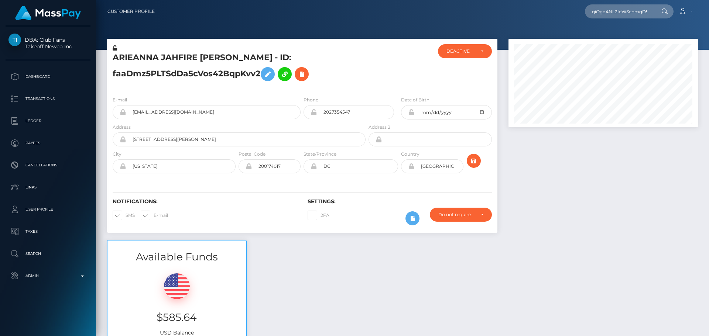
click at [334, 63] on h5 "ARIEANNA JAHFIRE STROMAN - ID: faaDmz5PLTSdDa5cVos42BqpKvv2" at bounding box center [237, 68] width 249 height 33
click at [366, 63] on div "ARIEANNA JAHFIRE STROMAN - ID: faaDmz5PLTSdDa5cVos42BqpKvv2" at bounding box center [237, 67] width 260 height 46
click at [141, 58] on h5 "ARIEANNA JAHFIRE STROMAN - ID: faaDmz5PLTSdDa5cVos42BqpKvv2" at bounding box center [237, 68] width 249 height 33
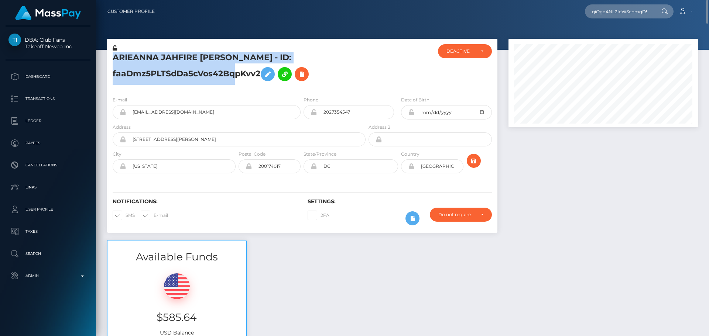
click at [141, 58] on h5 "ARIEANNA JAHFIRE STROMAN - ID: faaDmz5PLTSdDa5cVos42BqpKvv2" at bounding box center [237, 68] width 249 height 33
copy h5 "ARIEANNA JAHFIRE STROMAN - ID: faaDmz5PLTSdDa5cVos42BqpKvv2"
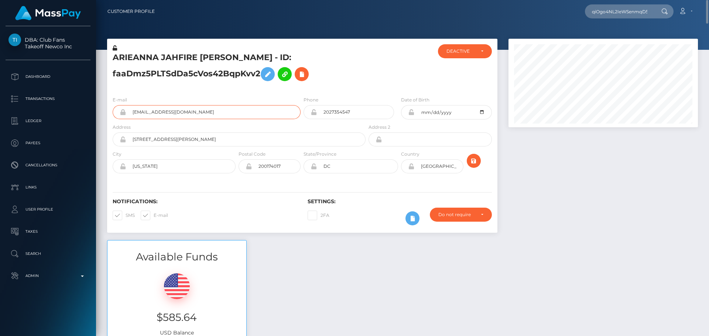
drag, startPoint x: 241, startPoint y: 112, endPoint x: 111, endPoint y: 112, distance: 130.3
click at [111, 112] on div "E-mail kforkyaak1@gmail.com" at bounding box center [204, 109] width 195 height 27
drag, startPoint x: 705, startPoint y: 316, endPoint x: 679, endPoint y: -11, distance: 327.6
click at [679, 0] on html "DBA: Club Fans Takeoff Newco Inc Dashboard Transactions Ledger Payees" at bounding box center [354, 168] width 709 height 336
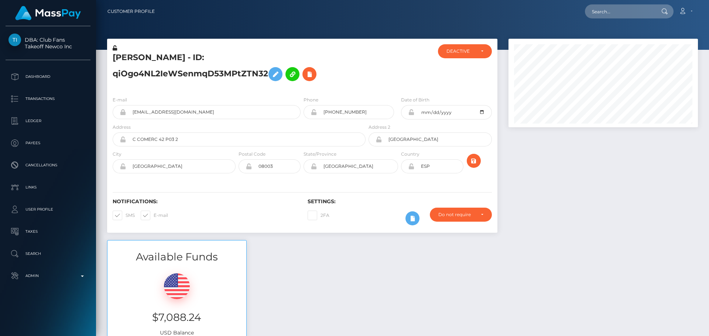
scroll to position [89, 190]
click at [344, 57] on h5 "[PERSON_NAME] - ID: qiOgo4NL2IeWSenmqD53MPtZTN32" at bounding box center [237, 68] width 249 height 33
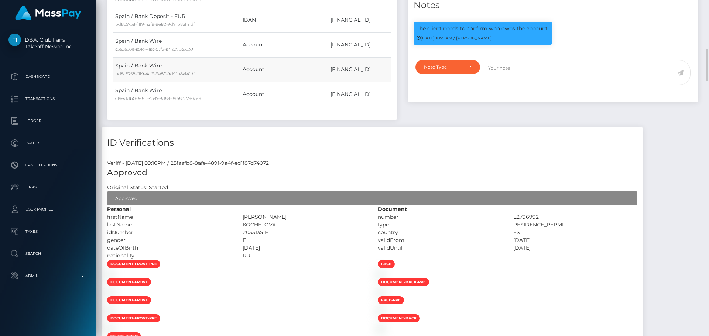
scroll to position [443, 0]
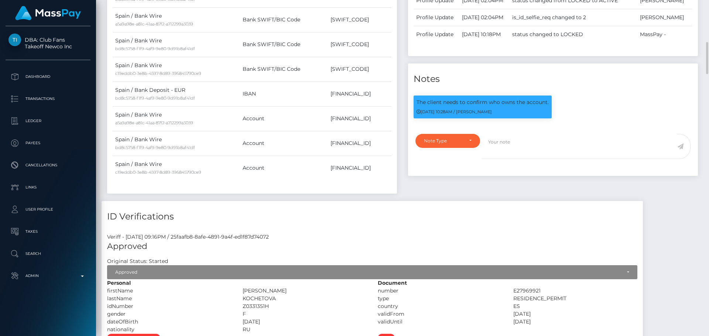
click at [400, 78] on div "Payee Attributes Payer Name Label Value Spain / Bank Deposit - EUR bd8c5758-f1f…" at bounding box center [251, 53] width 301 height 295
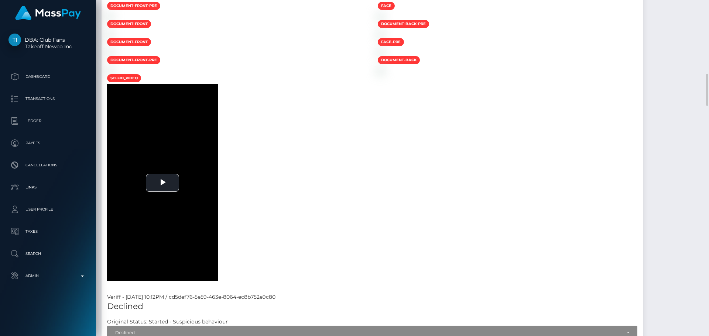
scroll to position [627, 0]
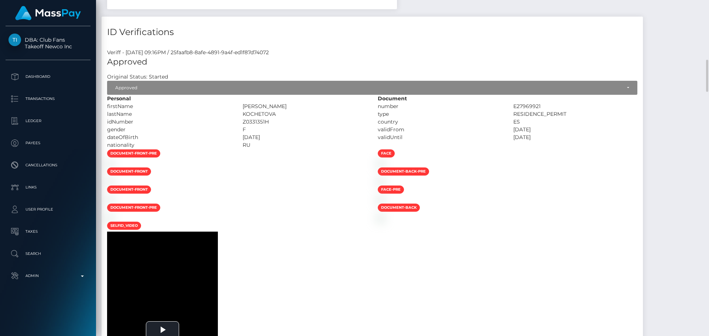
click at [308, 39] on h4 "ID Verifications" at bounding box center [372, 32] width 530 height 13
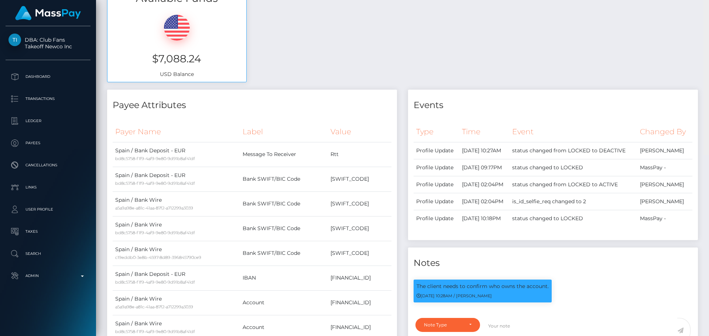
scroll to position [0, 0]
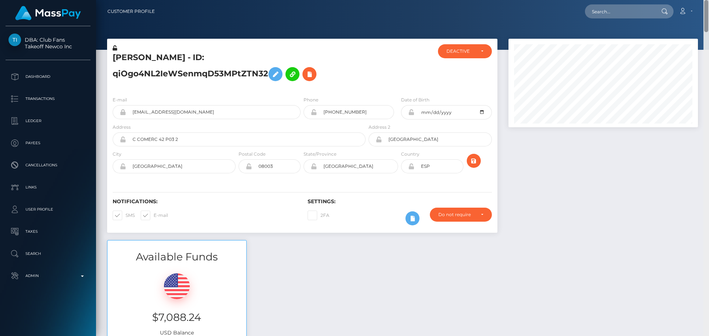
drag, startPoint x: 705, startPoint y: 124, endPoint x: 697, endPoint y: -6, distance: 130.5
click at [697, 0] on html "DBA: Club Fans Takeoff Newco Inc Dashboard Transactions Ledger Payees" at bounding box center [354, 168] width 709 height 336
click at [146, 75] on h5 "[PERSON_NAME] - ID: qiOgo4NL2IeWSenmqD53MPtZTN32" at bounding box center [237, 68] width 249 height 33
copy h5 "qiOgo4NL2IeWSenmqD53MPtZTN32"
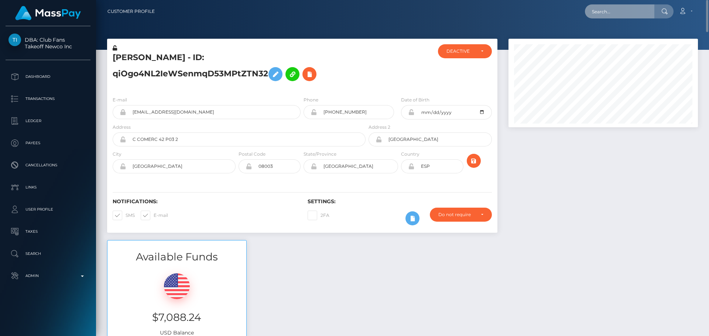
click at [635, 11] on input "text" at bounding box center [619, 11] width 69 height 14
paste input "[EMAIL_ADDRESS][DOMAIN_NAME]"
type input "[EMAIL_ADDRESS][DOMAIN_NAME]"
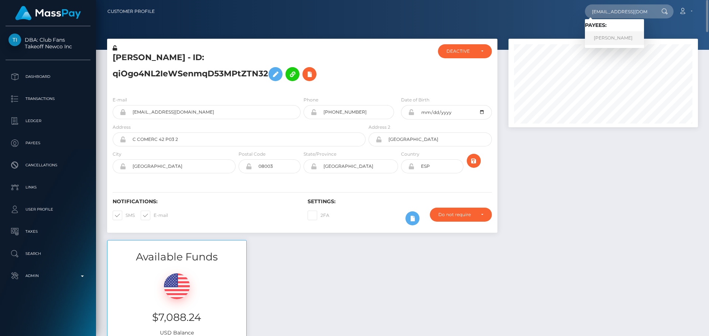
click at [609, 35] on link "Vithiya Sothilingam" at bounding box center [614, 38] width 59 height 14
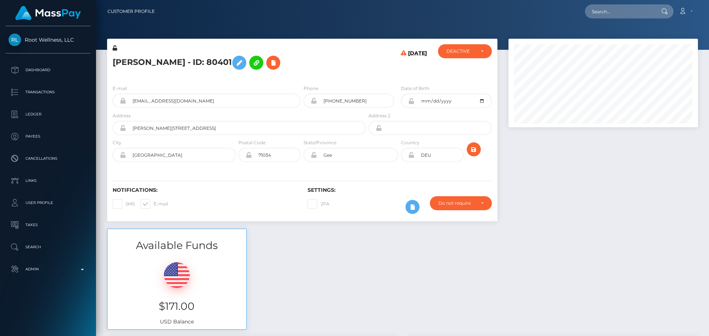
scroll to position [89, 190]
click at [338, 70] on h5 "[PERSON_NAME] - ID: 80401" at bounding box center [237, 62] width 249 height 21
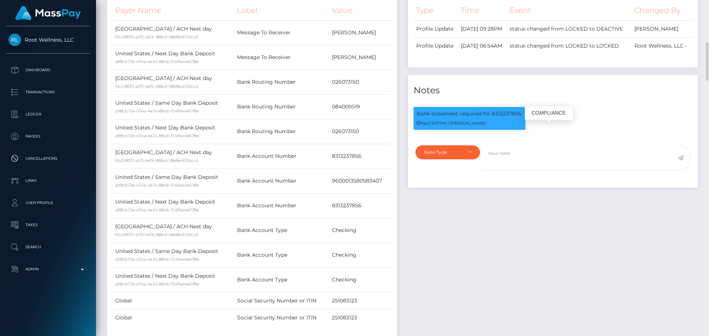
click at [506, 118] on p "Bank statement required for 8313237856." at bounding box center [469, 114] width 106 height 8
copy p "8313237856"
click at [370, 106] on td "084009519" at bounding box center [360, 106] width 62 height 25
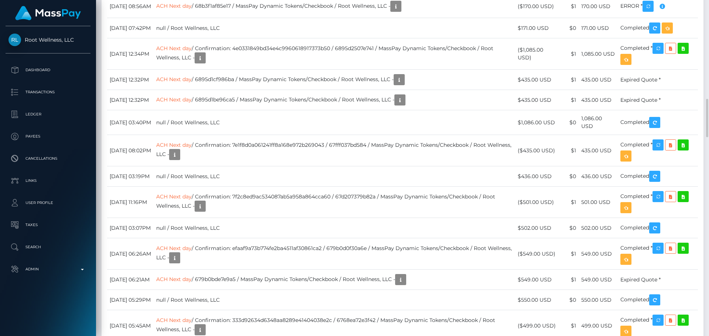
scroll to position [1181, 0]
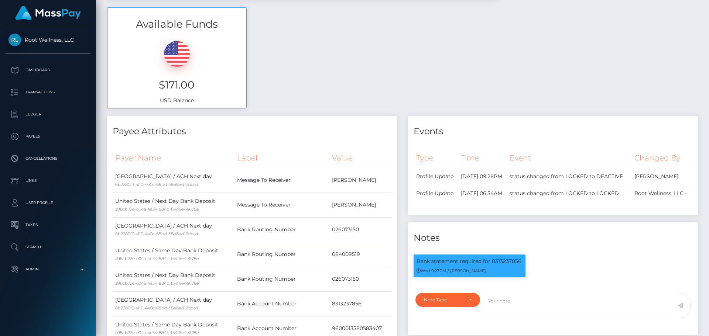
scroll to position [0, 0]
